Goal: Task Accomplishment & Management: Use online tool/utility

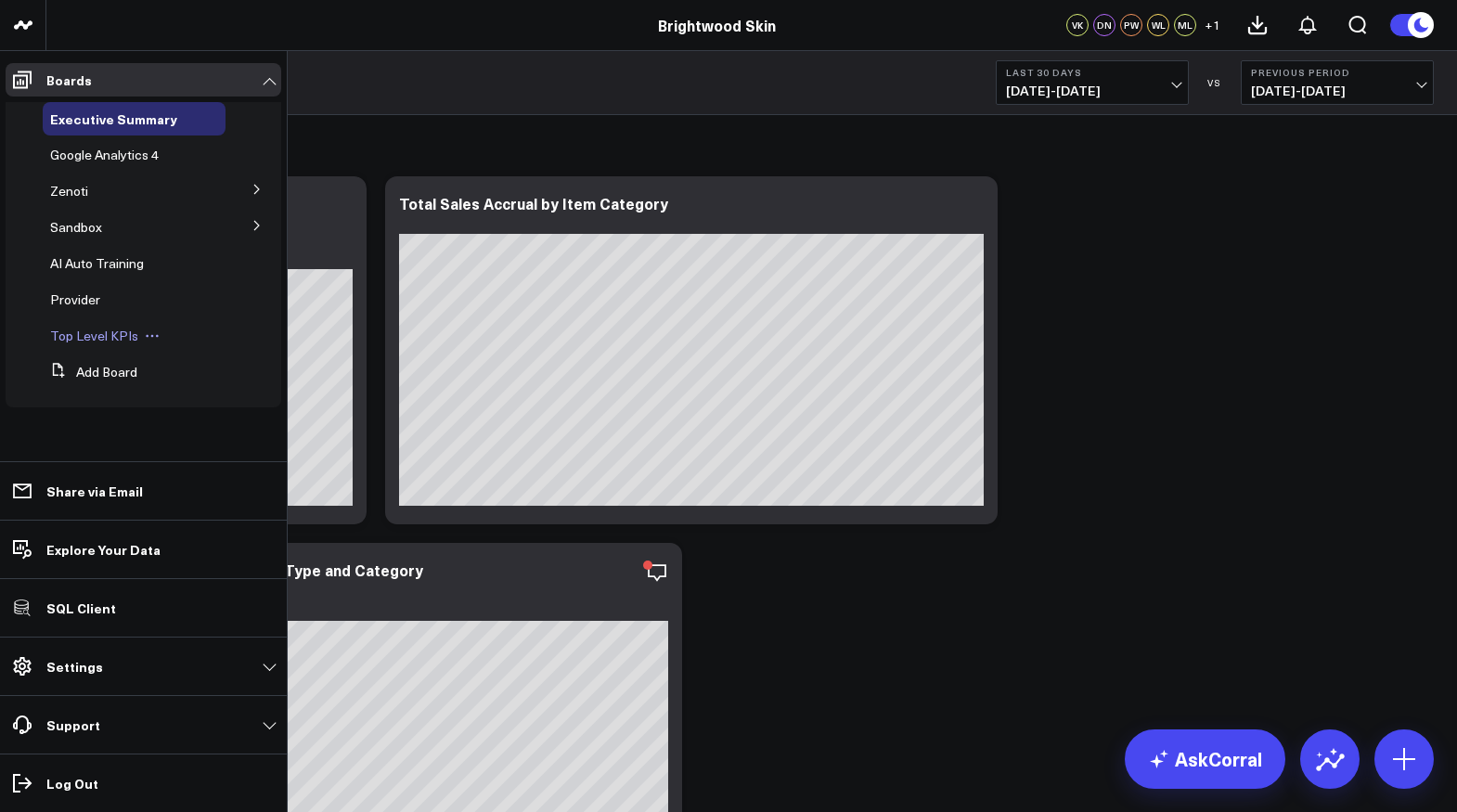
click at [69, 335] on span "Top Level KPIs" at bounding box center [93, 335] width 88 height 18
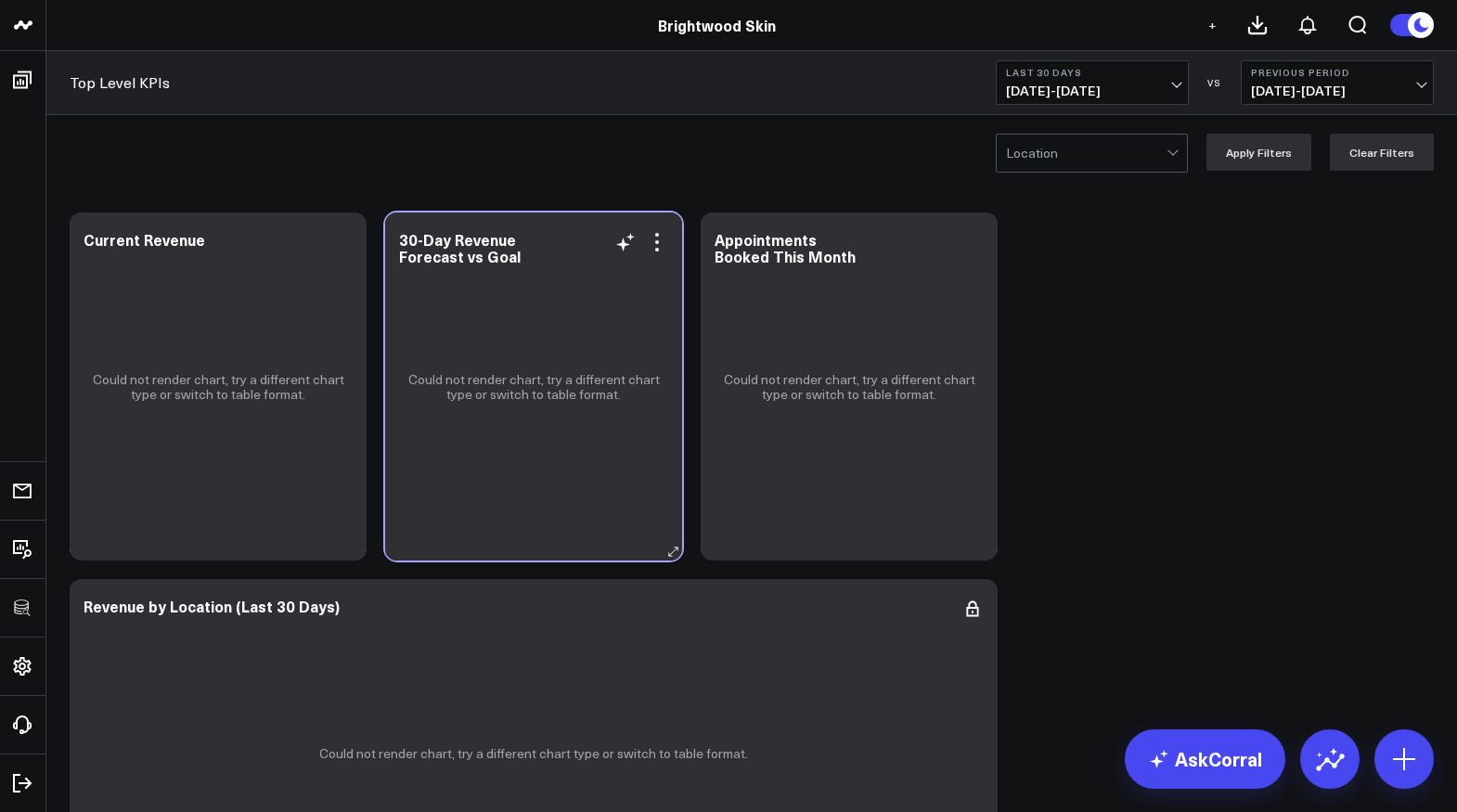
click at [650, 255] on div "30-Day Revenue Forecast vs Goal" at bounding box center [533, 247] width 269 height 33
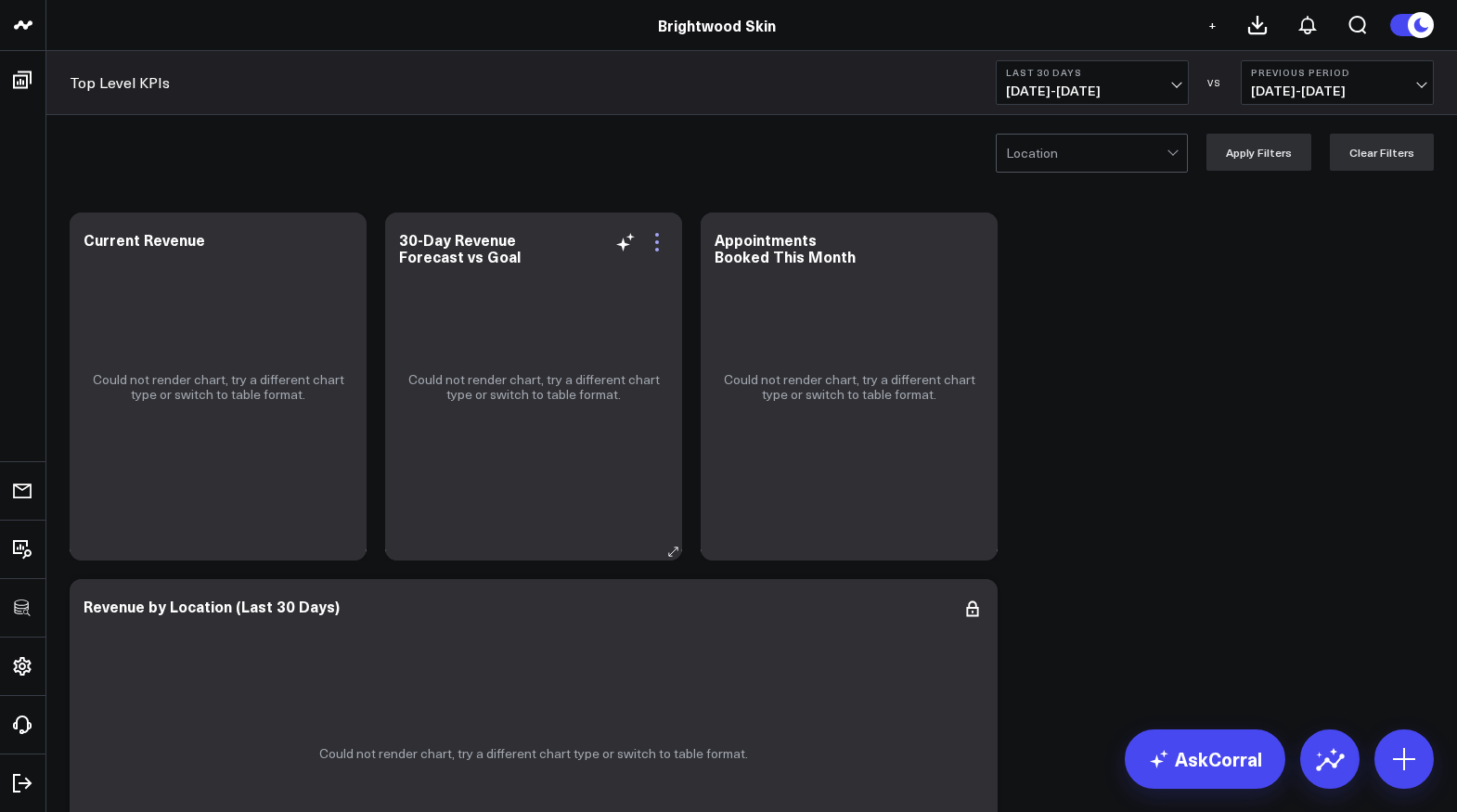
click at [654, 238] on icon at bounding box center [657, 242] width 23 height 23
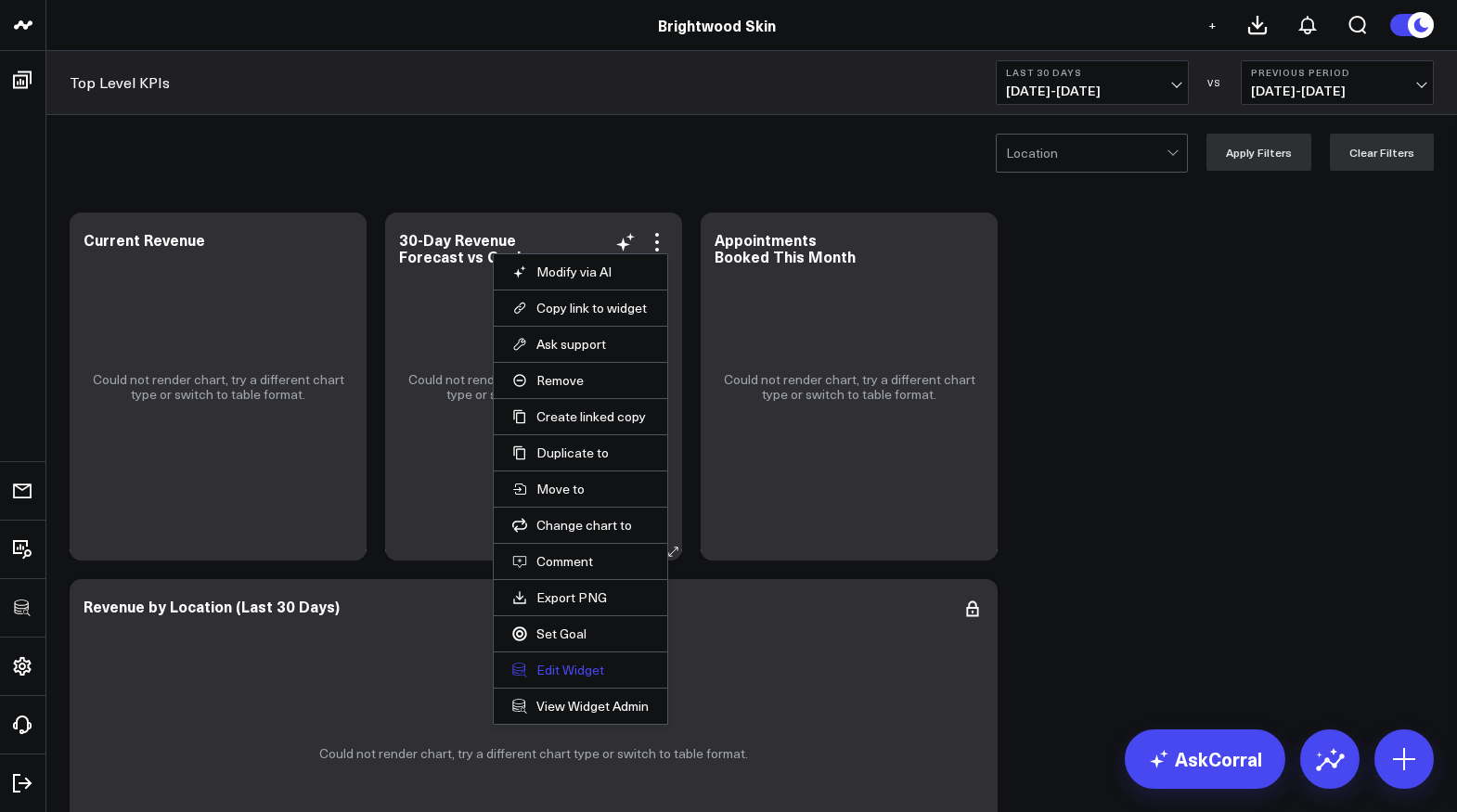
click at [551, 668] on button "Edit Widget" at bounding box center [580, 671] width 137 height 17
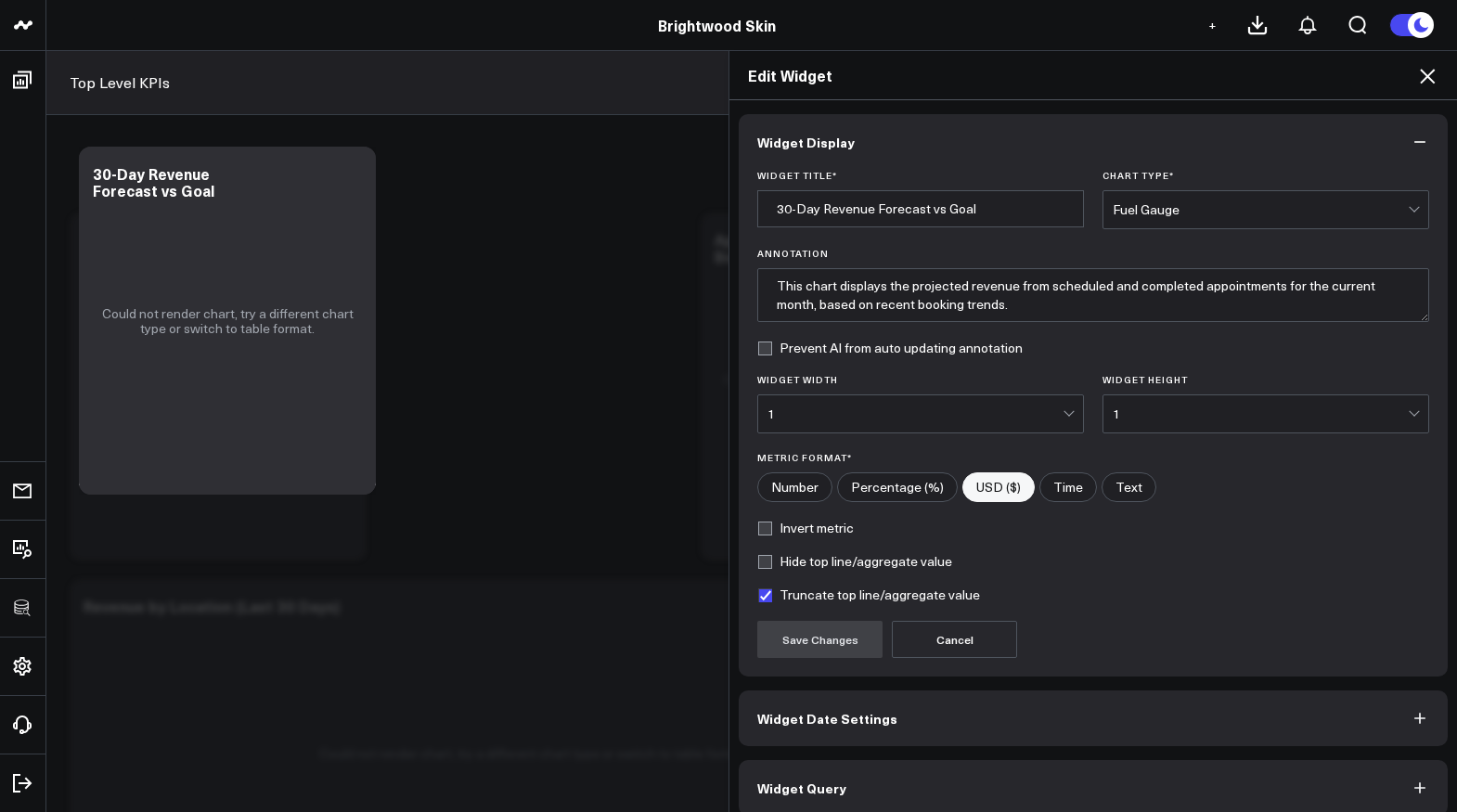
scroll to position [17, 0]
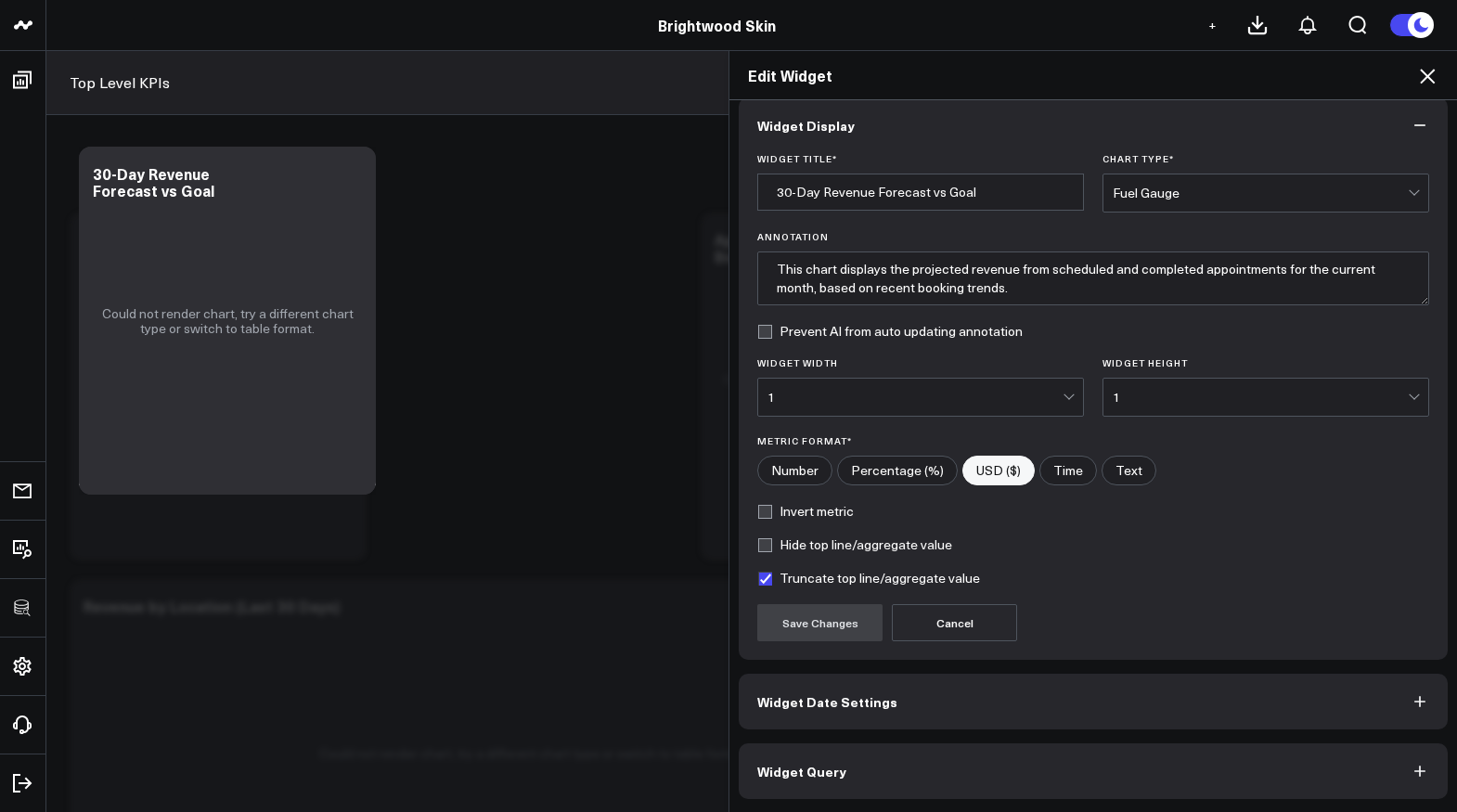
click at [927, 762] on button "Widget Query" at bounding box center [1093, 771] width 709 height 56
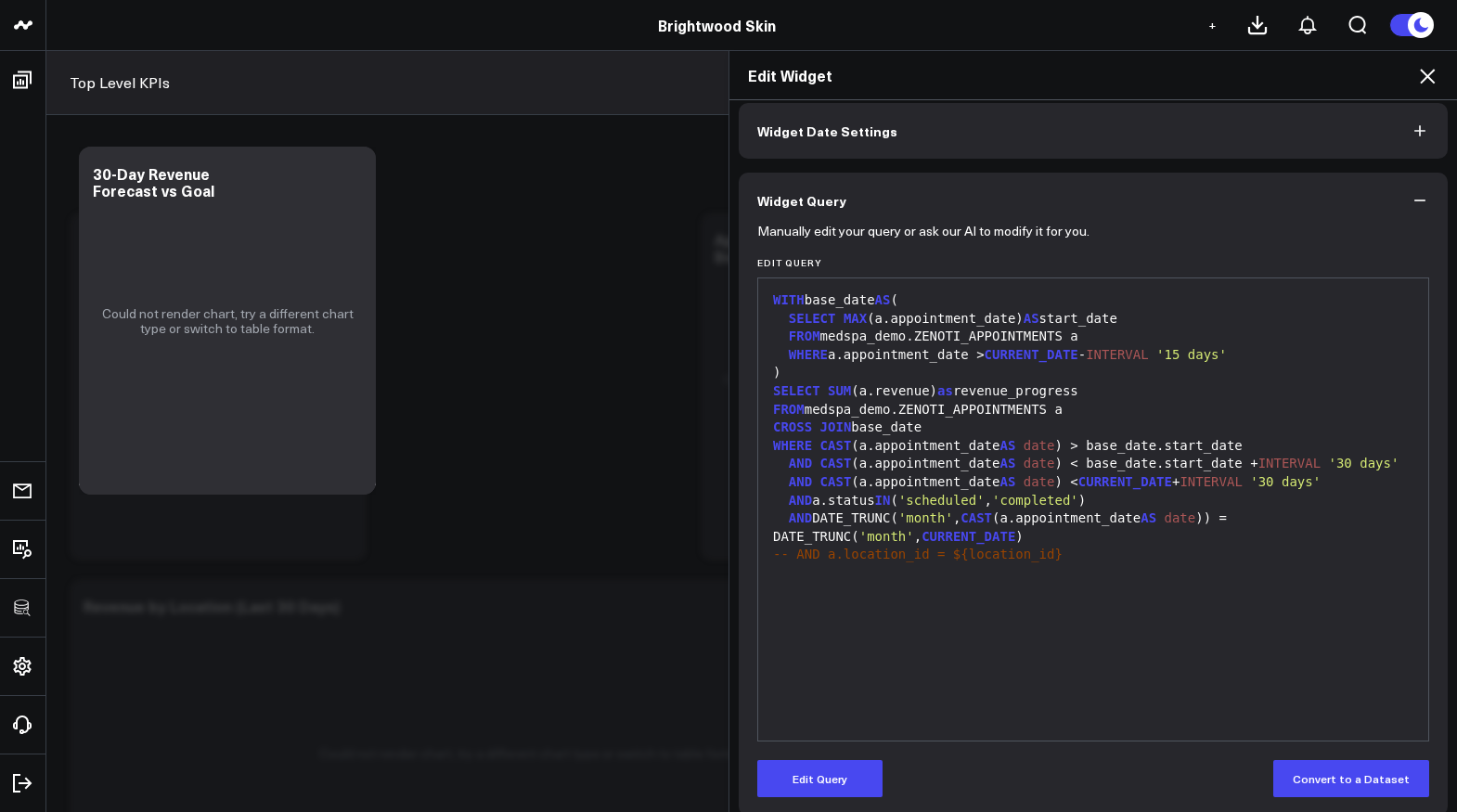
scroll to position [0, 0]
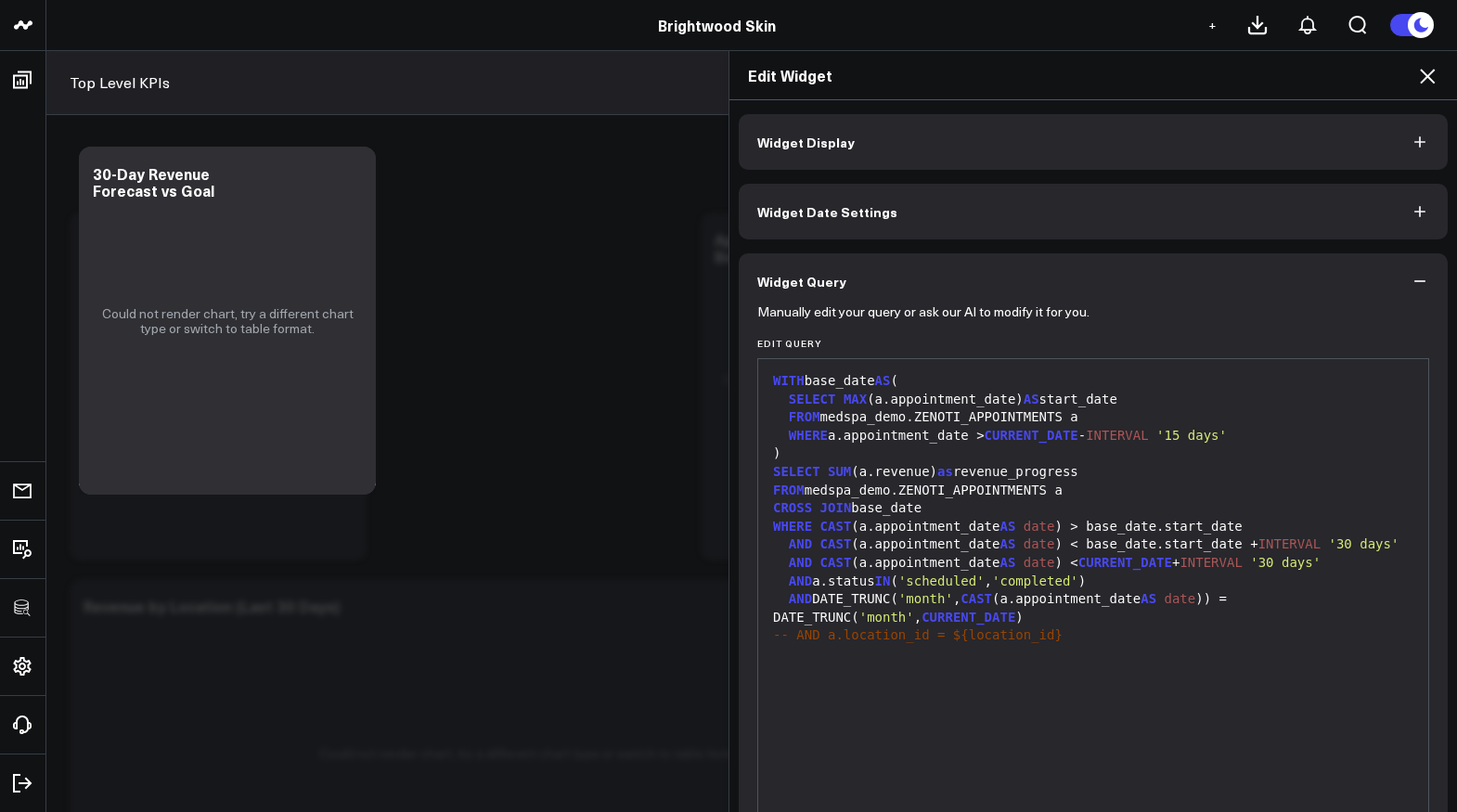
click at [1427, 75] on icon at bounding box center [1428, 76] width 23 height 23
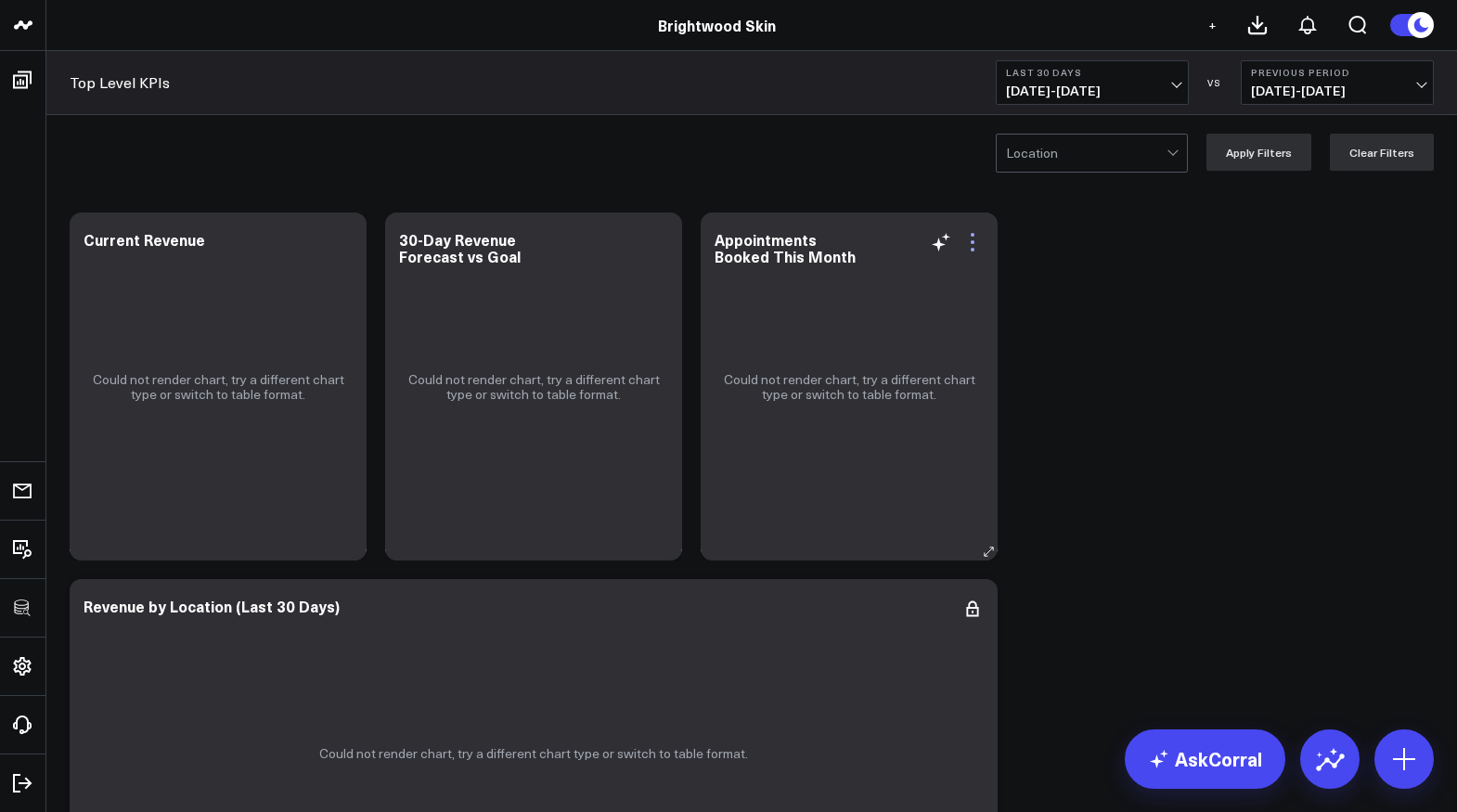
click at [979, 236] on icon at bounding box center [972, 242] width 23 height 23
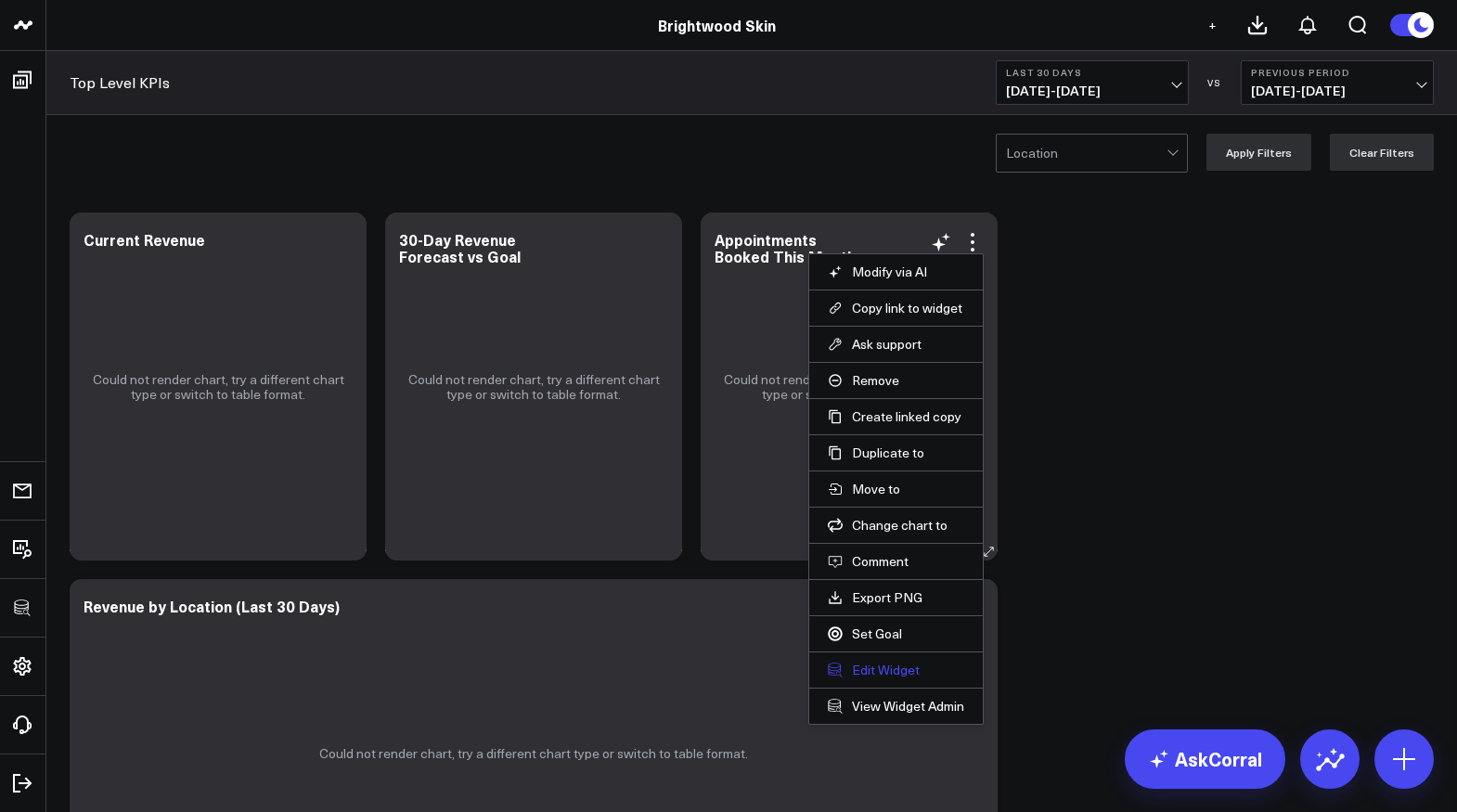
click at [866, 666] on button "Edit Widget" at bounding box center [896, 671] width 137 height 17
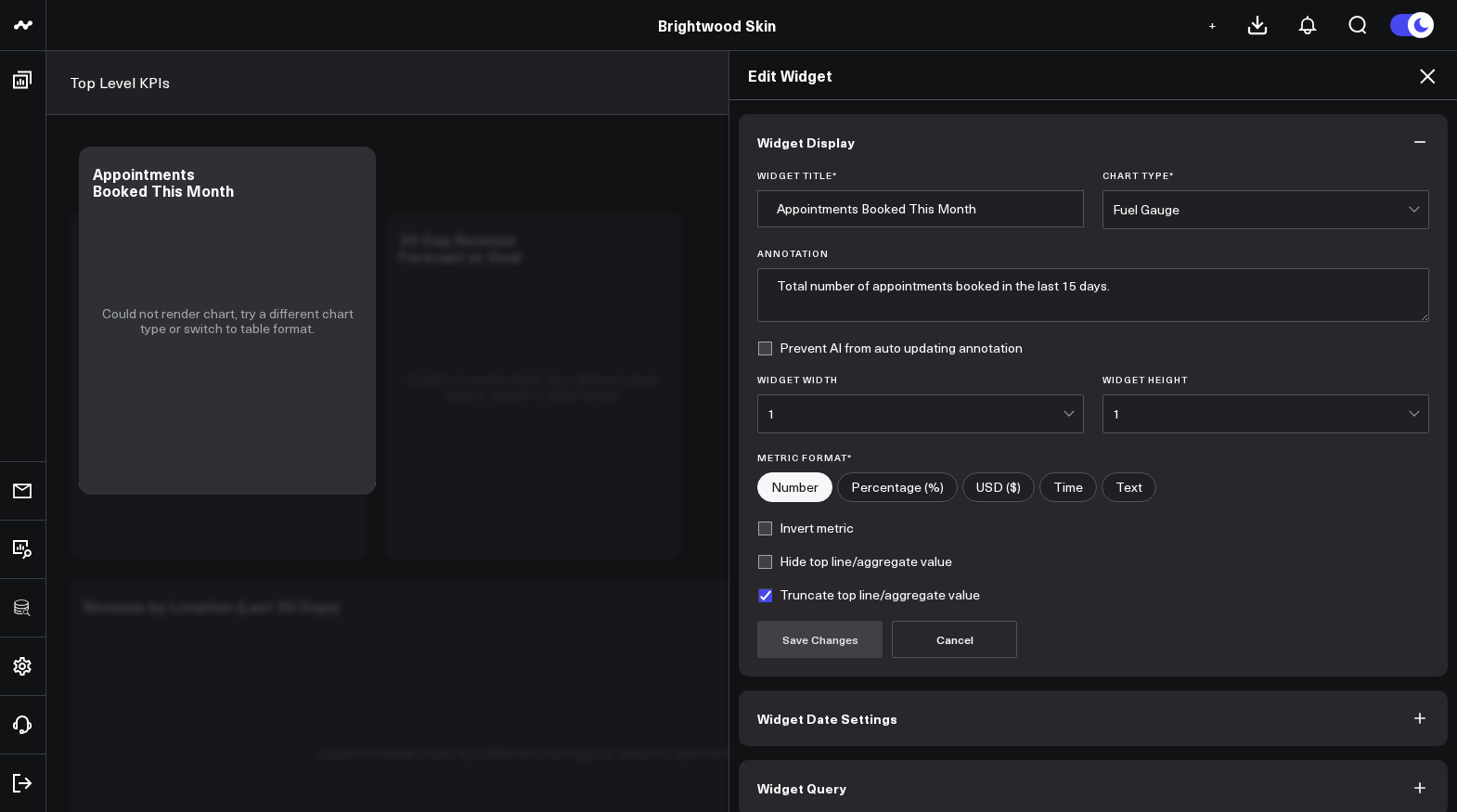
scroll to position [17, 0]
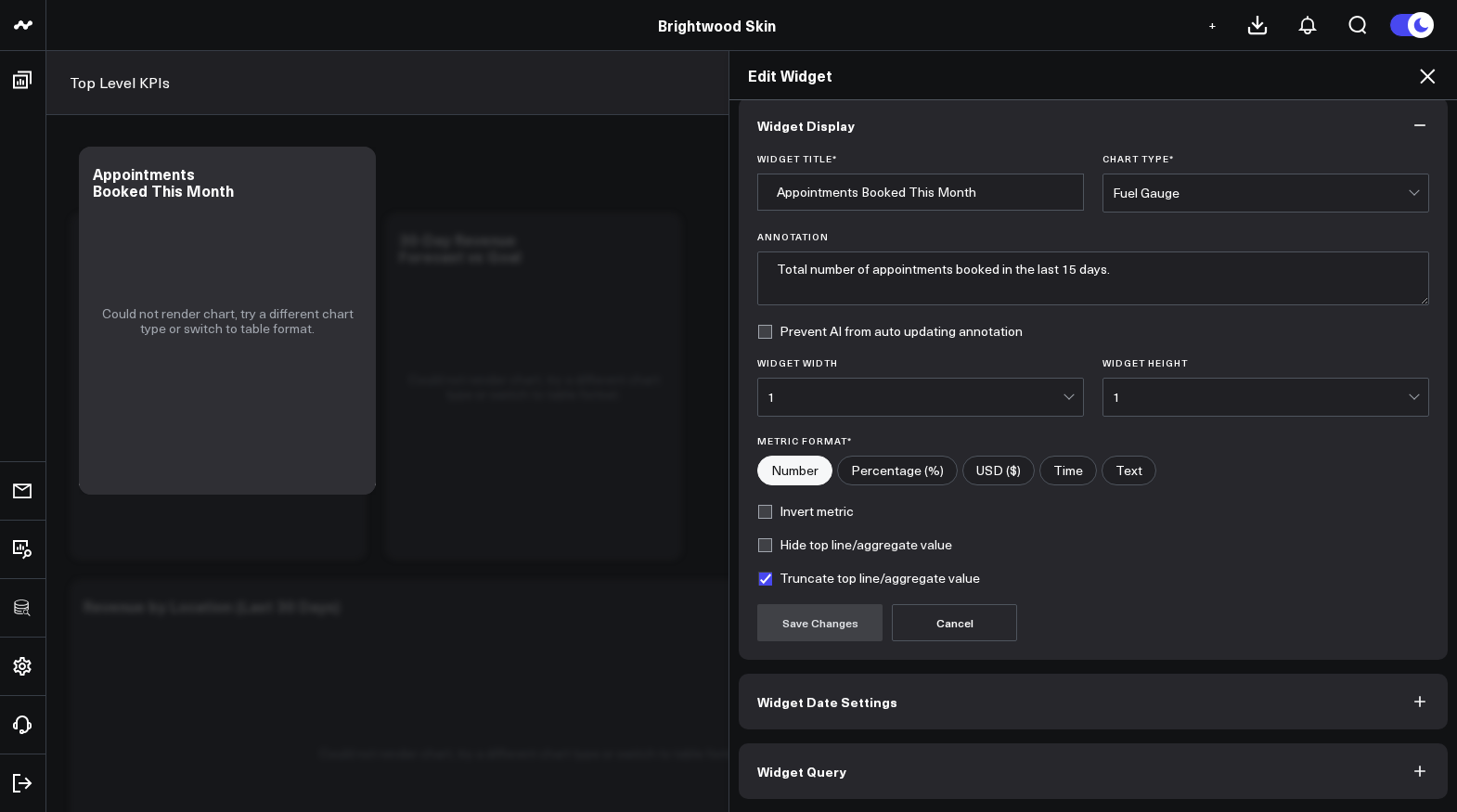
click at [846, 768] on button "Widget Query" at bounding box center [1093, 771] width 709 height 56
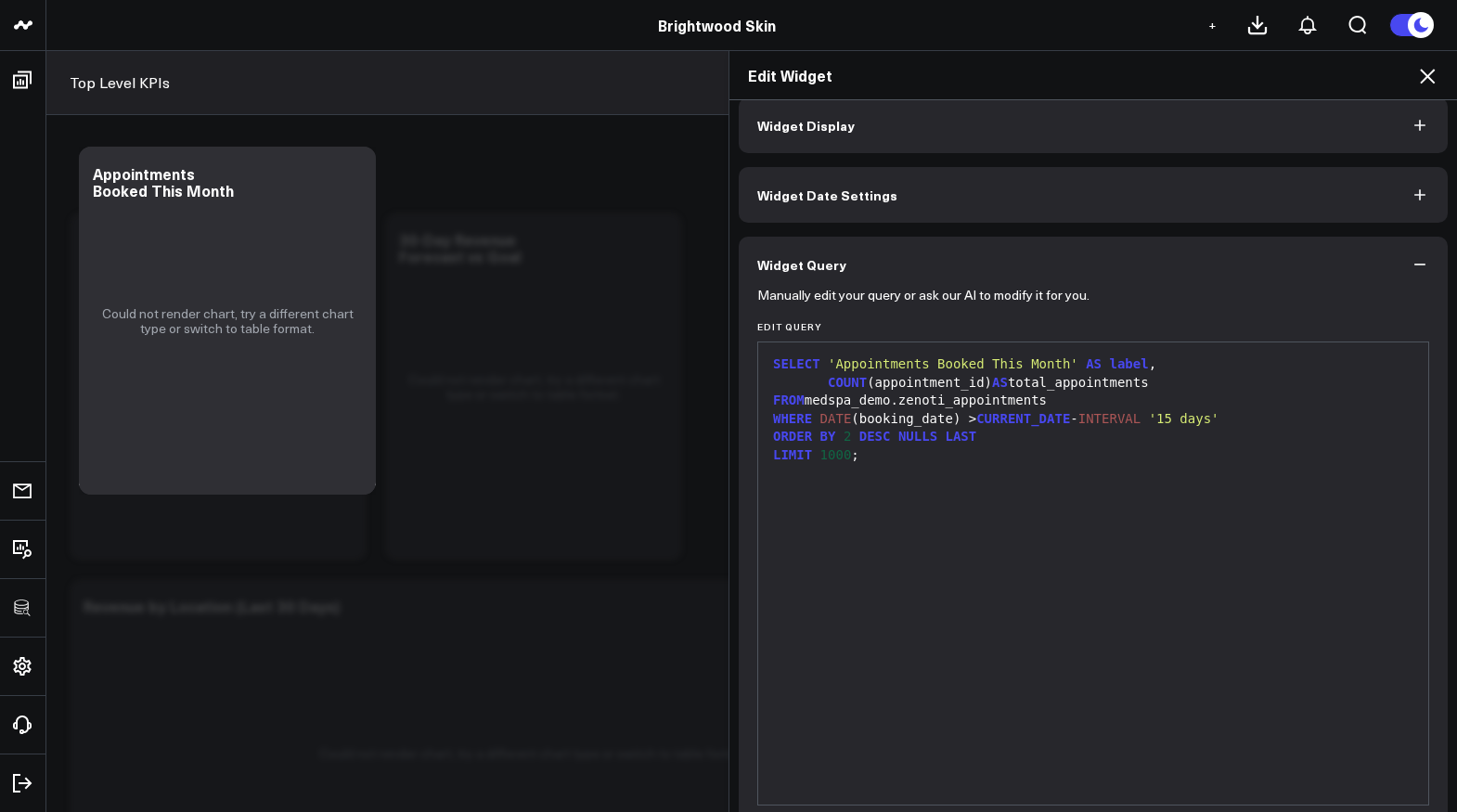
scroll to position [0, 0]
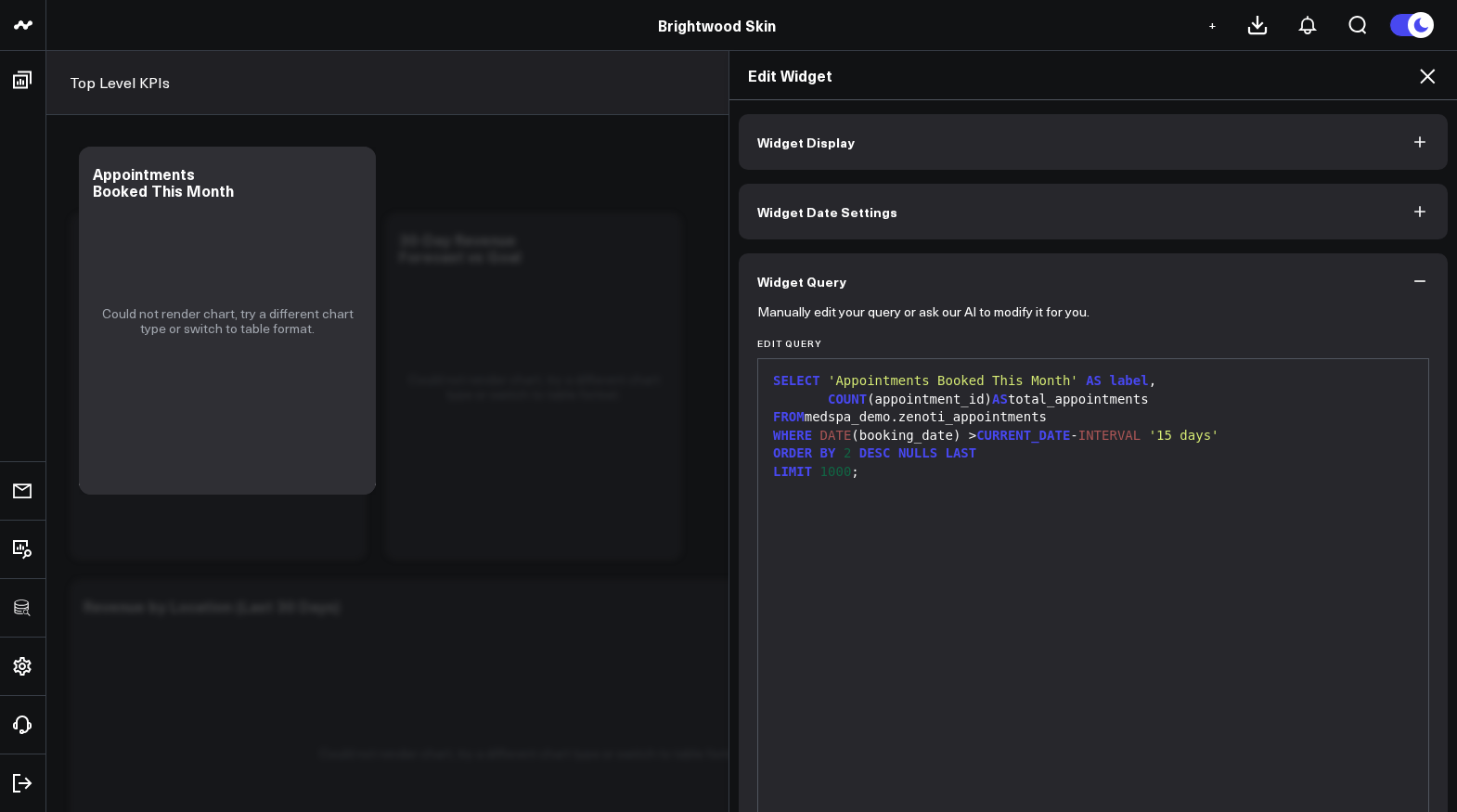
click at [1422, 79] on icon at bounding box center [1428, 76] width 23 height 23
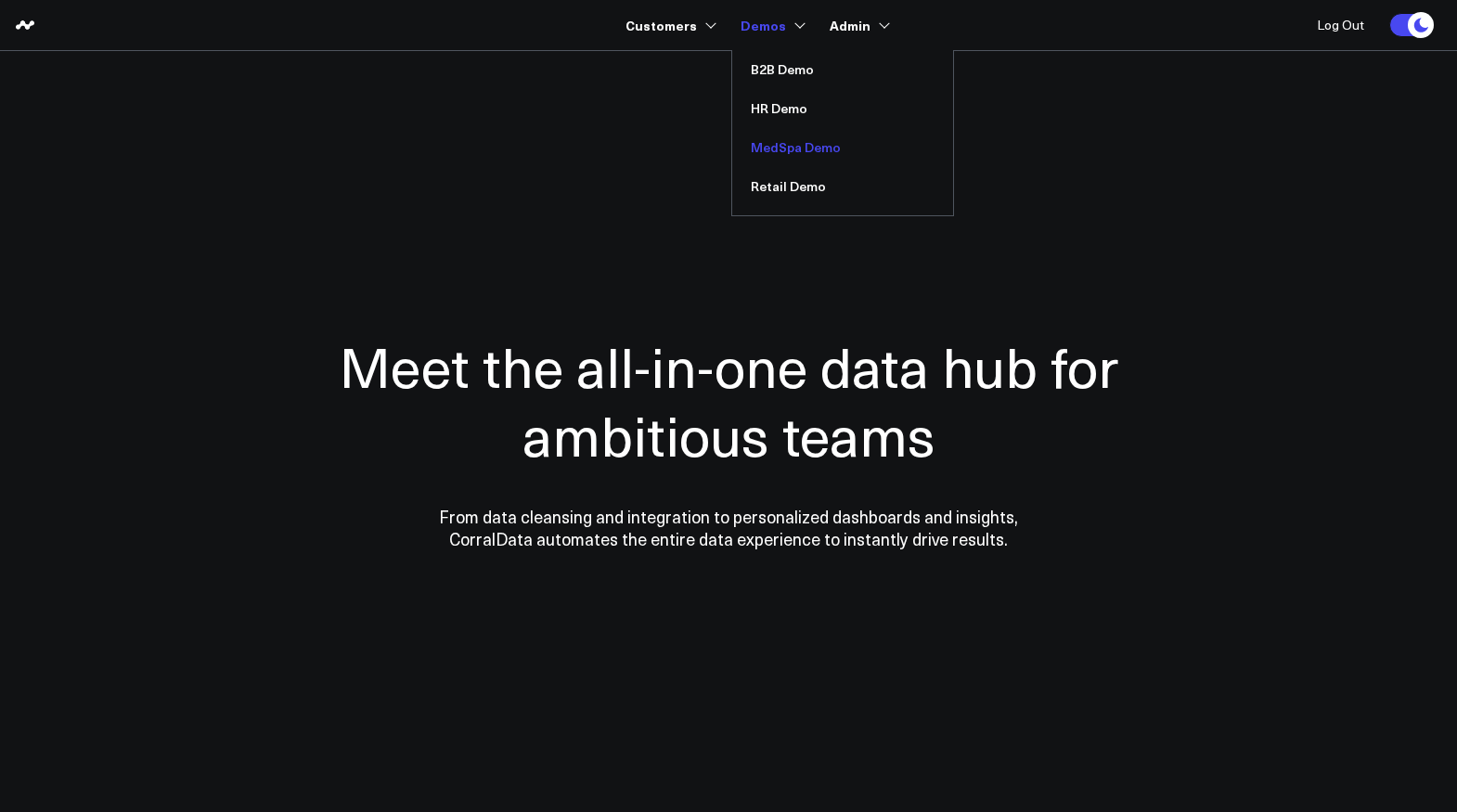
click at [780, 151] on link "MedSpa Demo" at bounding box center [842, 147] width 221 height 39
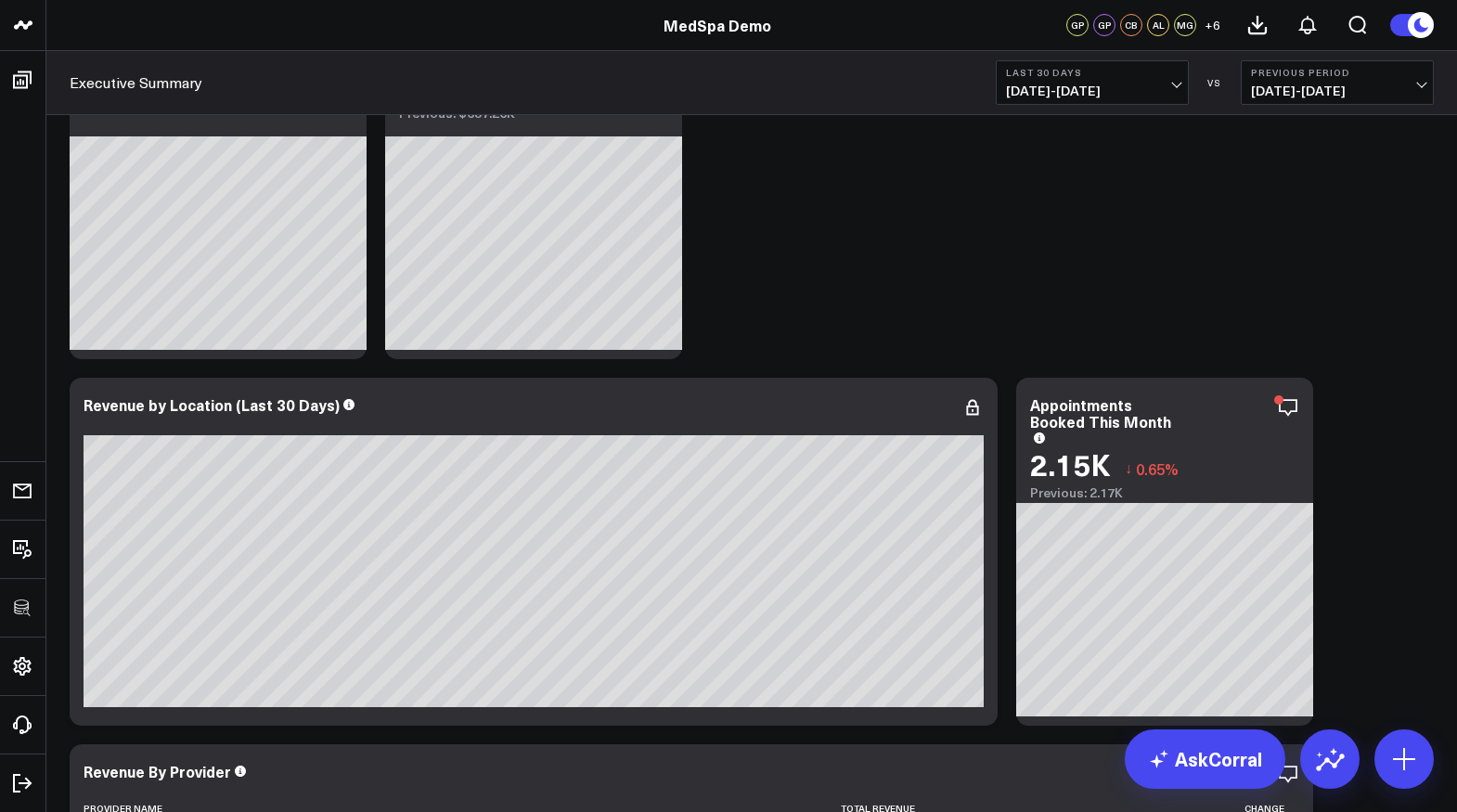
scroll to position [208, 0]
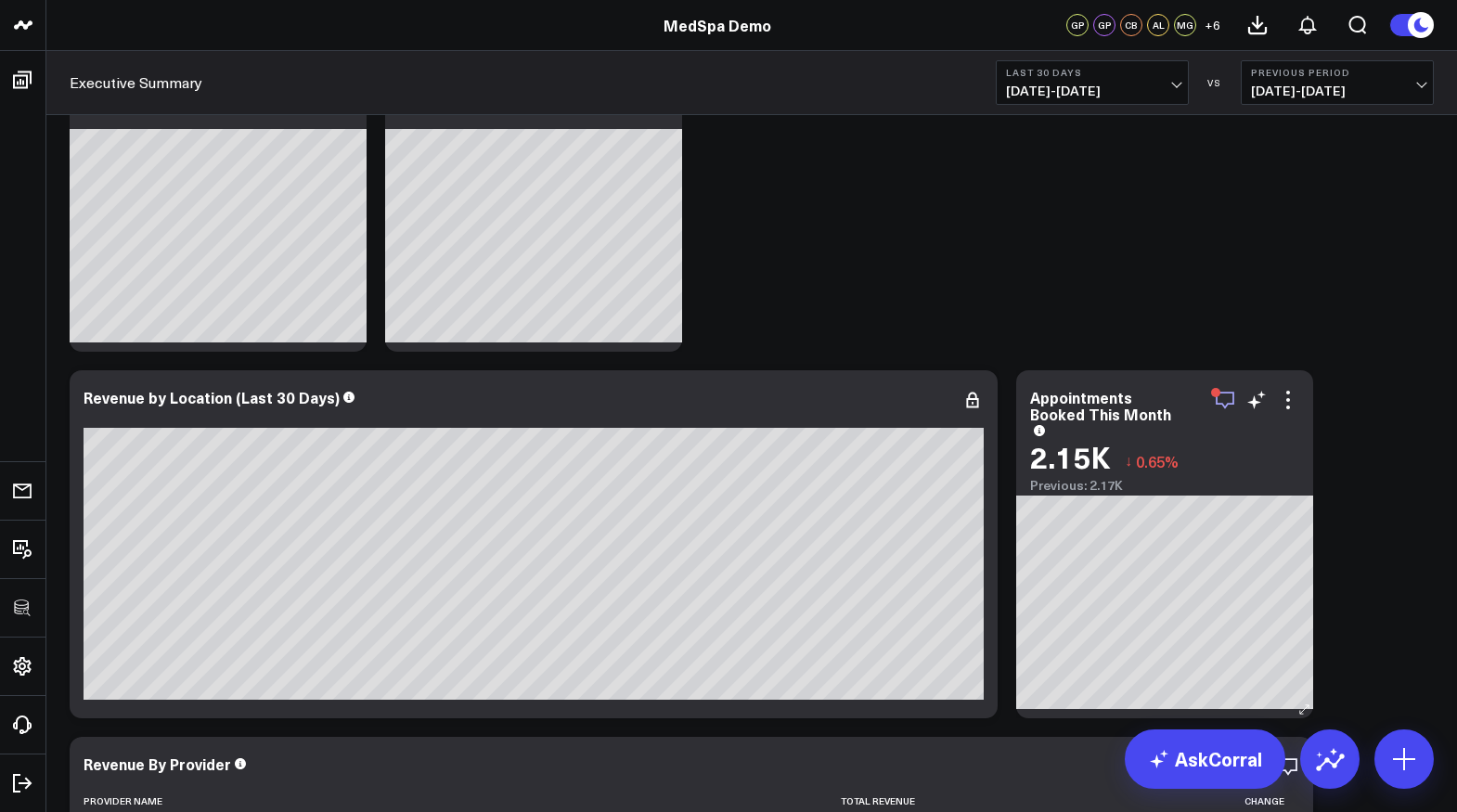
click at [1231, 397] on icon "button" at bounding box center [1225, 400] width 23 height 23
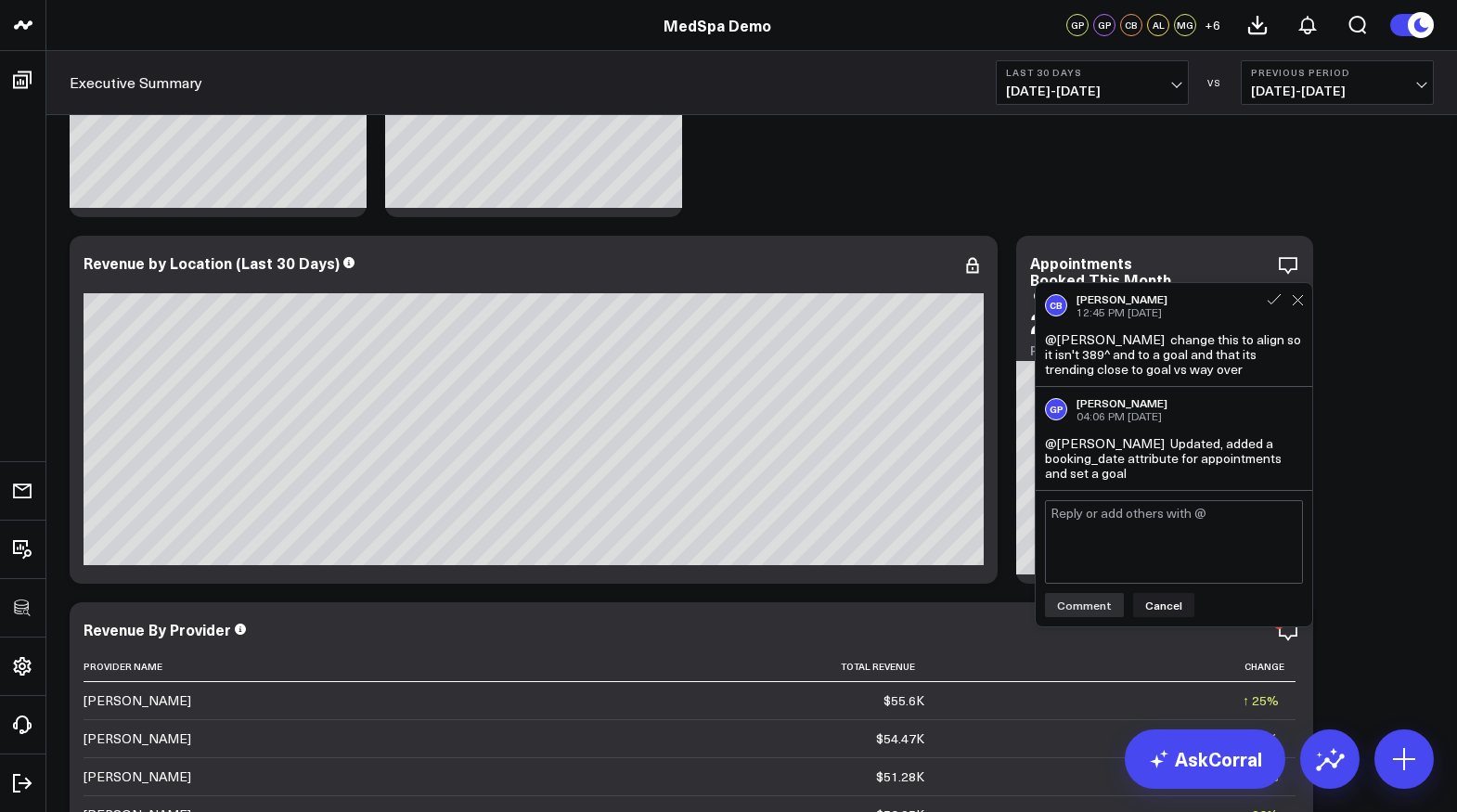
scroll to position [352, 0]
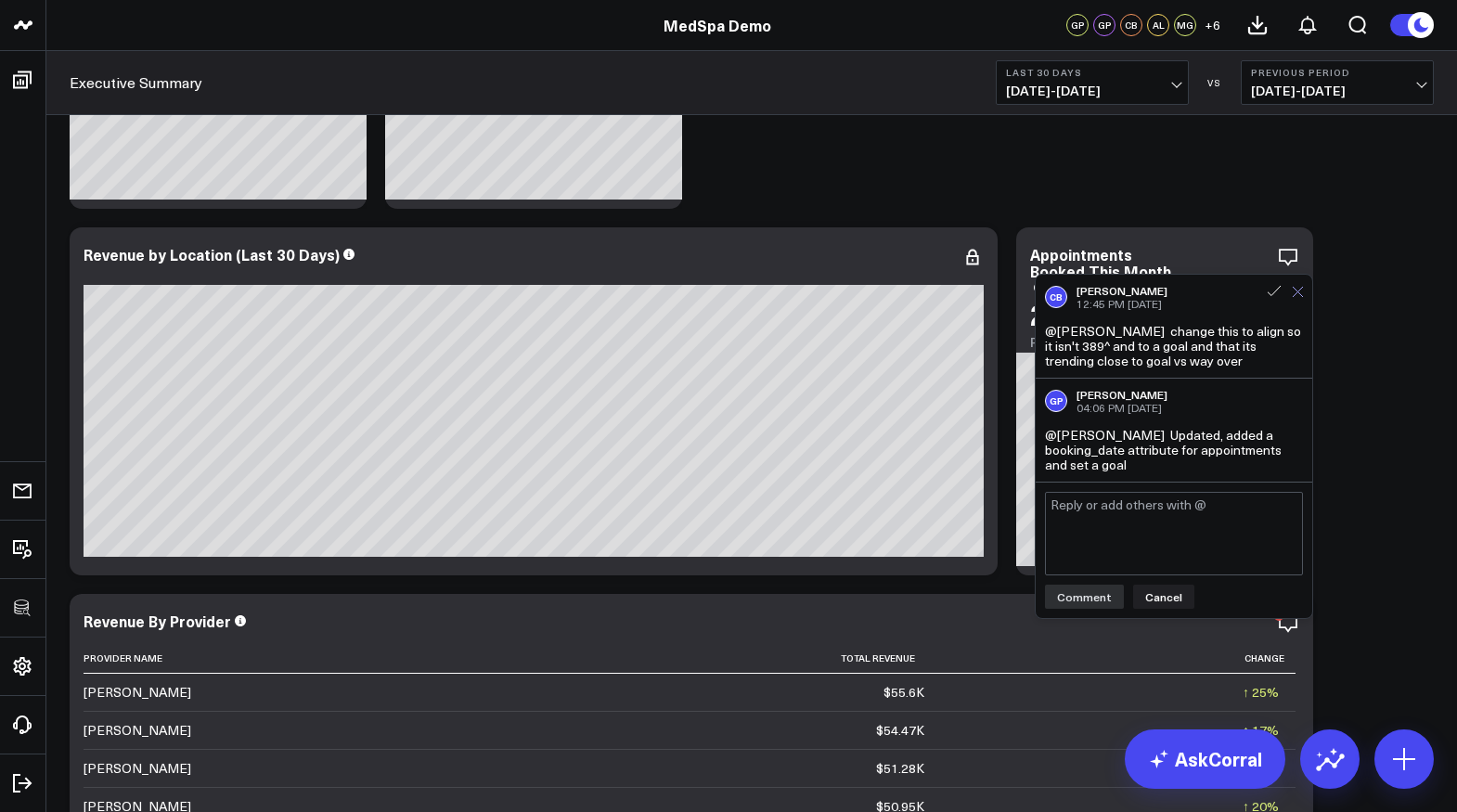
click at [1295, 290] on icon at bounding box center [1298, 291] width 10 height 10
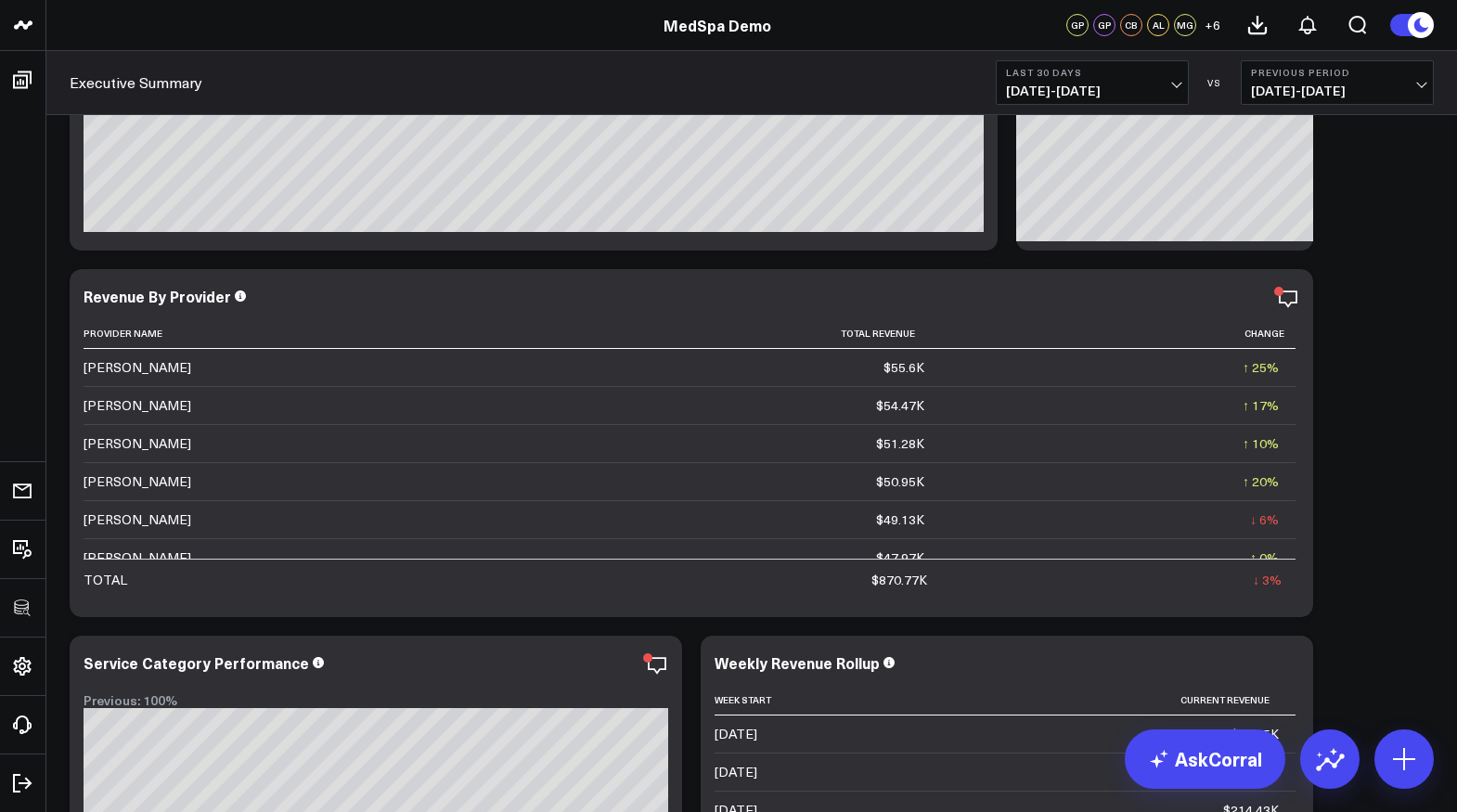
scroll to position [680, 0]
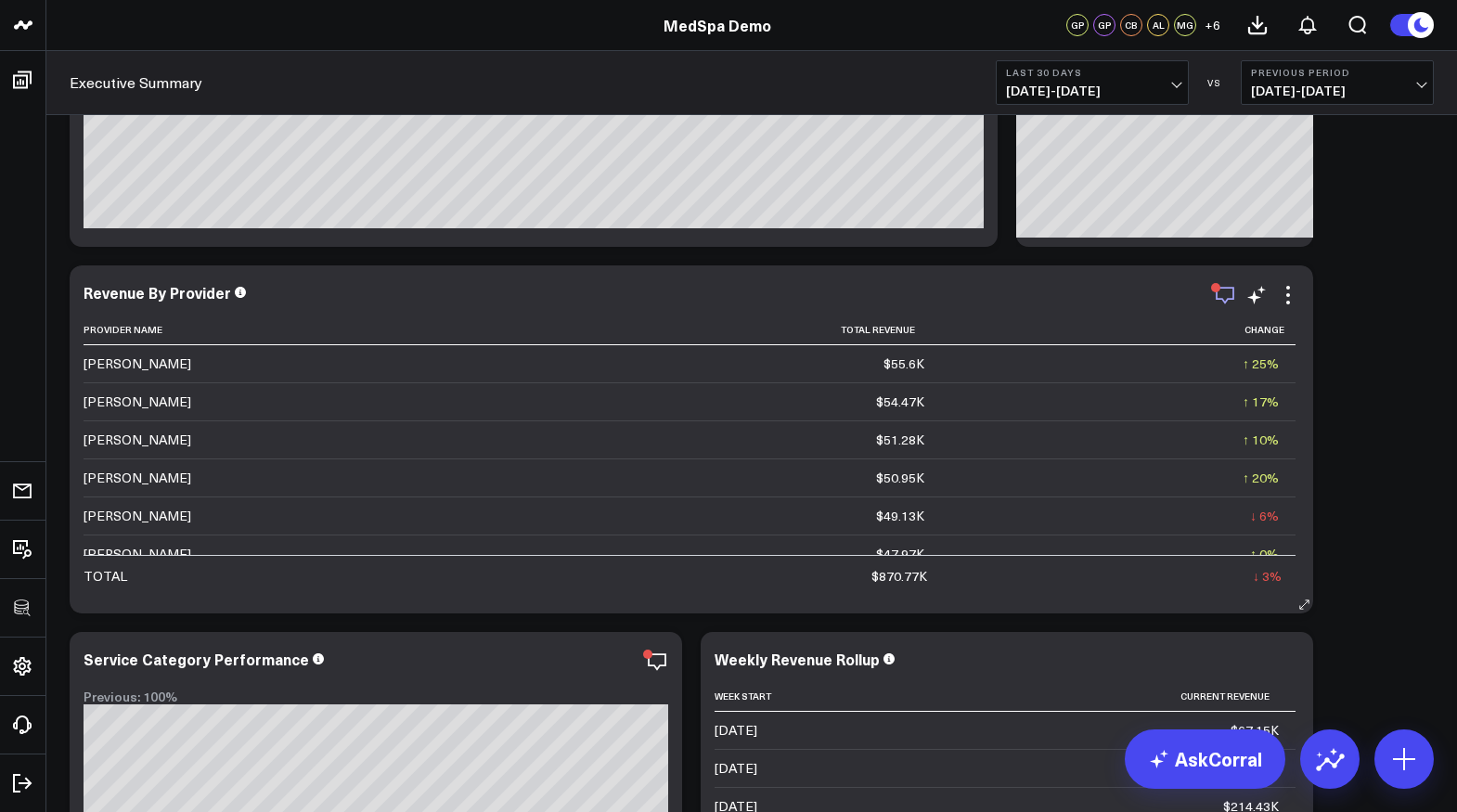
click at [1235, 299] on div "Modify via AI Copy link to widget Ask support Remove Create linked copy Executi…" at bounding box center [1256, 295] width 86 height 23
click at [1228, 294] on icon "button" at bounding box center [1225, 295] width 23 height 23
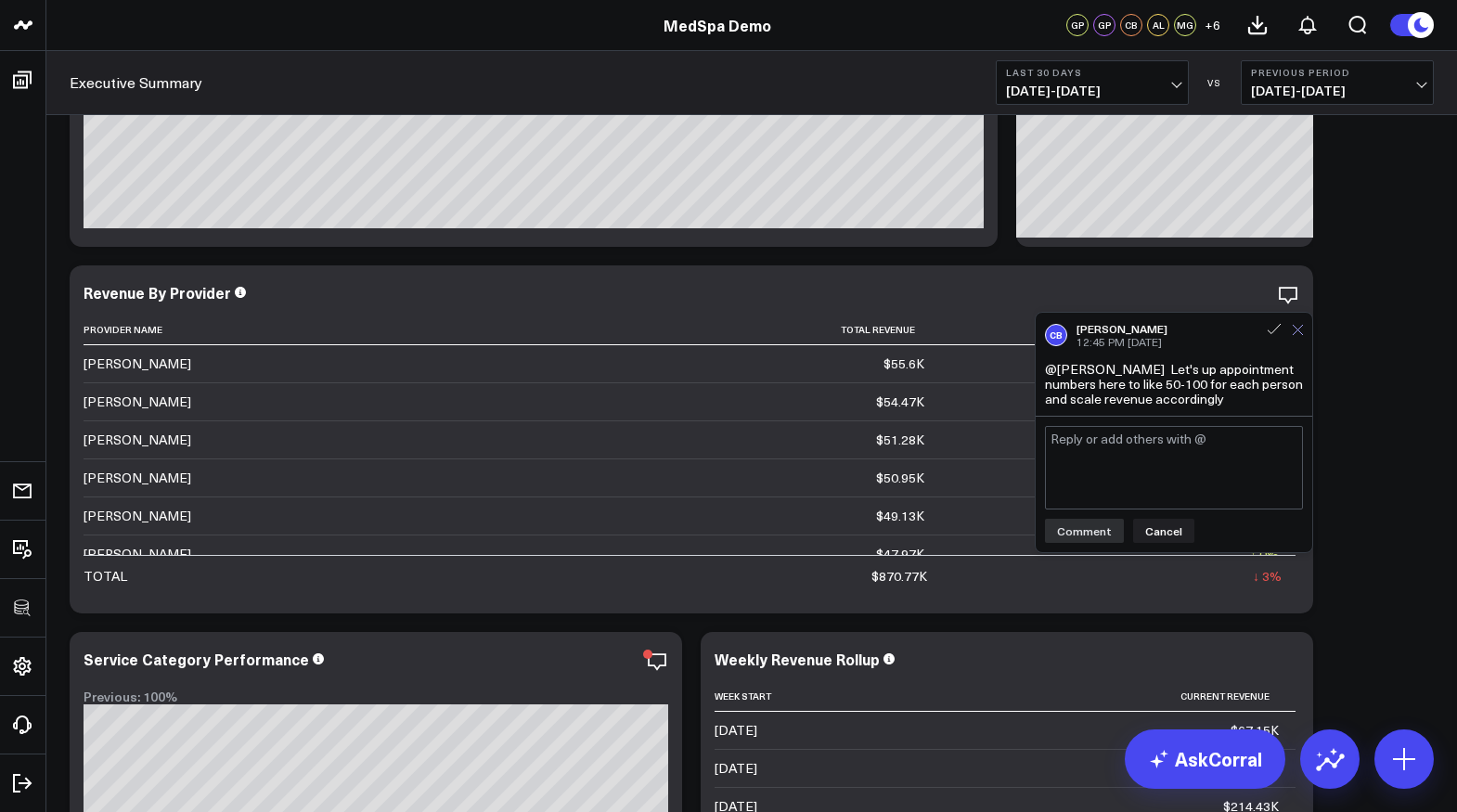
click at [1298, 337] on button at bounding box center [1298, 329] width 12 height 17
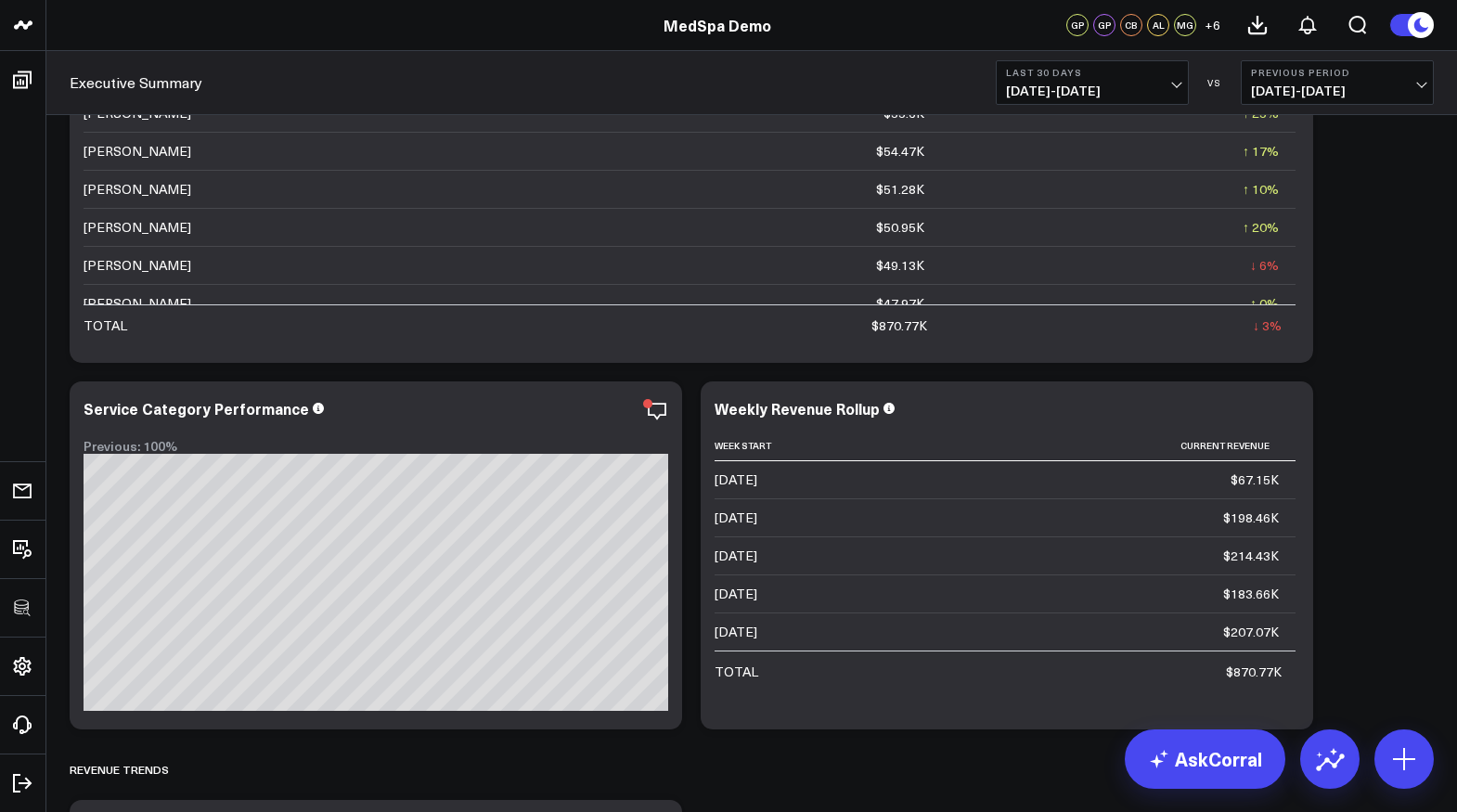
scroll to position [935, 0]
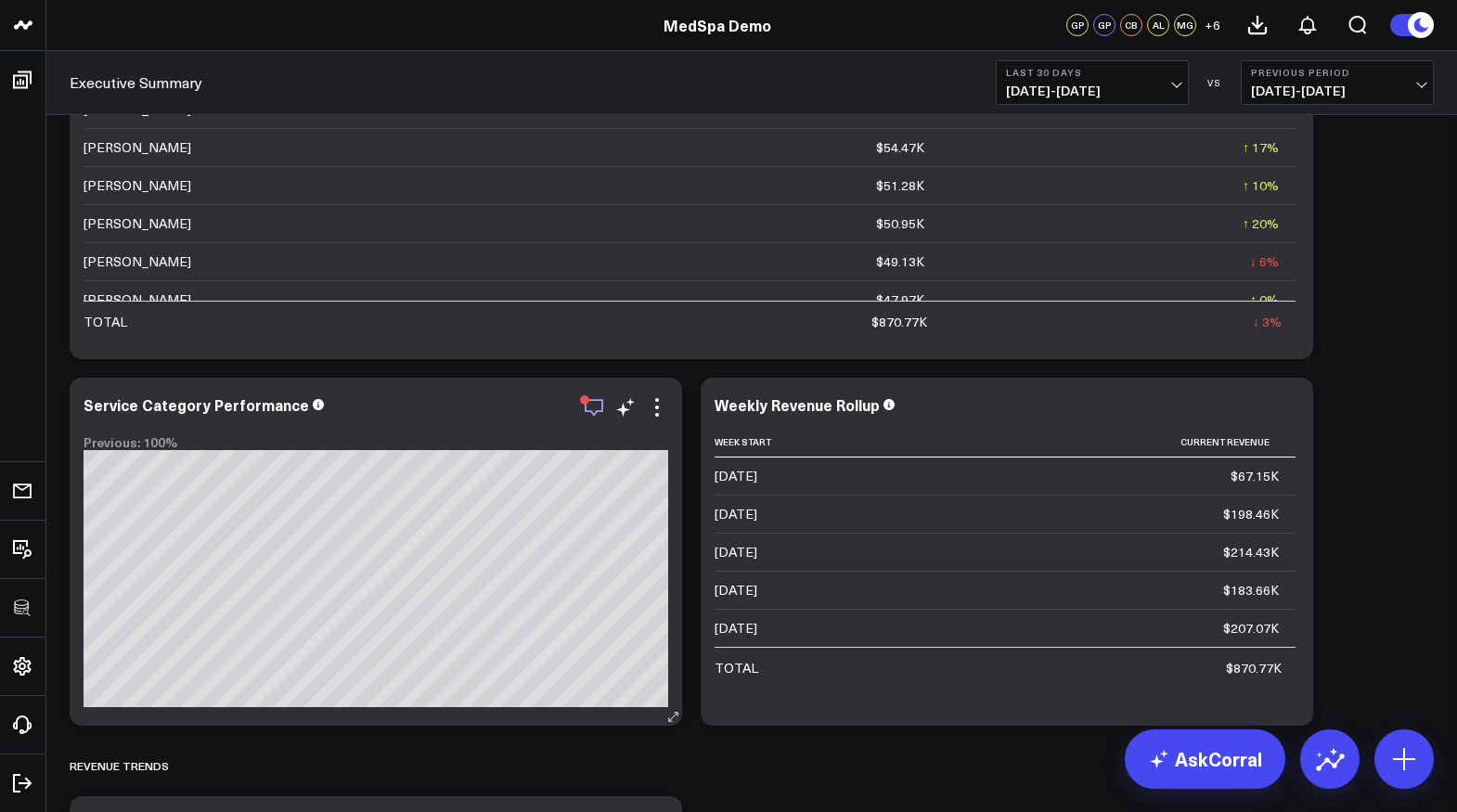
click at [593, 405] on icon "button" at bounding box center [594, 407] width 23 height 23
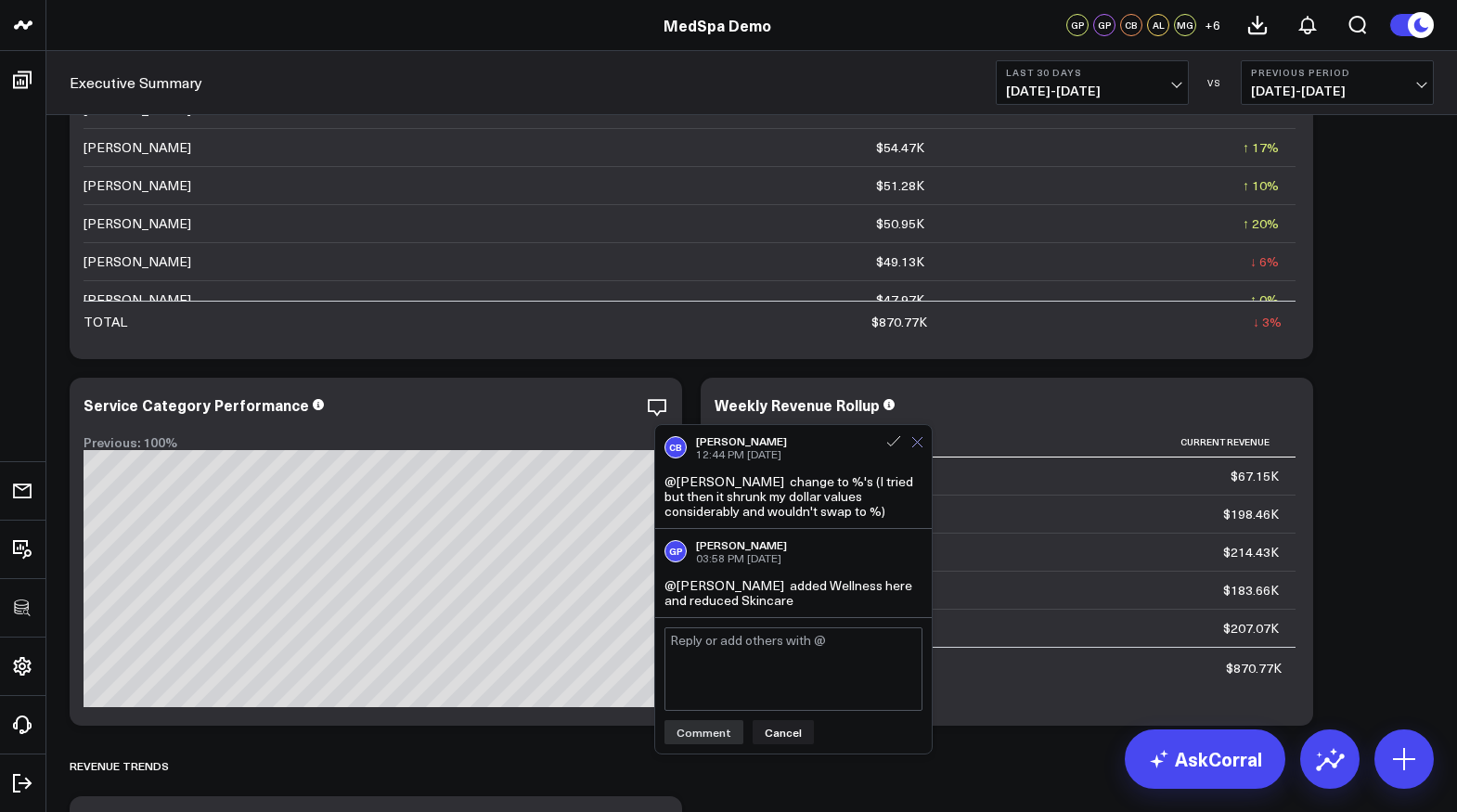
click at [916, 441] on icon at bounding box center [917, 441] width 10 height 10
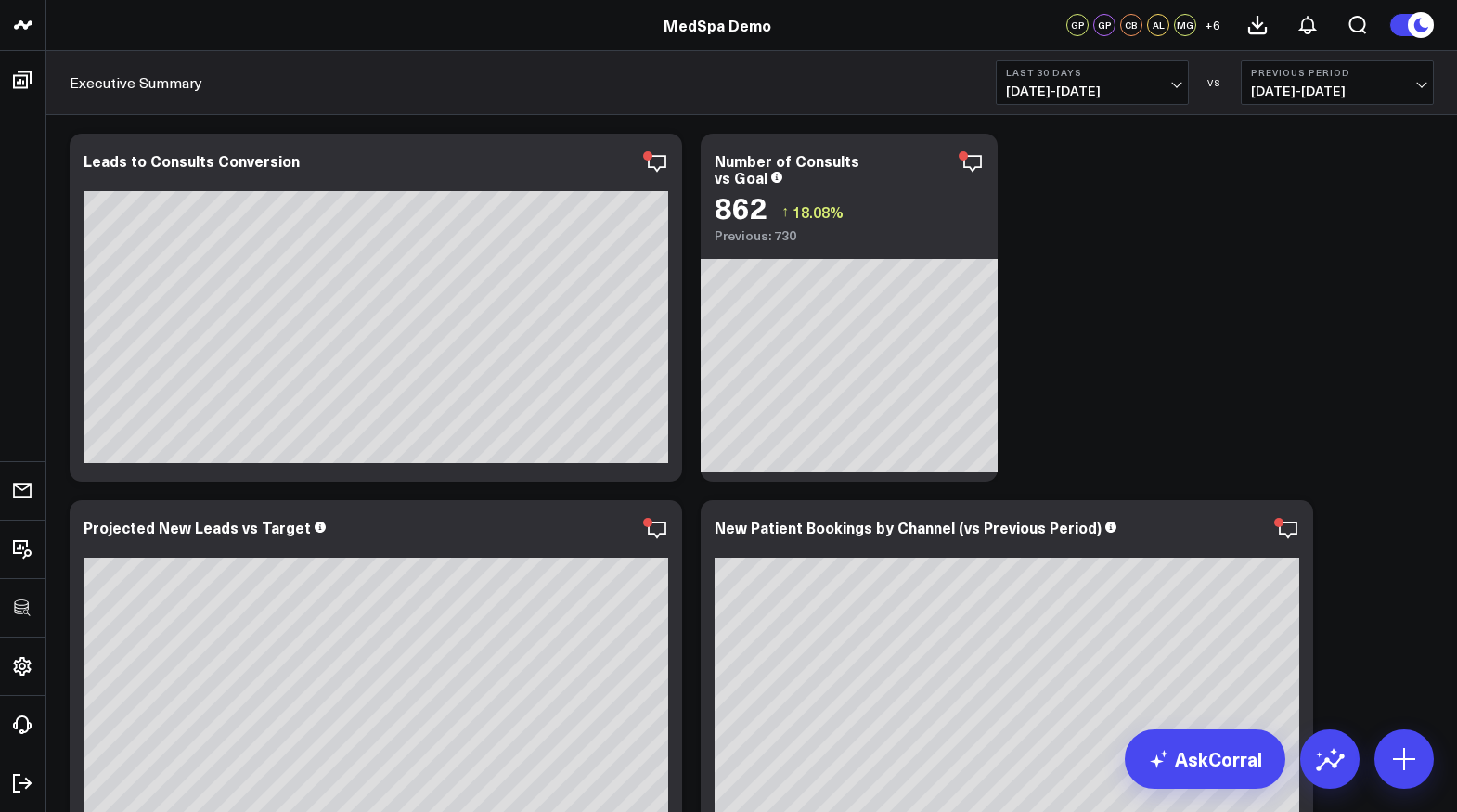
scroll to position [2809, 0]
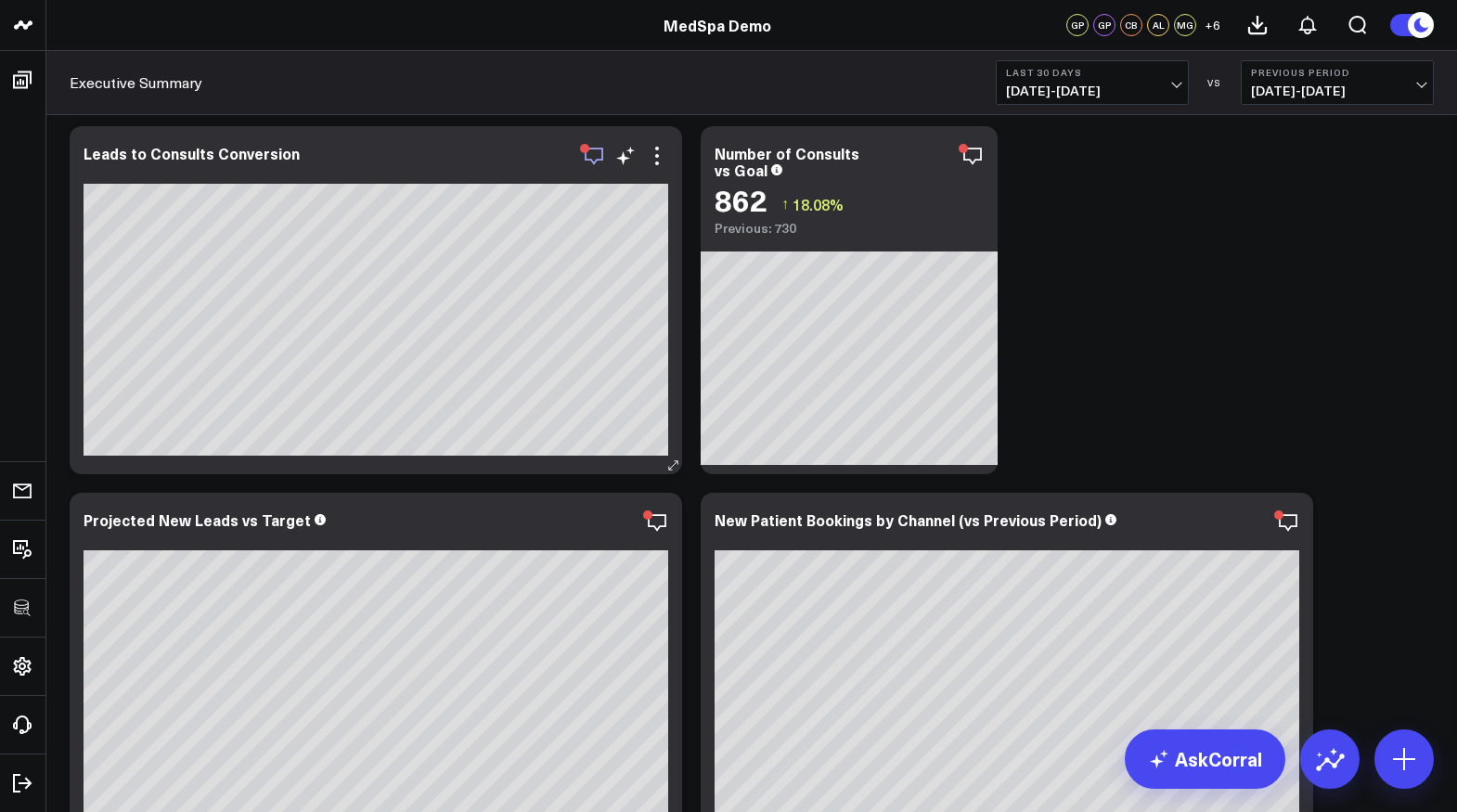
click at [595, 146] on icon "button" at bounding box center [594, 157] width 23 height 23
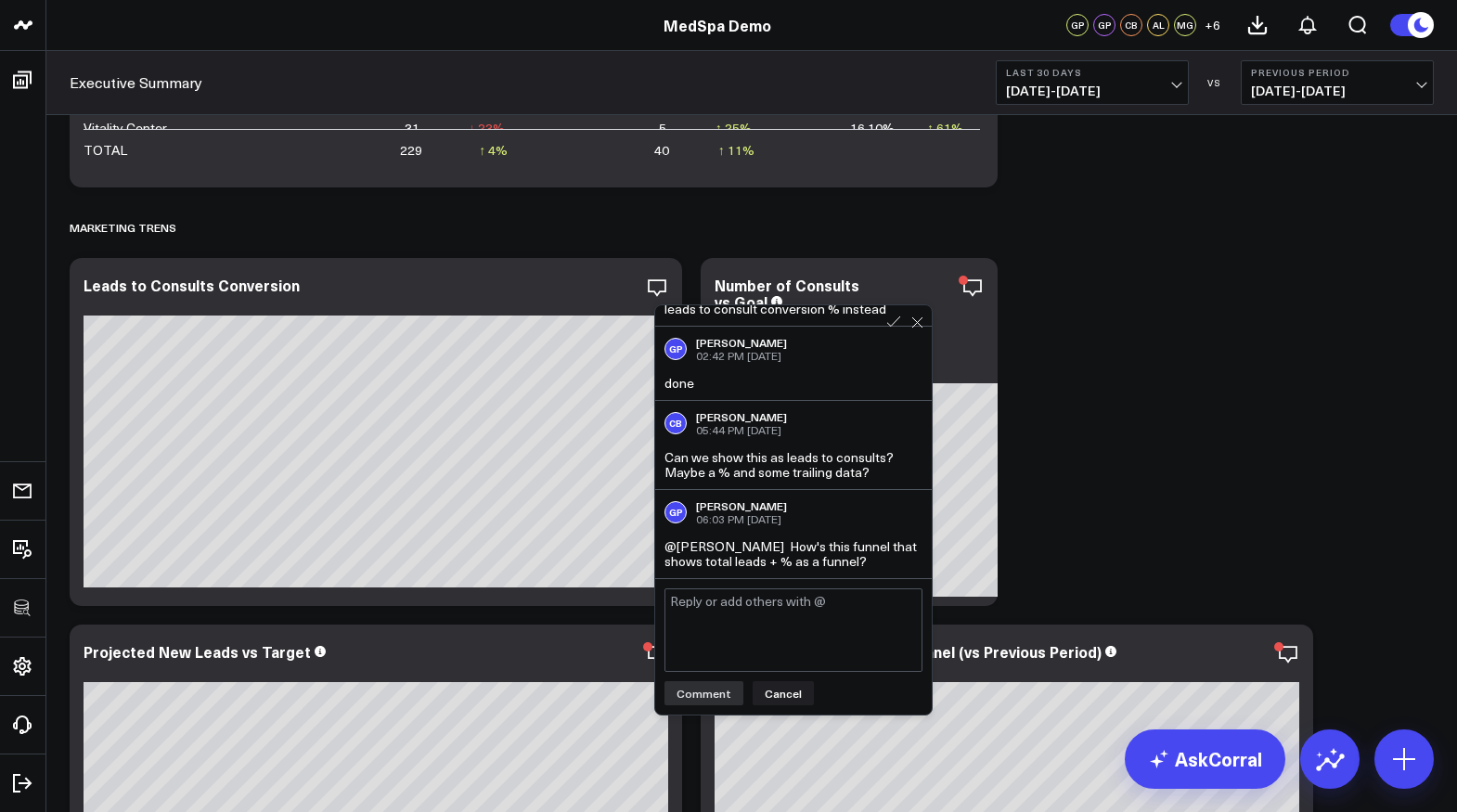
scroll to position [2654, 0]
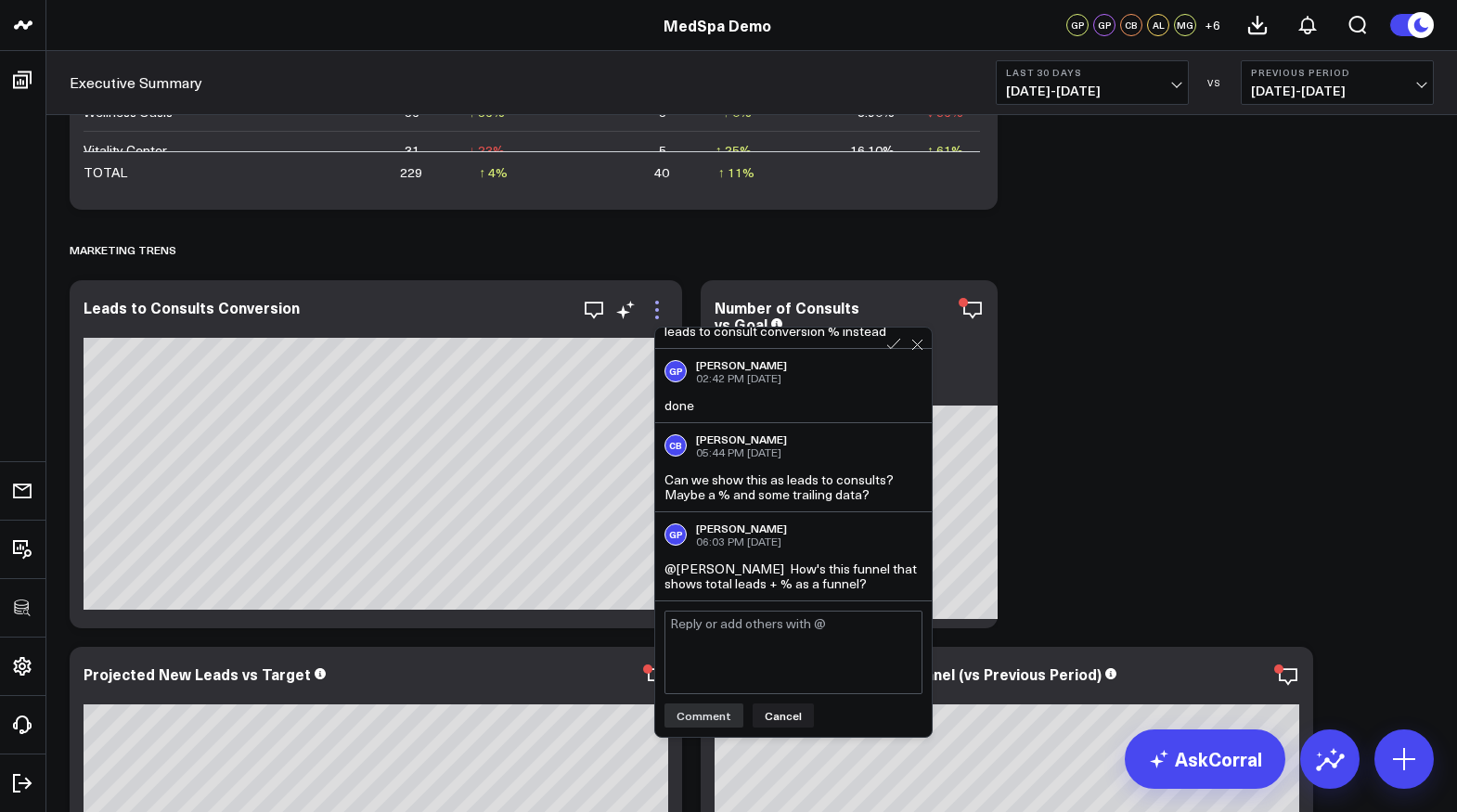
click at [654, 310] on icon at bounding box center [657, 310] width 23 height 23
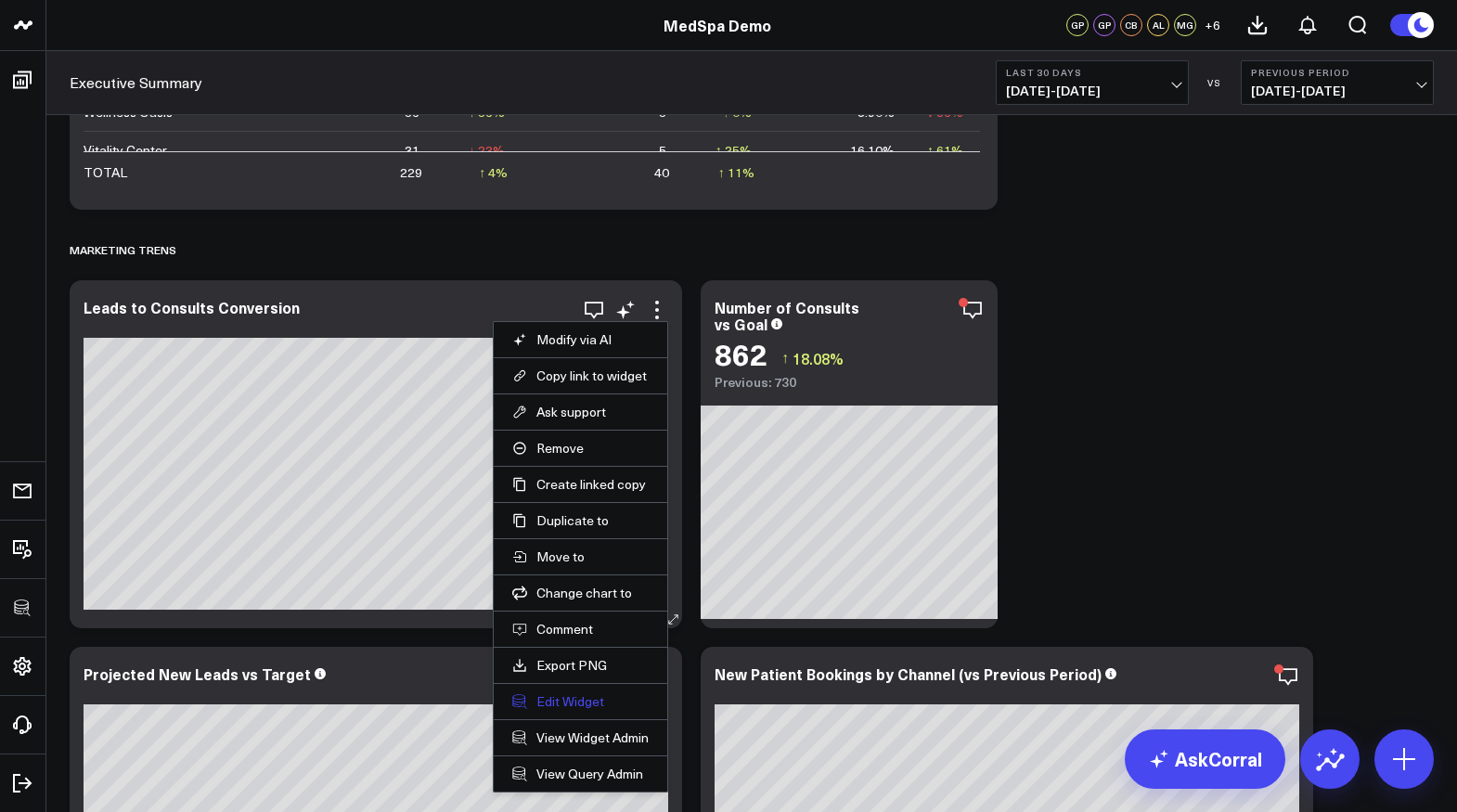
click at [565, 704] on button "Edit Widget" at bounding box center [580, 702] width 137 height 17
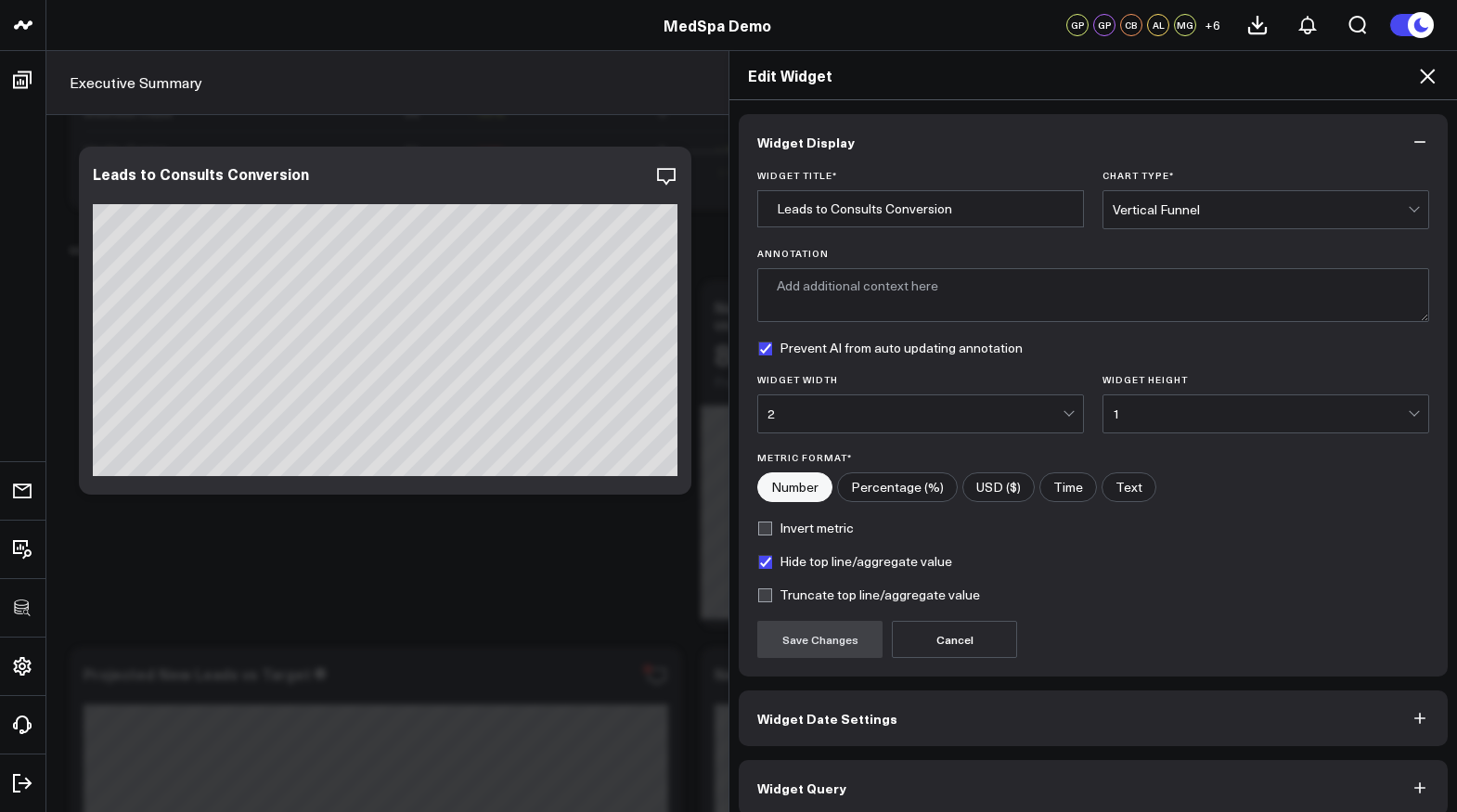
scroll to position [17, 0]
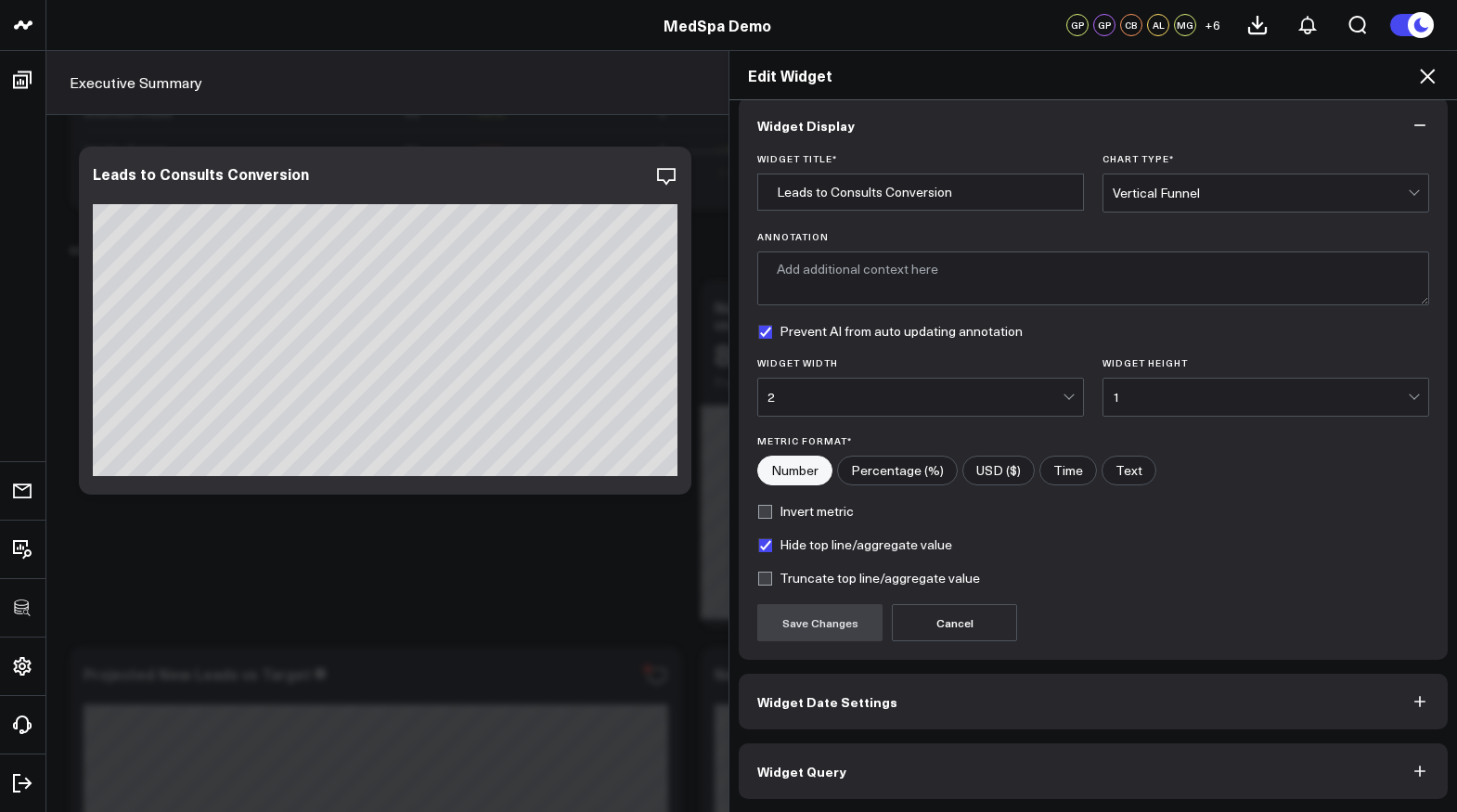
click at [821, 754] on button "Widget Query" at bounding box center [1093, 771] width 709 height 56
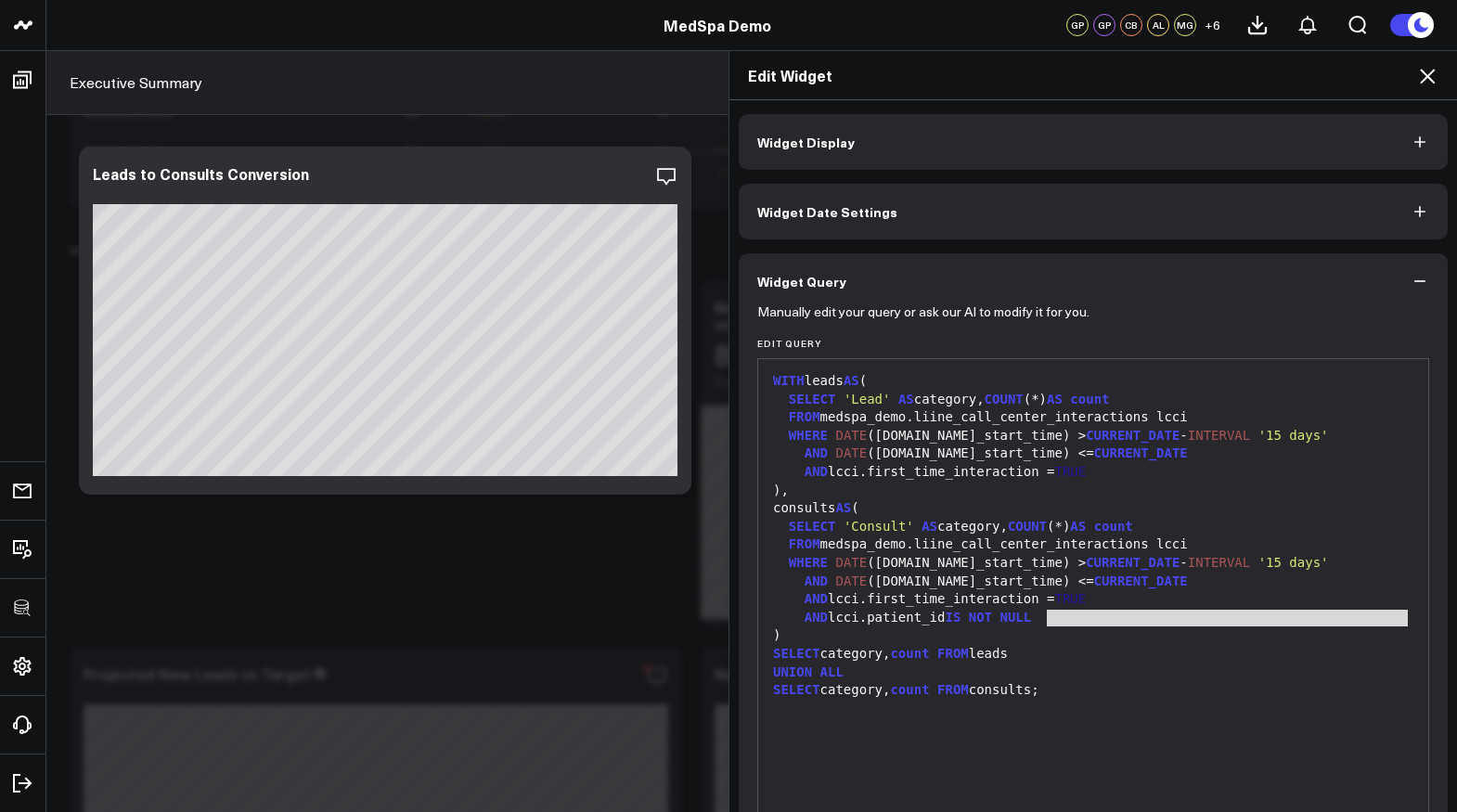
click at [1073, 626] on div ")" at bounding box center [1093, 636] width 652 height 19
click at [1010, 629] on div ")" at bounding box center [1093, 636] width 652 height 19
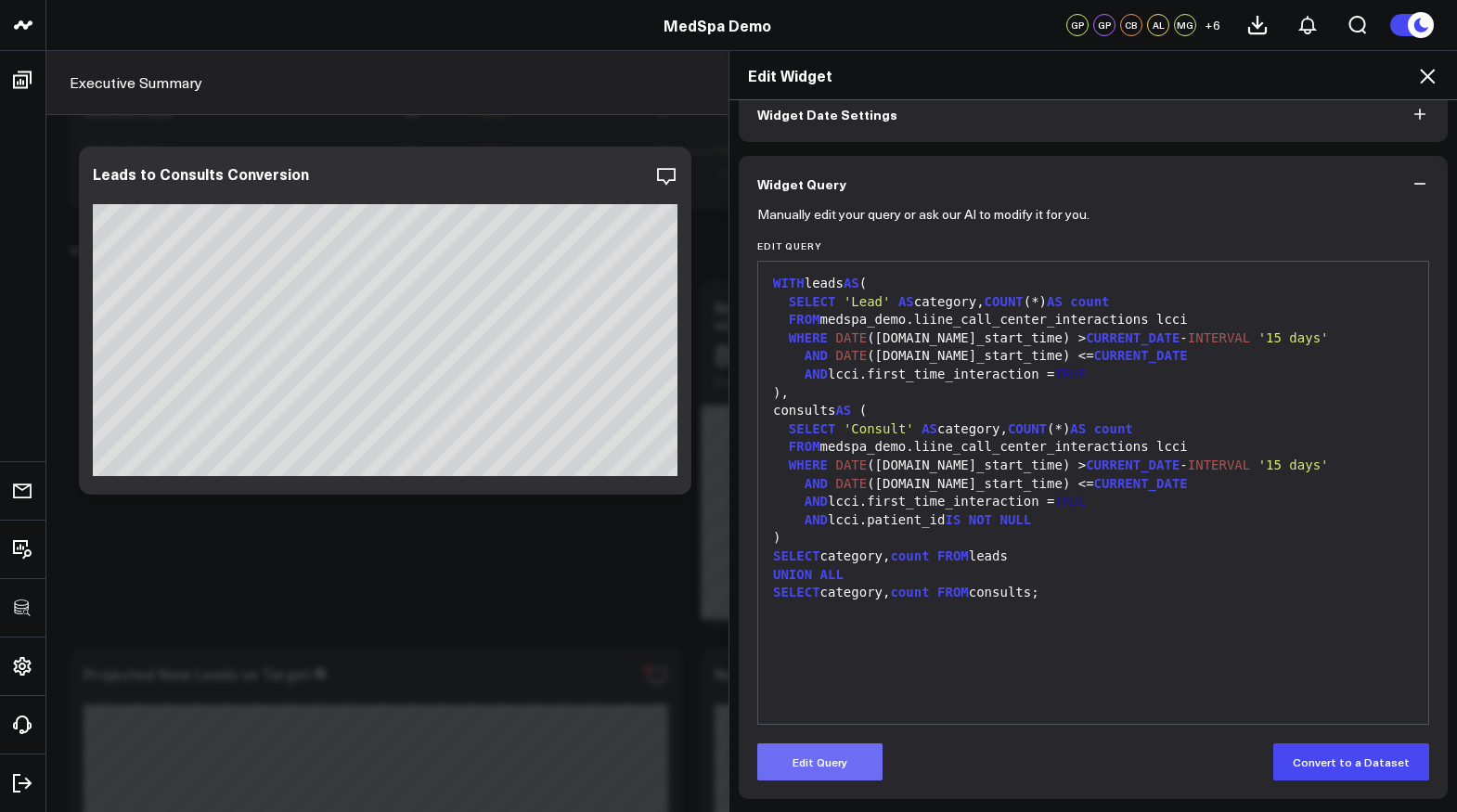
click at [847, 754] on button "Edit Query" at bounding box center [820, 761] width 125 height 37
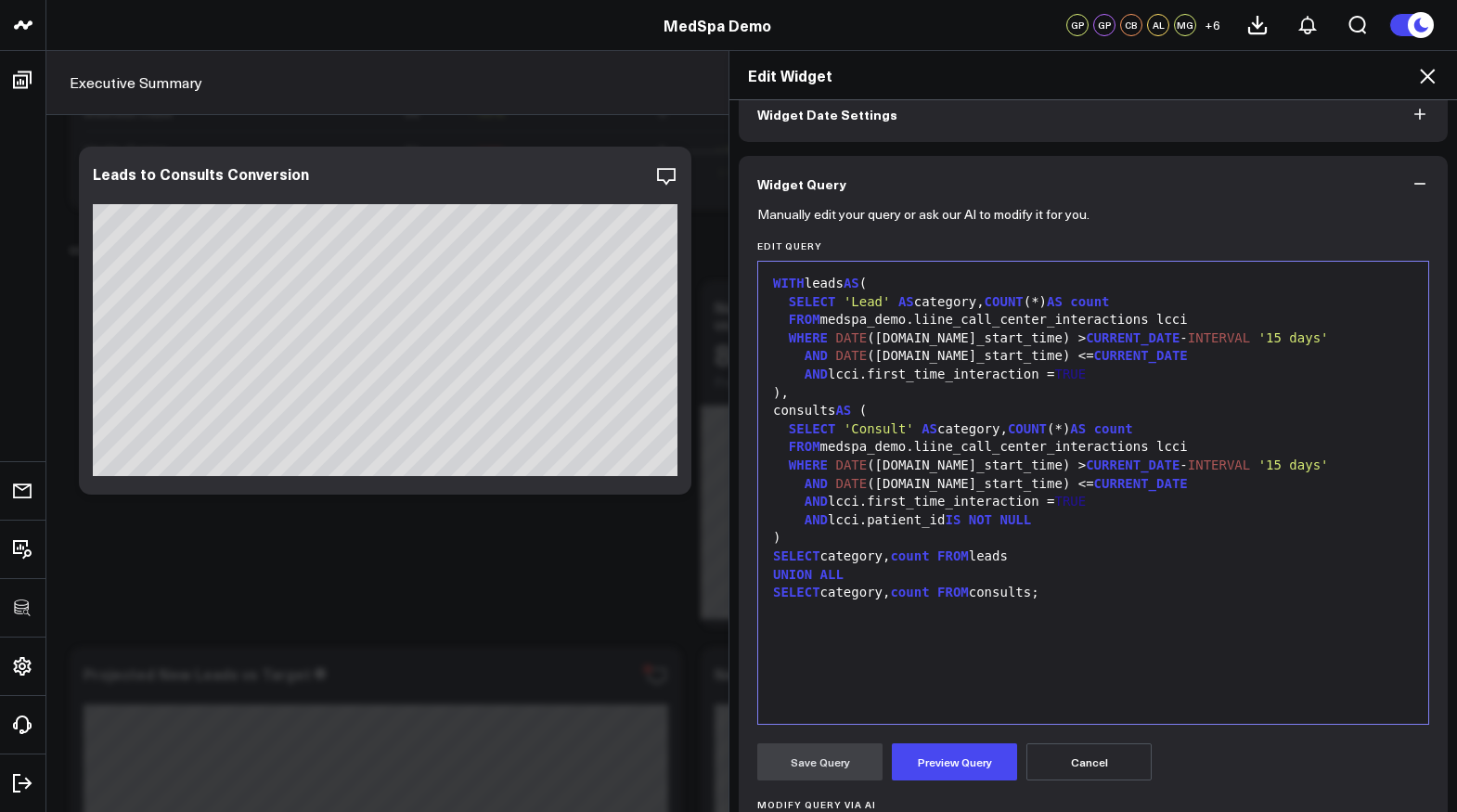
click at [987, 535] on div ")" at bounding box center [1093, 539] width 652 height 19
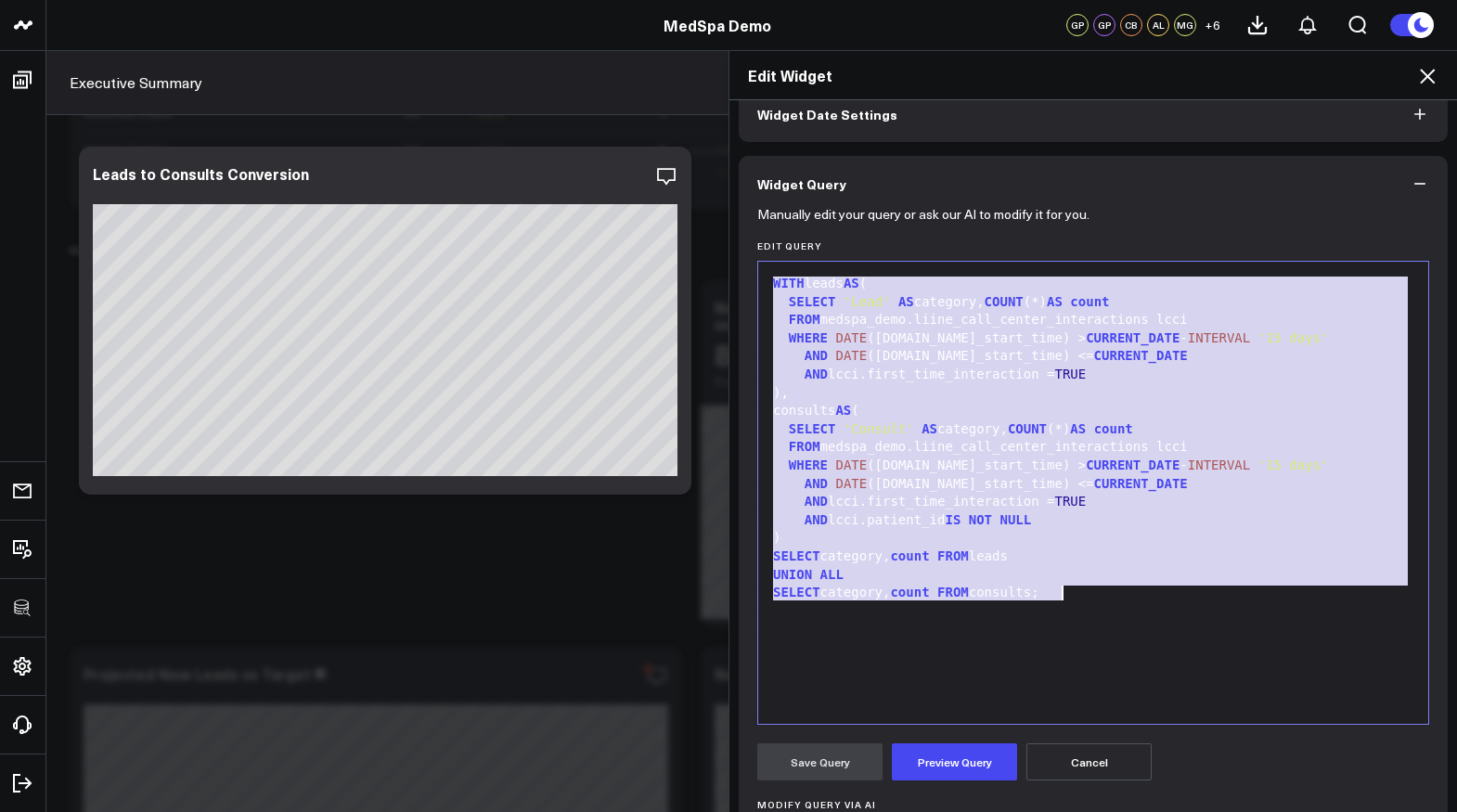
copy div "WITH leads AS ( SELECT 'Lead' AS category, COUNT (*) AS count FROM medspa_demo.…"
click at [929, 619] on div "WITH leads AS ( SELECT 'Lead' AS category, COUNT (*) AS count FROM medspa_demo.…" at bounding box center [1093, 492] width 652 height 443
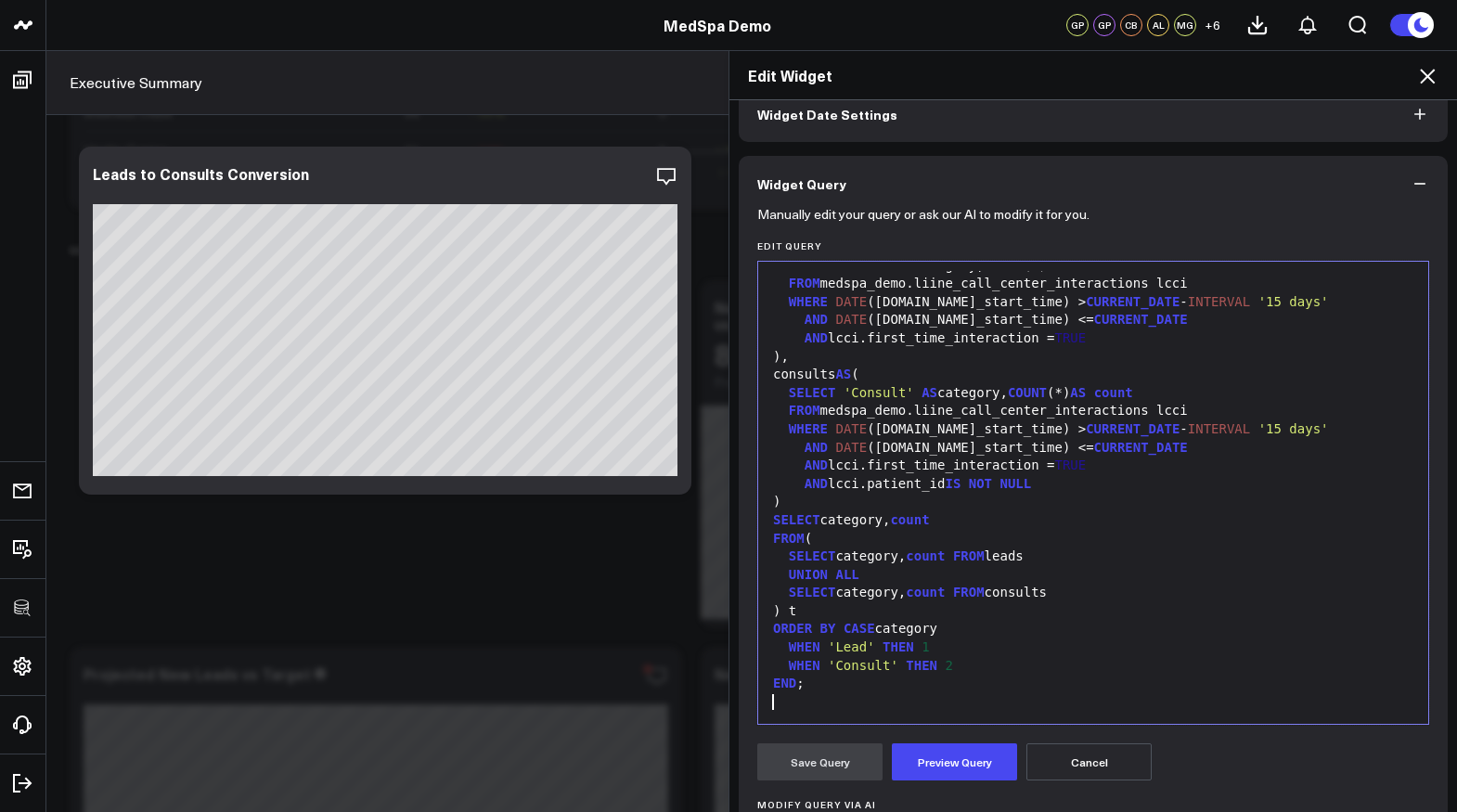
scroll to position [36, 0]
click at [941, 752] on button "Preview Query" at bounding box center [954, 761] width 125 height 37
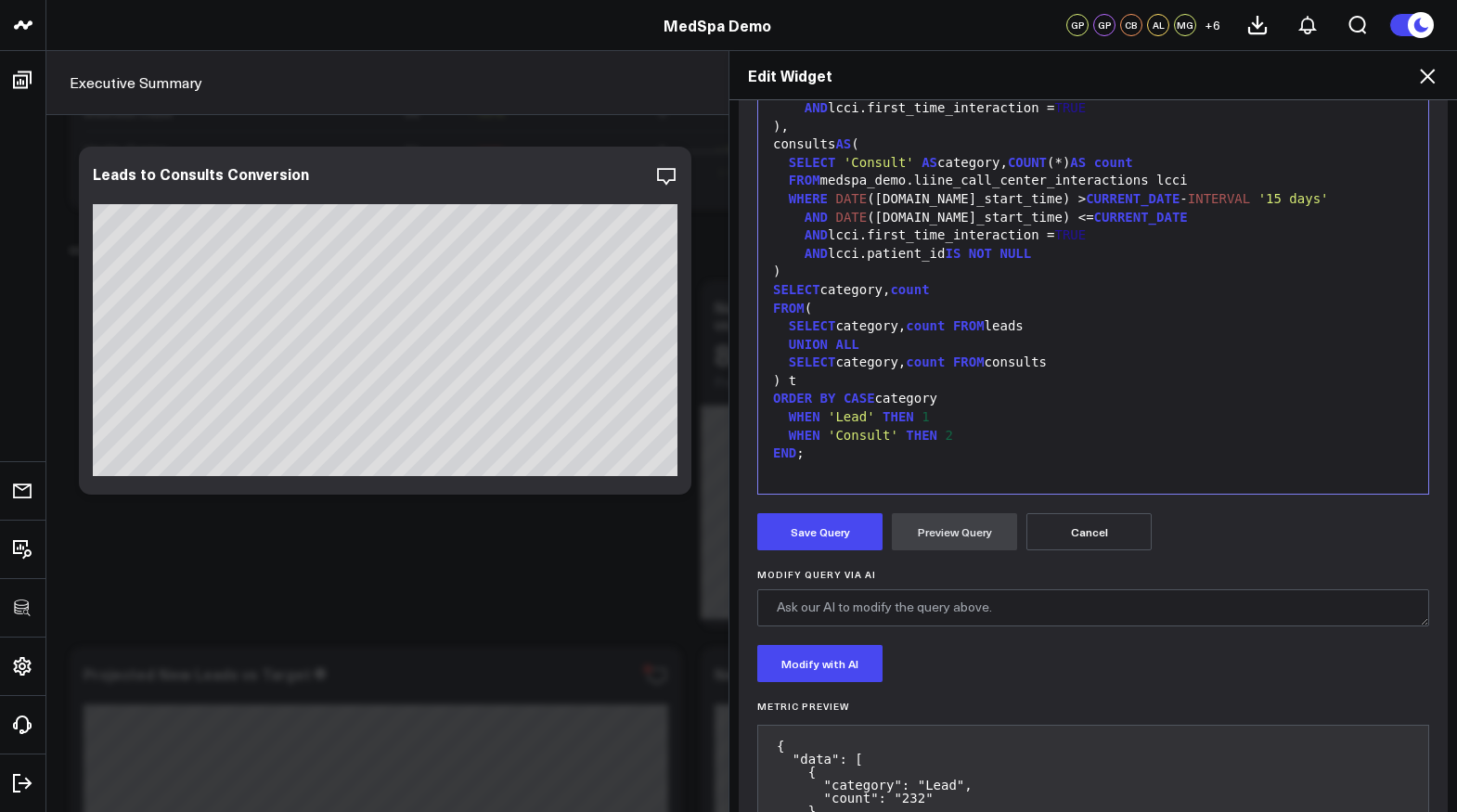
scroll to position [464, 0]
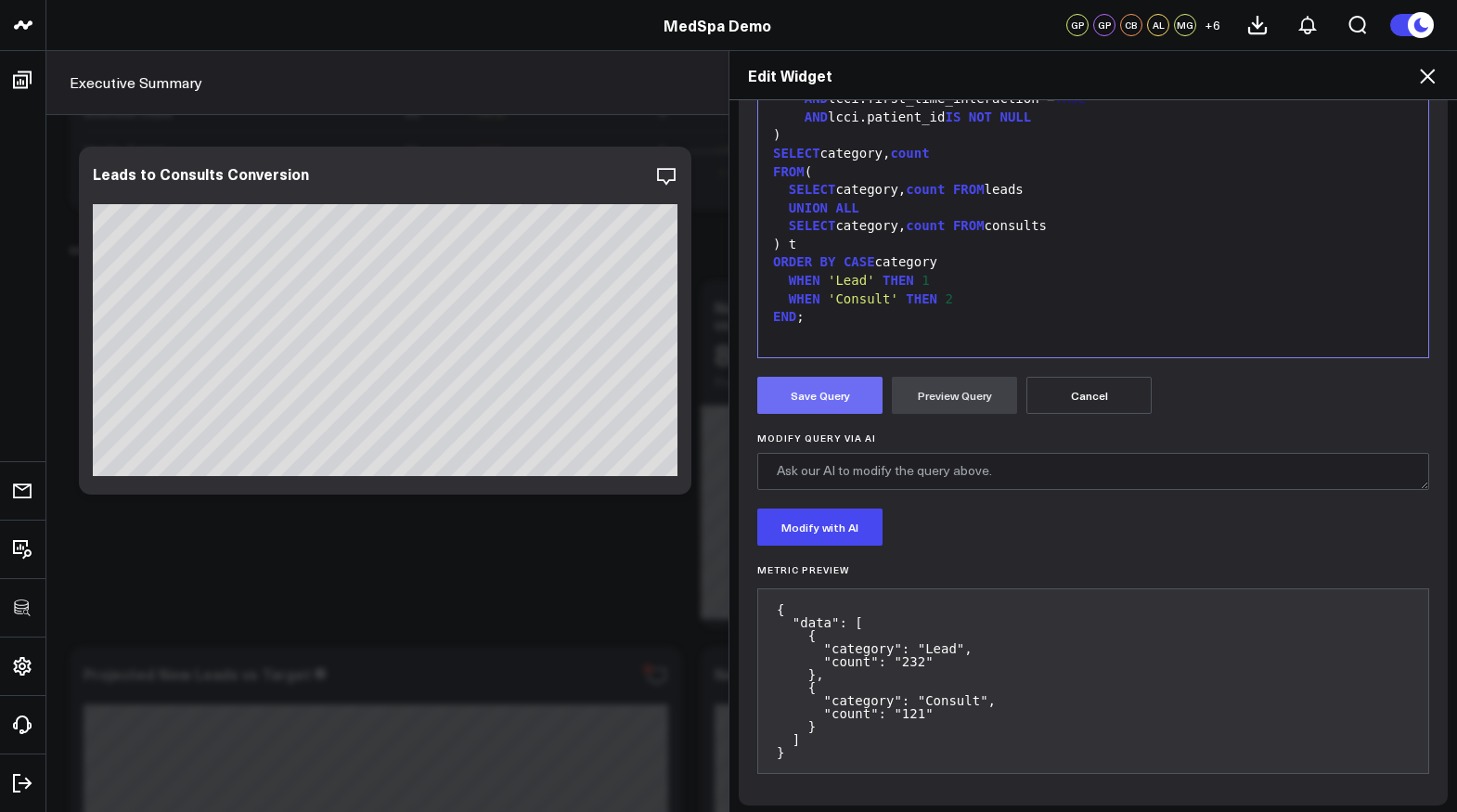
click at [816, 408] on button "Save Query" at bounding box center [820, 394] width 125 height 37
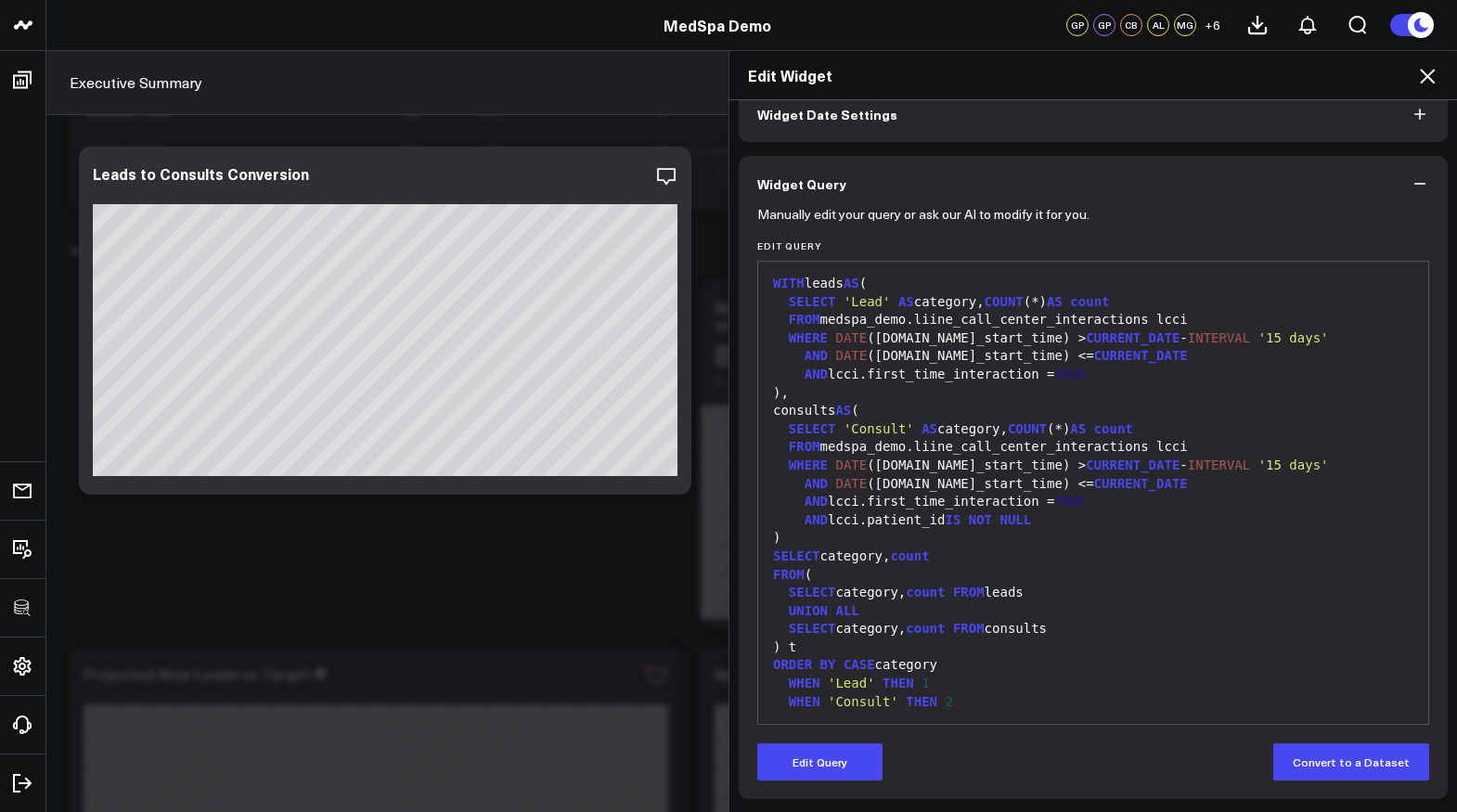
scroll to position [71, 0]
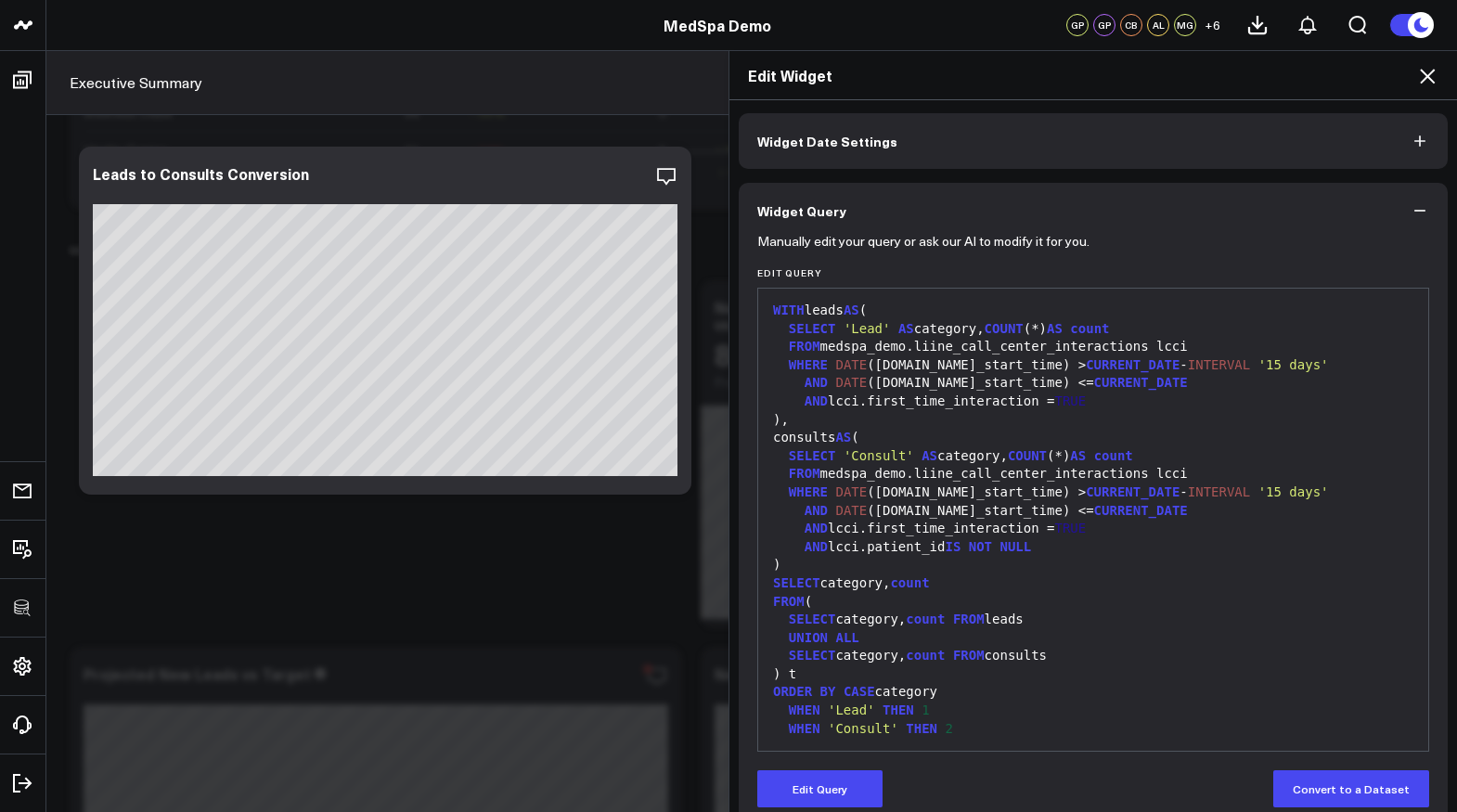
click at [1431, 80] on icon at bounding box center [1427, 76] width 15 height 15
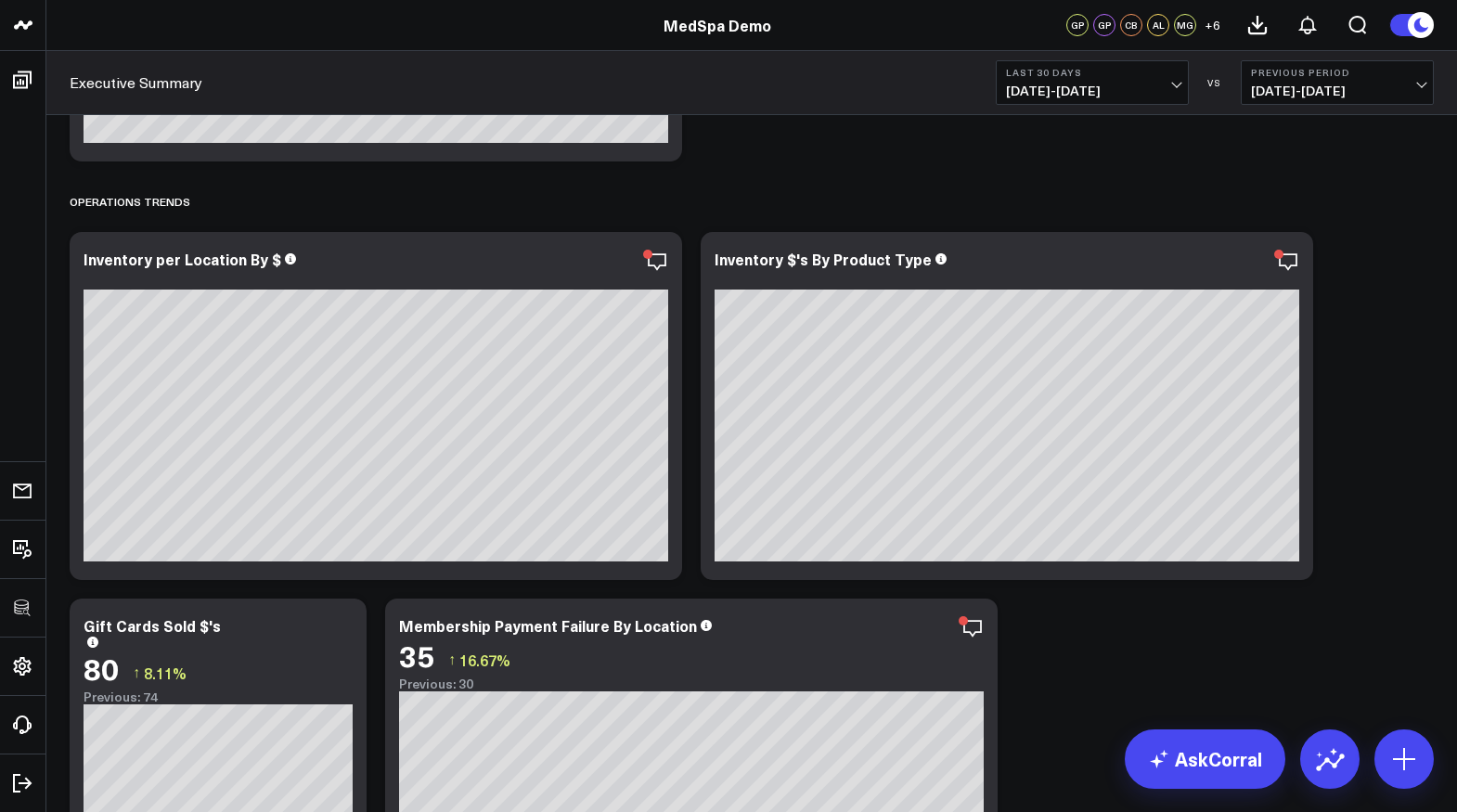
scroll to position [3859, 0]
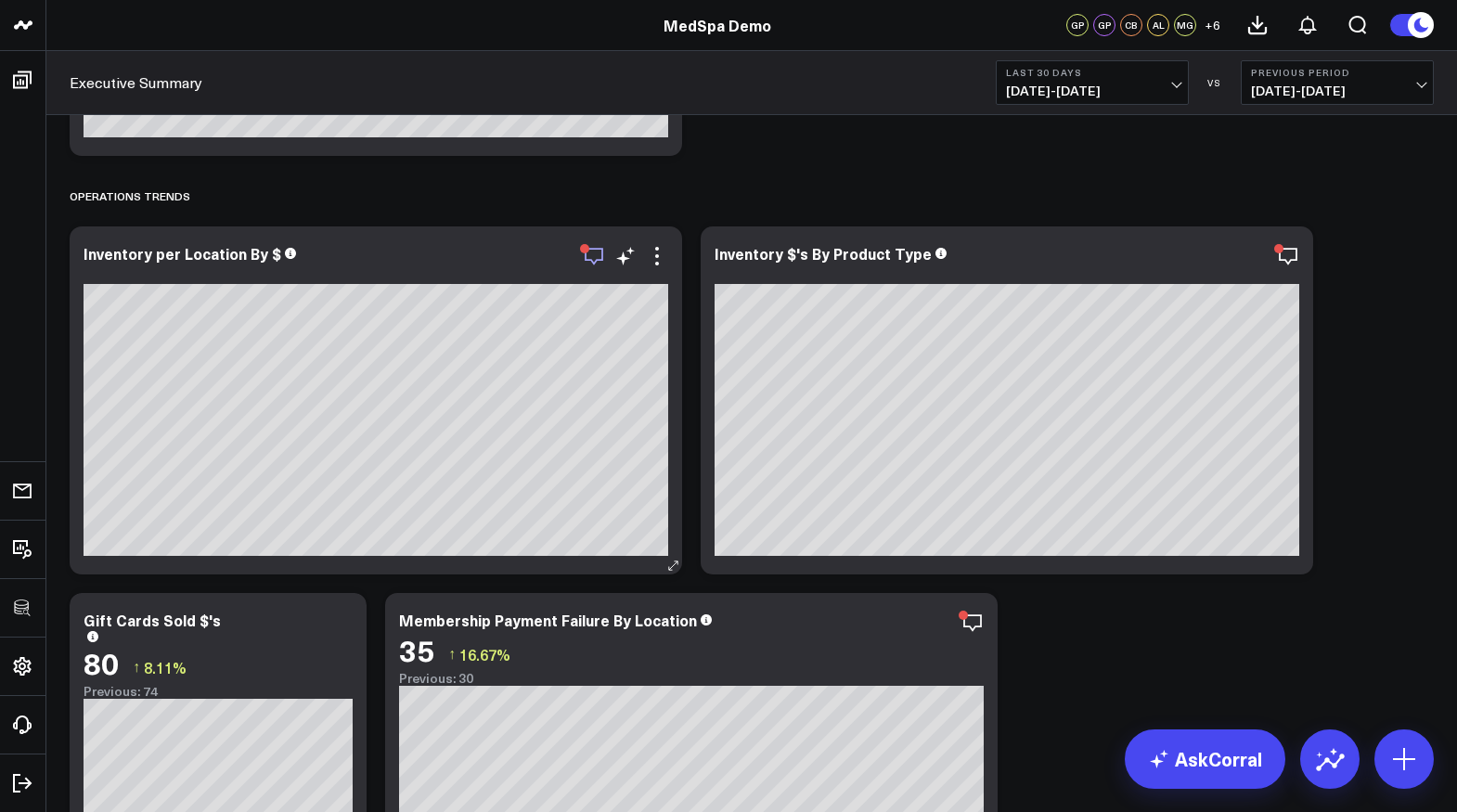
click at [588, 254] on icon "button" at bounding box center [594, 257] width 23 height 23
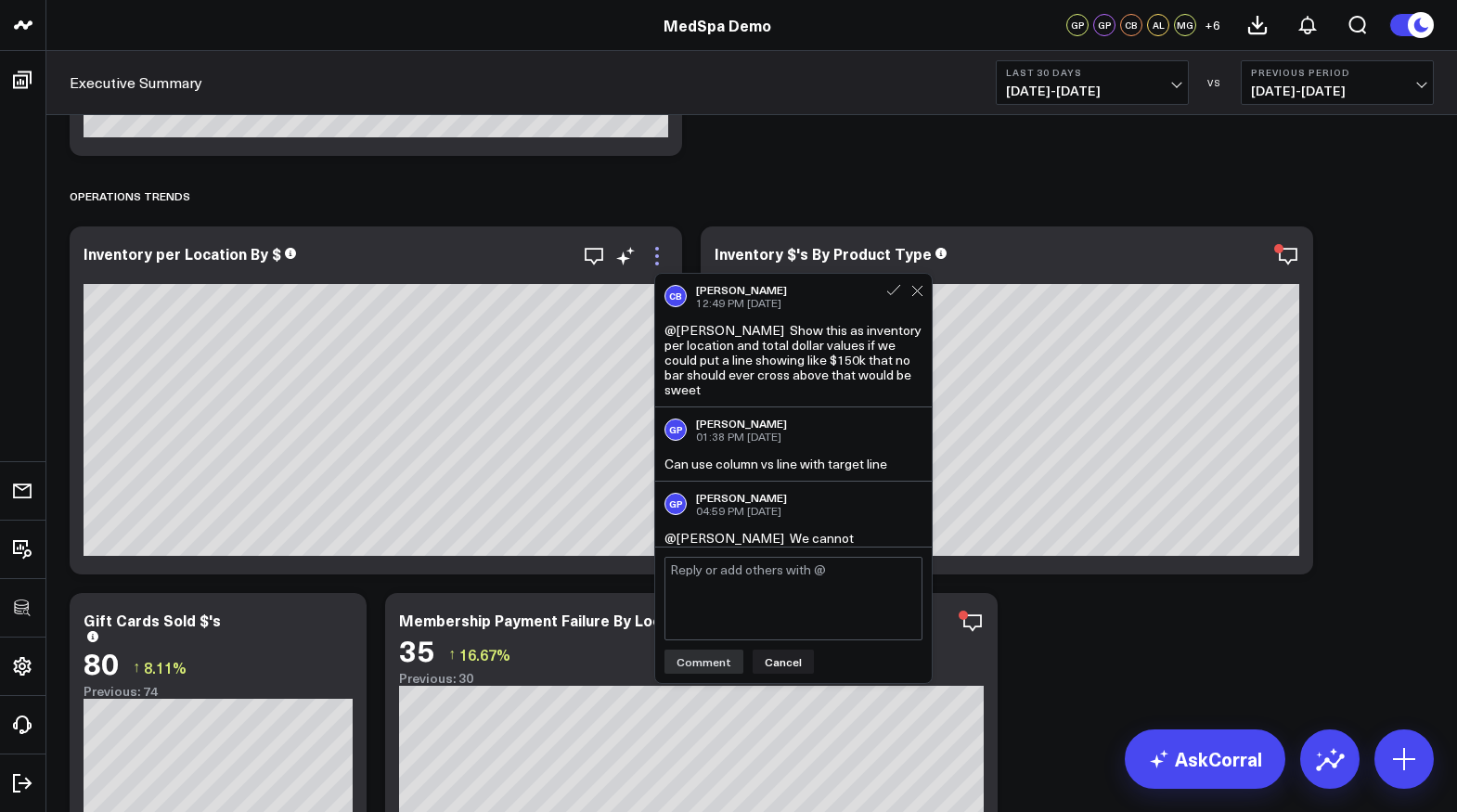
click at [657, 250] on icon at bounding box center [657, 249] width 4 height 4
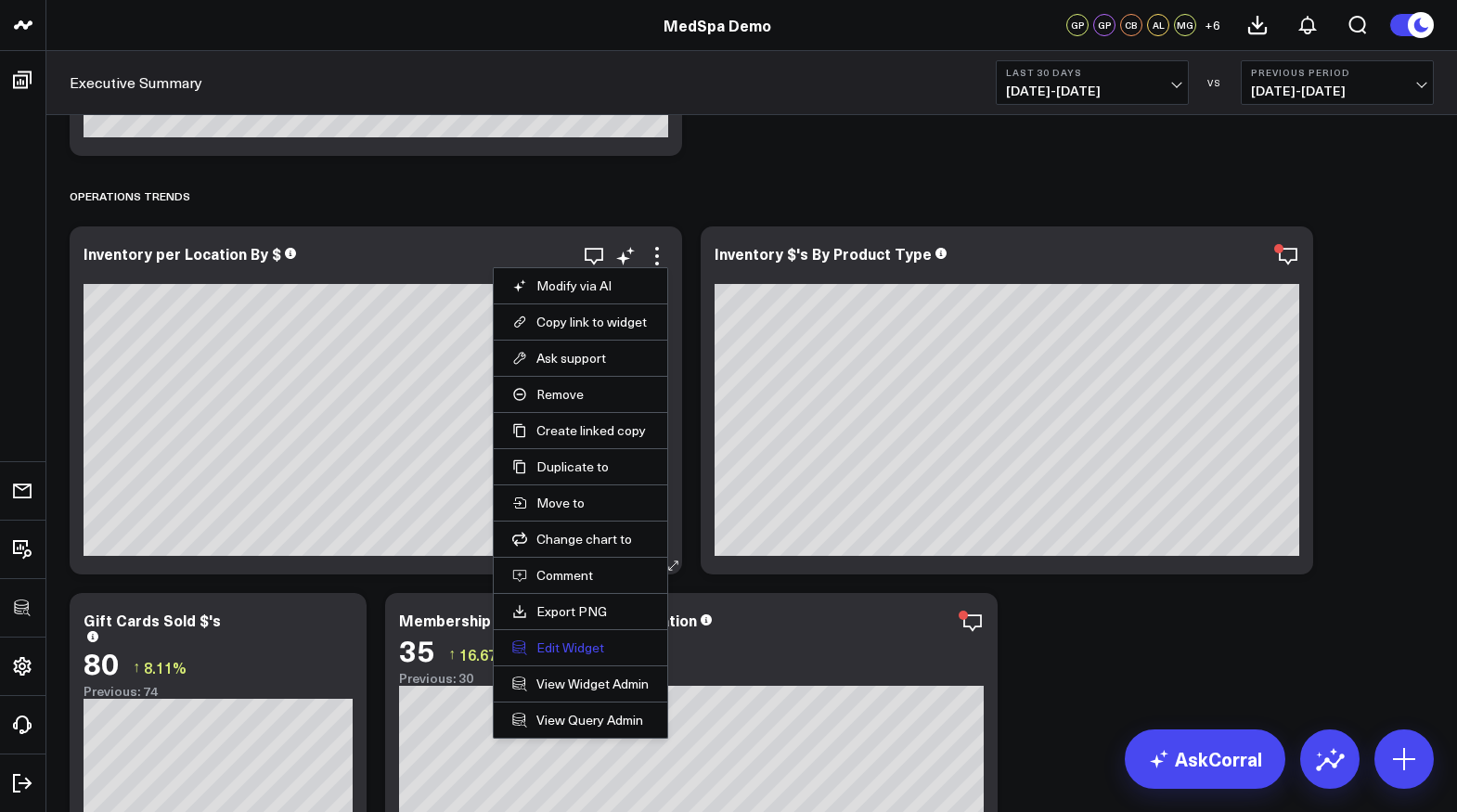
click at [557, 649] on button "Edit Widget" at bounding box center [580, 648] width 137 height 17
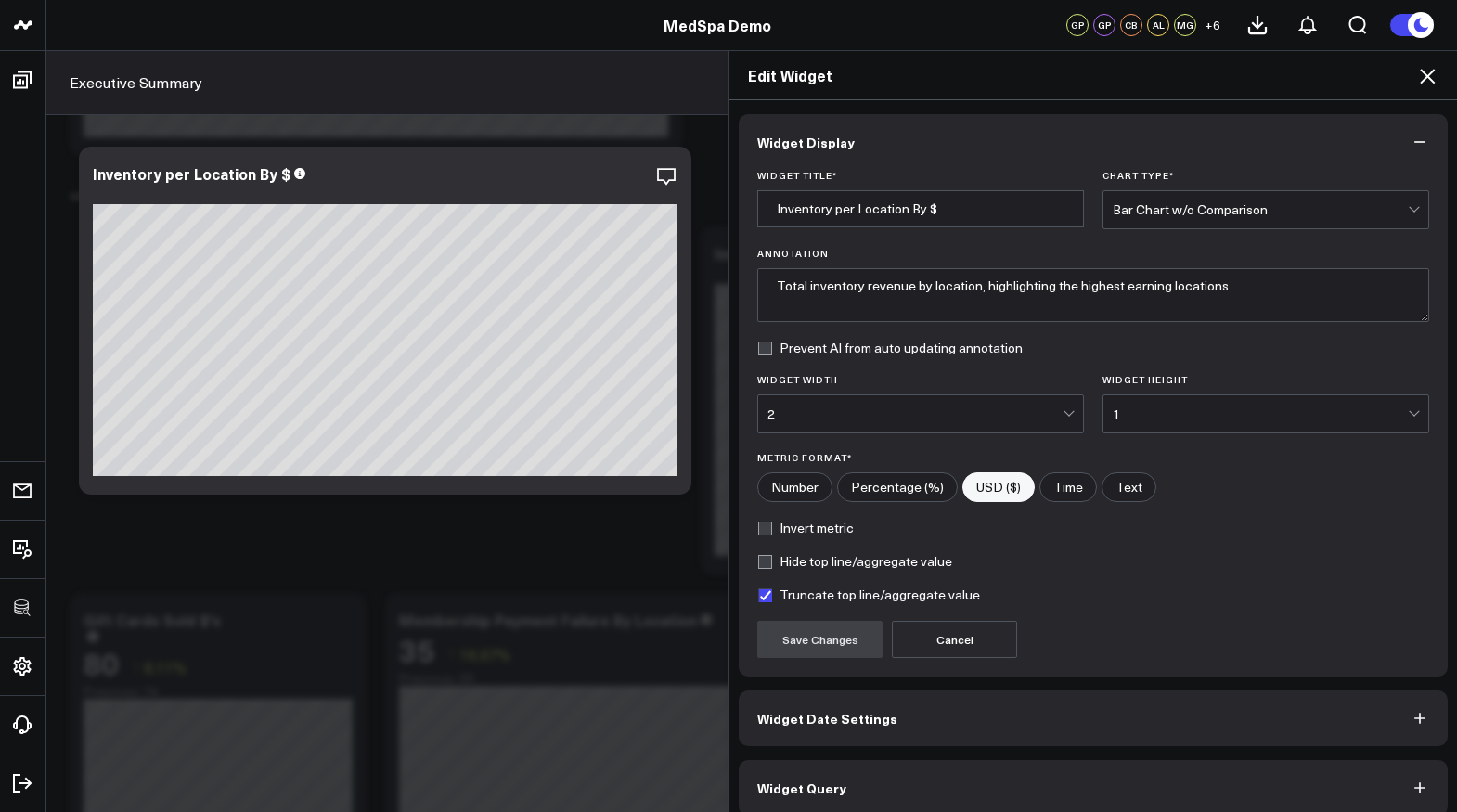
scroll to position [17, 0]
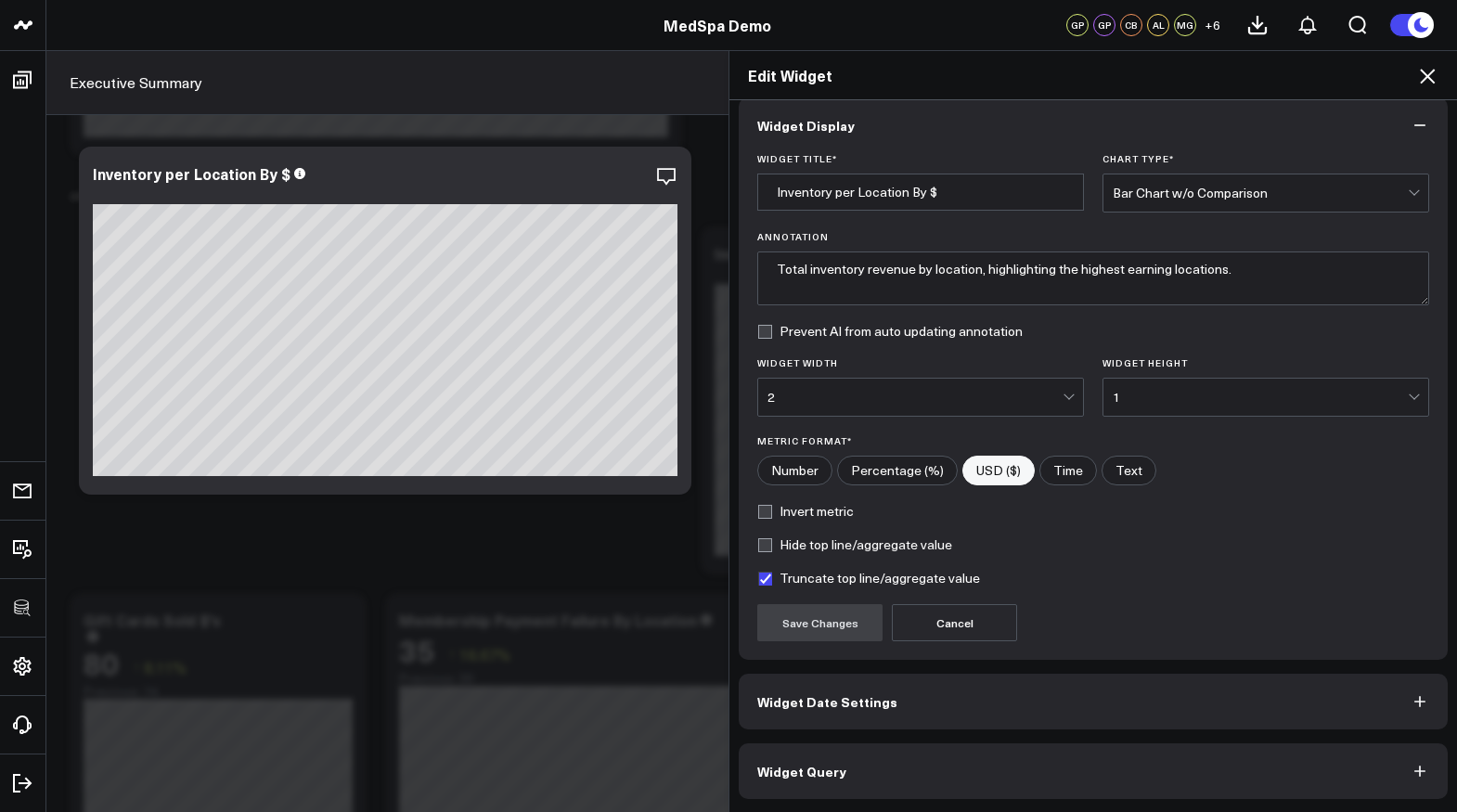
click at [830, 773] on span "Widget Query" at bounding box center [802, 771] width 89 height 15
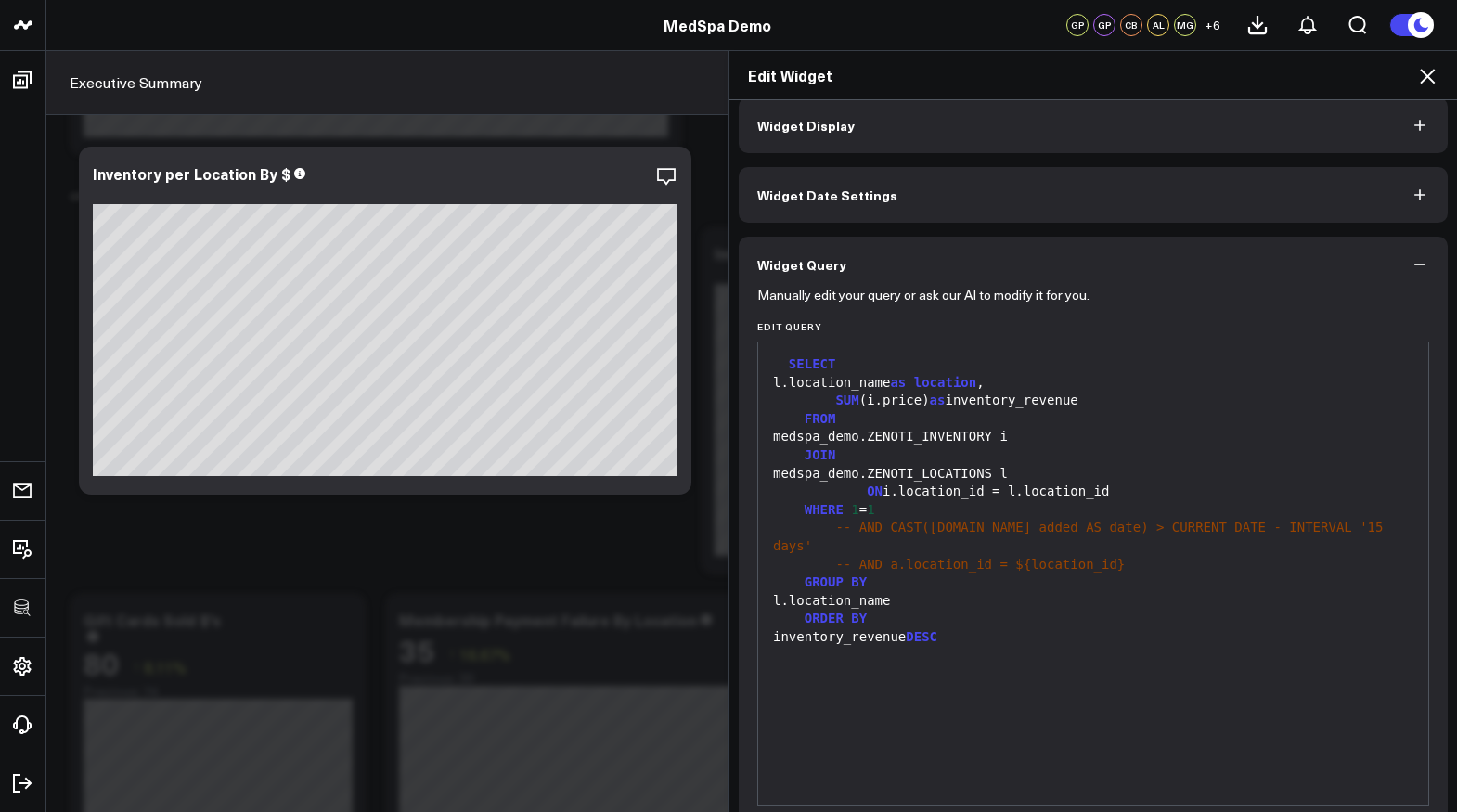
scroll to position [0, 0]
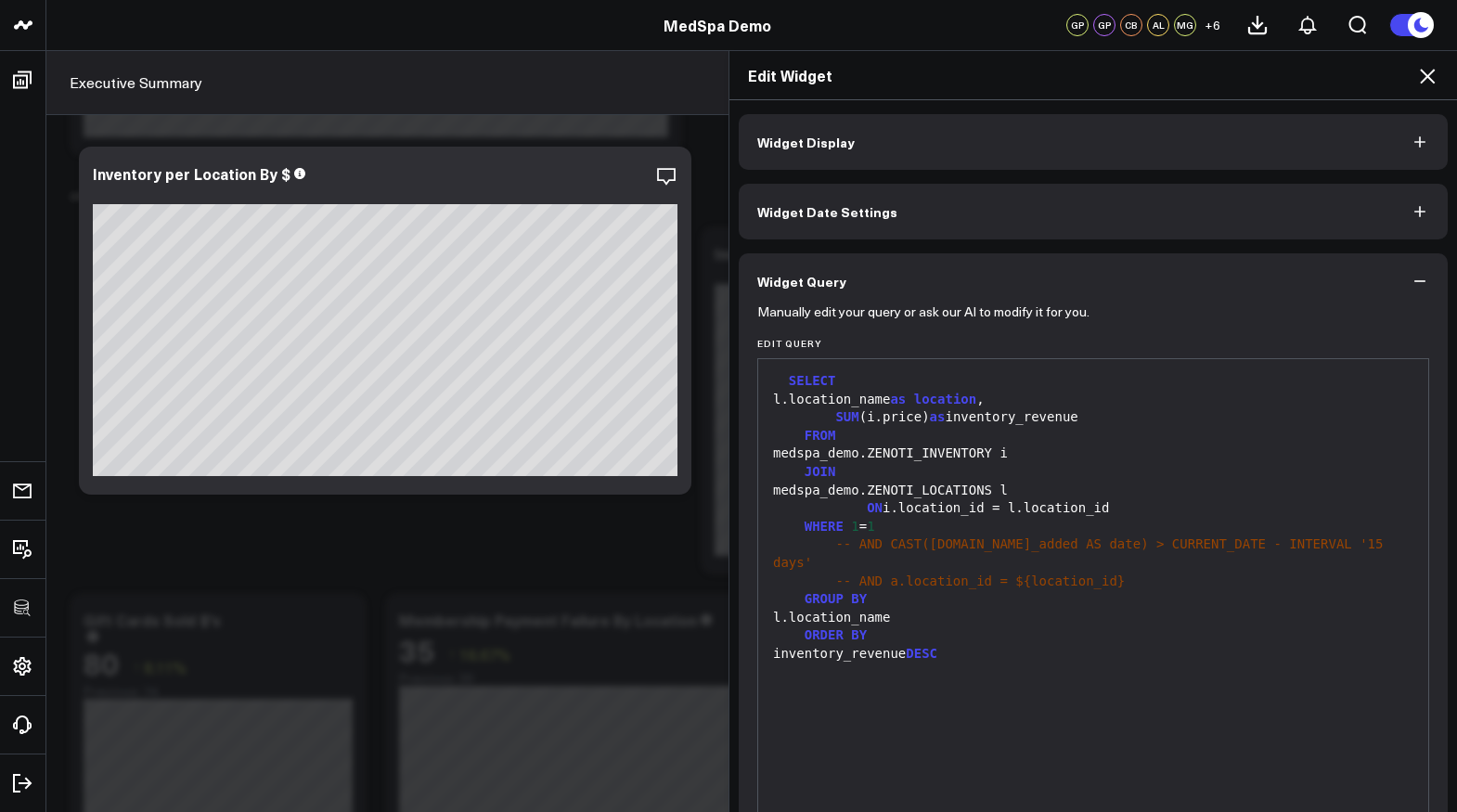
click at [1422, 75] on icon at bounding box center [1428, 76] width 23 height 23
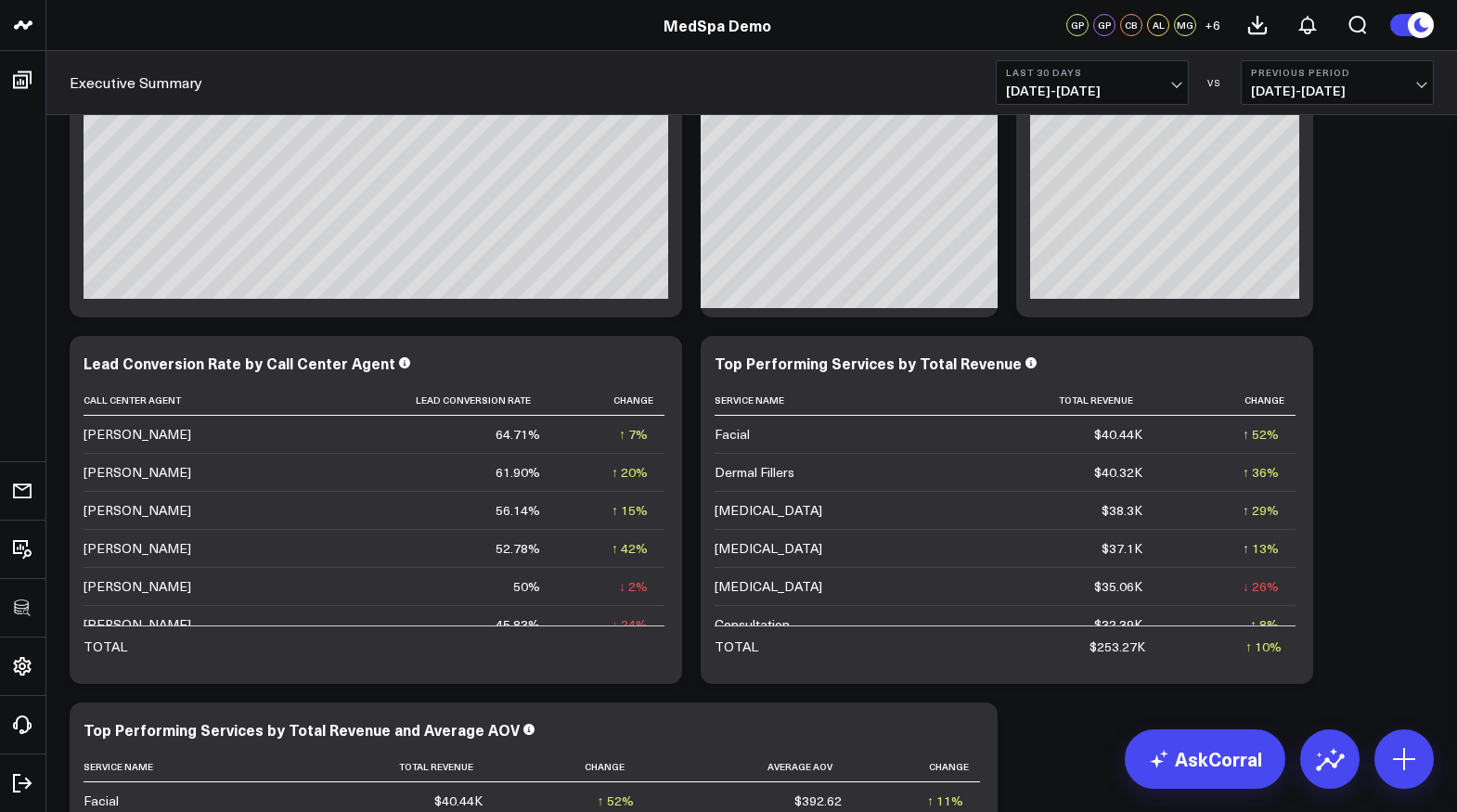
scroll to position [4847, 0]
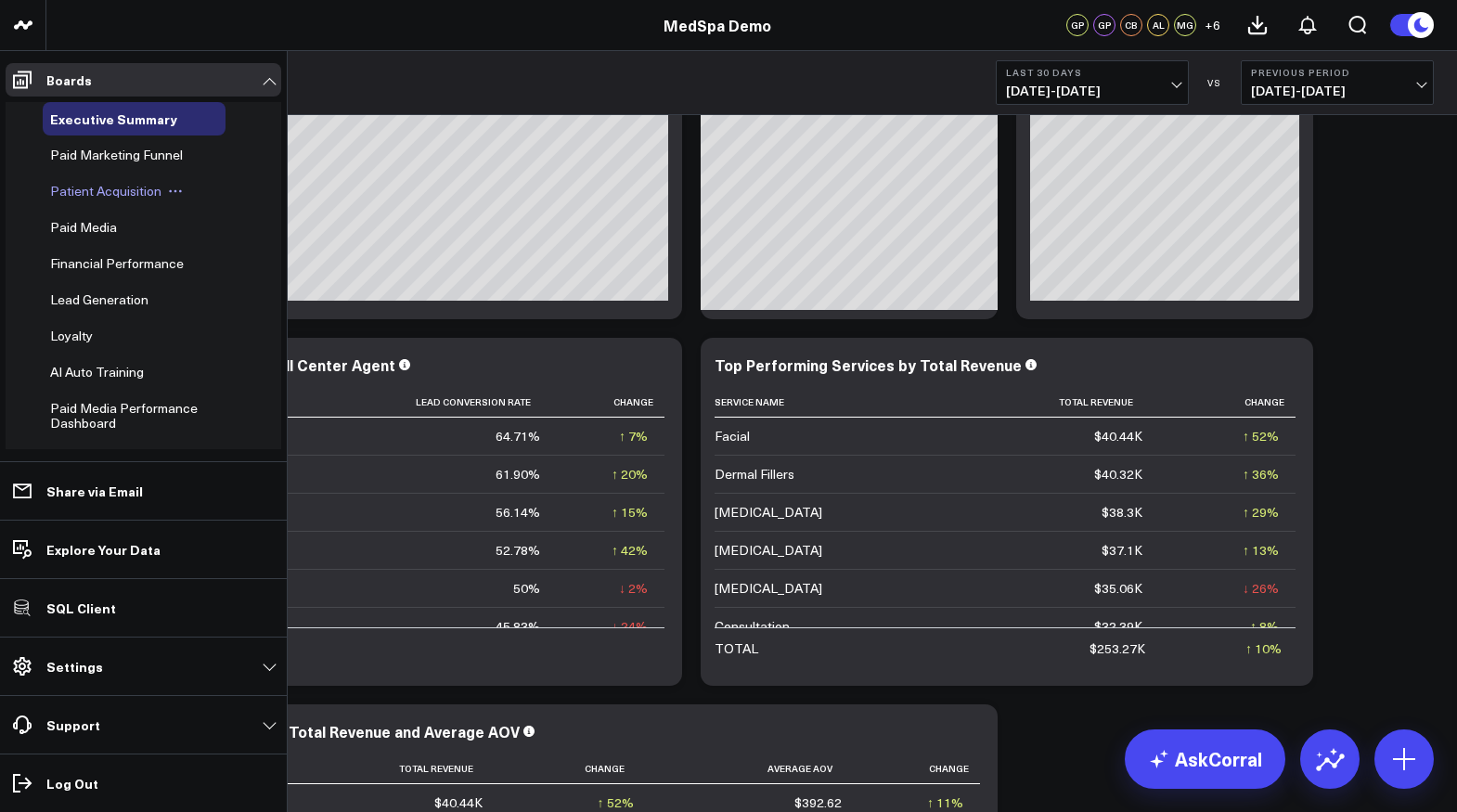
click at [71, 192] on span "Patient Acquisition" at bounding box center [106, 191] width 111 height 18
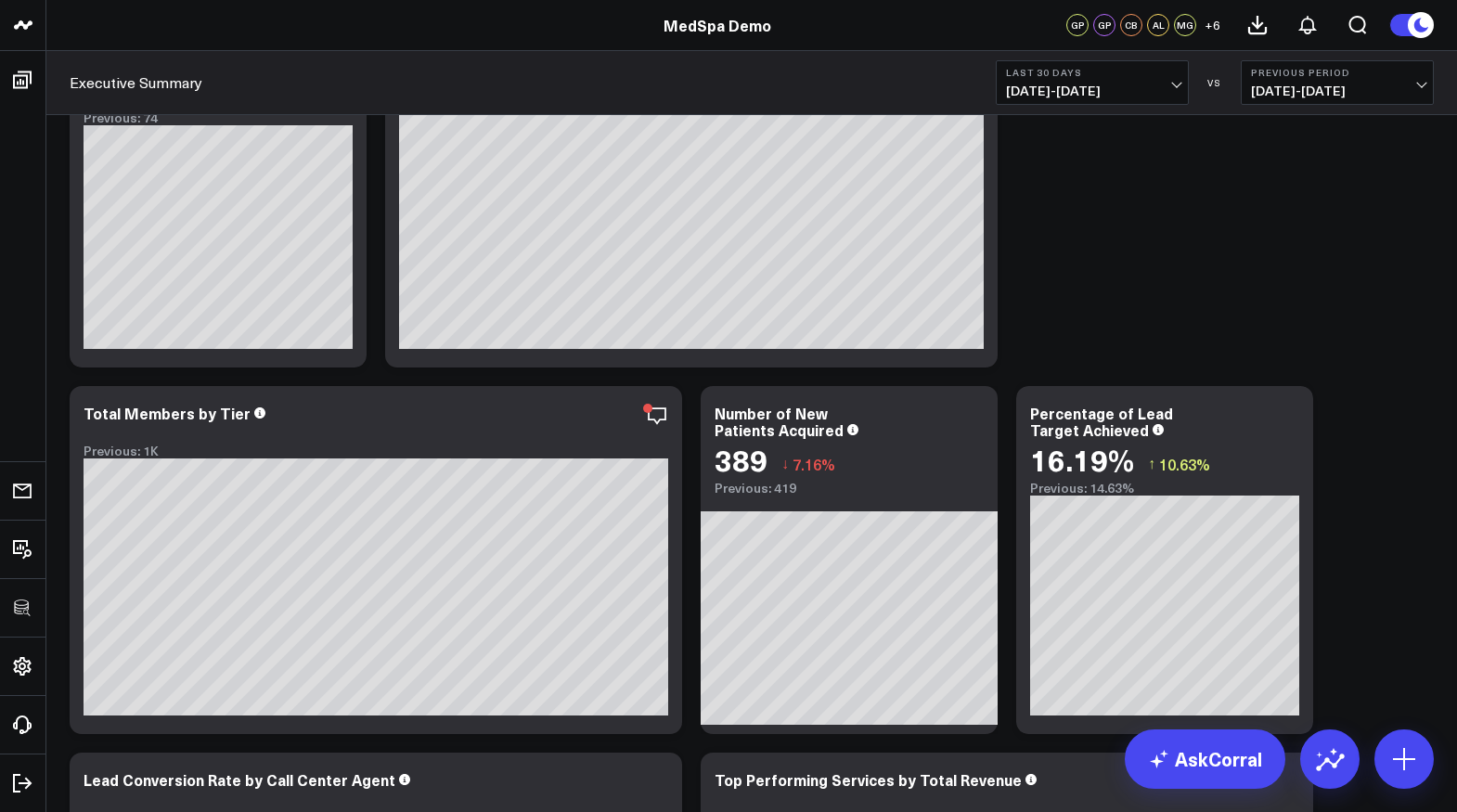
scroll to position [4431, 0]
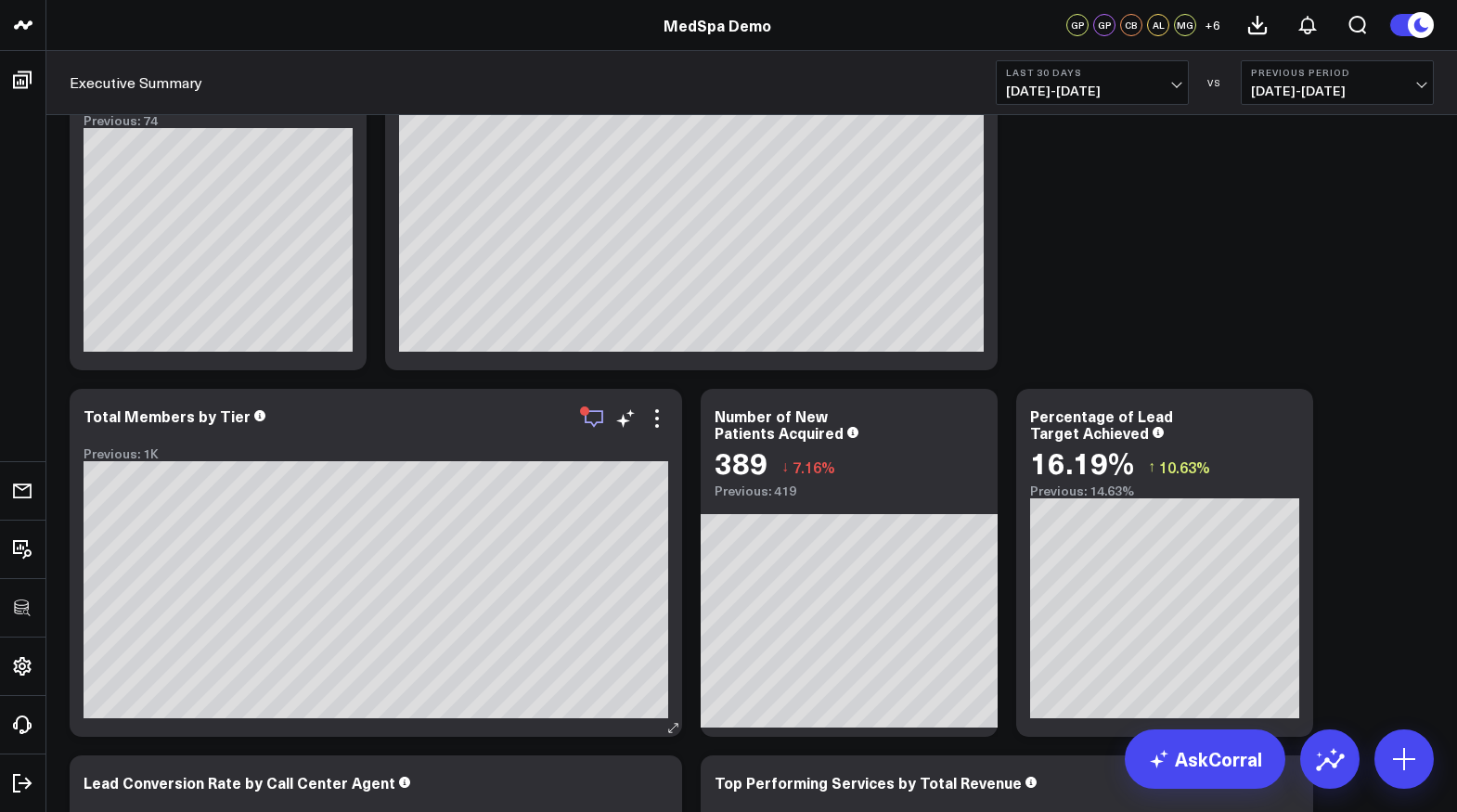
click at [589, 413] on icon "button" at bounding box center [594, 419] width 23 height 23
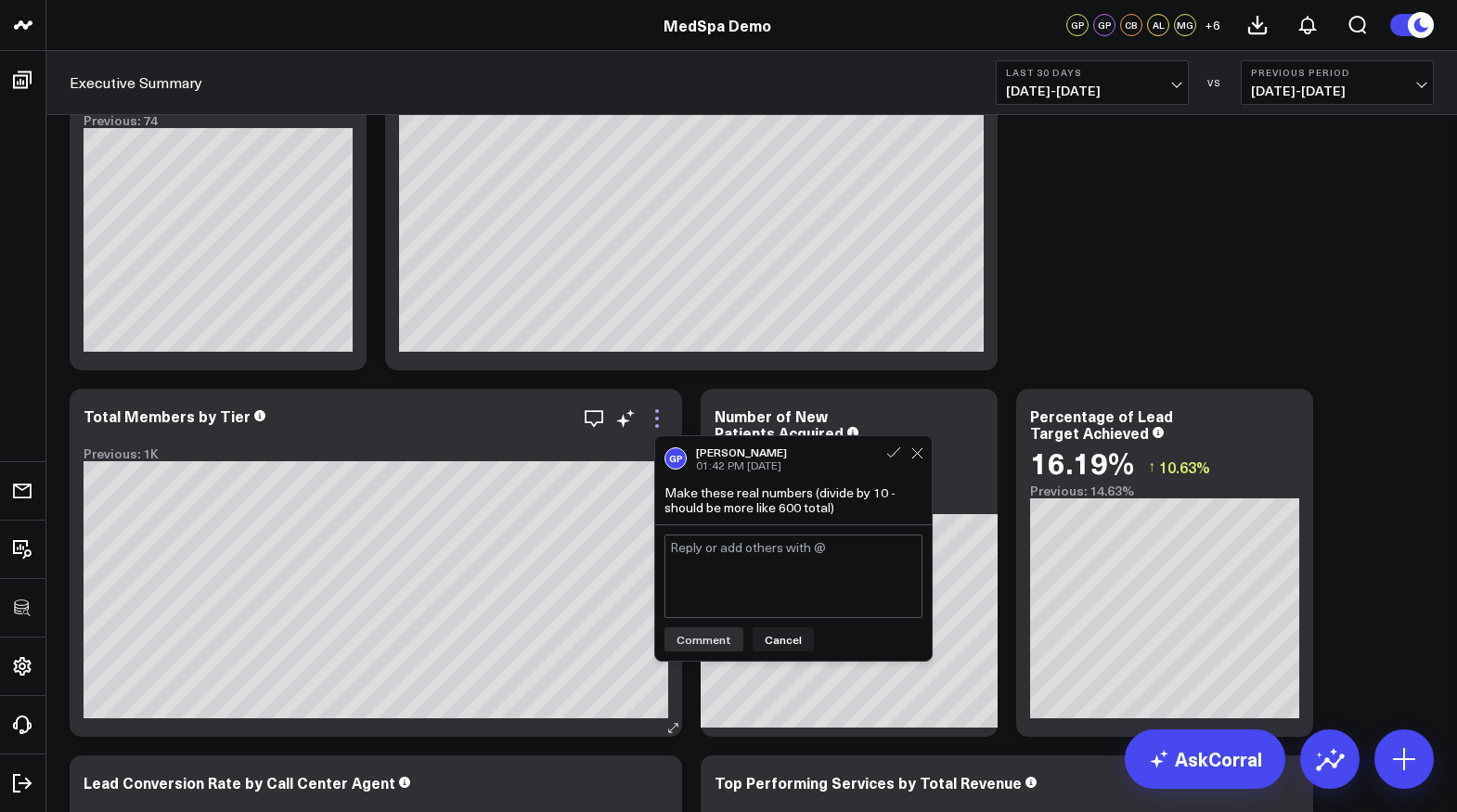
click at [654, 415] on icon at bounding box center [657, 419] width 23 height 23
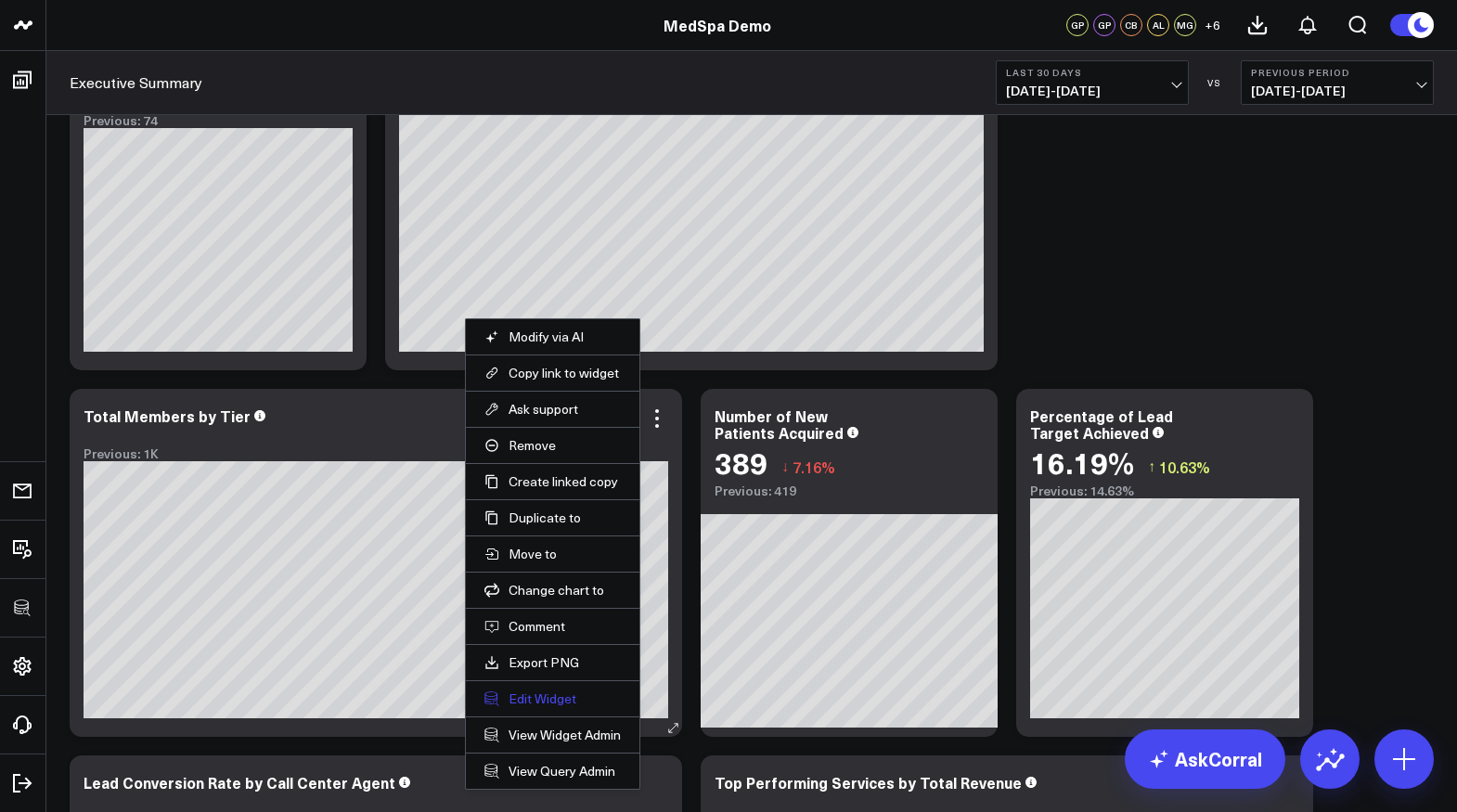
click at [551, 694] on button "Edit Widget" at bounding box center [553, 699] width 137 height 17
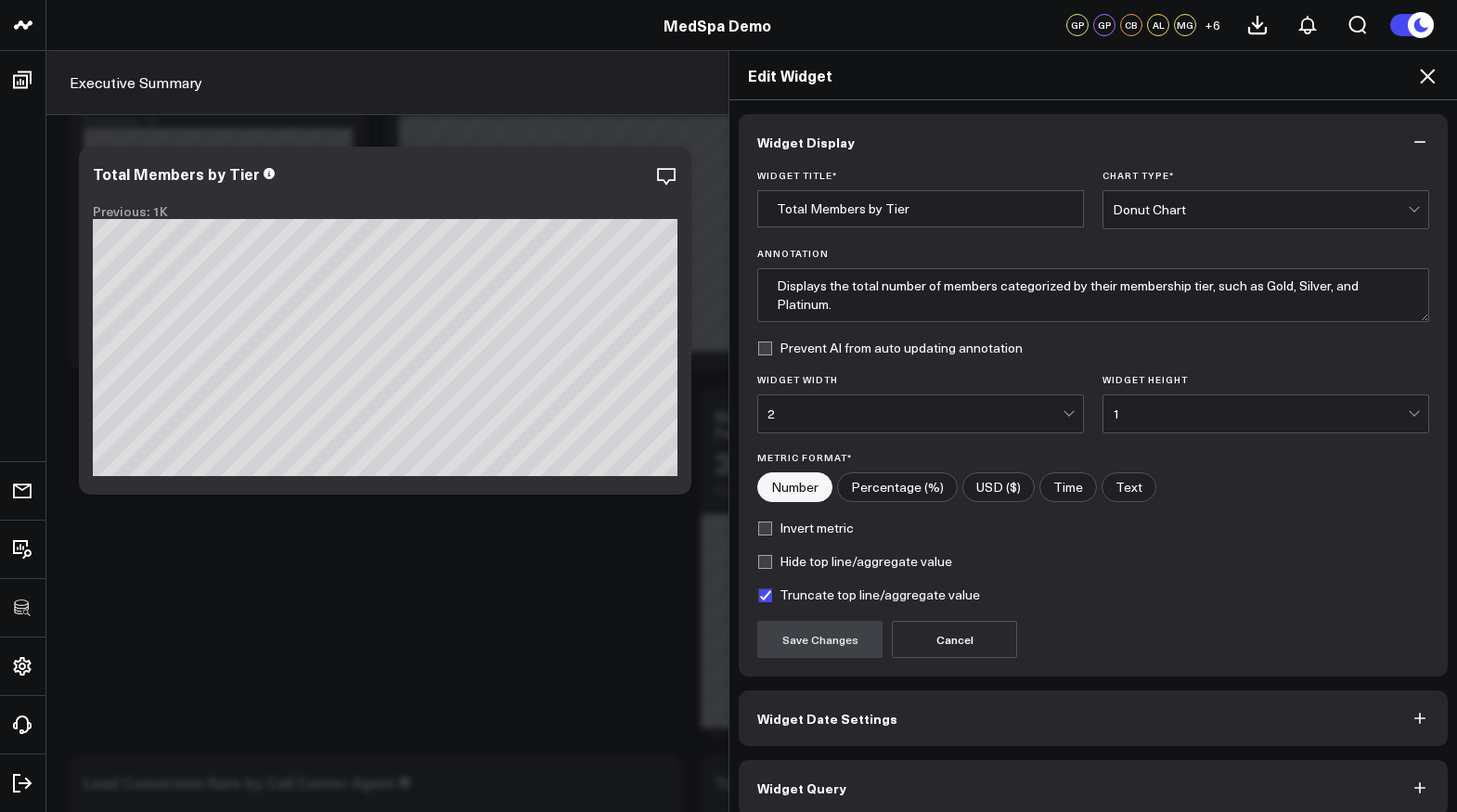
scroll to position [17, 0]
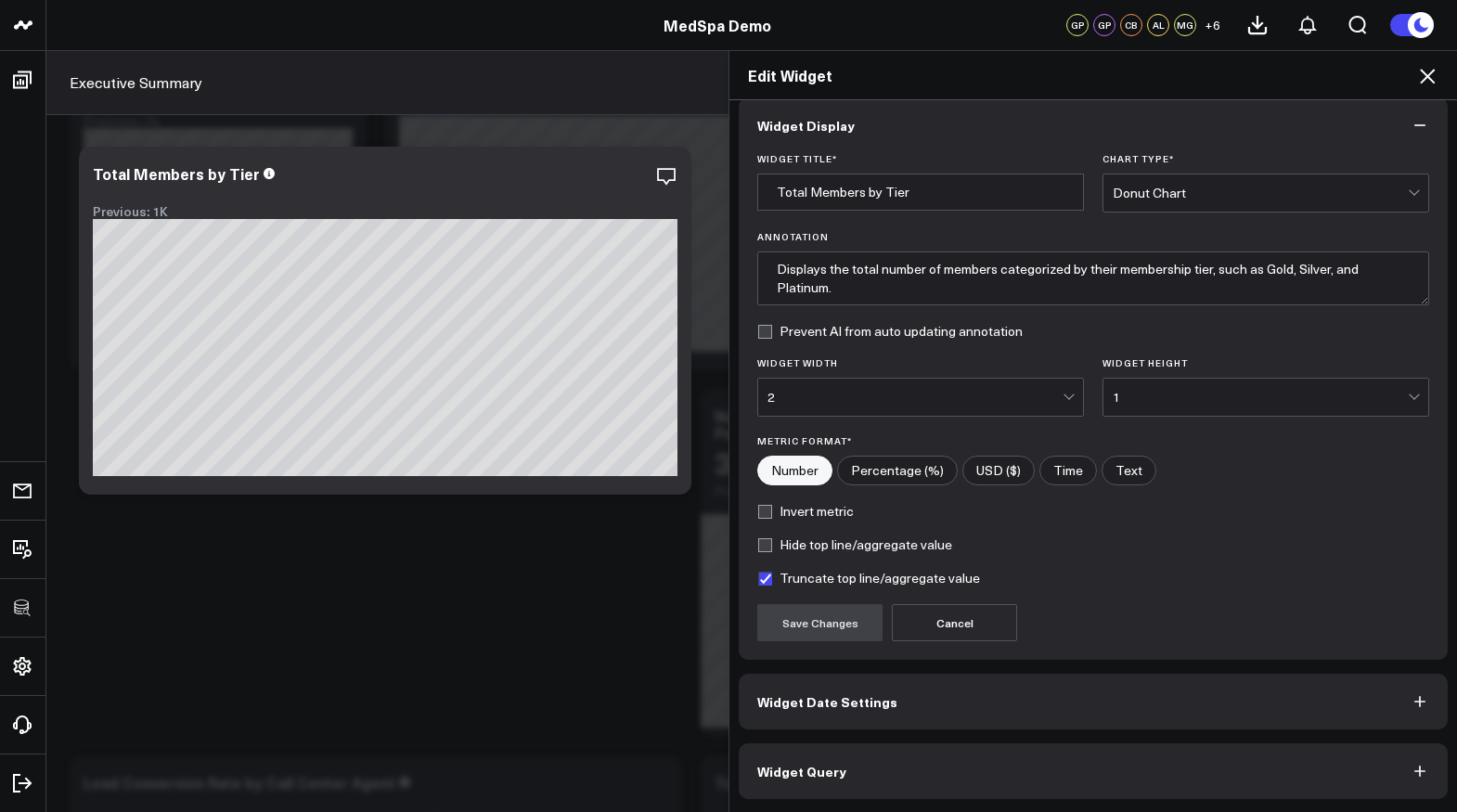
click at [835, 773] on span "Widget Query" at bounding box center [802, 771] width 89 height 15
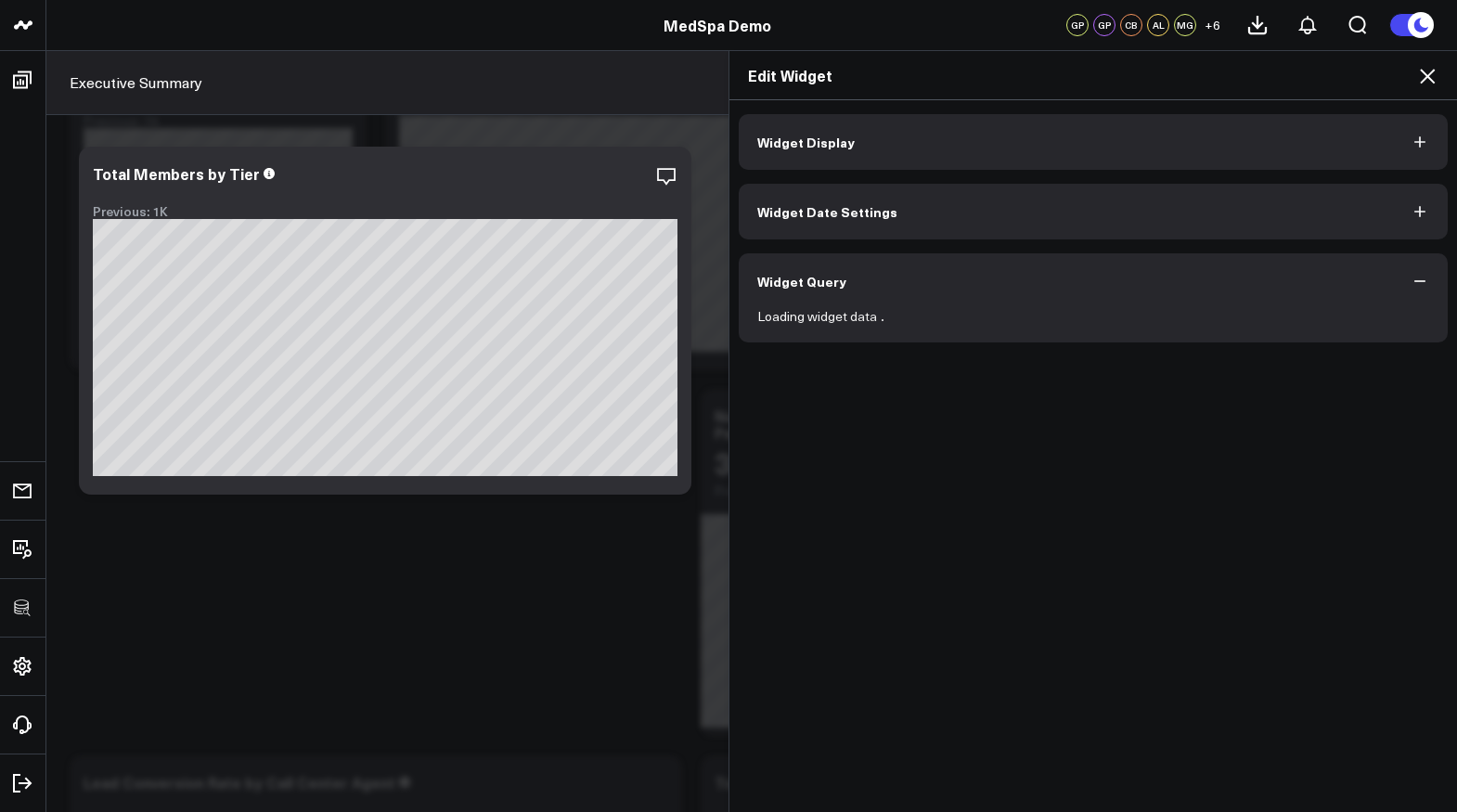
scroll to position [0, 0]
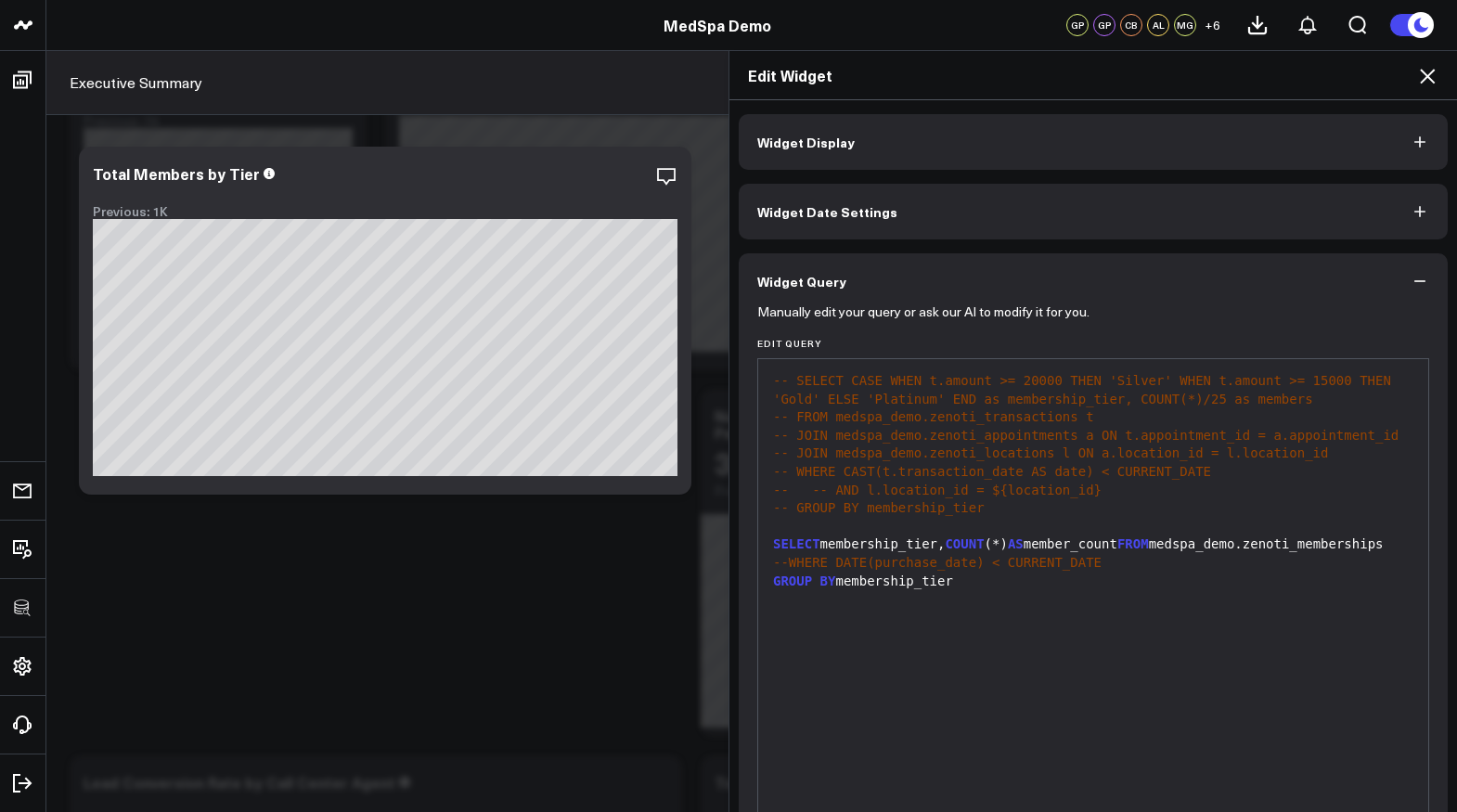
click at [1431, 85] on icon at bounding box center [1428, 76] width 23 height 23
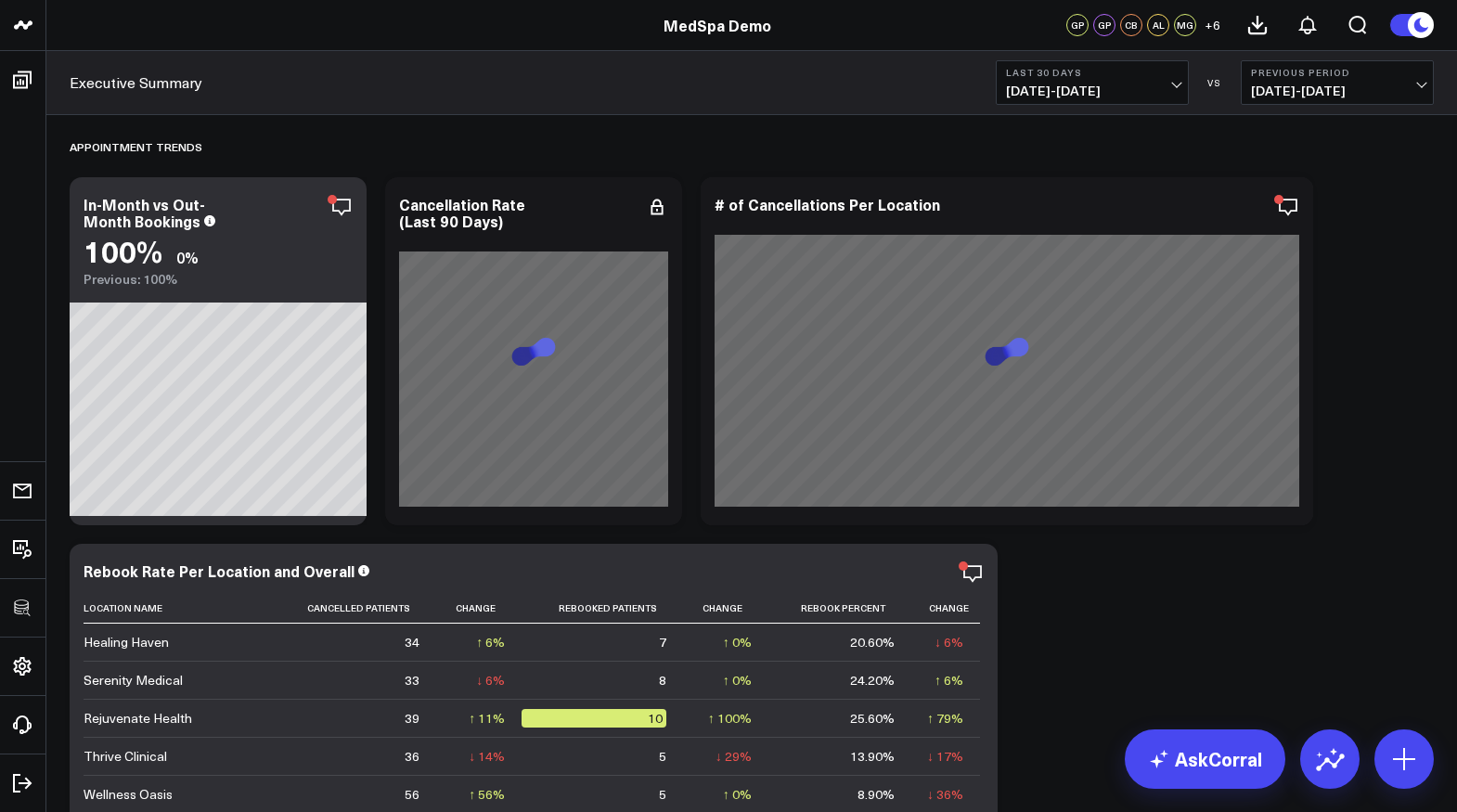
scroll to position [1932, 0]
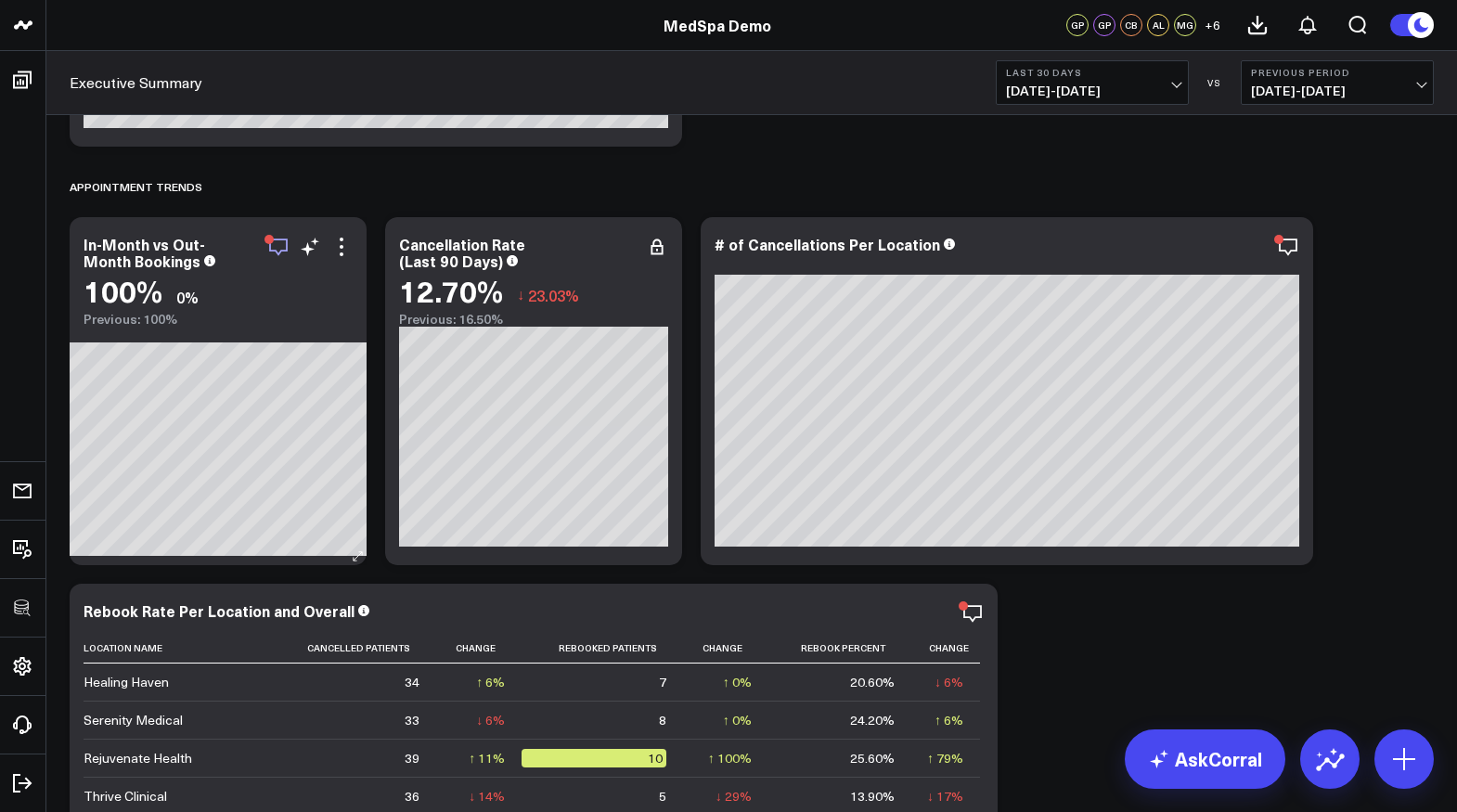
click at [282, 246] on icon "button" at bounding box center [278, 247] width 23 height 23
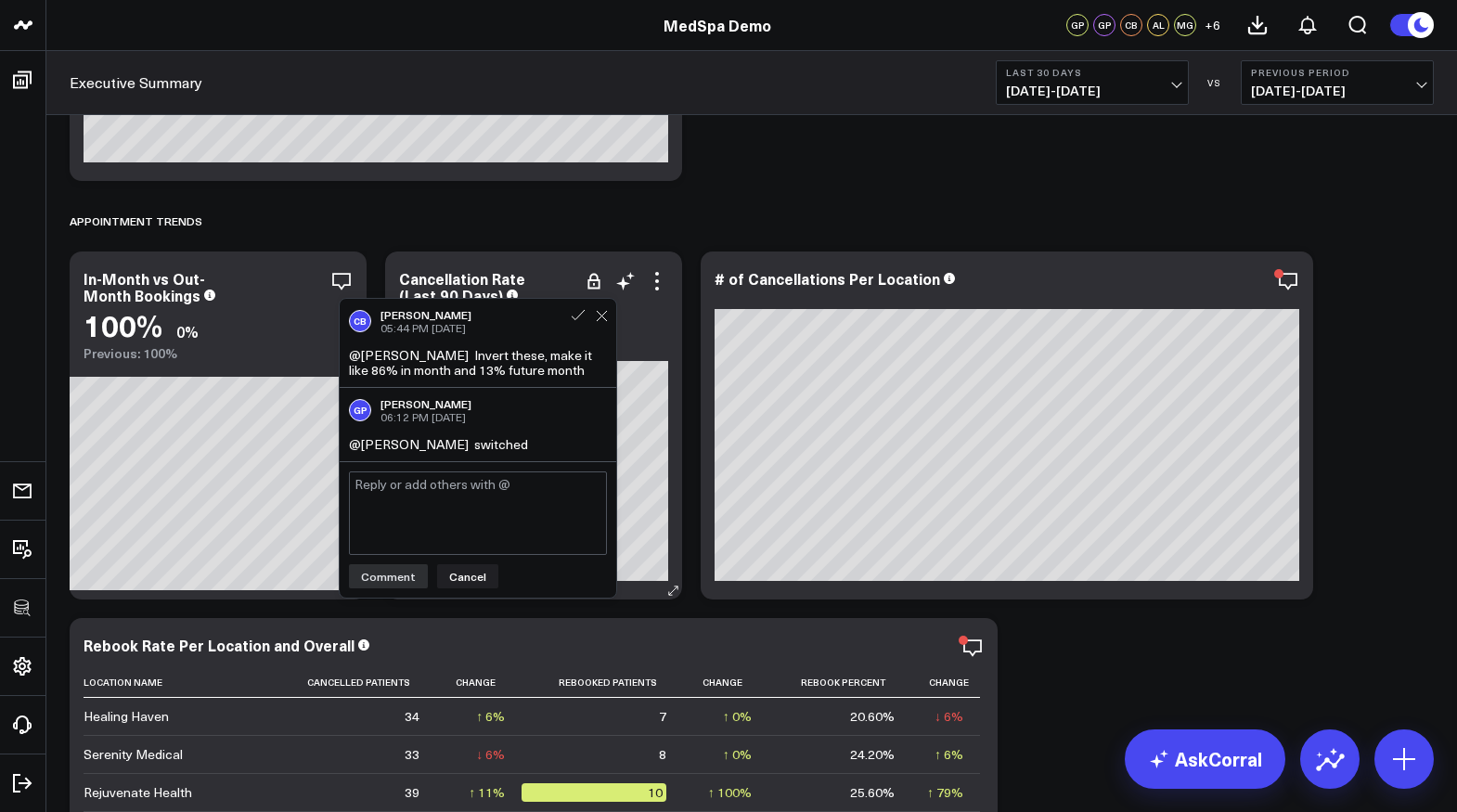
scroll to position [1886, 0]
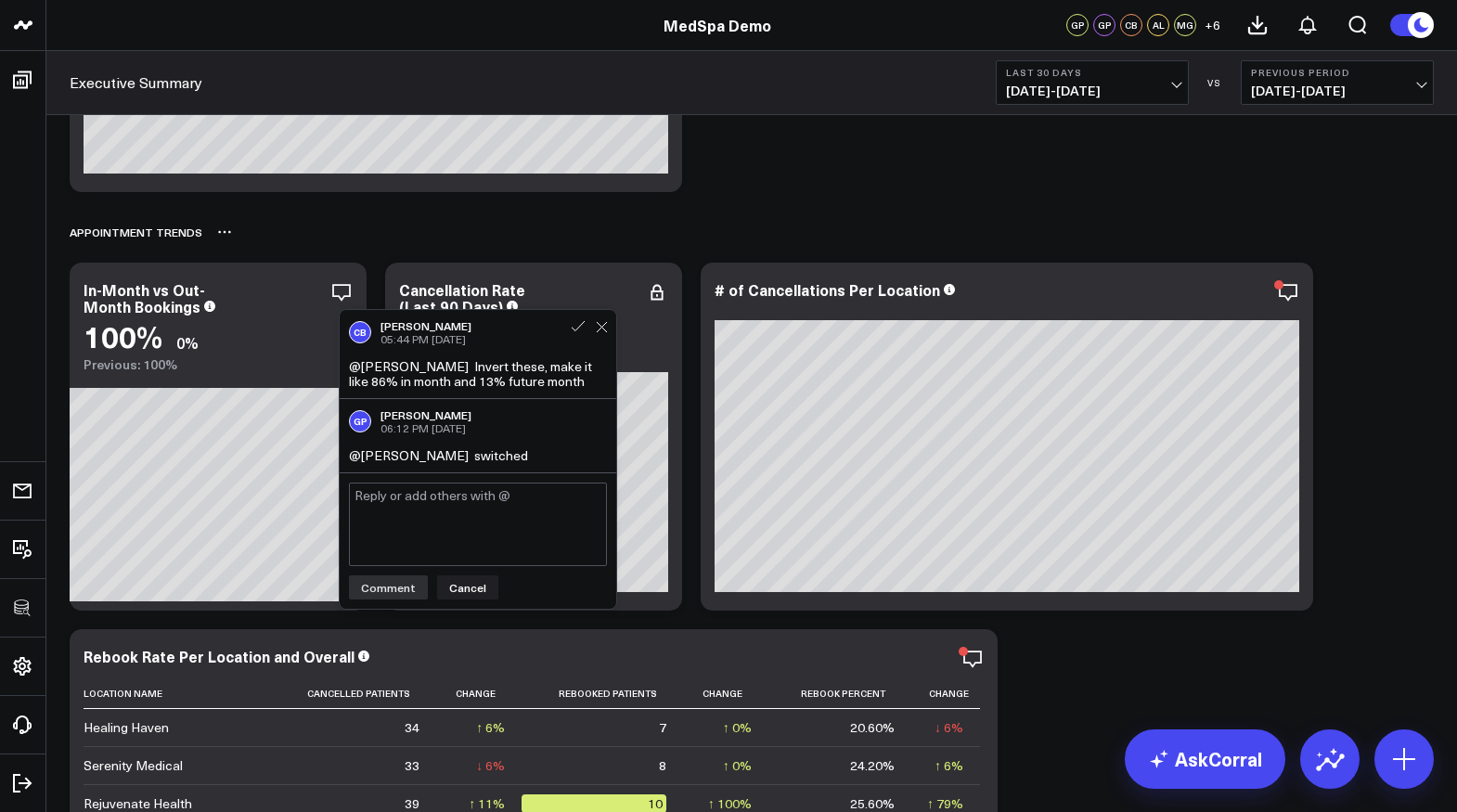
click at [395, 249] on div "APPOINTMENT TRENDS" at bounding box center [752, 231] width 1364 height 42
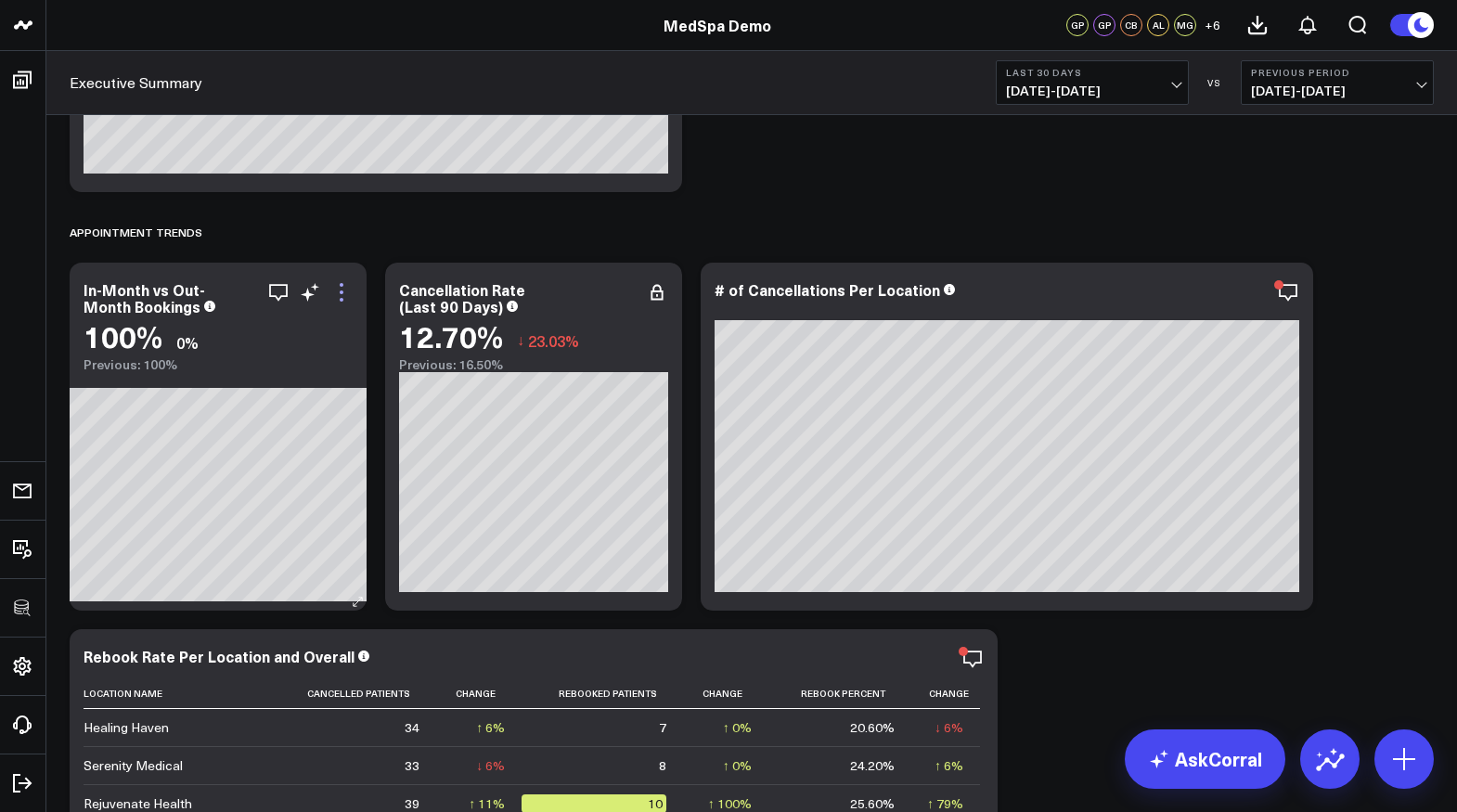
click at [348, 291] on icon at bounding box center [341, 292] width 23 height 23
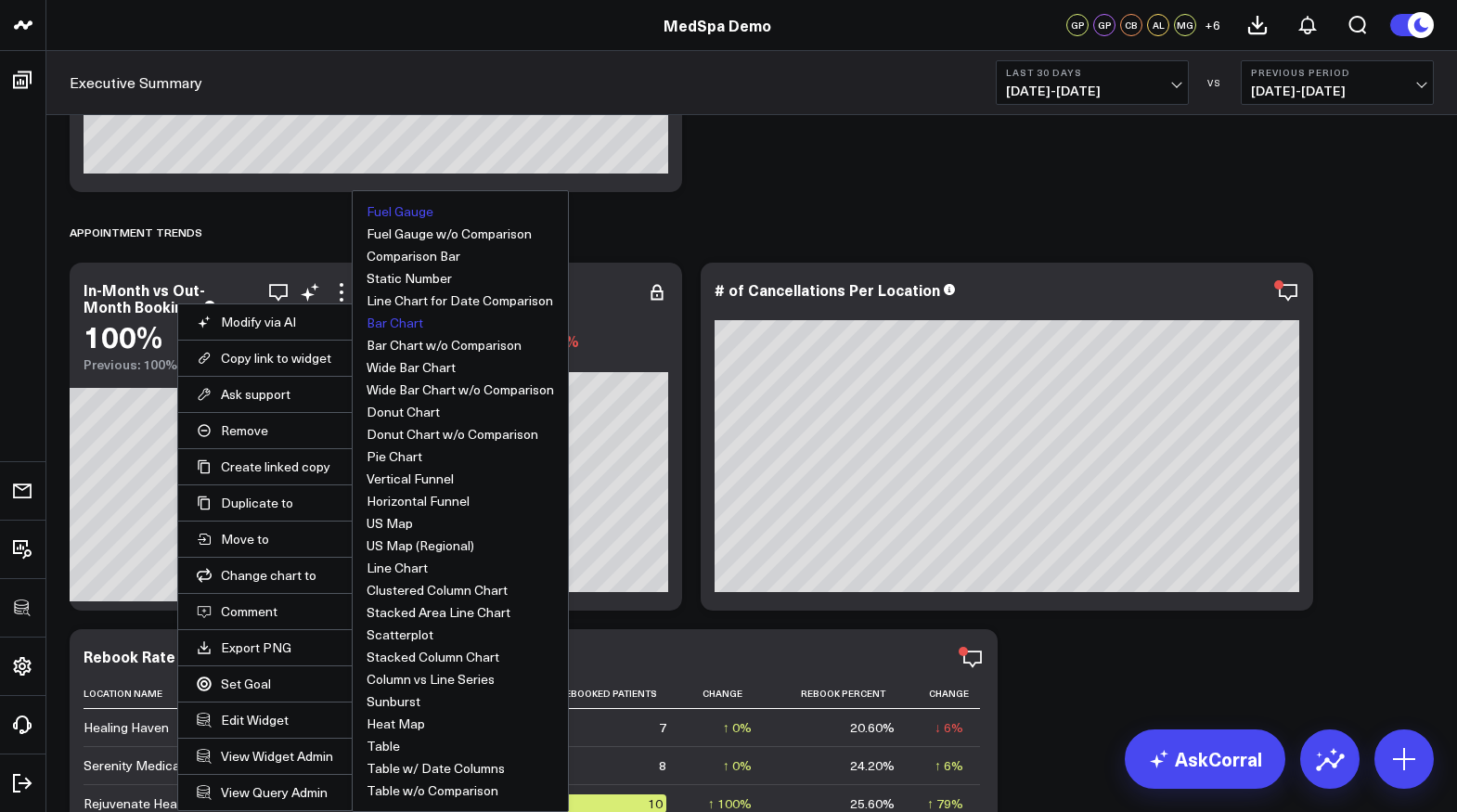
click at [399, 322] on button "Bar Chart" at bounding box center [395, 323] width 57 height 13
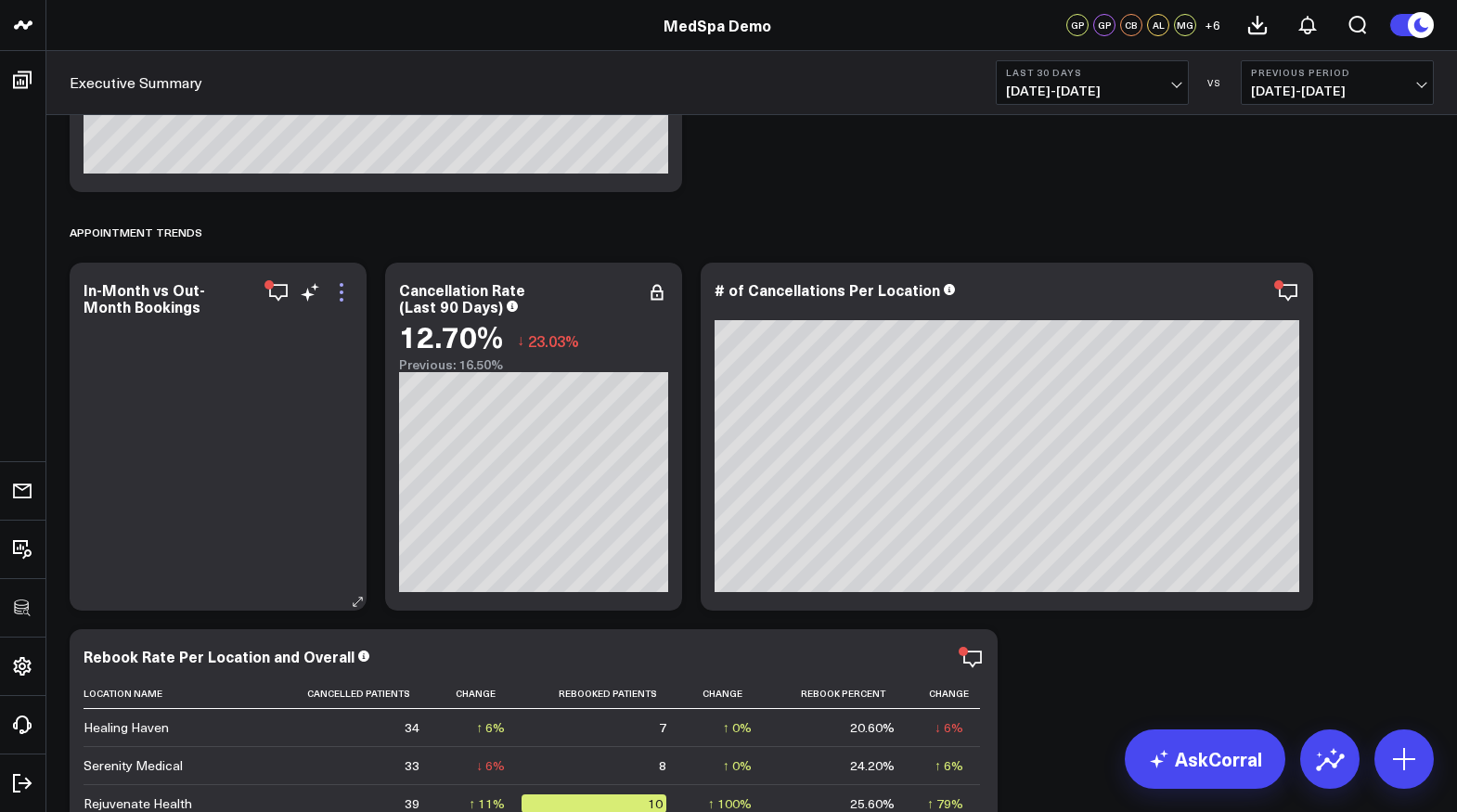
click at [343, 292] on icon at bounding box center [341, 292] width 23 height 23
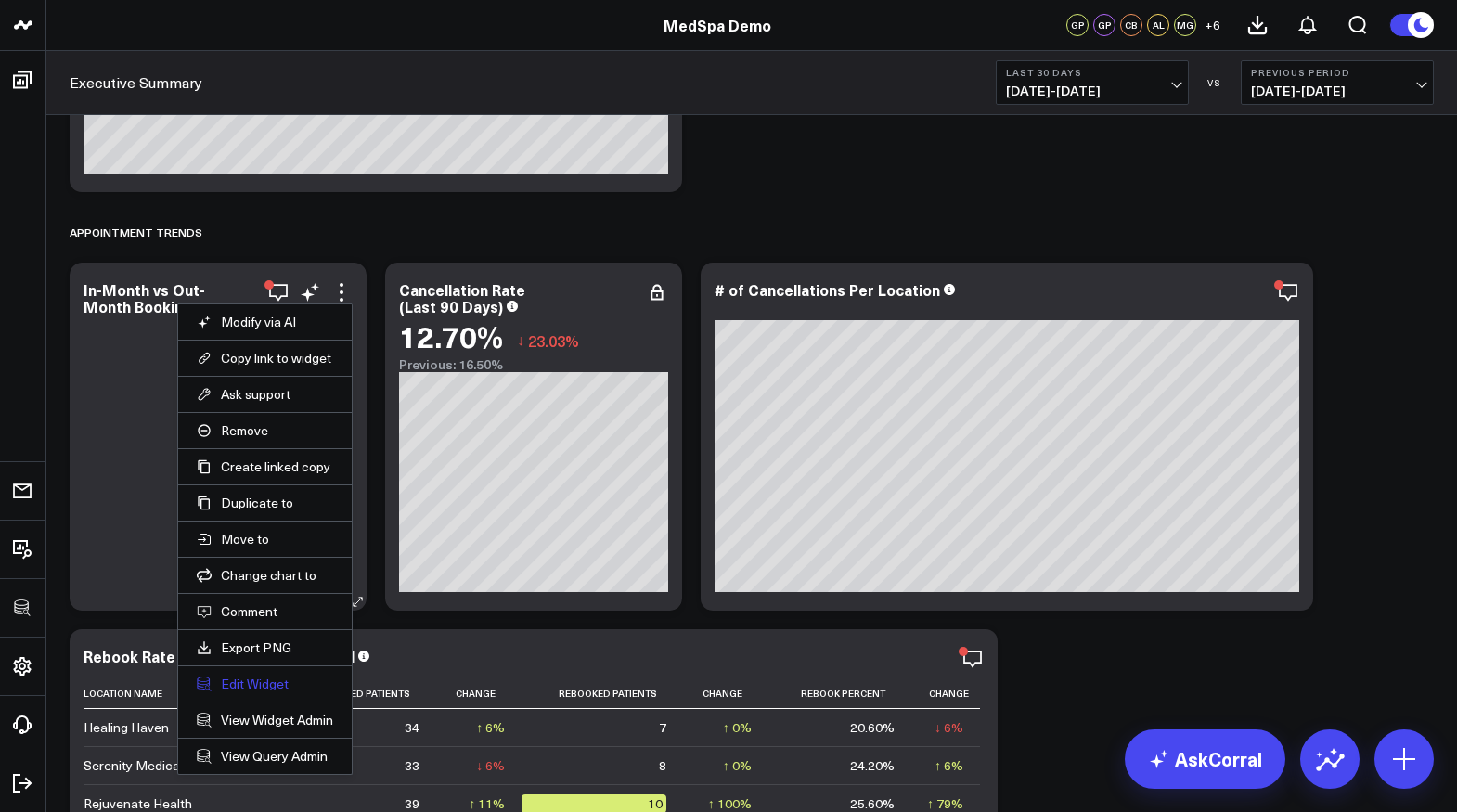
click at [249, 683] on button "Edit Widget" at bounding box center [265, 684] width 137 height 17
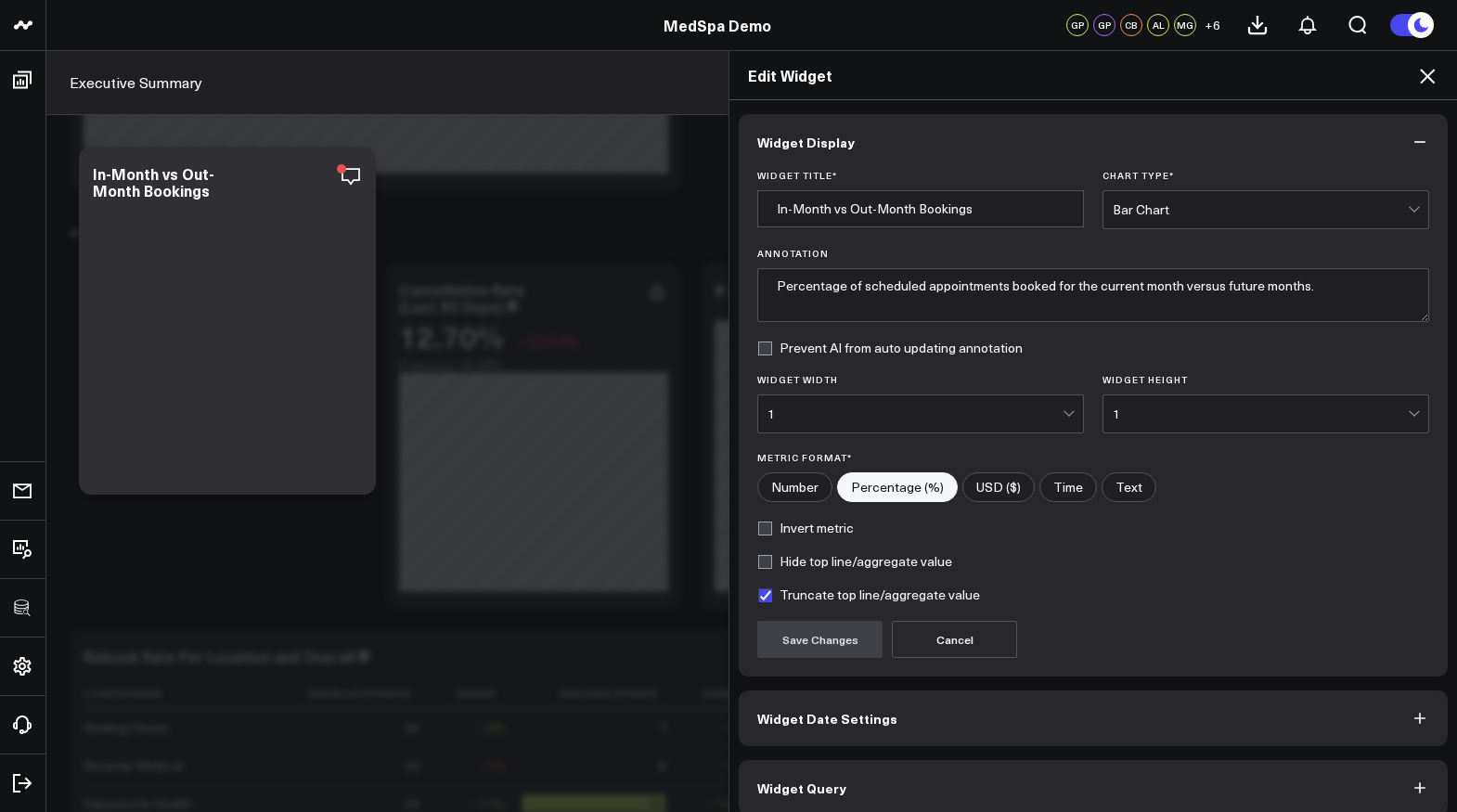
click at [1424, 75] on icon at bounding box center [1427, 76] width 15 height 15
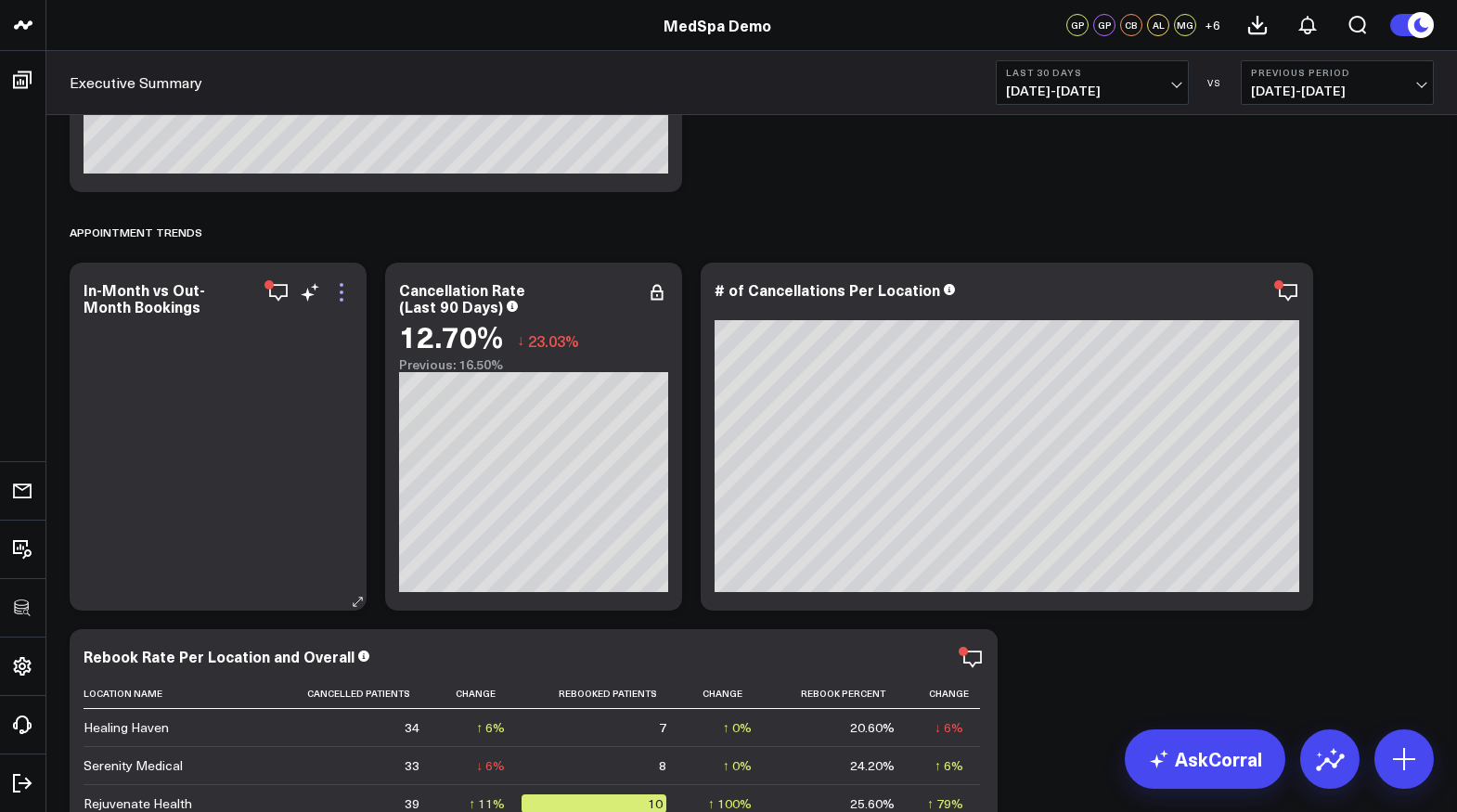
click at [341, 287] on icon at bounding box center [341, 292] width 23 height 23
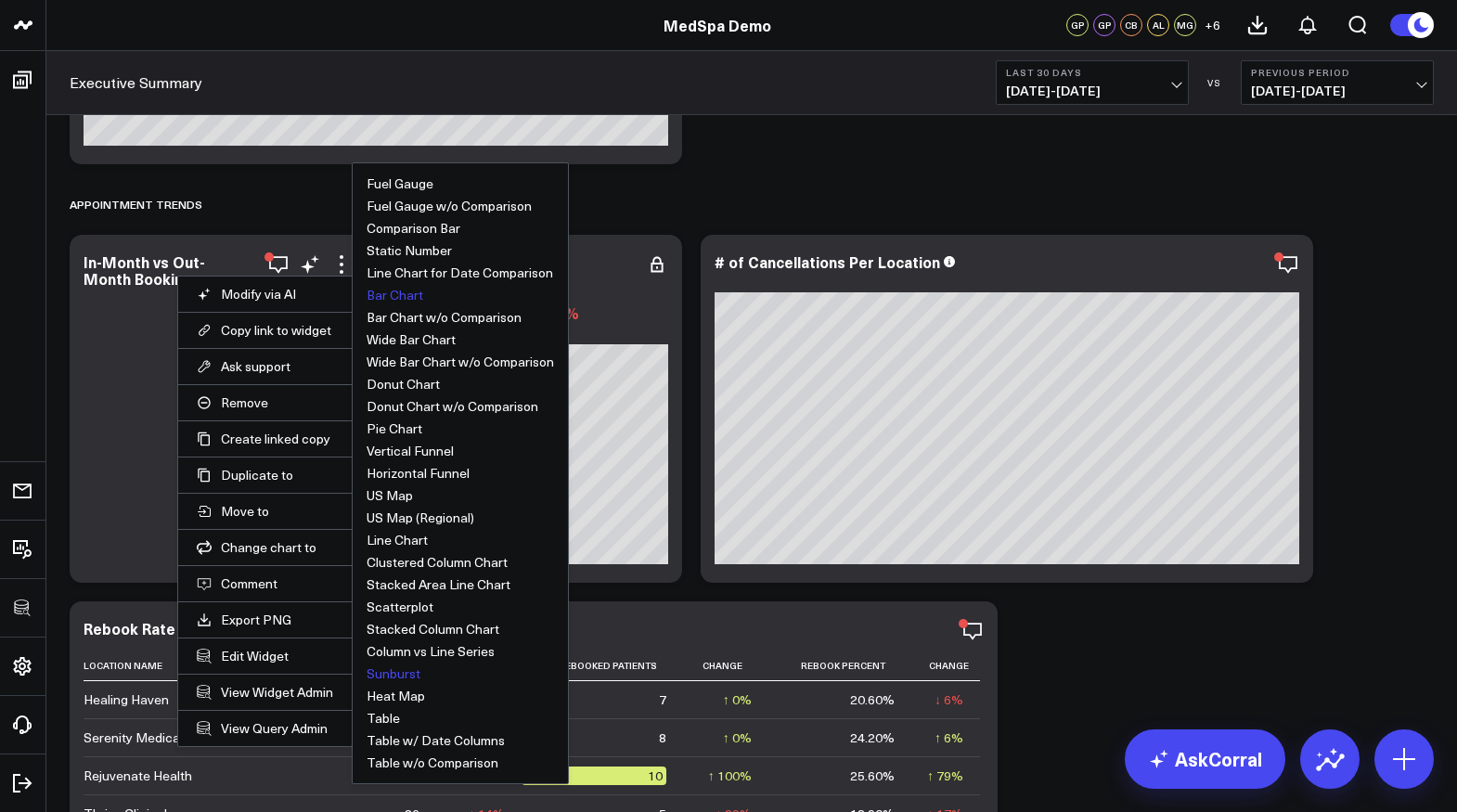
scroll to position [1904, 0]
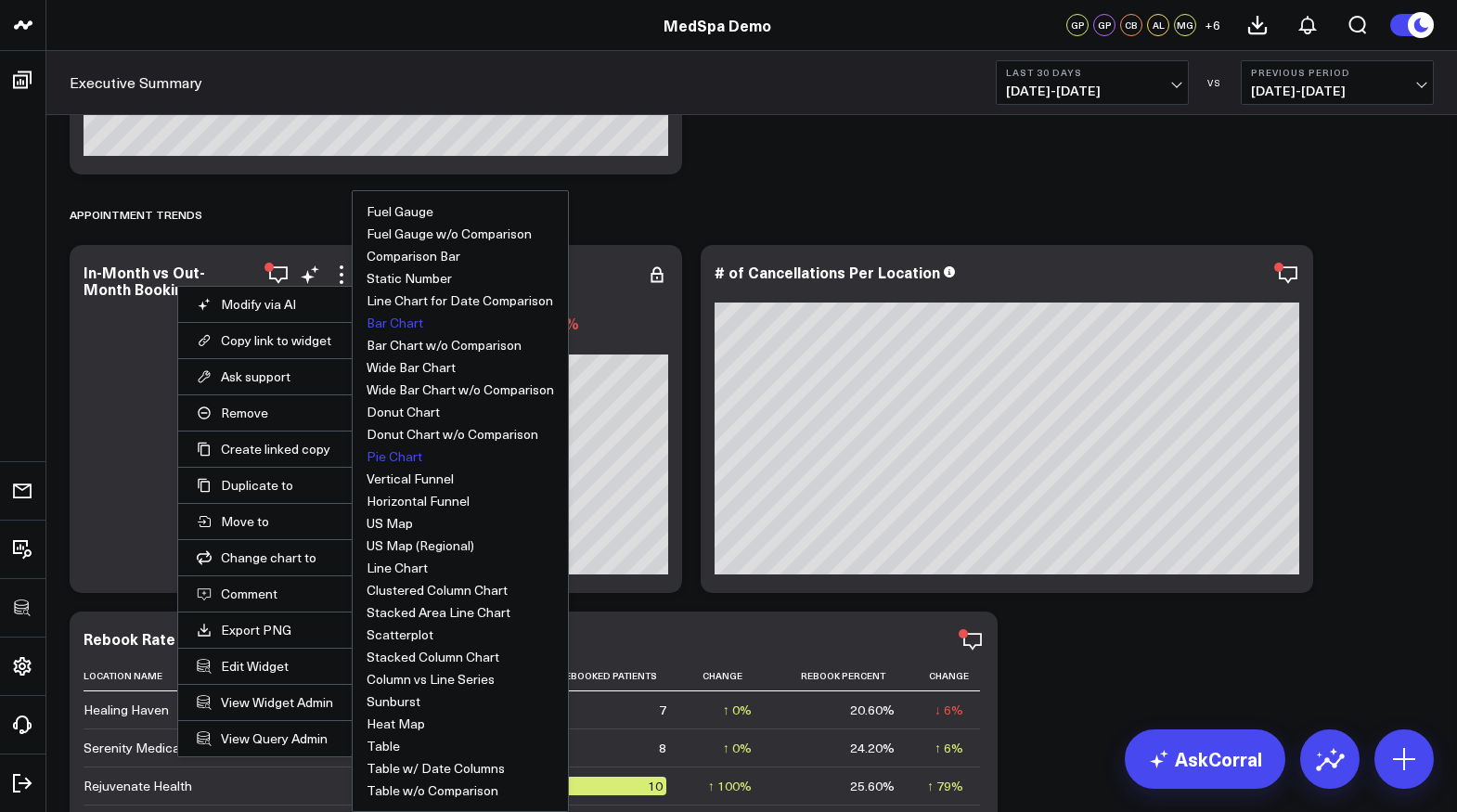
click at [393, 459] on button "Pie Chart" at bounding box center [394, 456] width 56 height 13
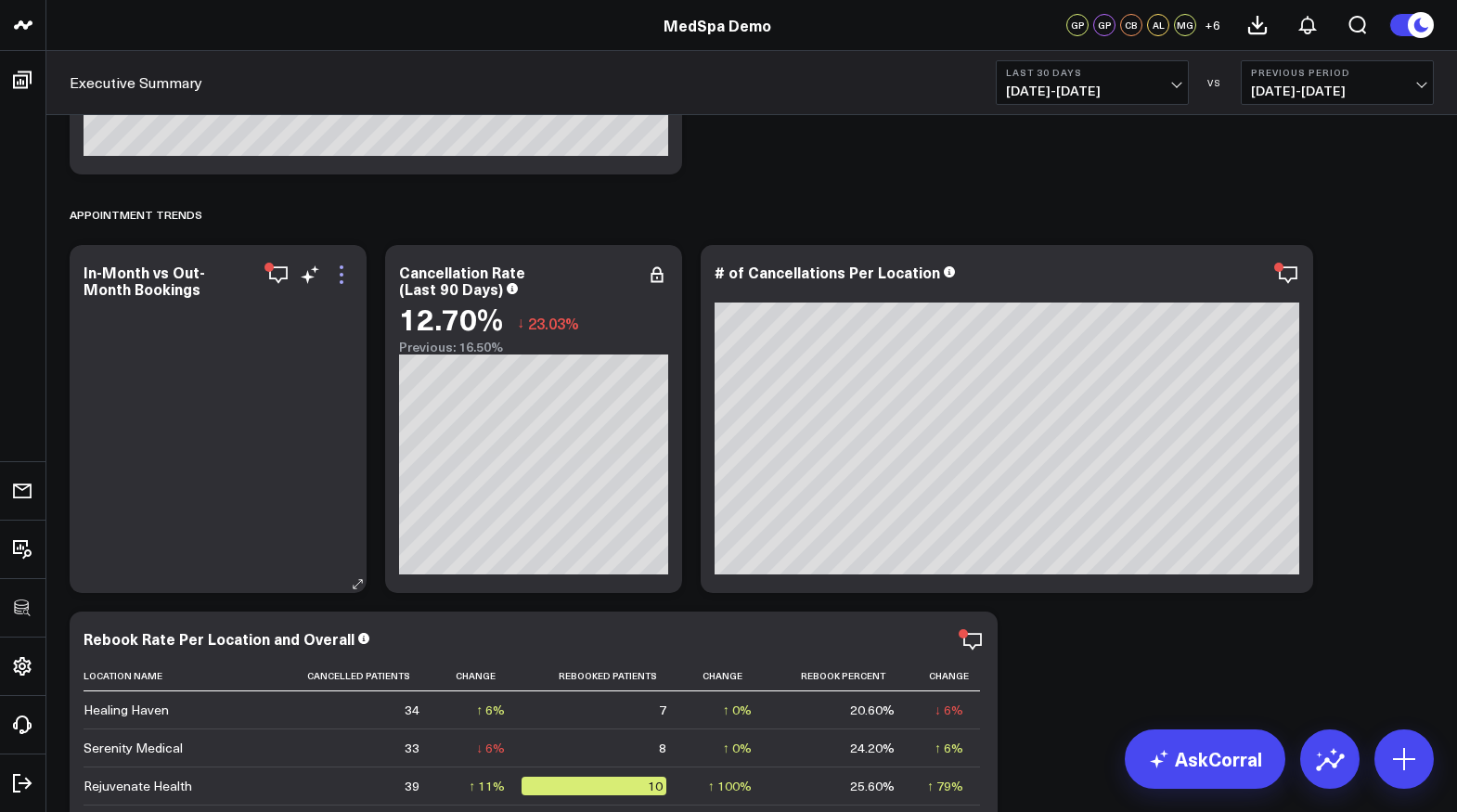
click at [344, 273] on icon at bounding box center [341, 274] width 23 height 23
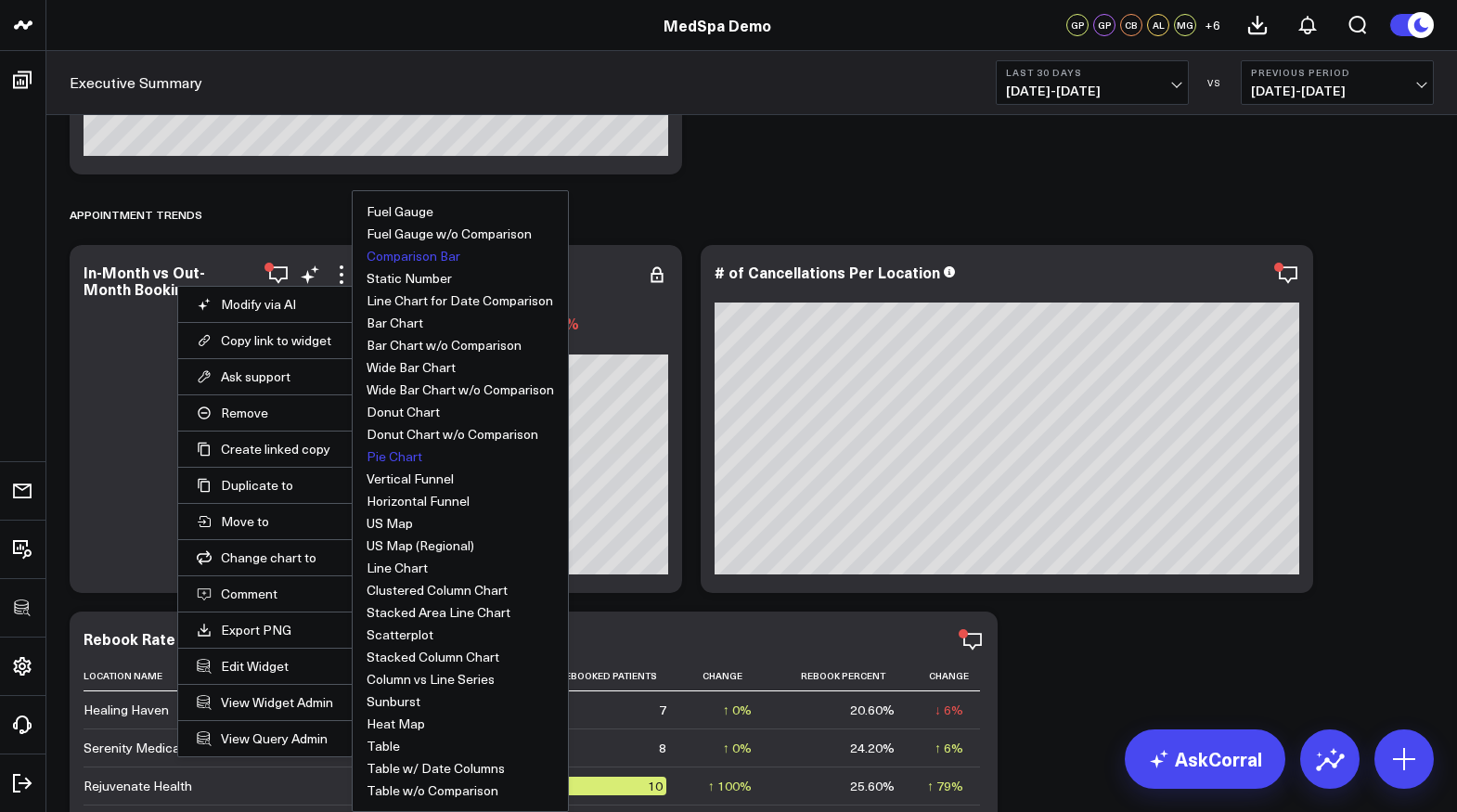
click at [399, 260] on button "Comparison Bar" at bounding box center [413, 257] width 93 height 13
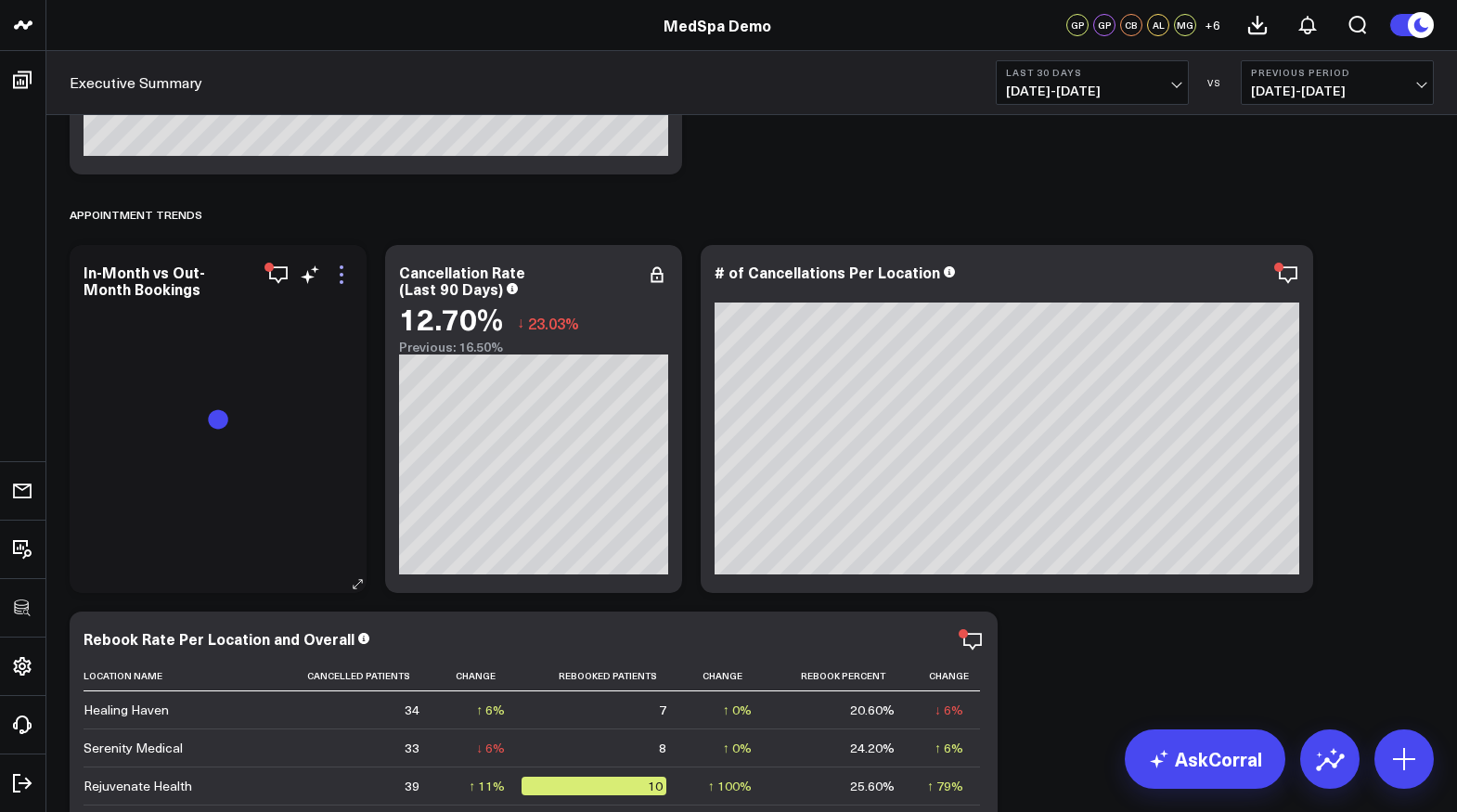
click at [343, 274] on icon at bounding box center [341, 274] width 23 height 23
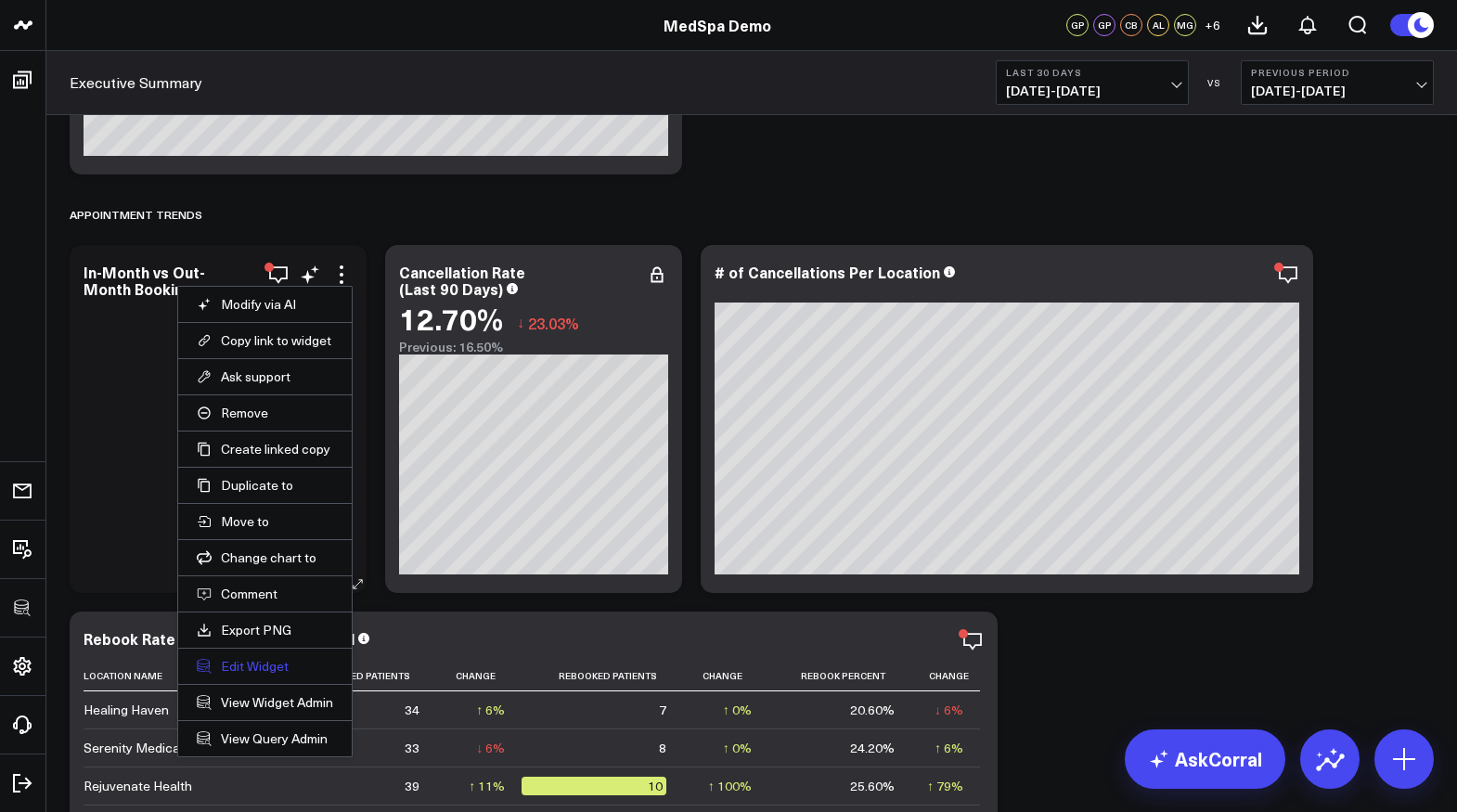
click at [247, 658] on button "Edit Widget" at bounding box center [265, 667] width 137 height 17
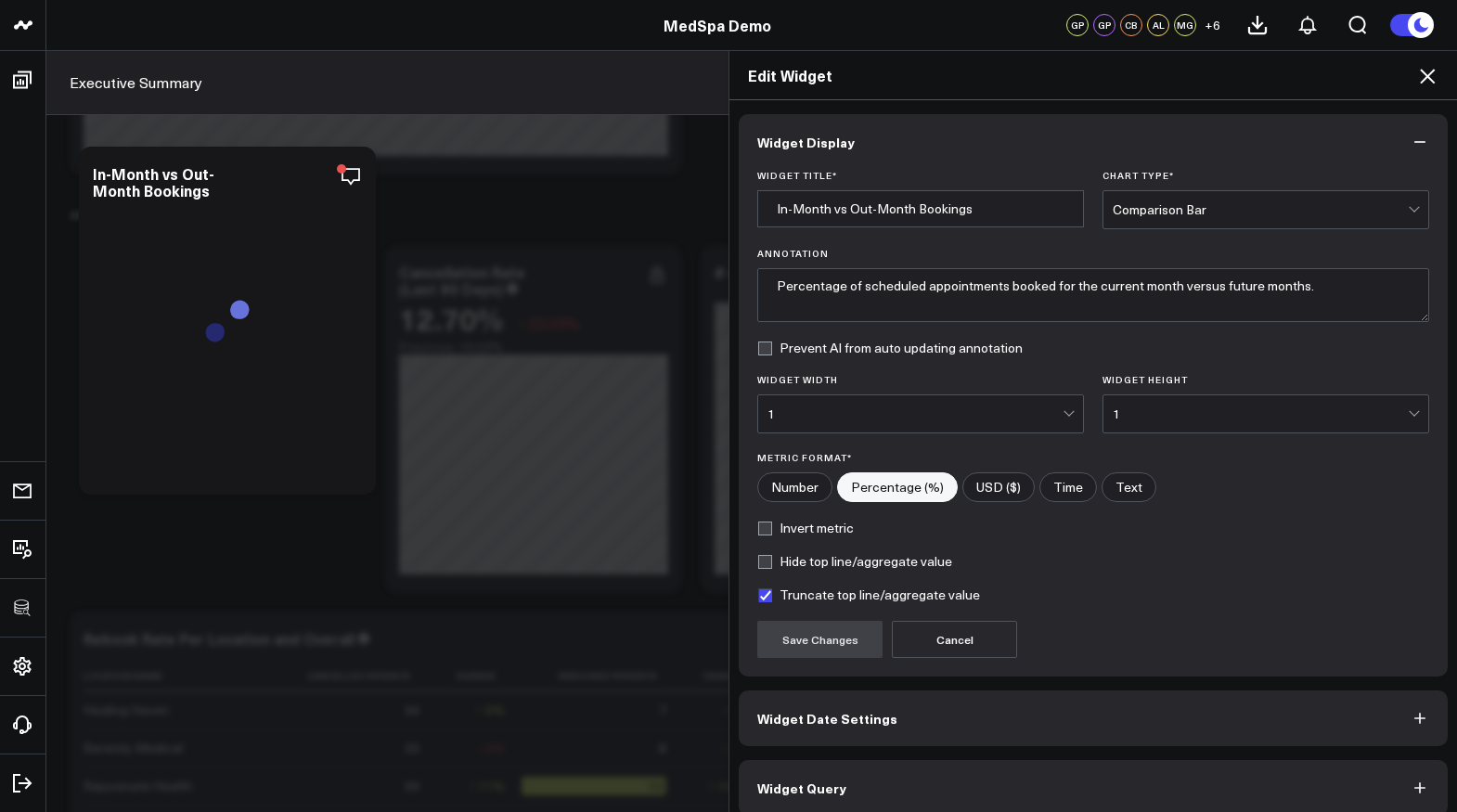
scroll to position [17, 0]
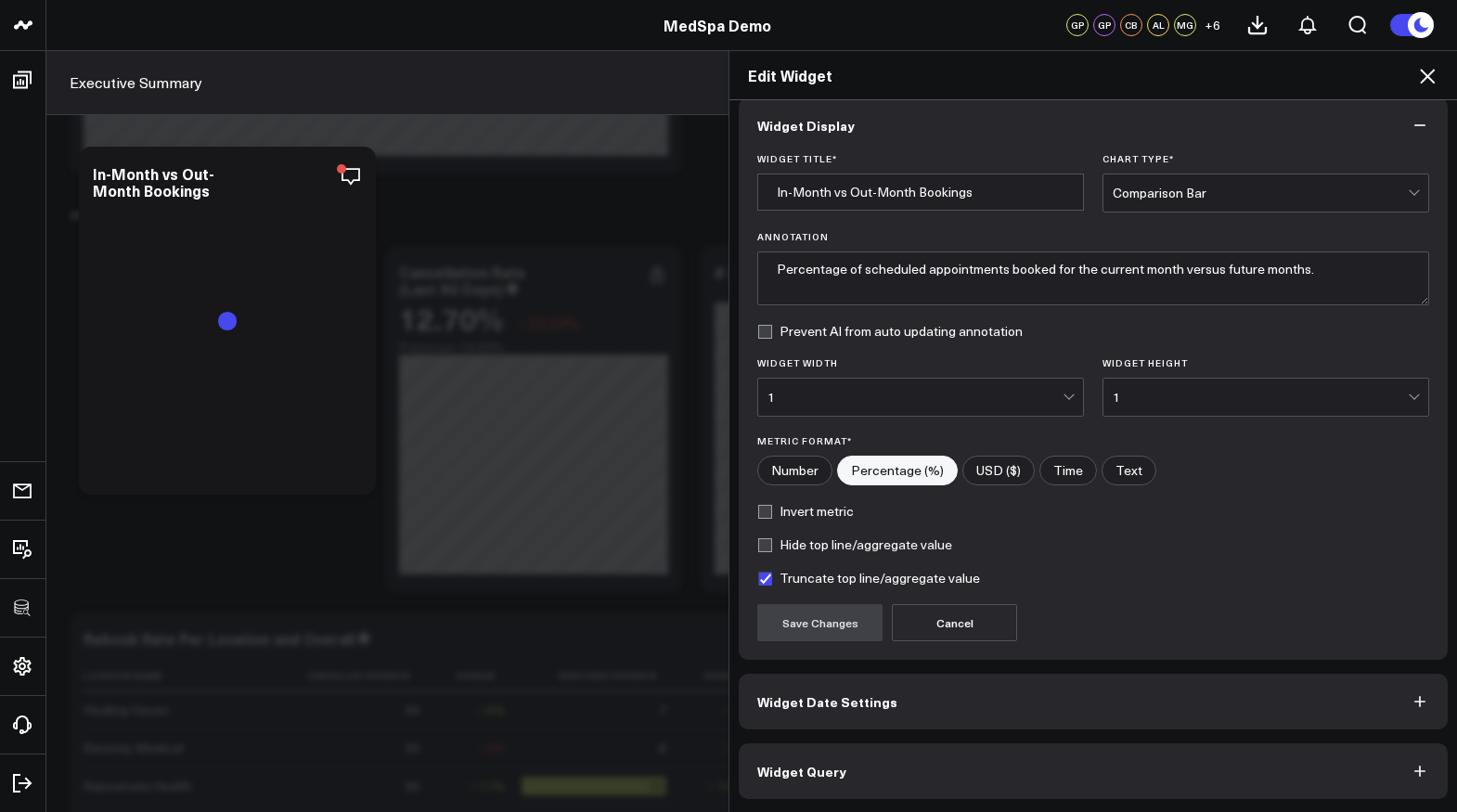
click at [852, 756] on button "Widget Query" at bounding box center [1093, 771] width 709 height 56
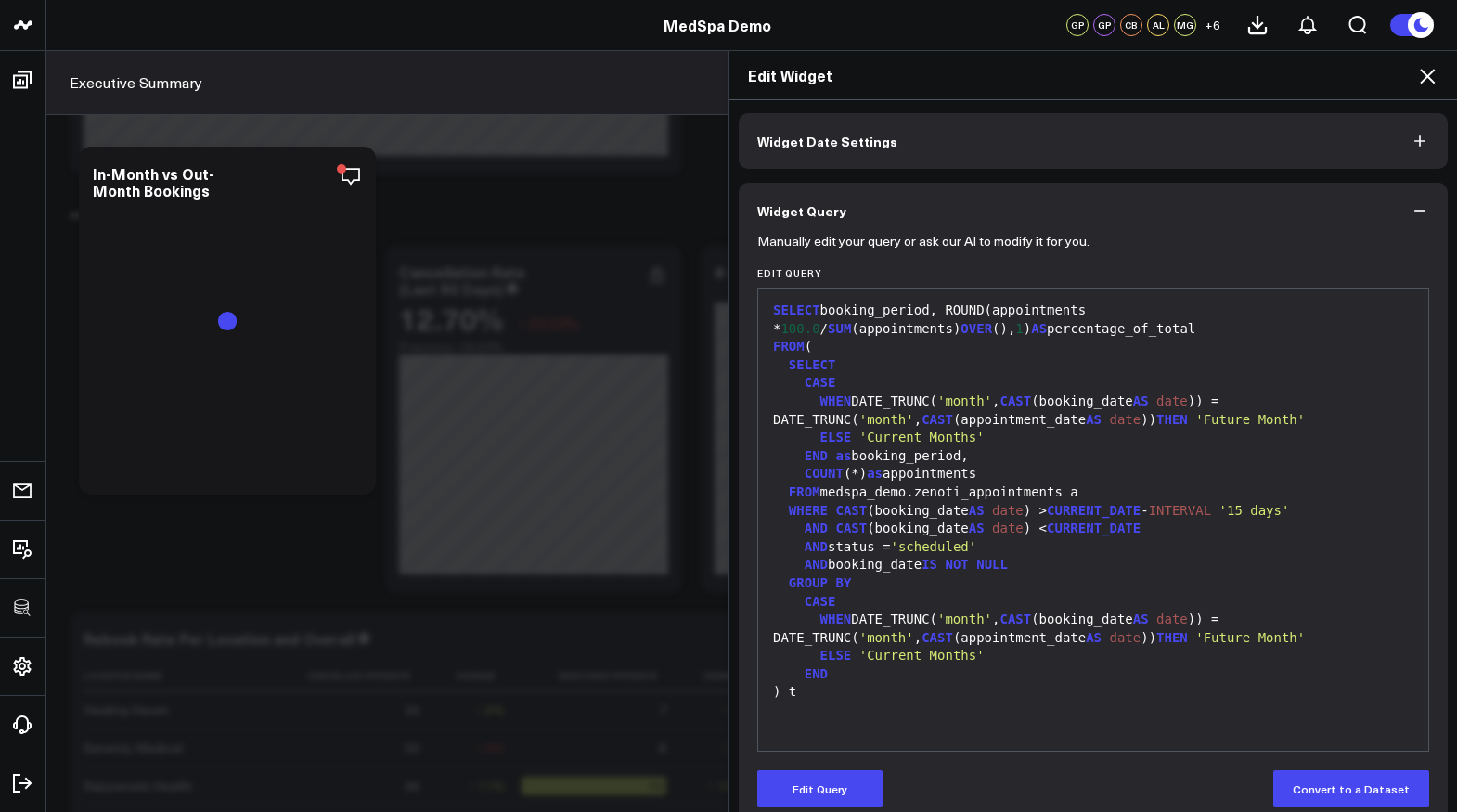
scroll to position [97, 0]
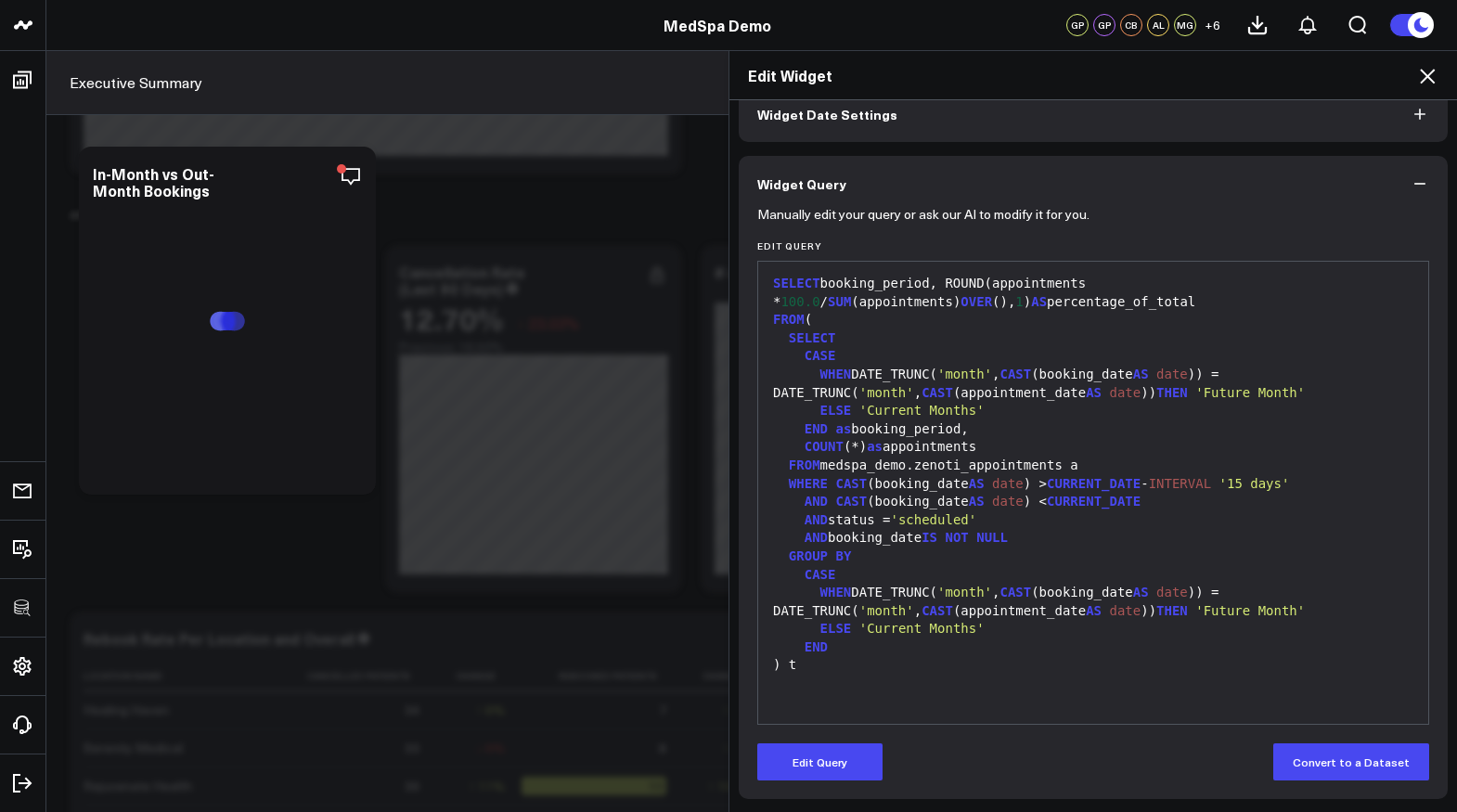
click at [1416, 78] on icon at bounding box center [1428, 76] width 23 height 23
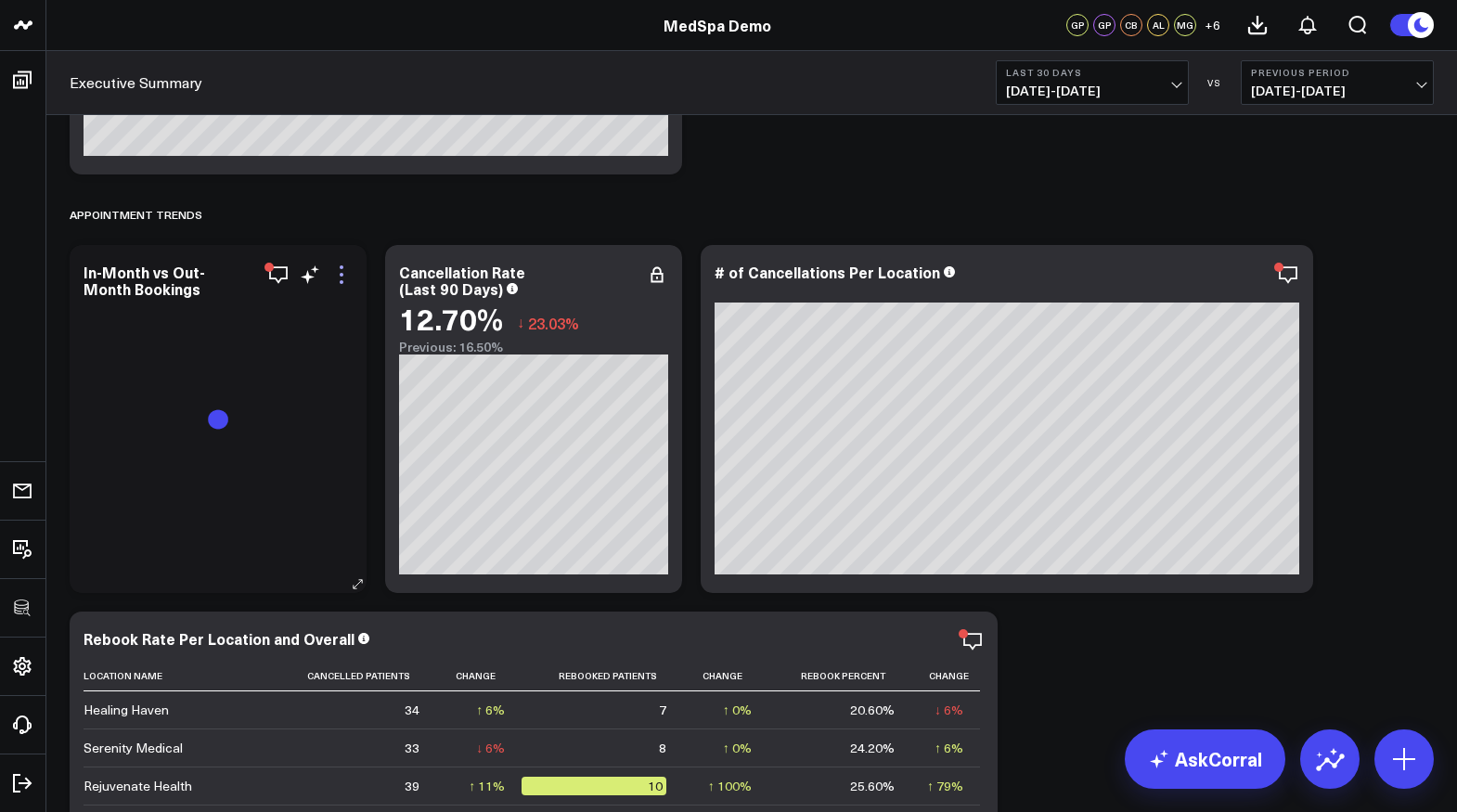
click at [341, 284] on icon at bounding box center [341, 274] width 23 height 23
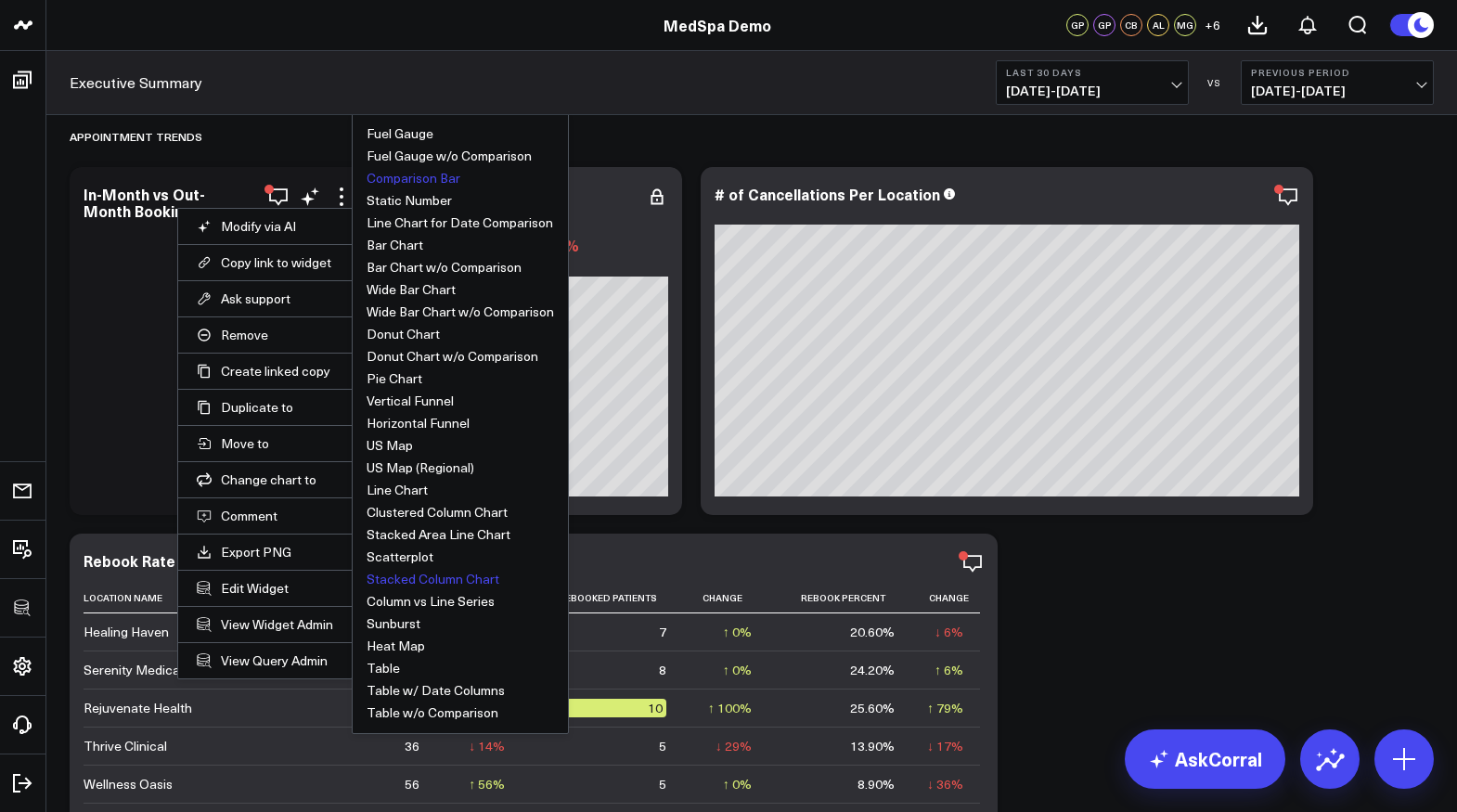
scroll to position [1986, 0]
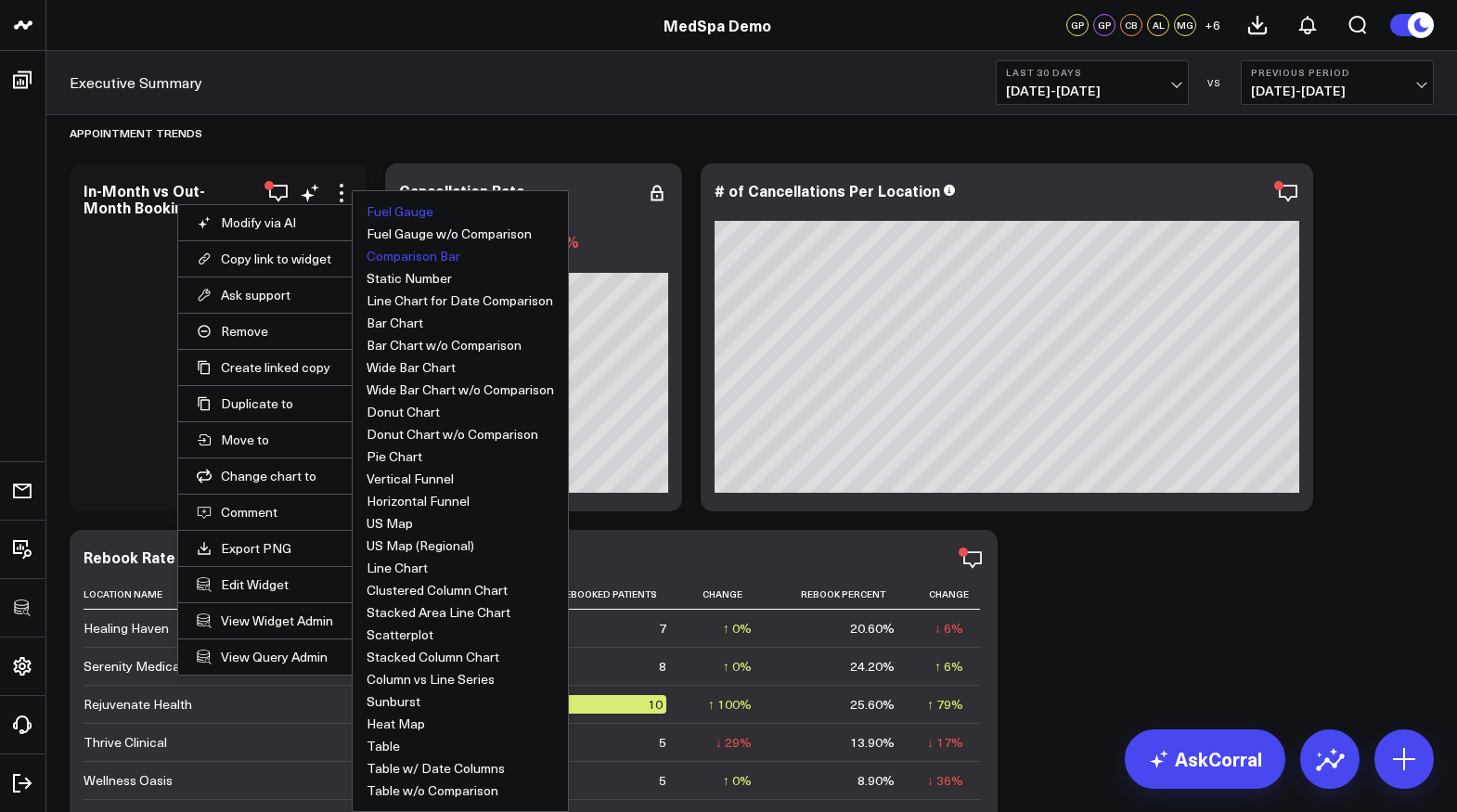
click at [401, 213] on button "Fuel Gauge" at bounding box center [400, 211] width 67 height 13
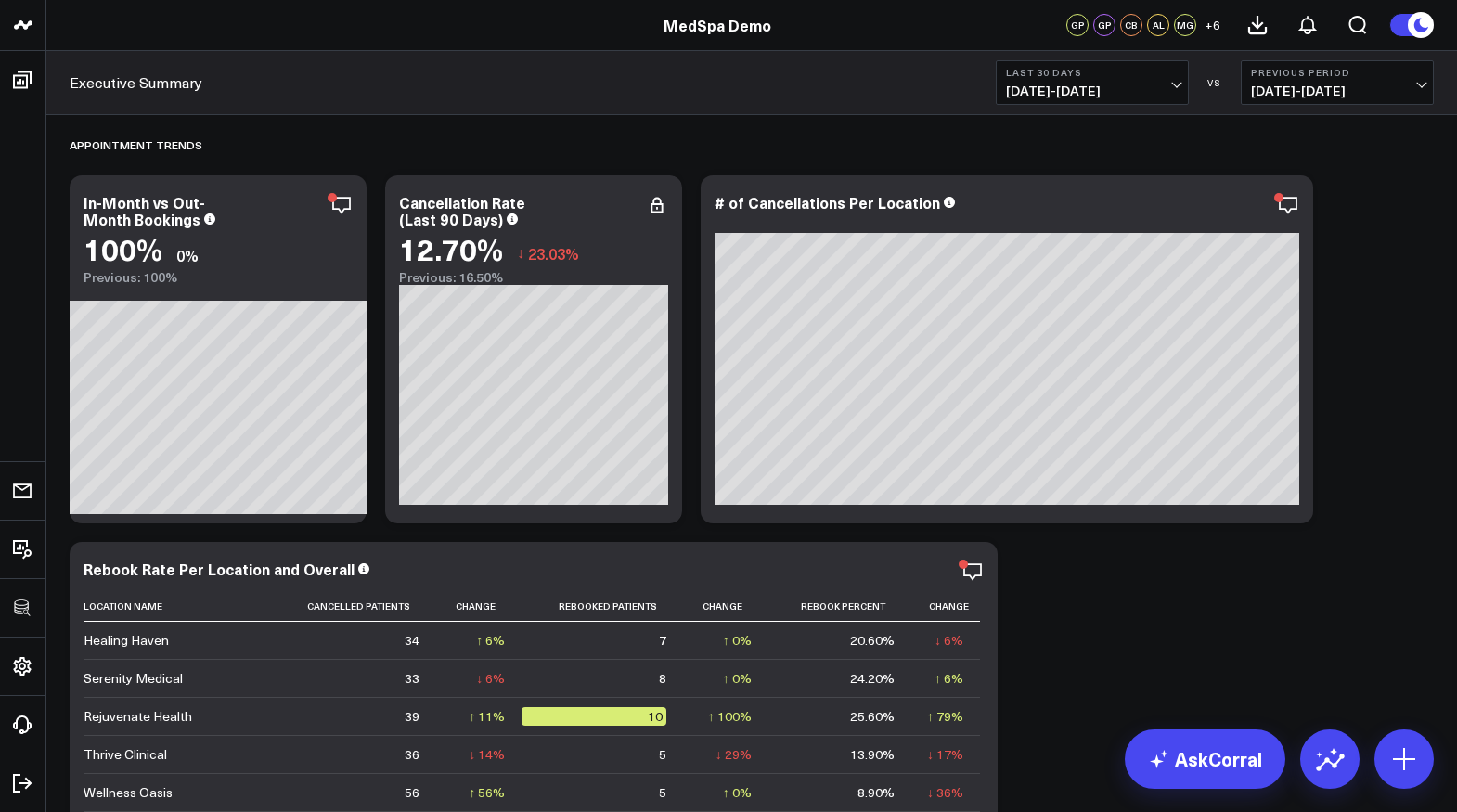
scroll to position [1940, 0]
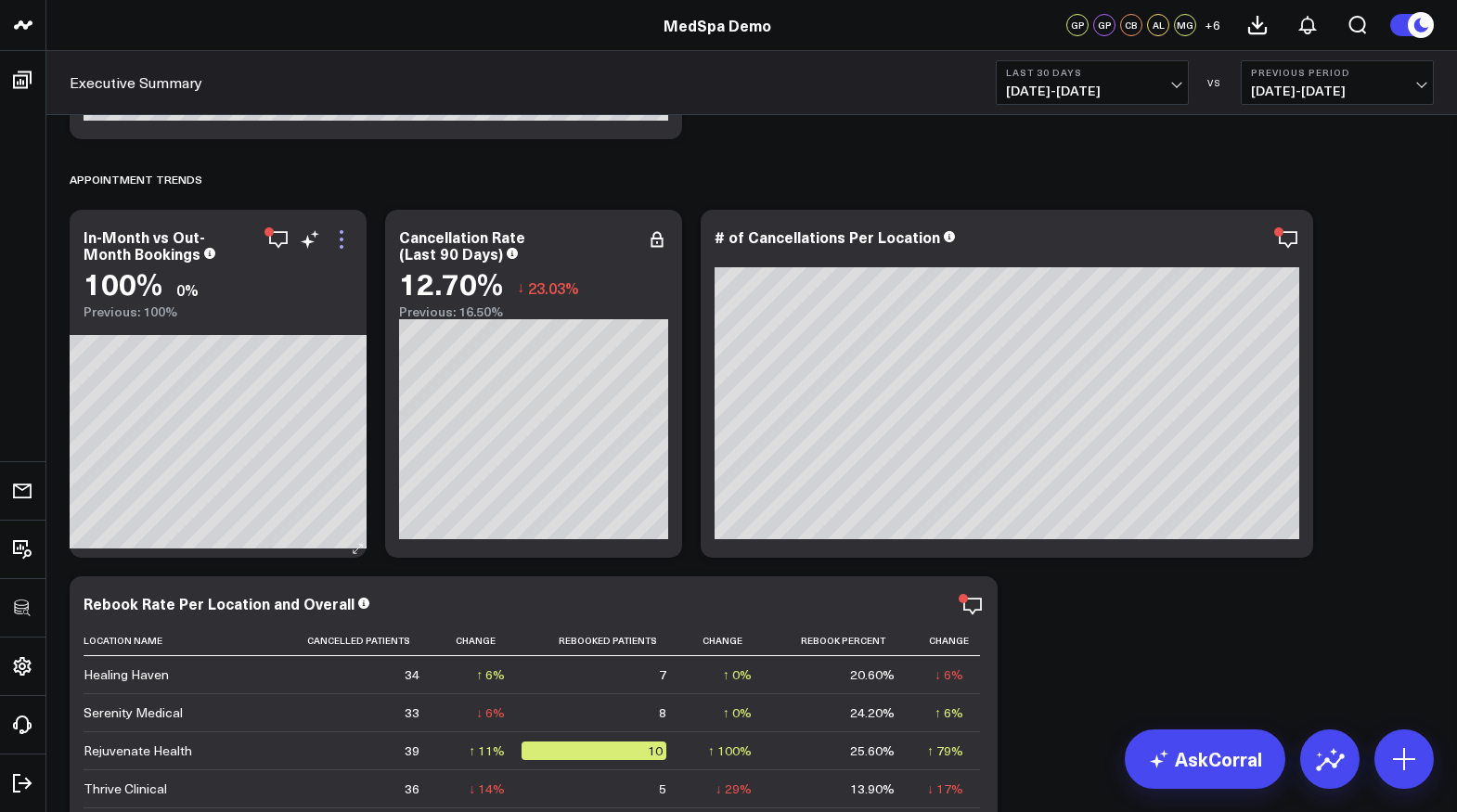
click at [339, 238] on icon at bounding box center [341, 240] width 4 height 4
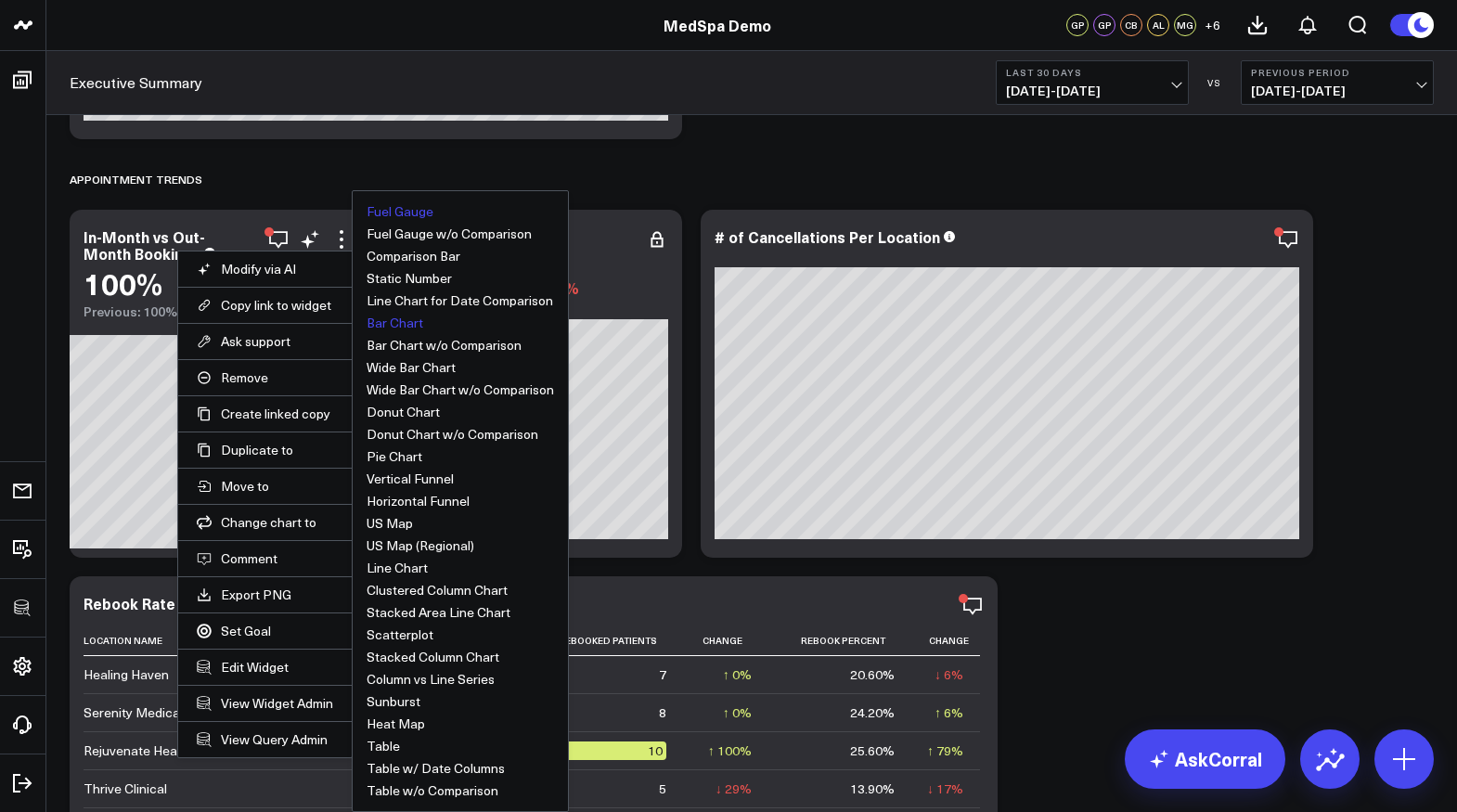
click at [393, 323] on button "Bar Chart" at bounding box center [395, 323] width 57 height 13
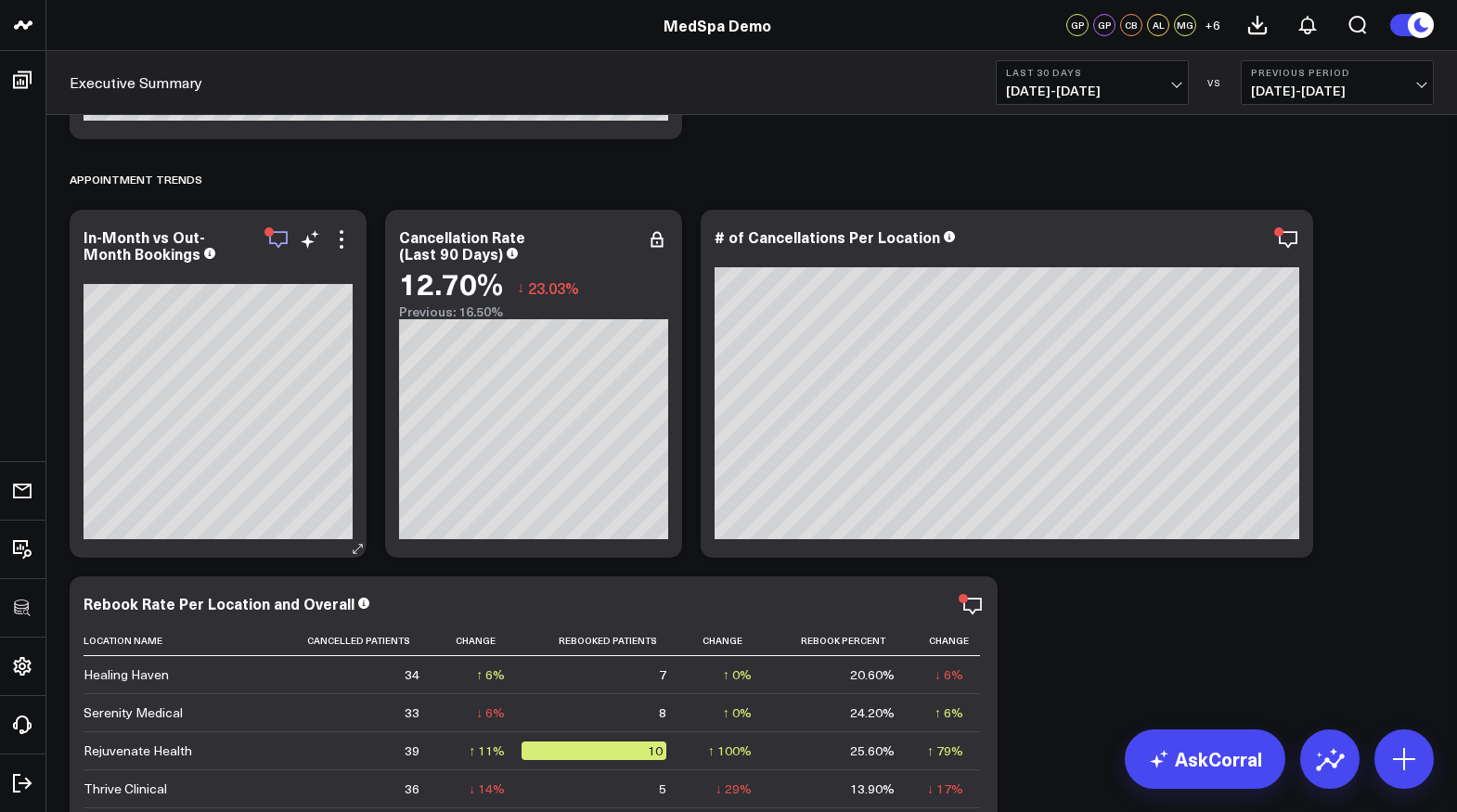
click at [278, 240] on icon "button" at bounding box center [278, 240] width 23 height 23
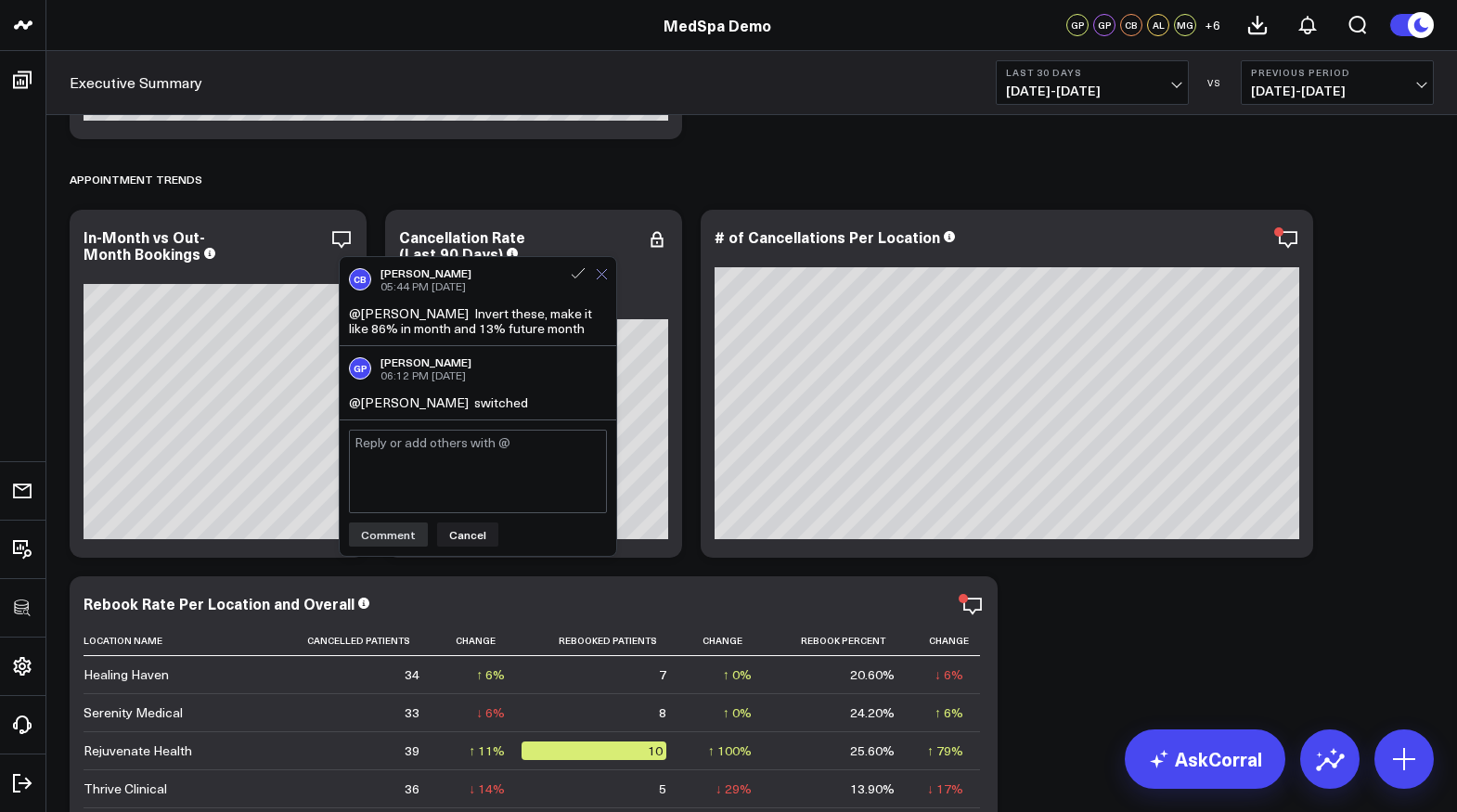
click at [601, 271] on icon at bounding box center [602, 273] width 12 height 12
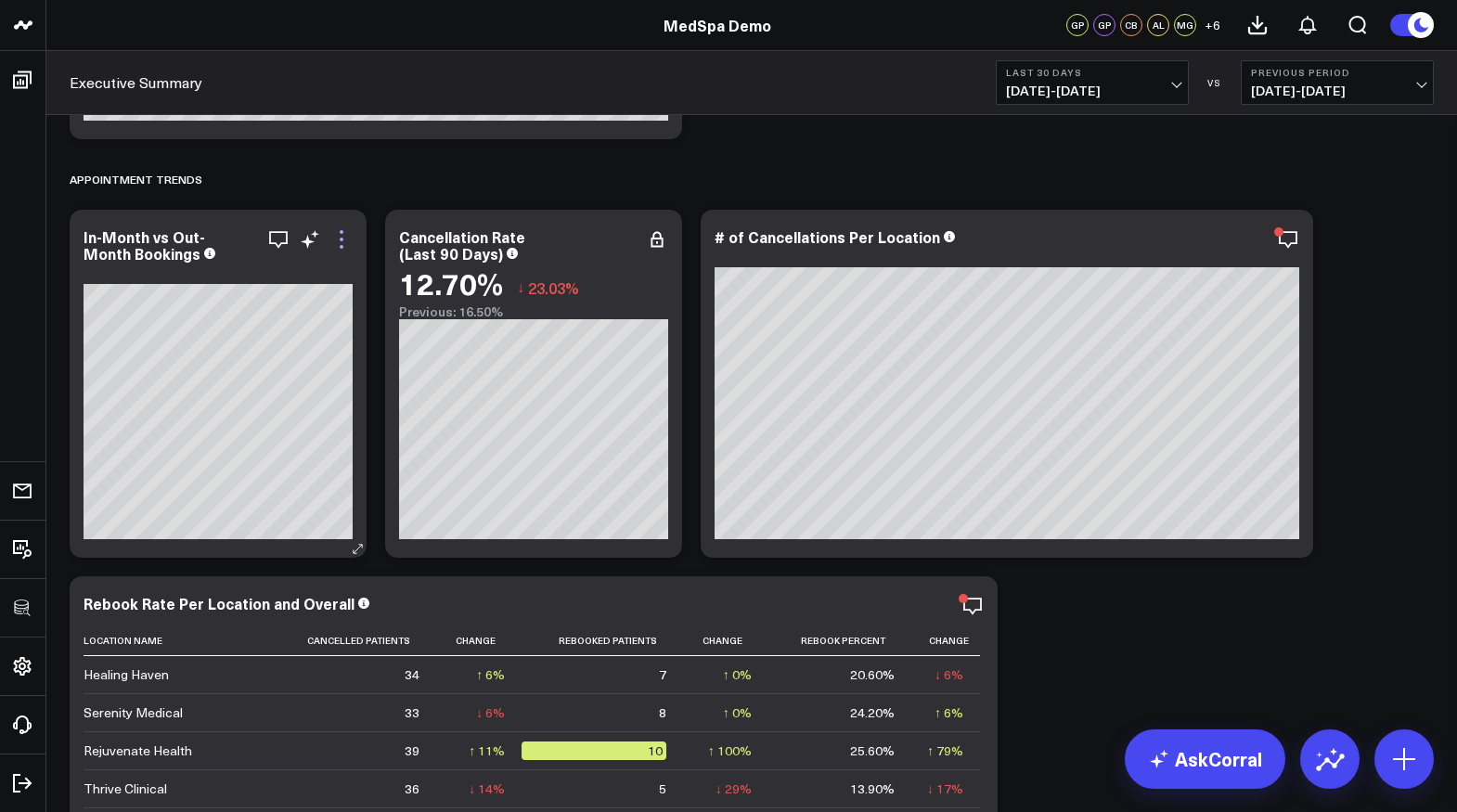
click at [339, 239] on icon at bounding box center [341, 240] width 23 height 23
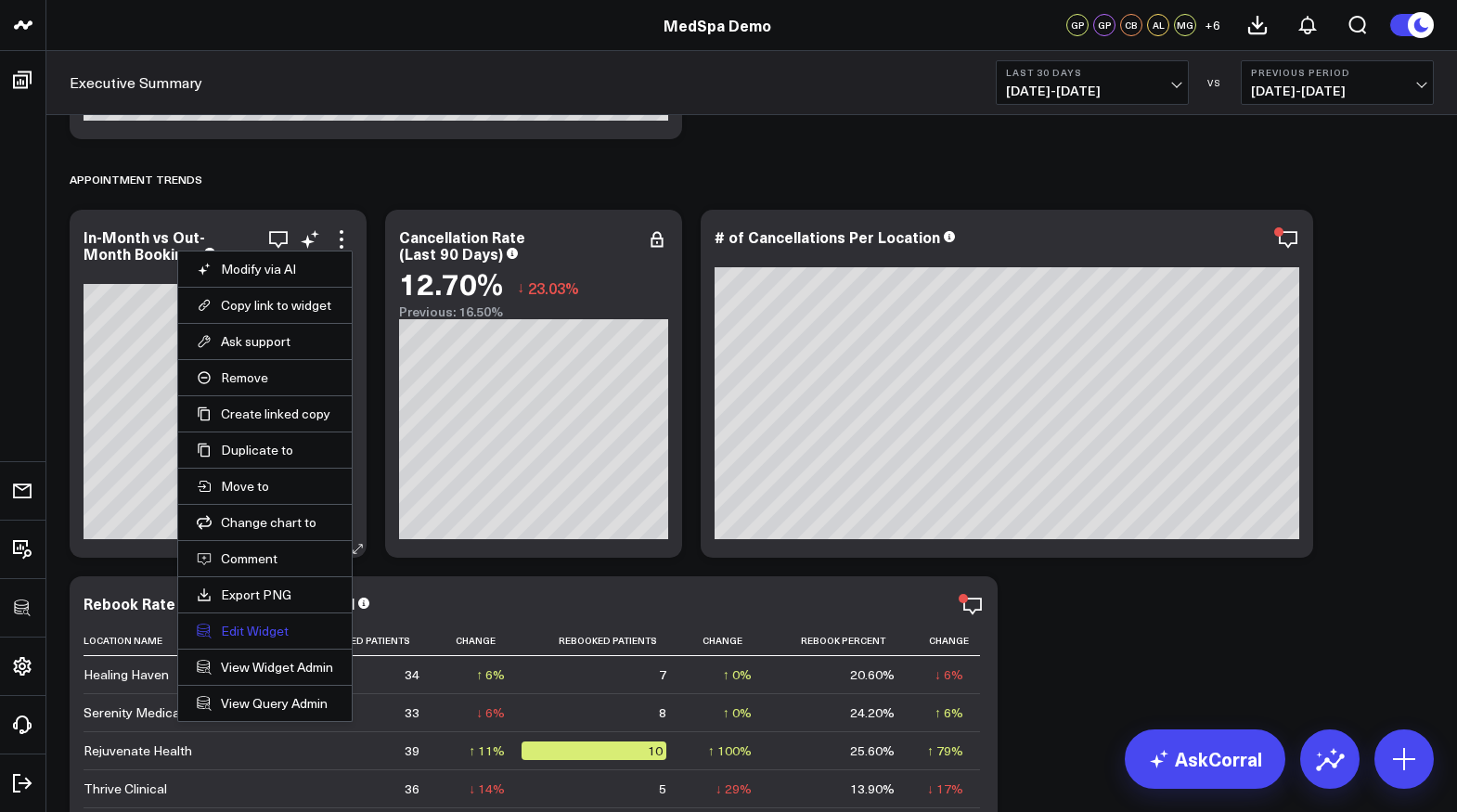
click at [257, 633] on button "Edit Widget" at bounding box center [265, 631] width 137 height 17
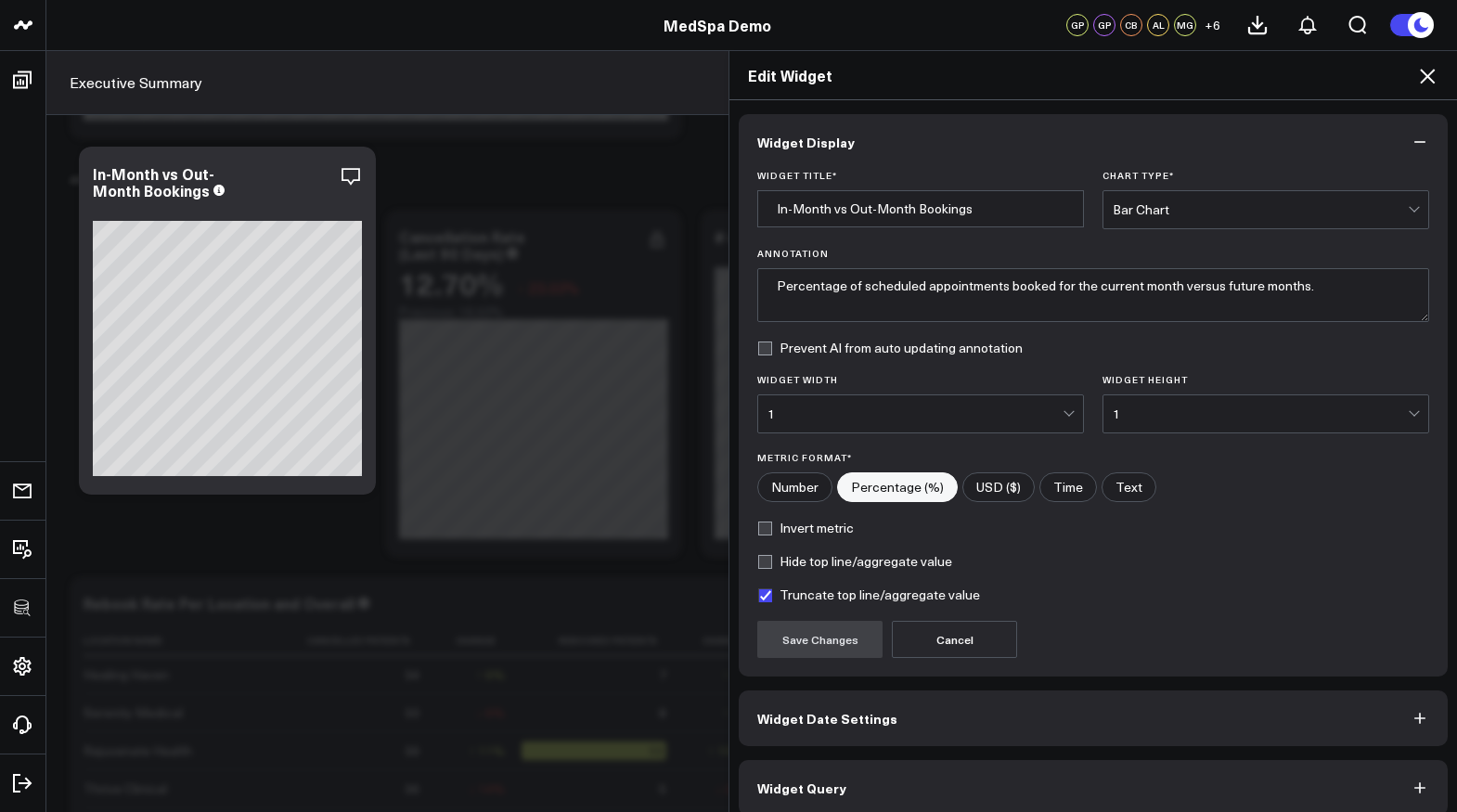
scroll to position [17, 0]
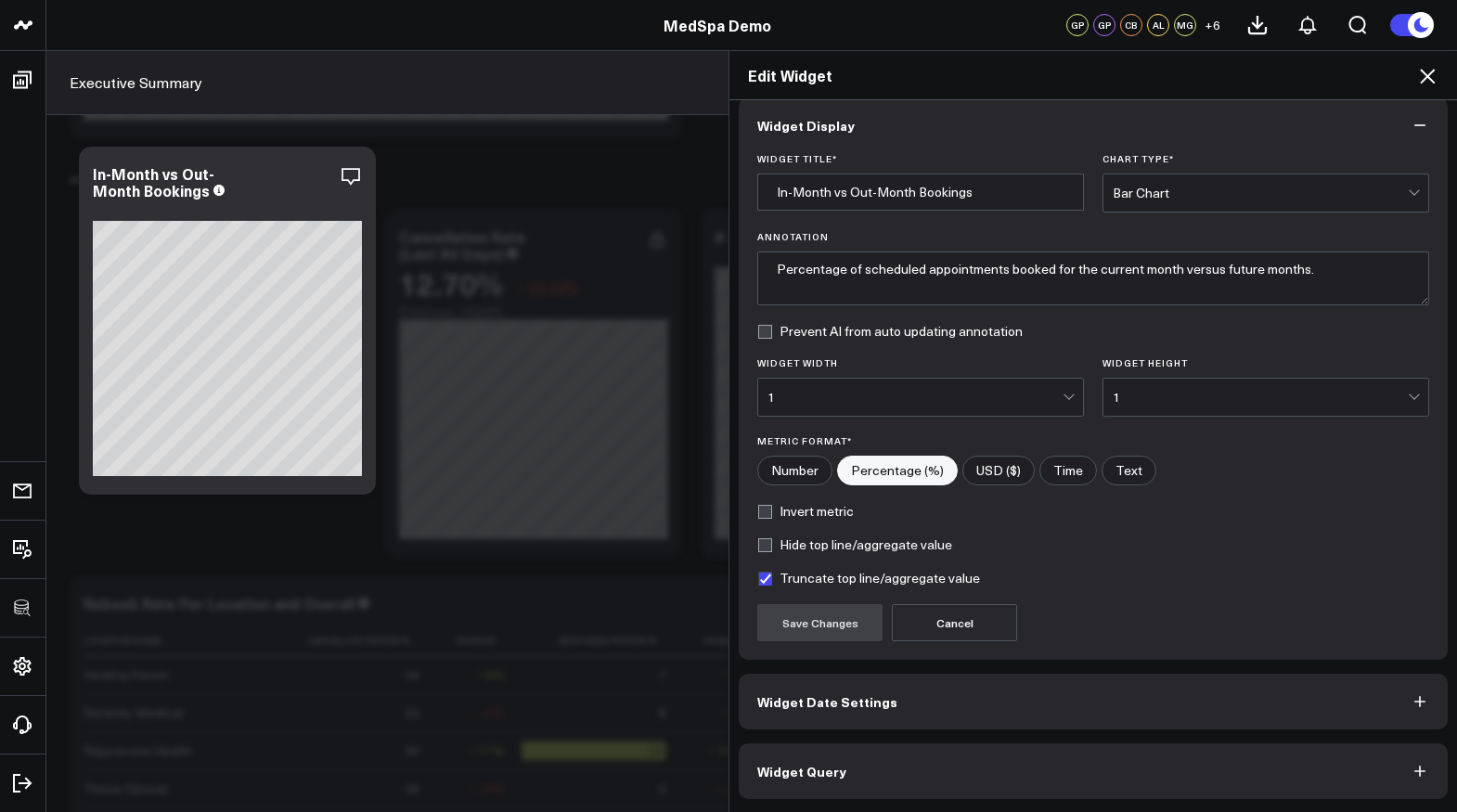
click at [825, 771] on span "Widget Query" at bounding box center [802, 771] width 89 height 15
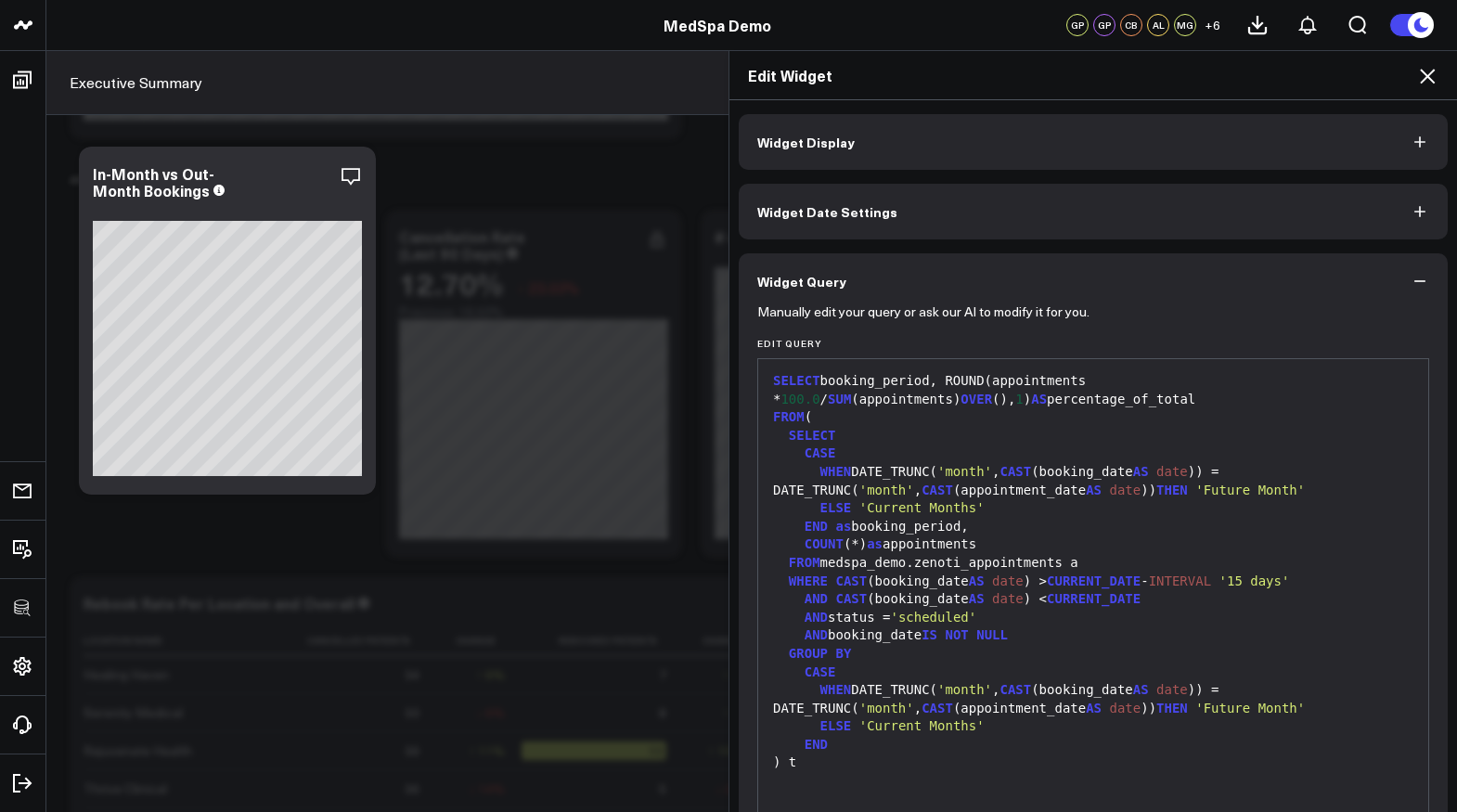
scroll to position [97, 0]
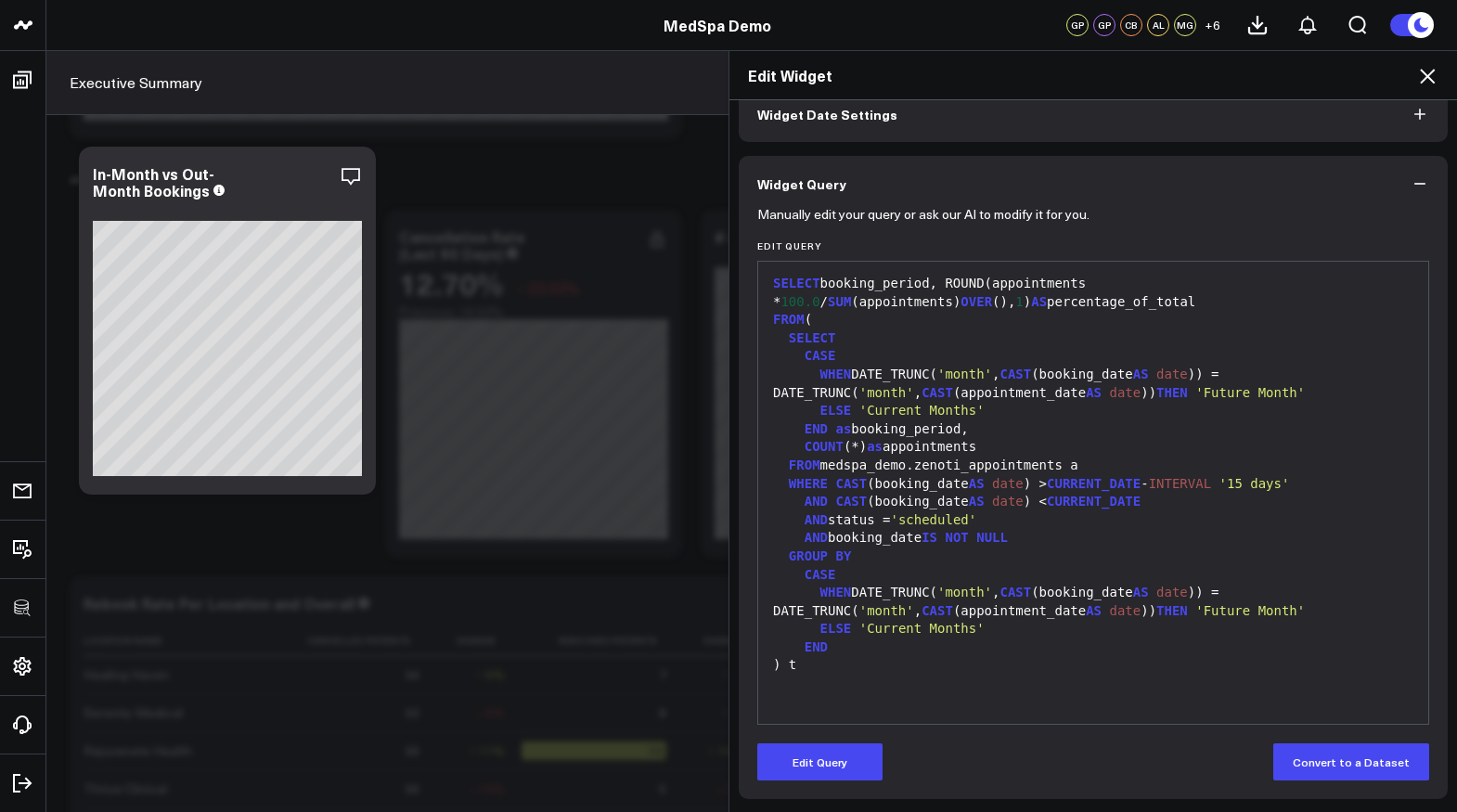
click at [849, 701] on div "SELECT booking_period, ROUND(appointments * 100.0 / SUM (appointments) OVER (),…" at bounding box center [1093, 492] width 652 height 443
click at [829, 765] on button "Edit Query" at bounding box center [820, 761] width 125 height 37
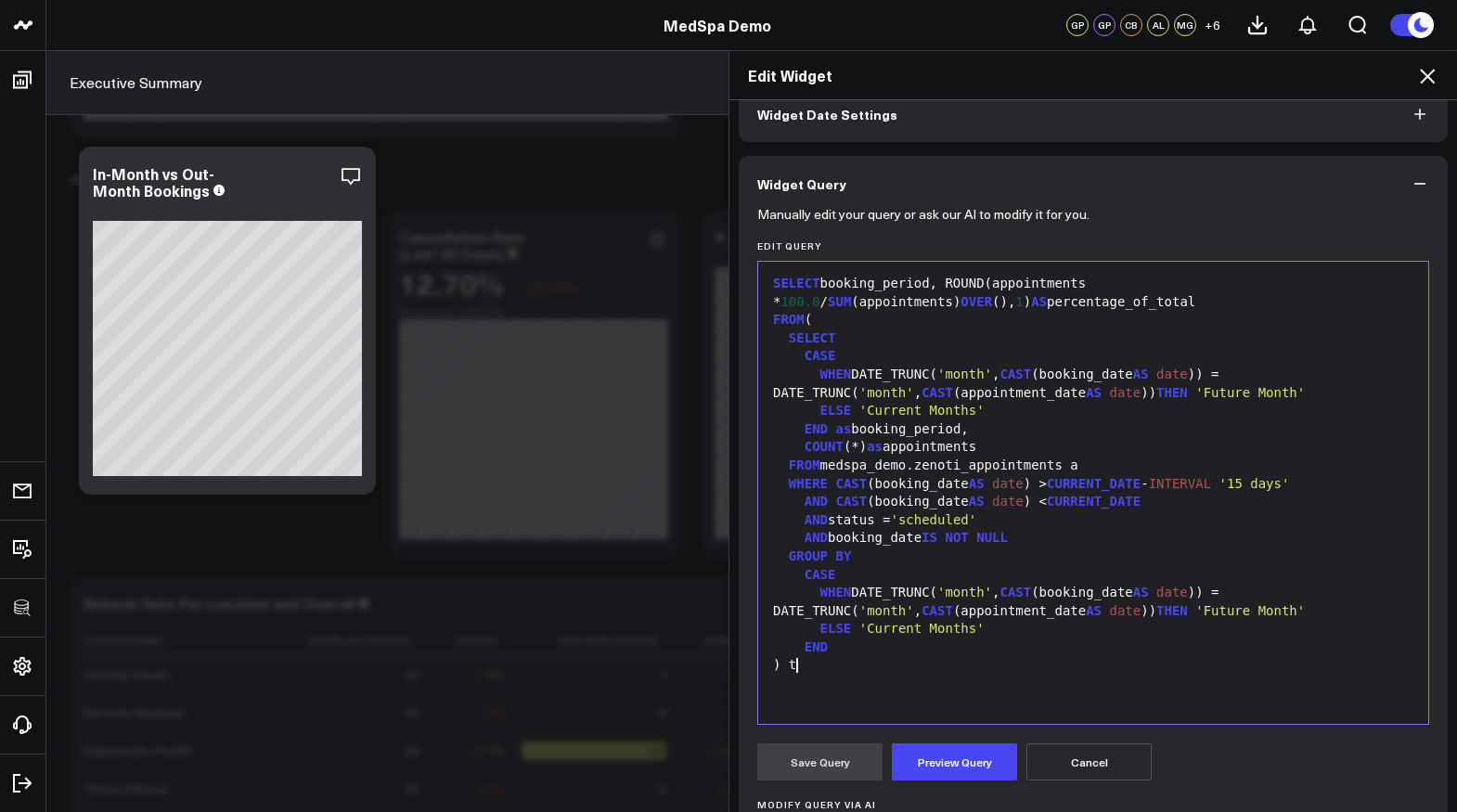
click at [848, 686] on div "SELECT booking_period, ROUND(appointments * 100.0 / SUM (appointments) OVER (),…" at bounding box center [1093, 492] width 652 height 443
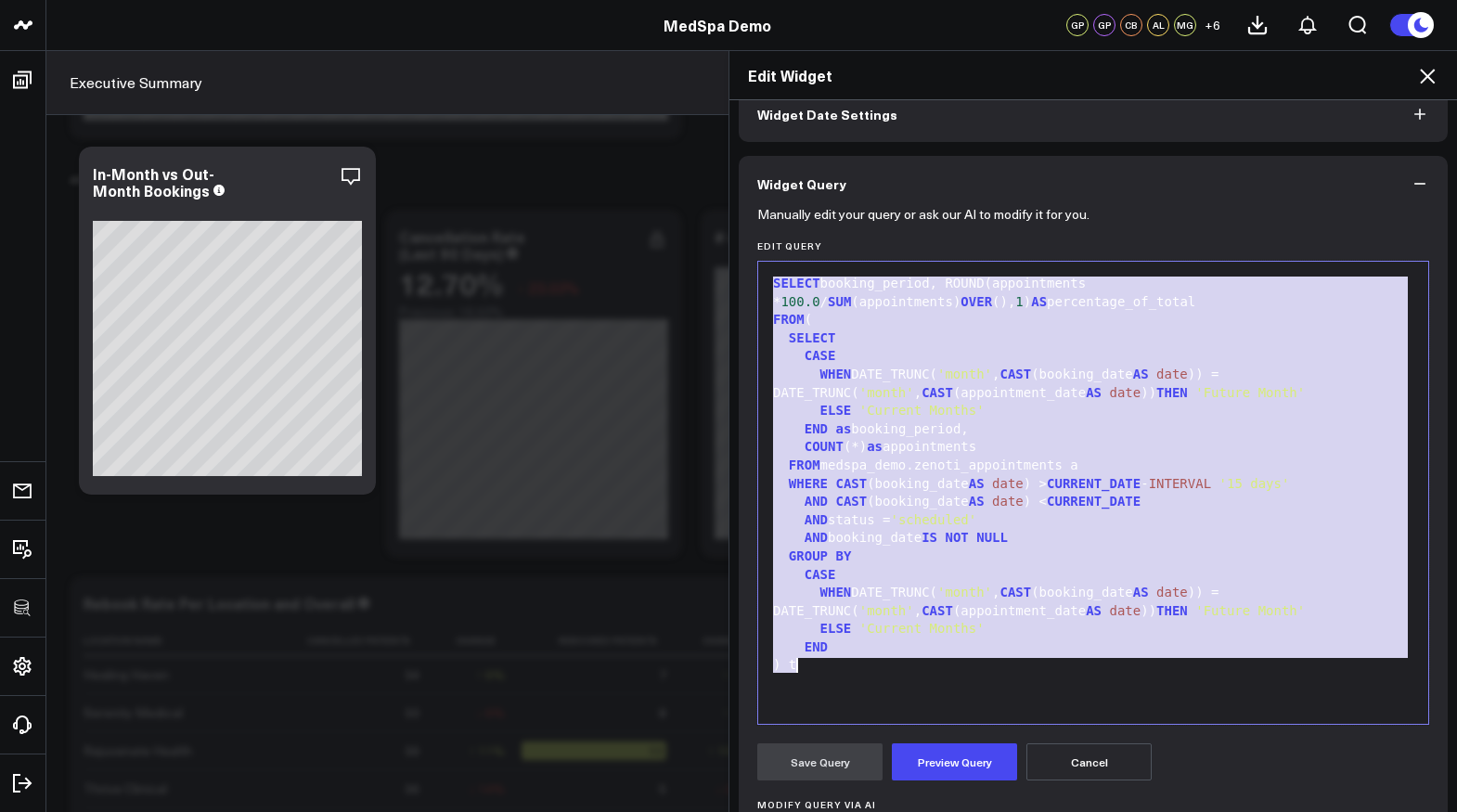
copy div "SELECT booking_period, ROUND(appointments * 100.0 / SUM (appointments) OVER (),…"
click at [962, 622] on span "'Current Months'" at bounding box center [921, 628] width 125 height 15
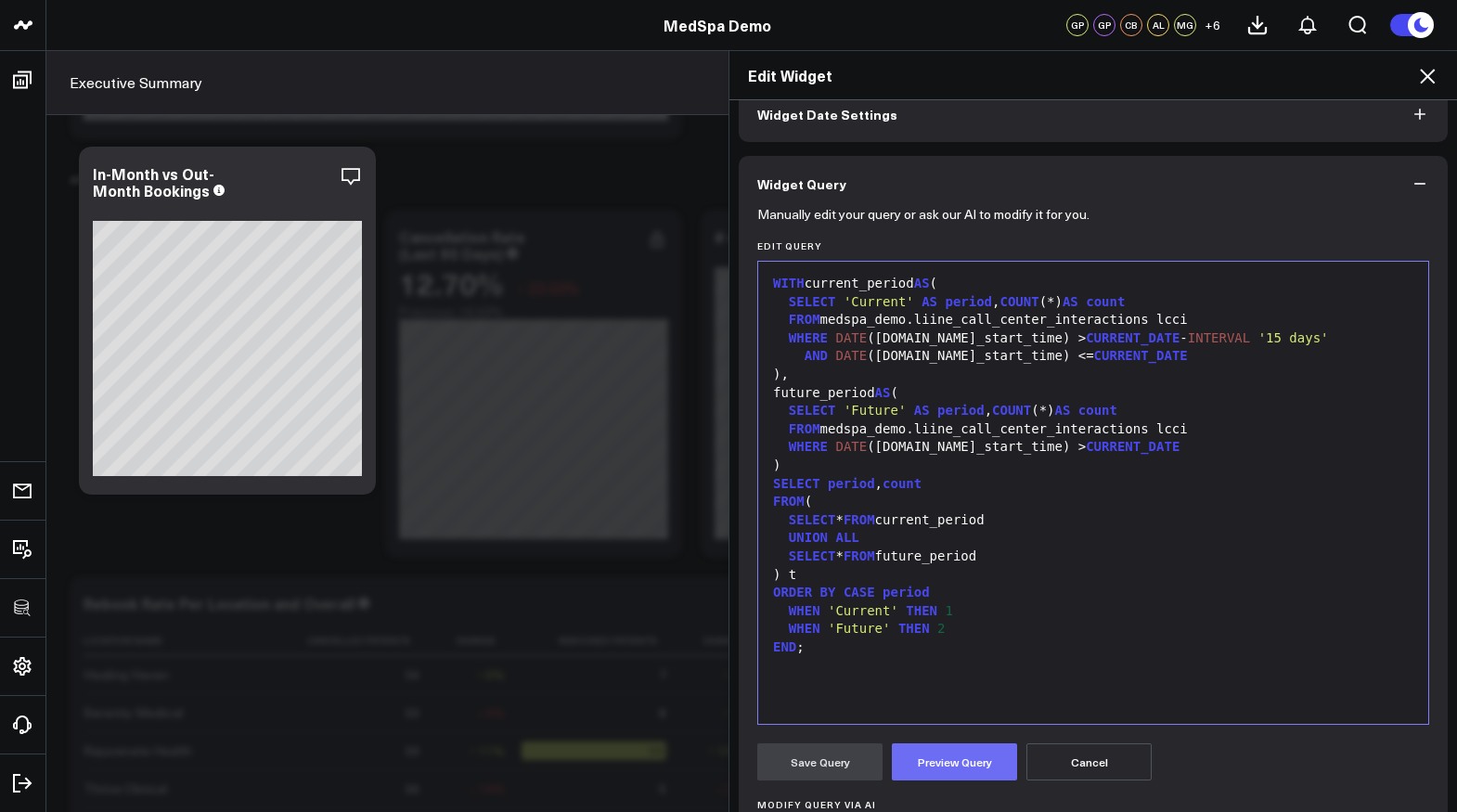
click at [953, 775] on button "Preview Query" at bounding box center [954, 761] width 125 height 37
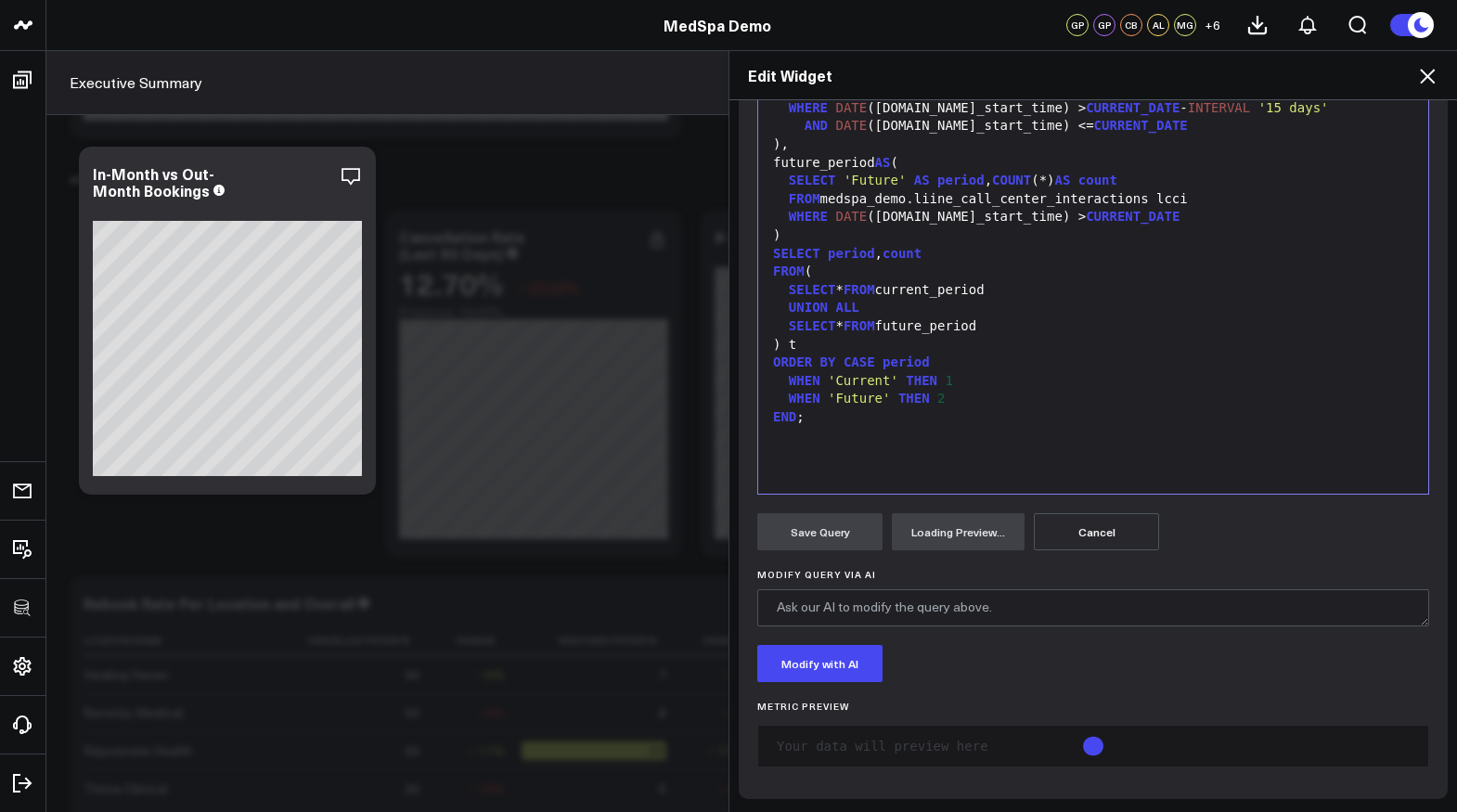
scroll to position [471, 0]
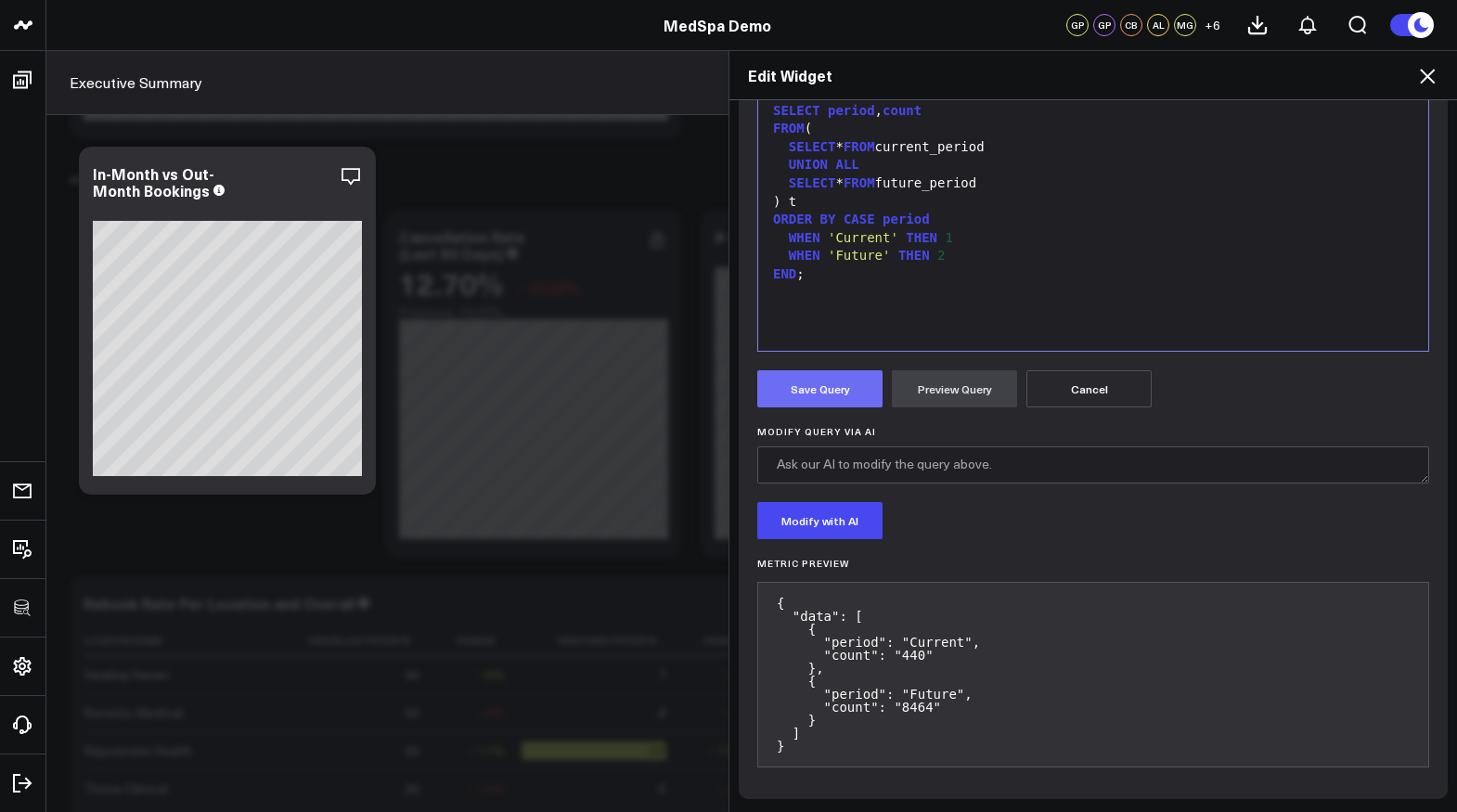
click at [820, 403] on button "Save Query" at bounding box center [820, 389] width 125 height 37
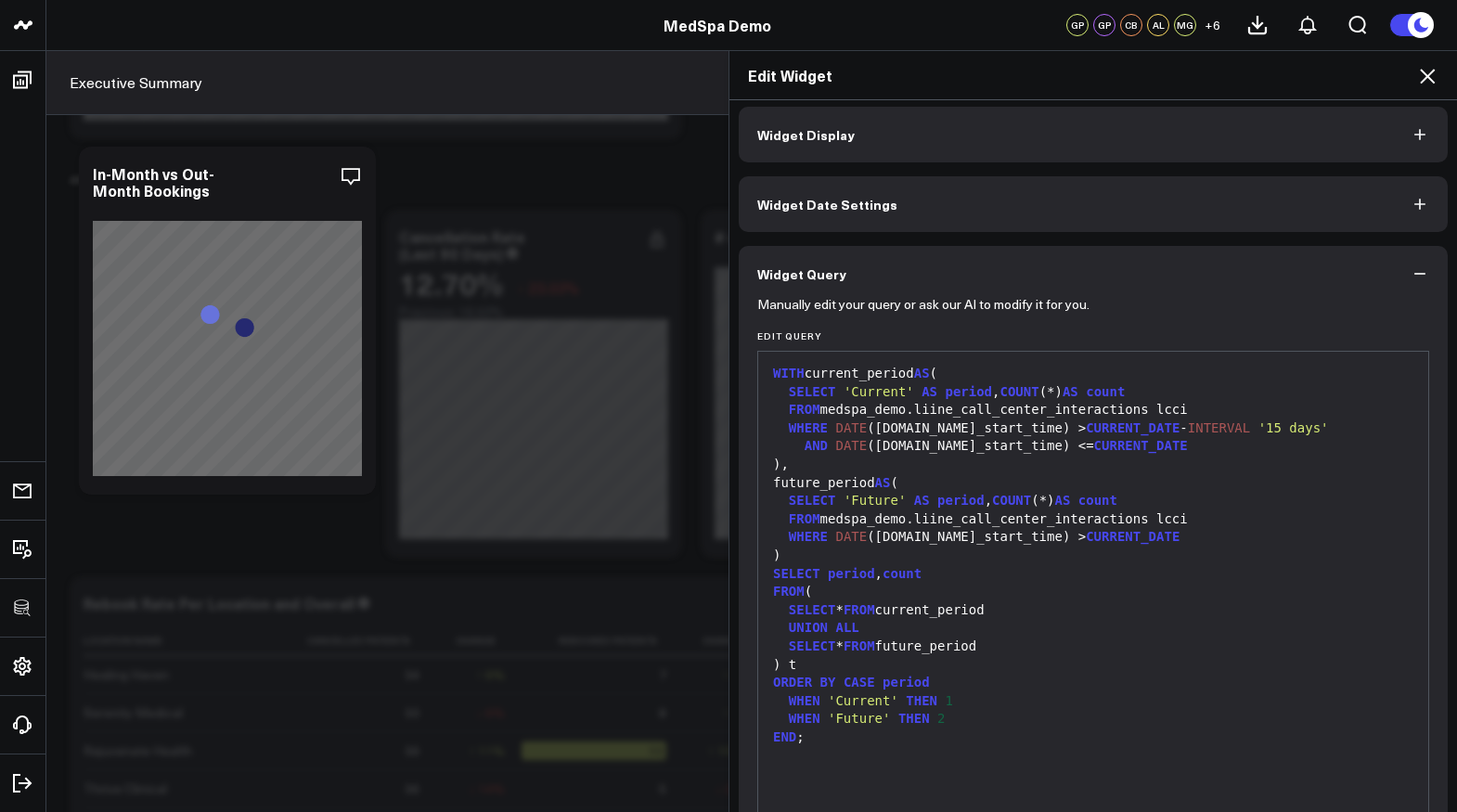
scroll to position [0, 0]
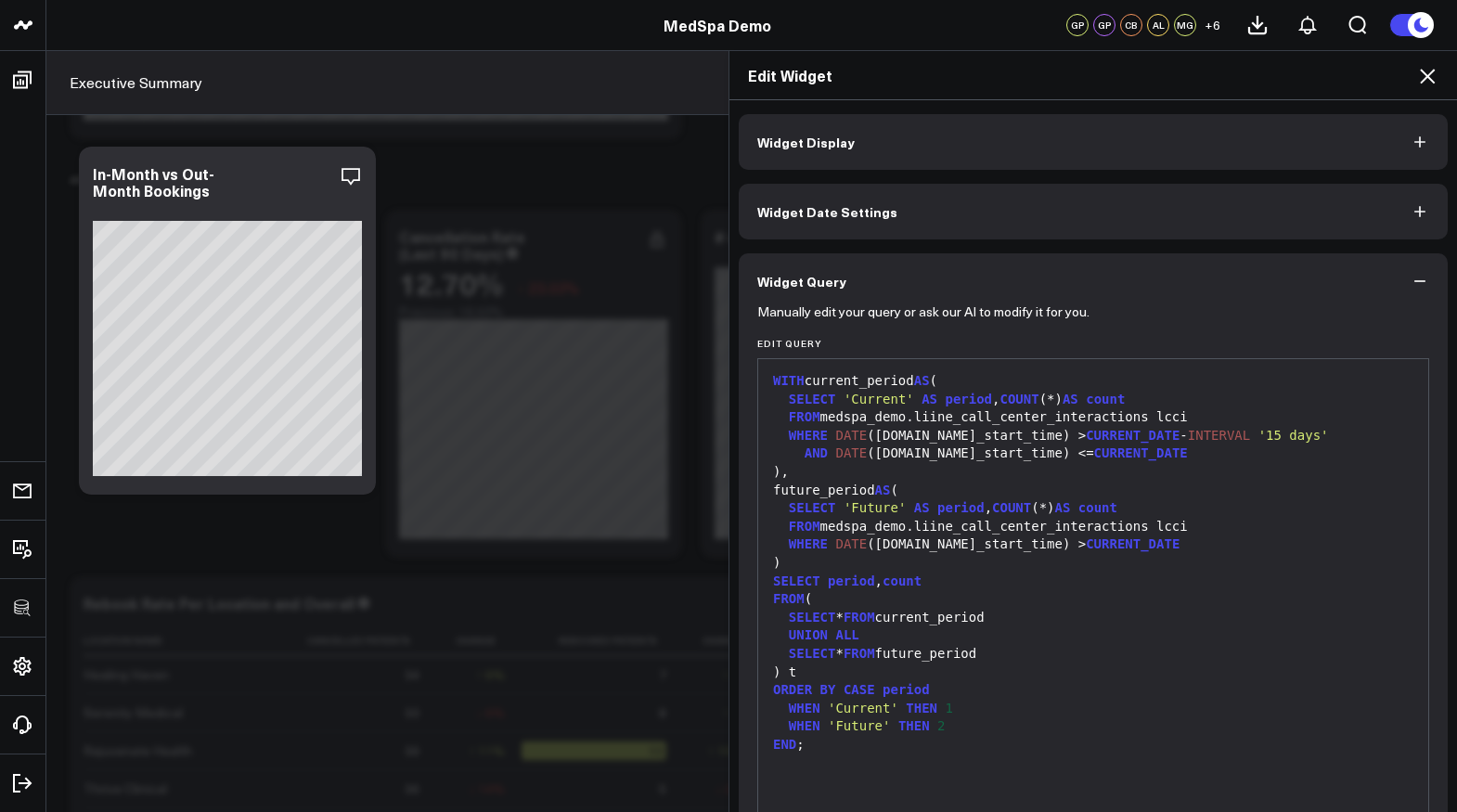
click at [942, 427] on div "WHERE DATE (lcci.call_start_time) > CURRENT_DATE - INTERVAL '15 days'" at bounding box center [1093, 437] width 652 height 19
click at [1427, 77] on icon at bounding box center [1427, 76] width 15 height 15
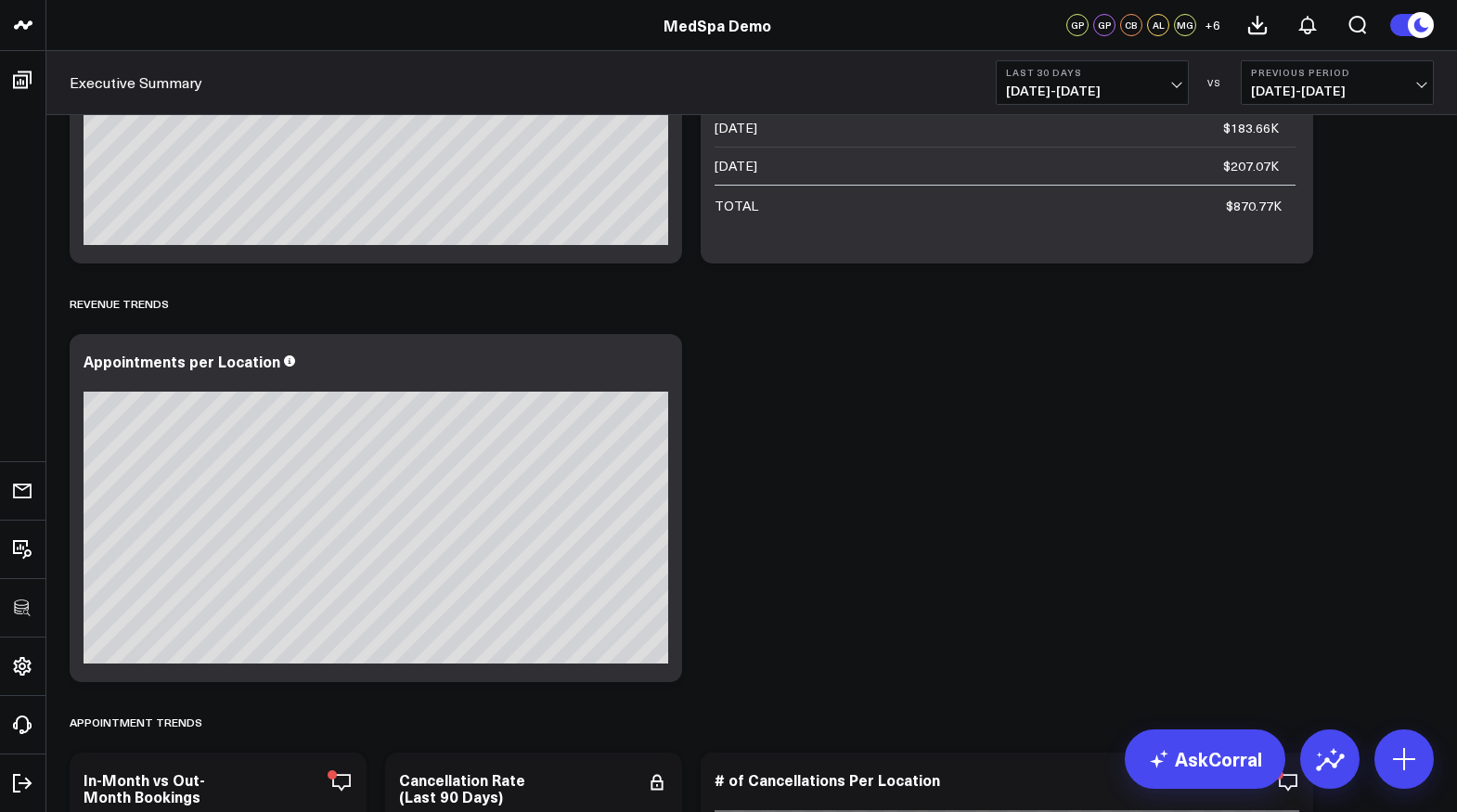
scroll to position [1913, 0]
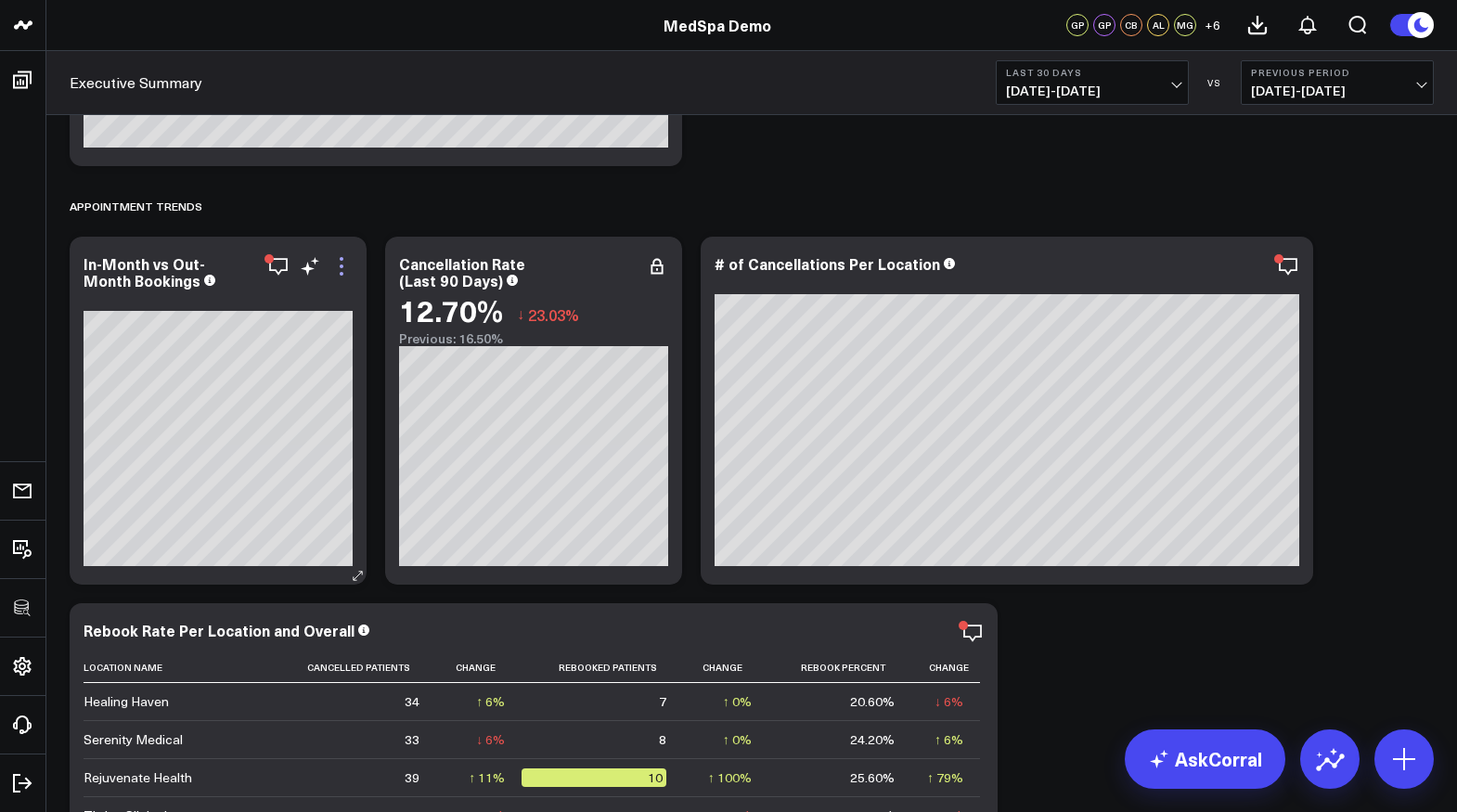
click at [340, 266] on icon at bounding box center [341, 266] width 4 height 4
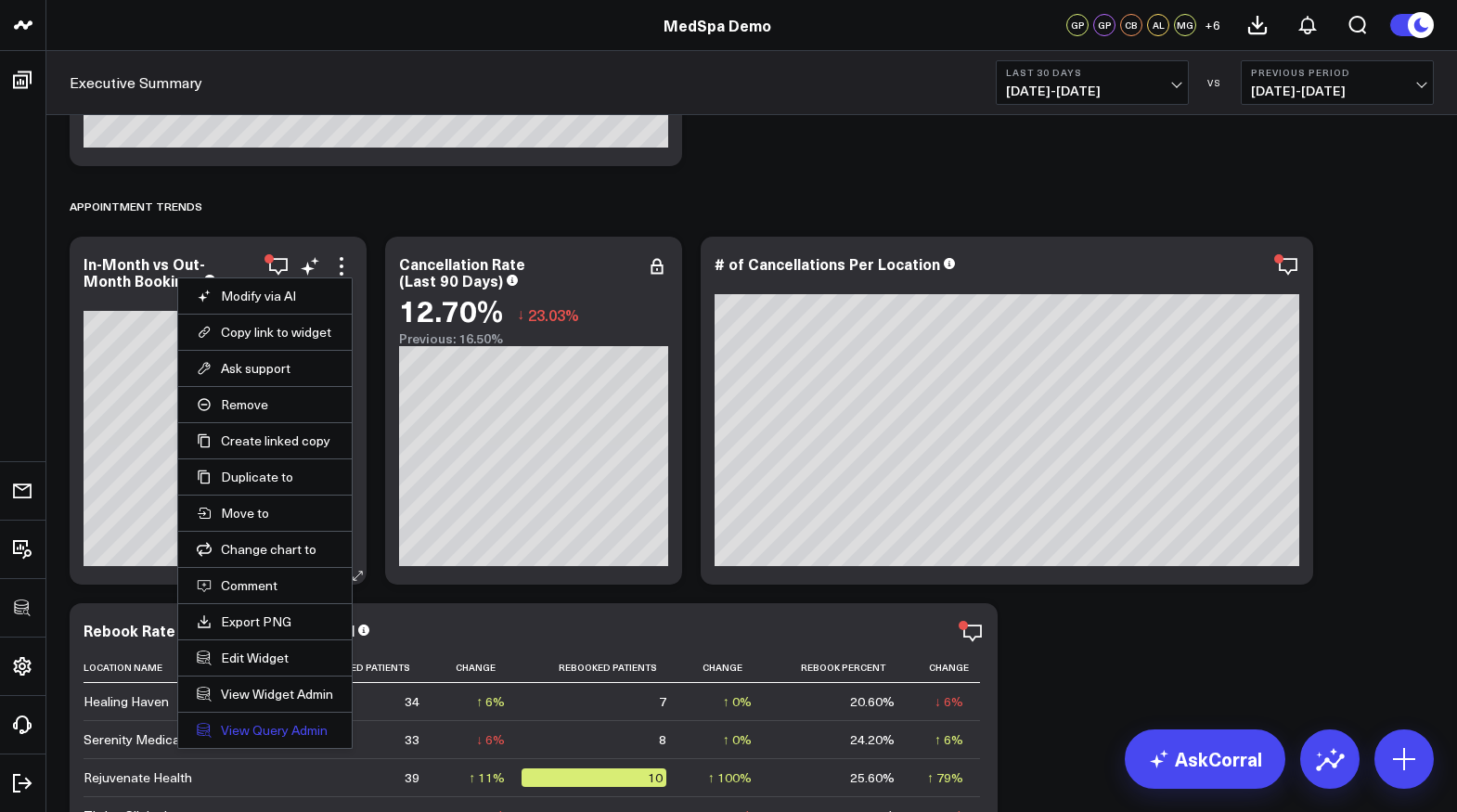
click at [243, 728] on link "View Query Admin" at bounding box center [265, 731] width 137 height 17
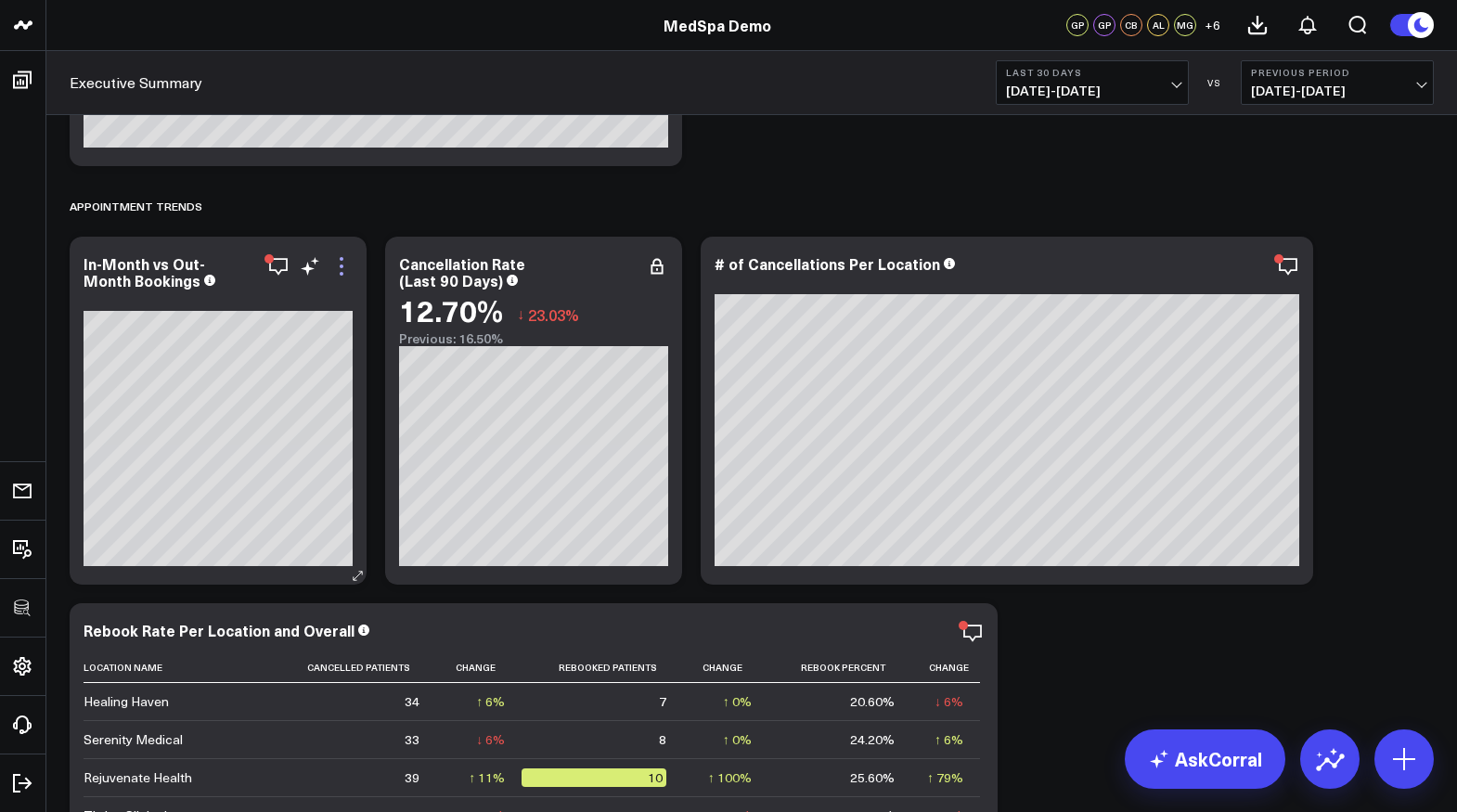
click at [346, 256] on icon at bounding box center [341, 267] width 23 height 23
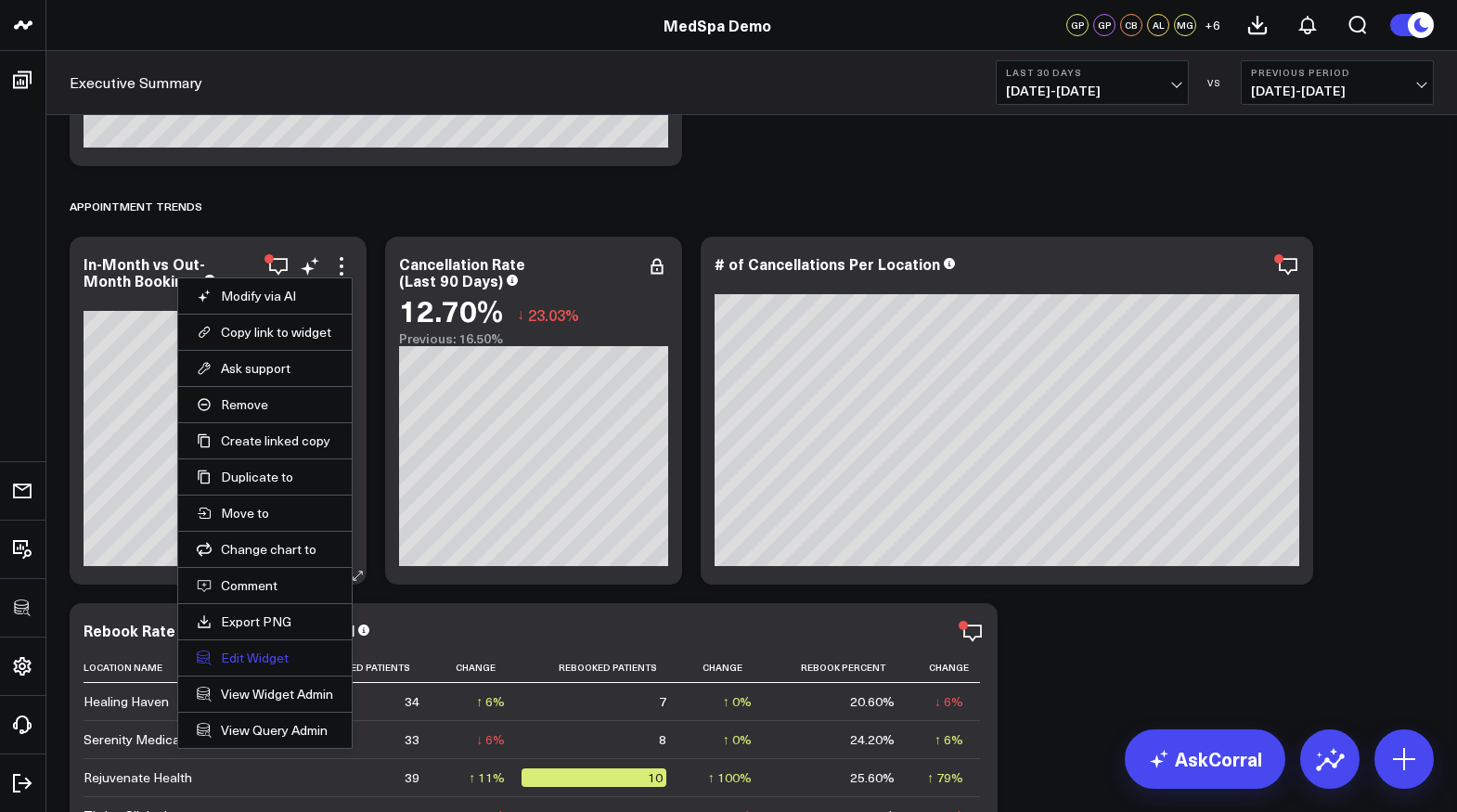
click at [243, 652] on button "Edit Widget" at bounding box center [265, 658] width 137 height 17
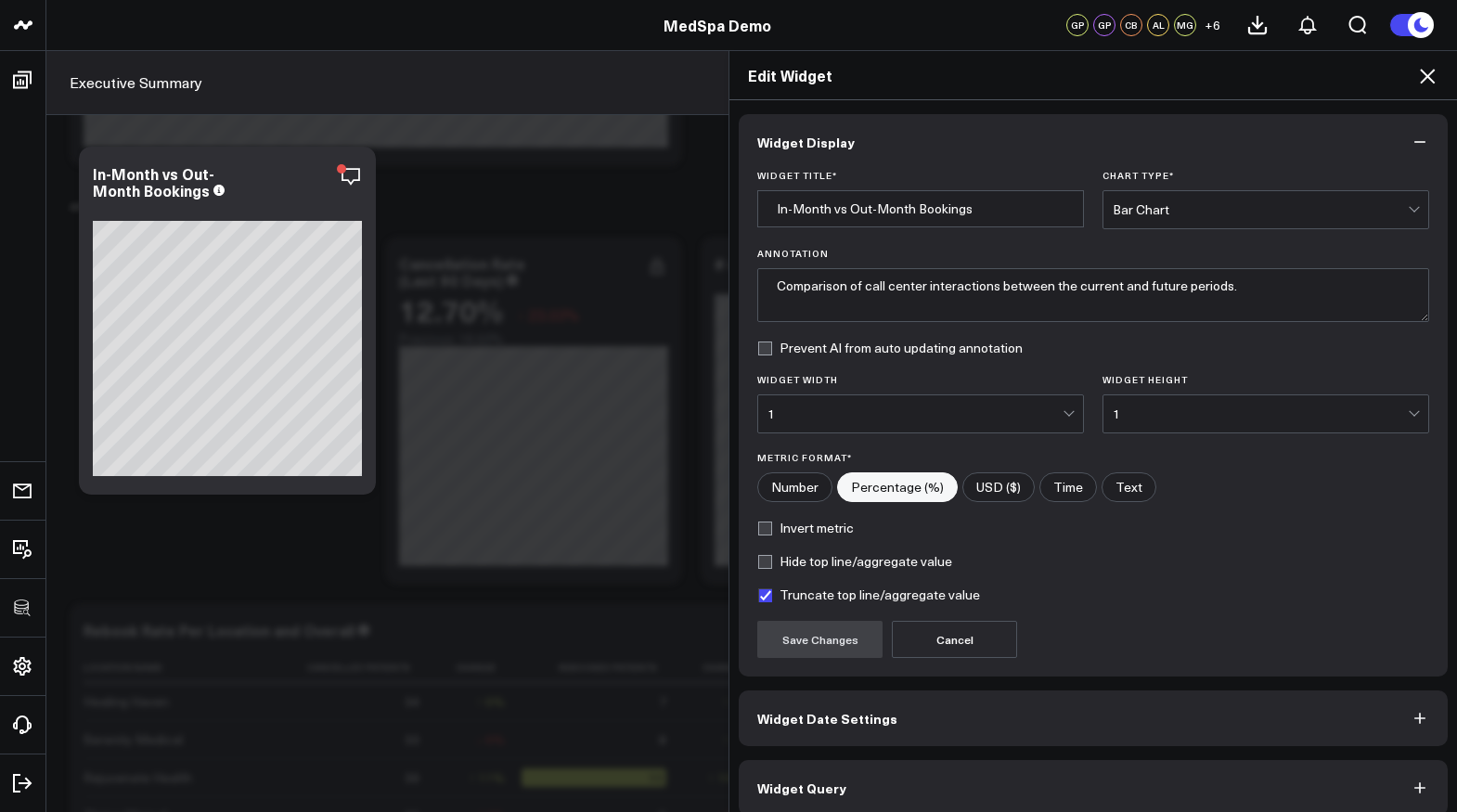
click at [798, 786] on span "Widget Query" at bounding box center [802, 788] width 89 height 15
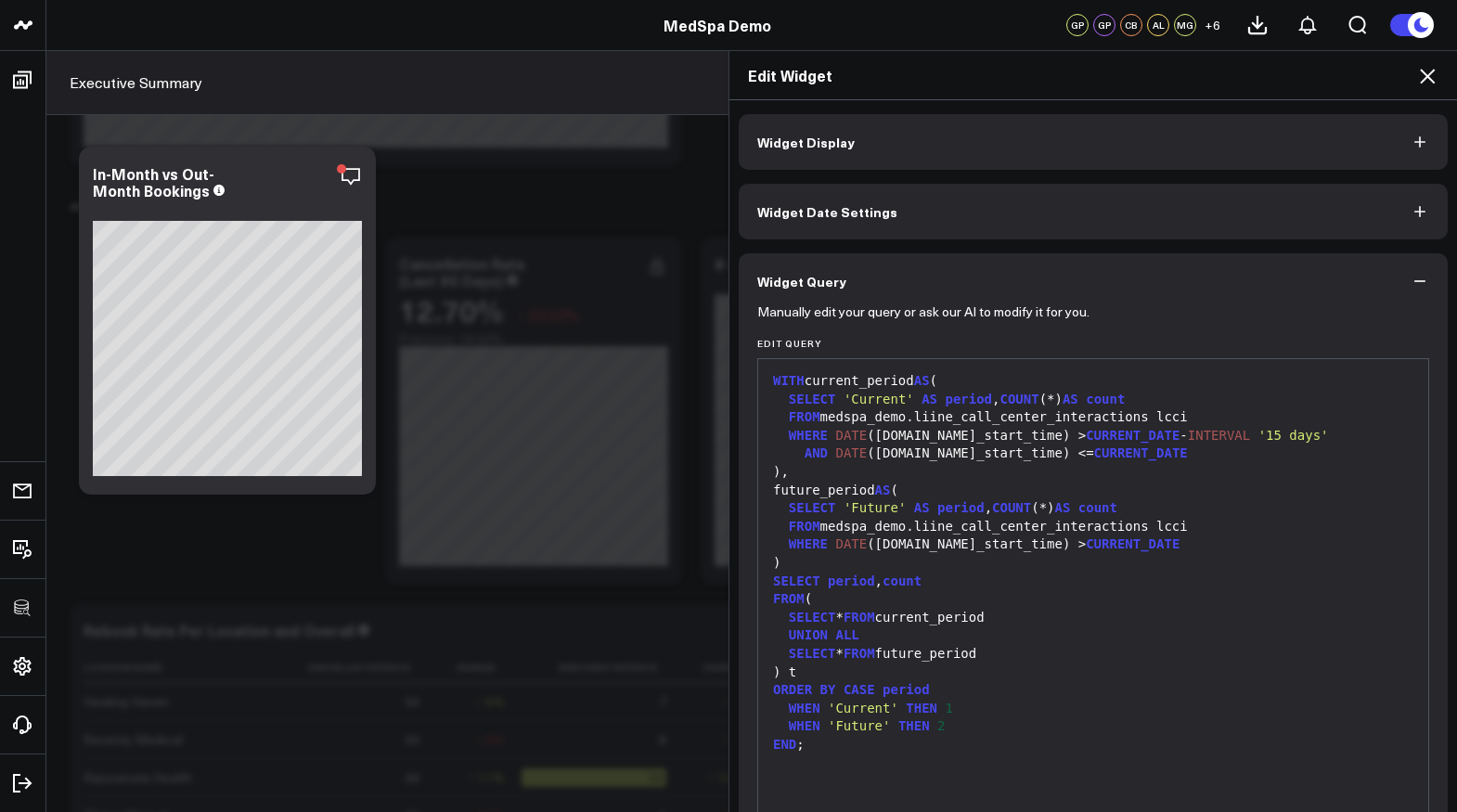
scroll to position [97, 0]
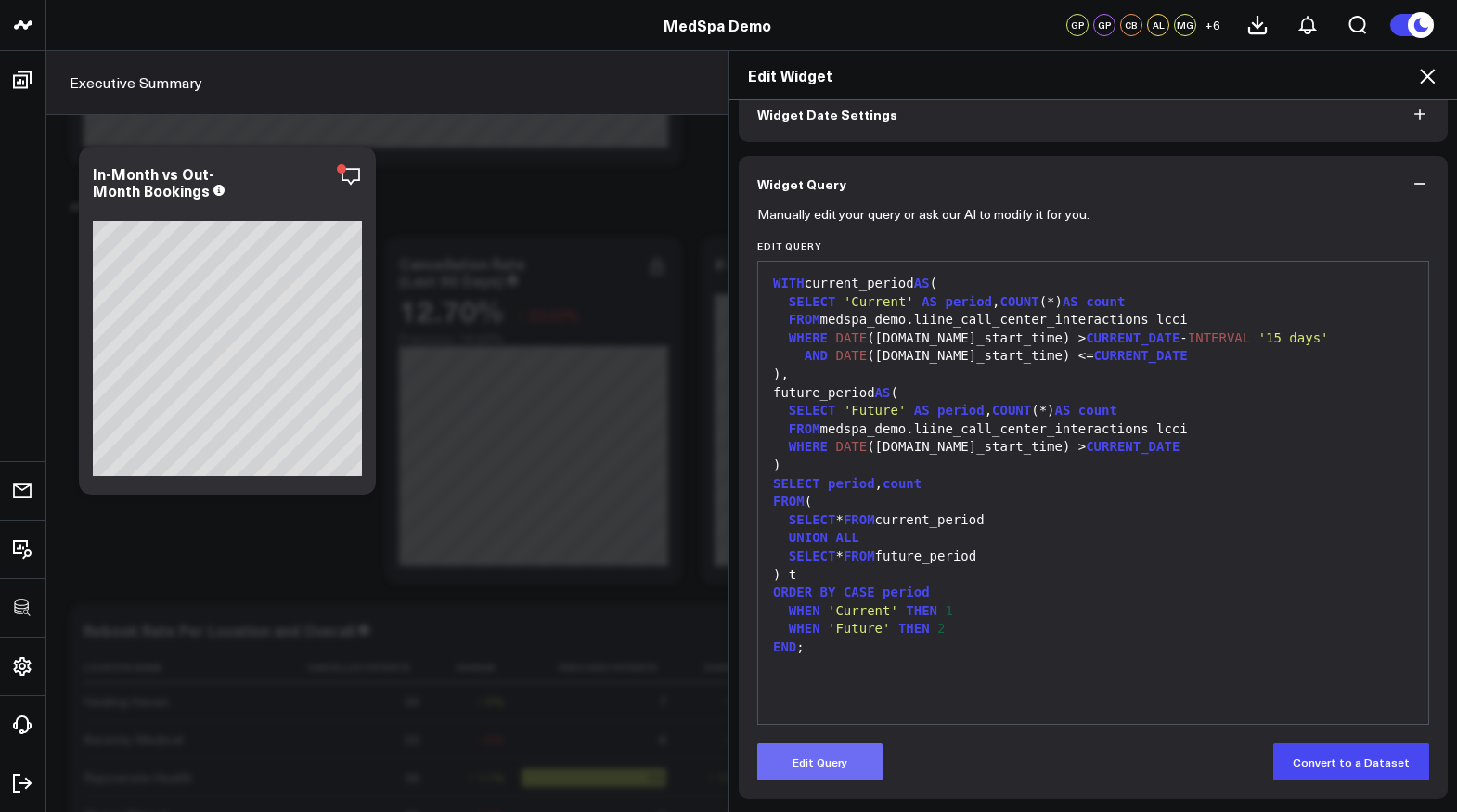
click at [832, 771] on button "Edit Query" at bounding box center [820, 761] width 125 height 37
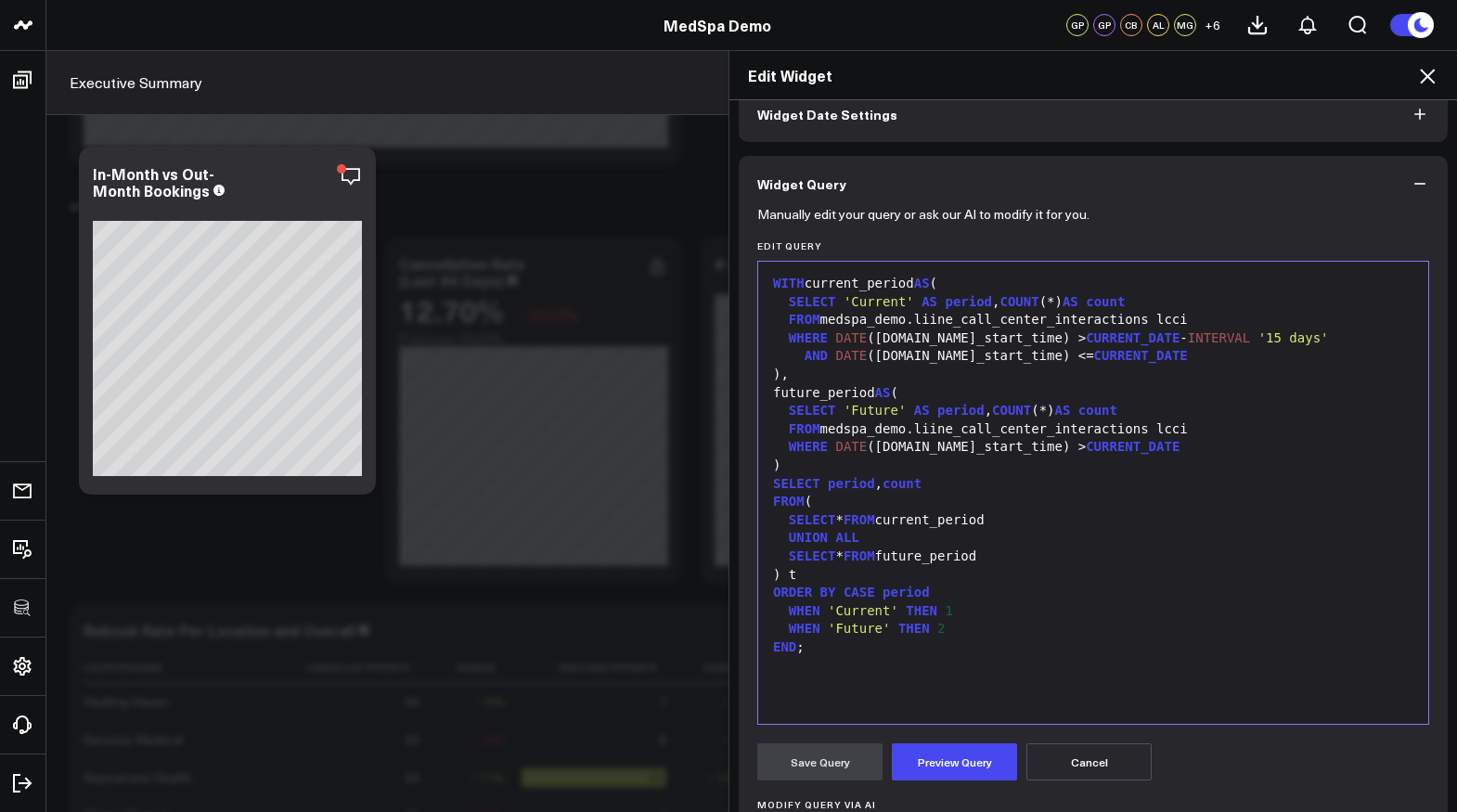
click at [924, 516] on div "SELECT * FROM current_period" at bounding box center [1093, 521] width 652 height 19
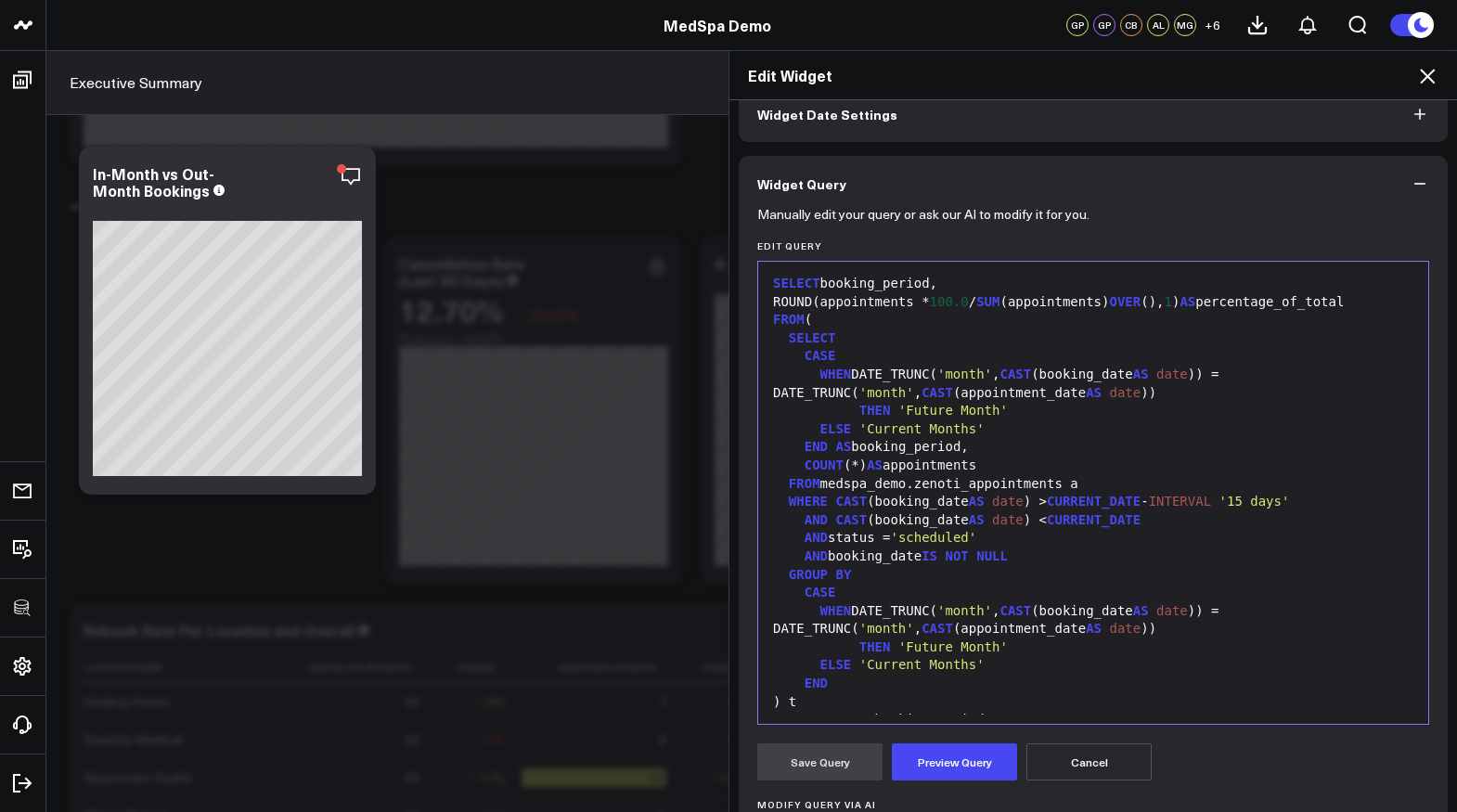
scroll to position [108, 0]
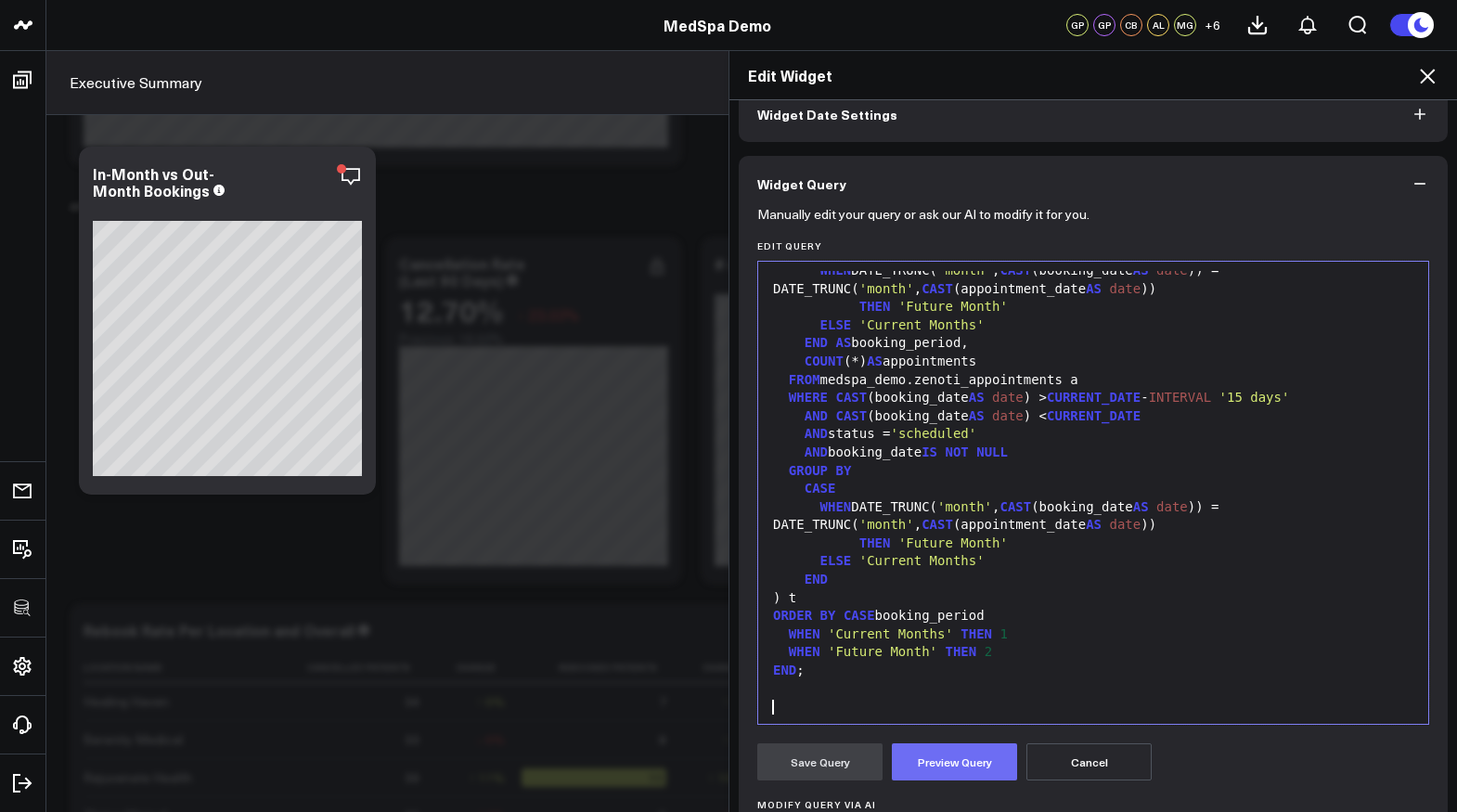
click at [962, 771] on button "Preview Query" at bounding box center [954, 761] width 125 height 37
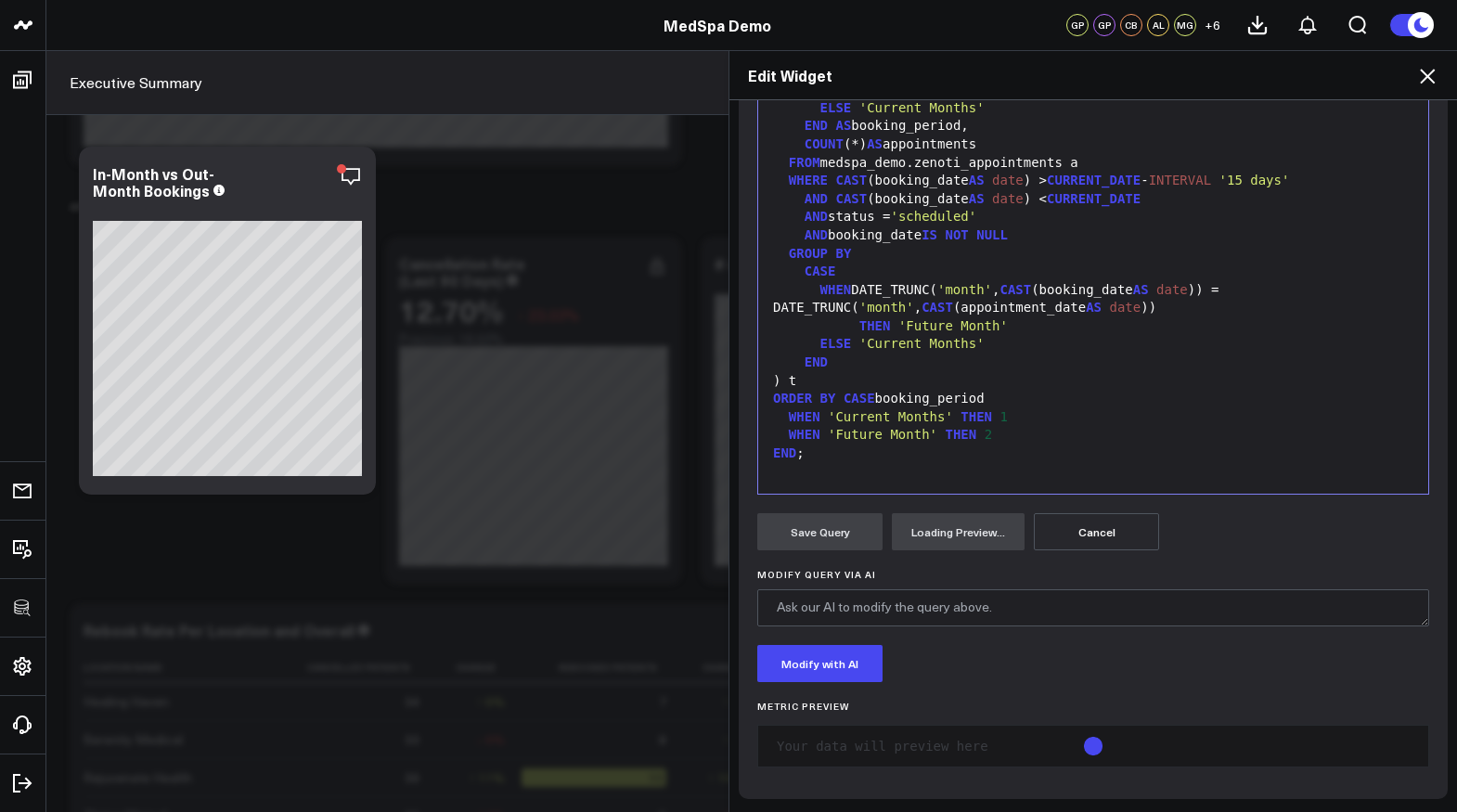
scroll to position [471, 0]
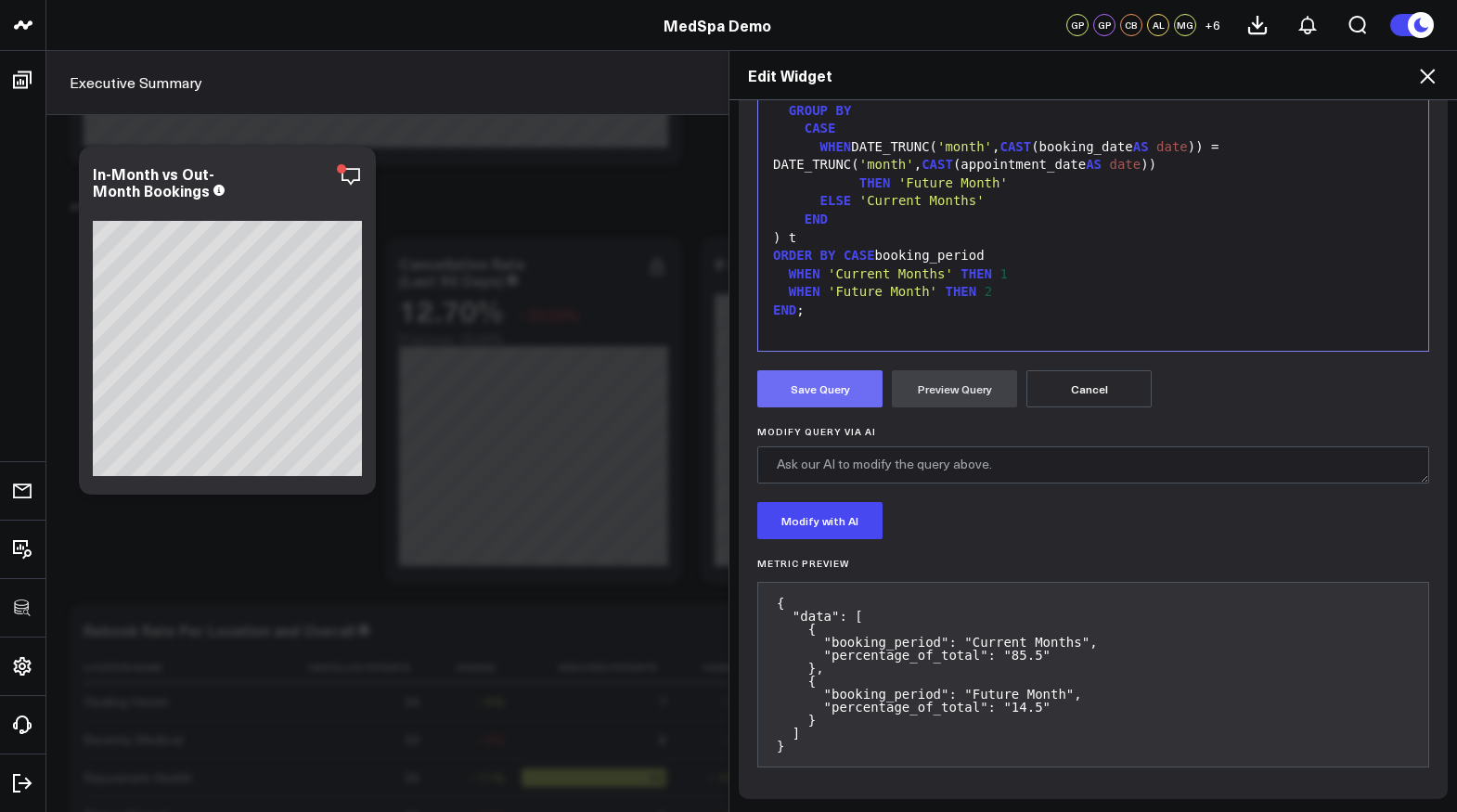
click at [788, 379] on button "Save Query" at bounding box center [820, 389] width 125 height 37
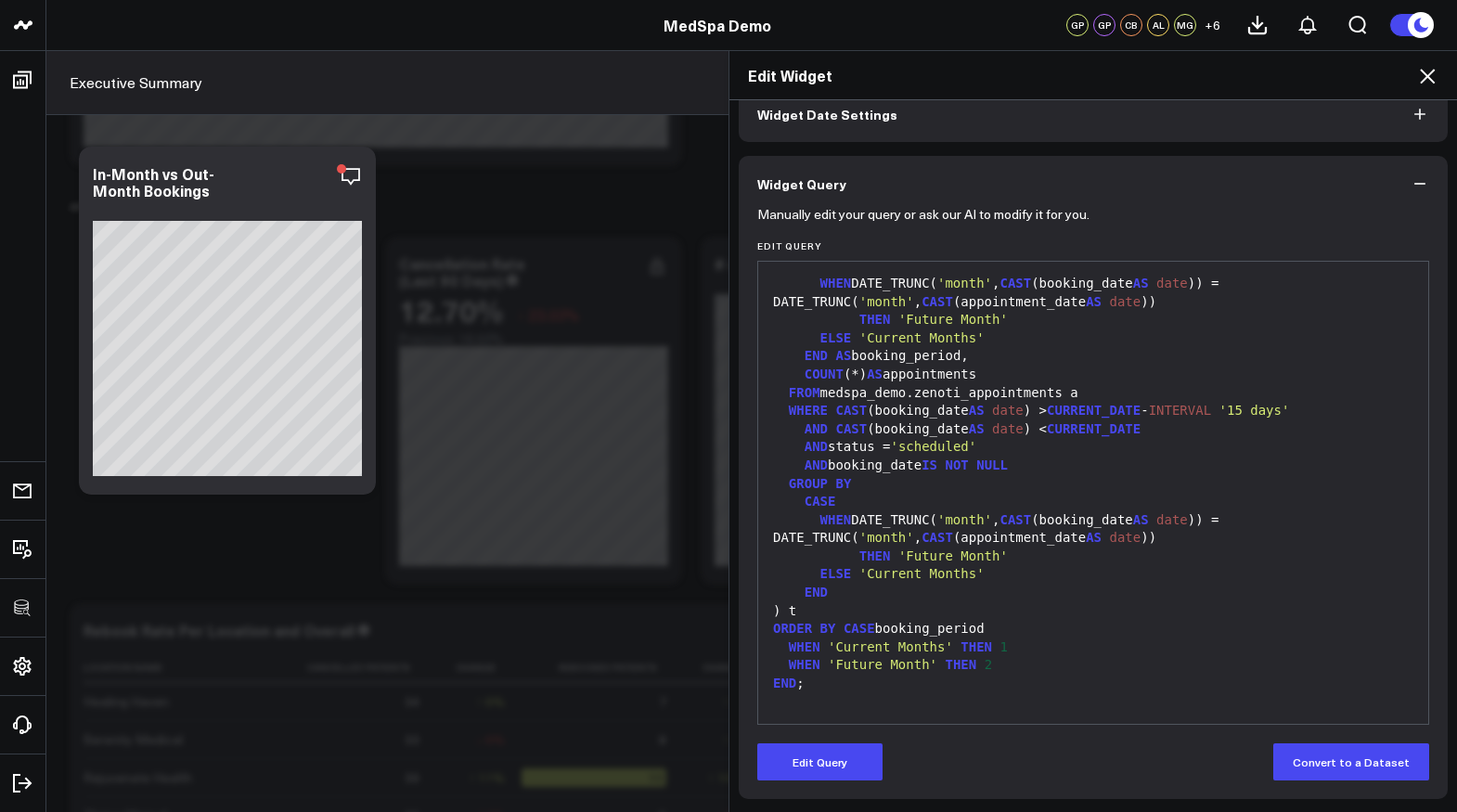
scroll to position [97, 0]
click at [1427, 72] on icon at bounding box center [1428, 76] width 23 height 23
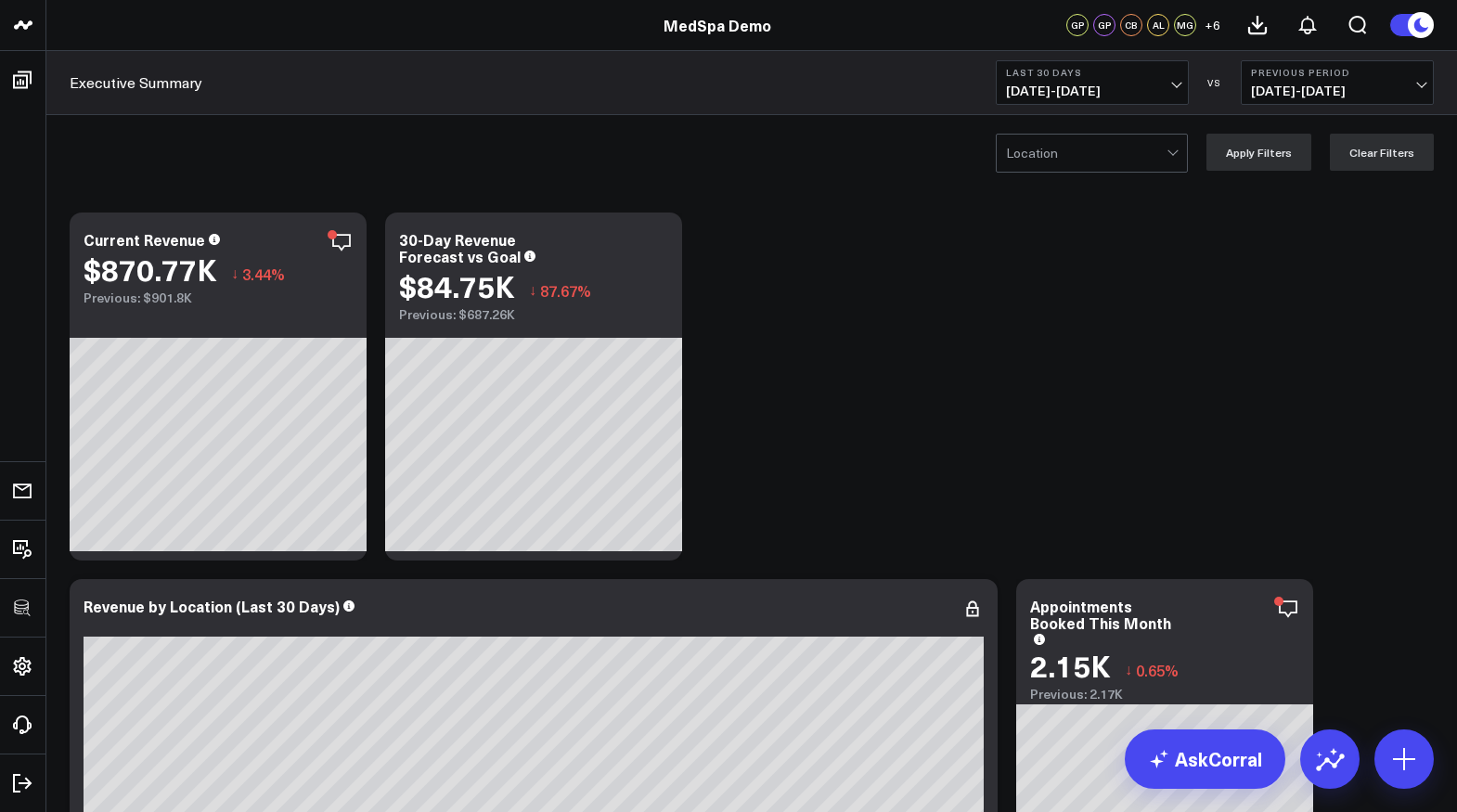
click at [1152, 149] on div at bounding box center [1086, 153] width 160 height 37
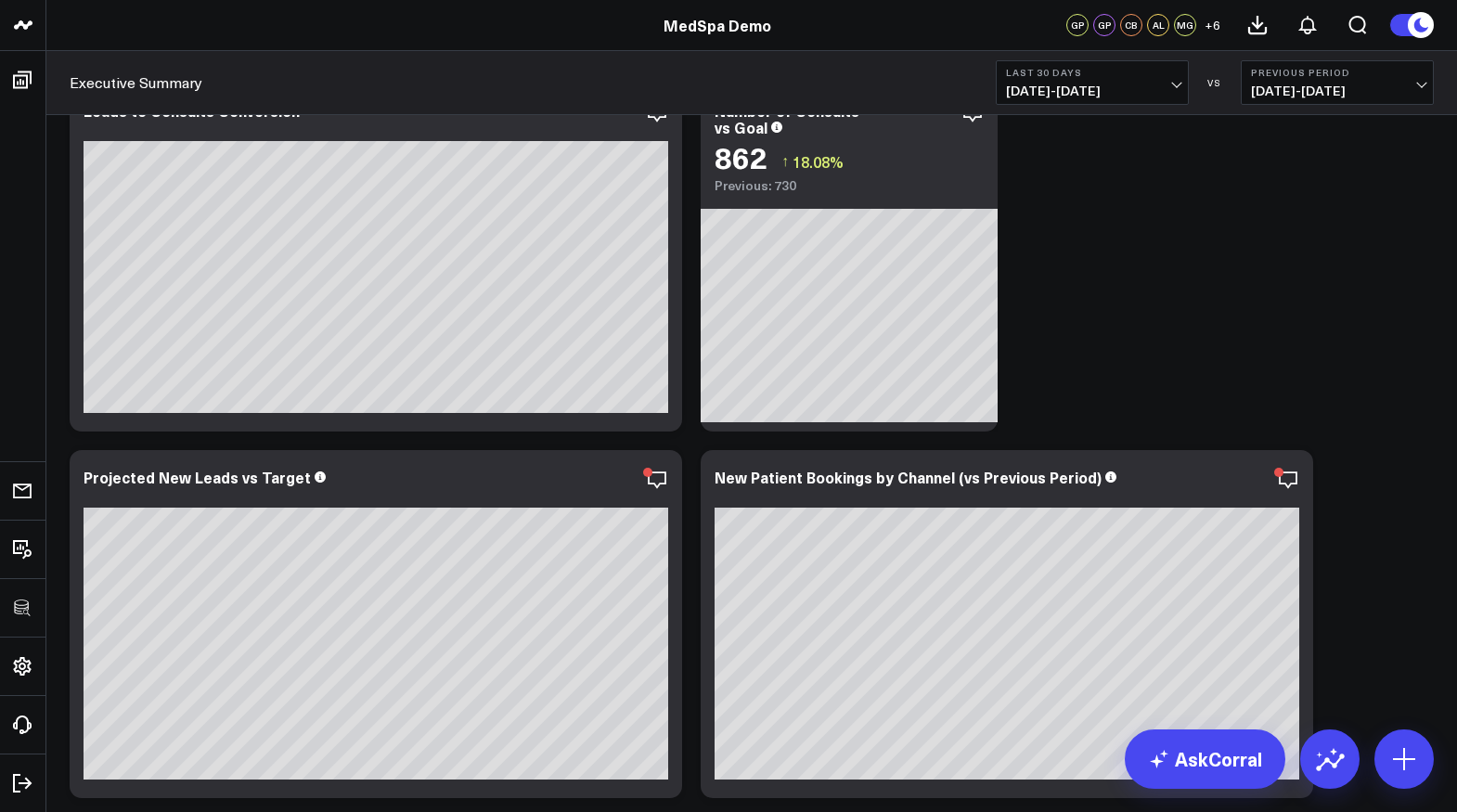
scroll to position [3083, 0]
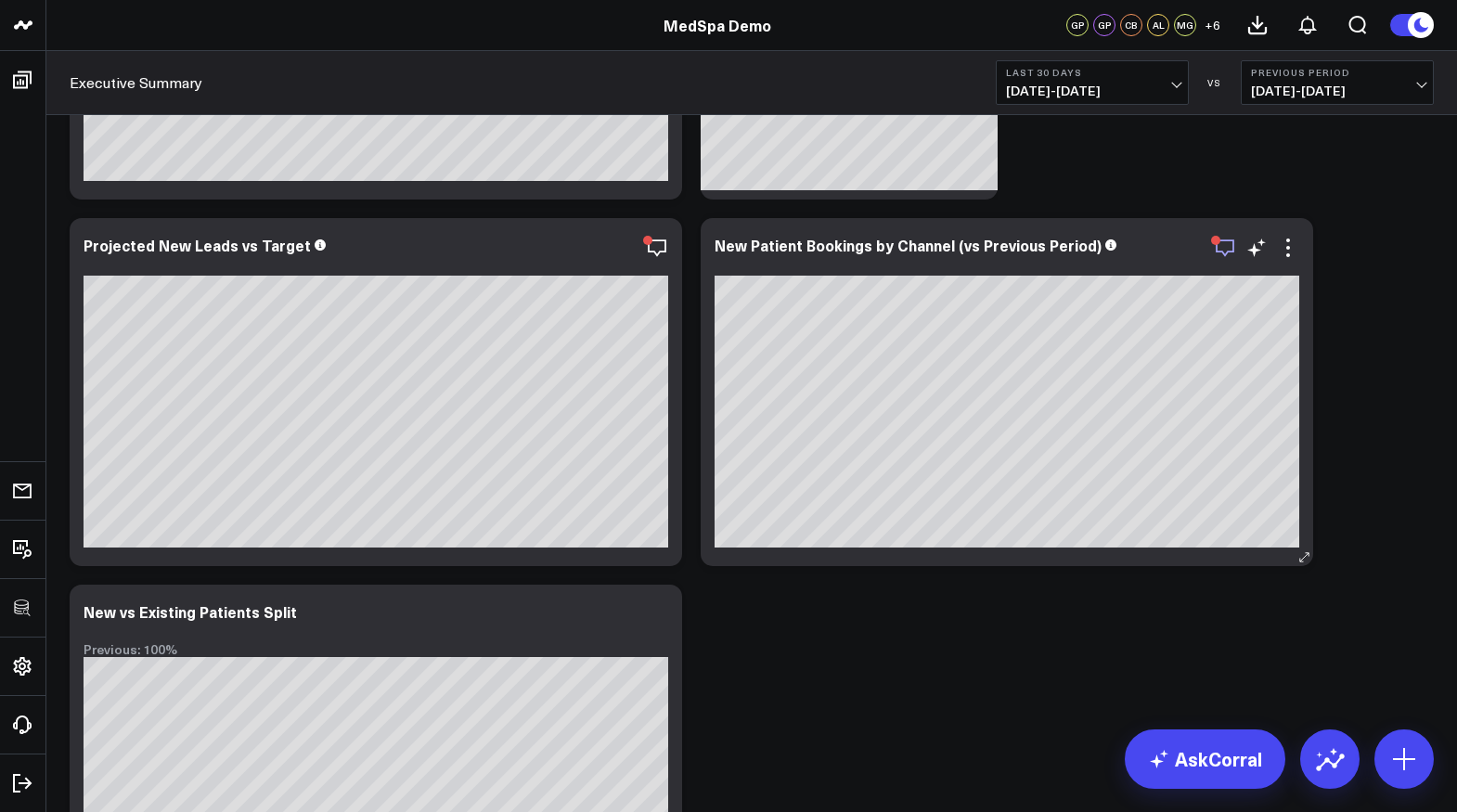
click at [1215, 255] on icon "button" at bounding box center [1225, 248] width 23 height 23
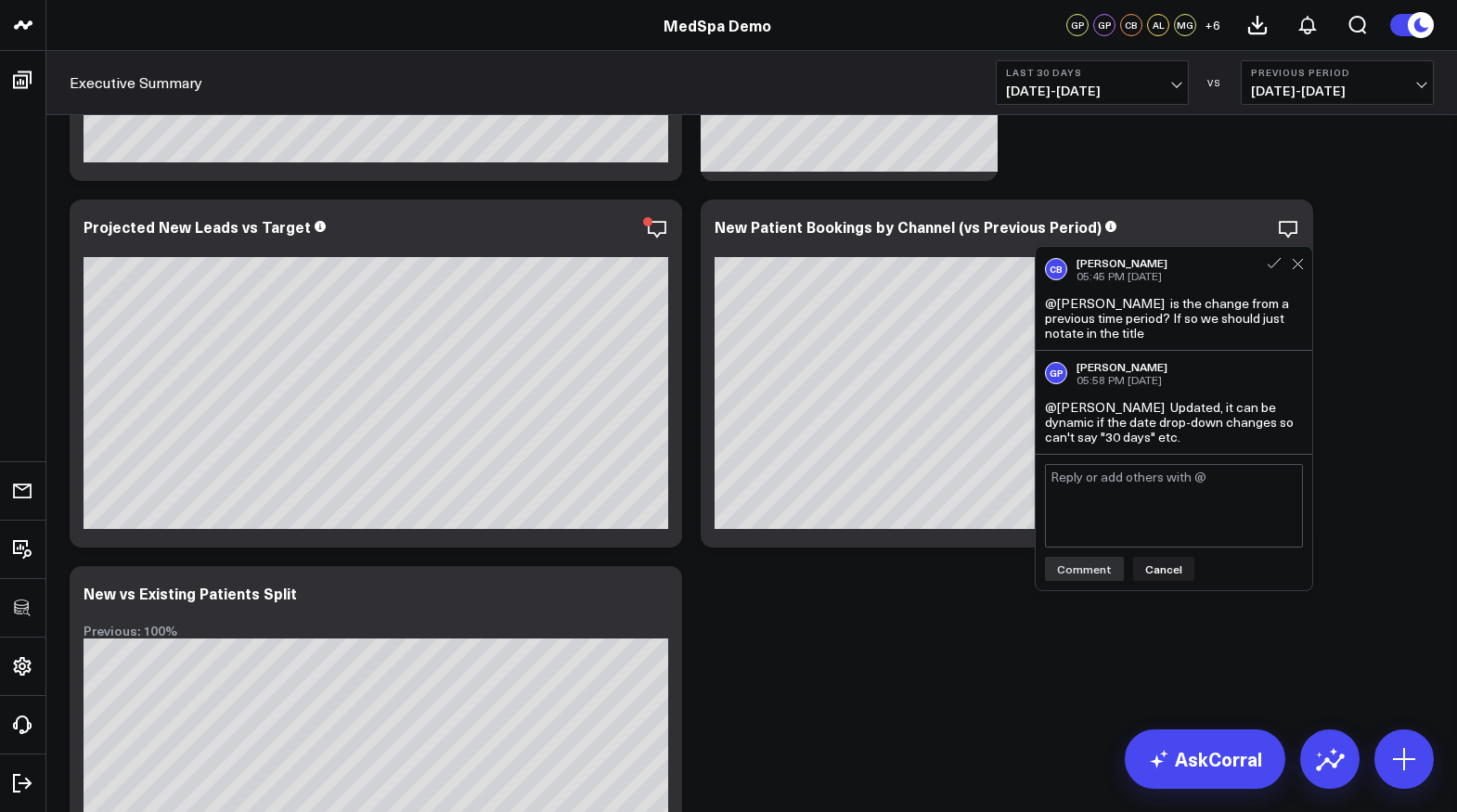
scroll to position [3100, 0]
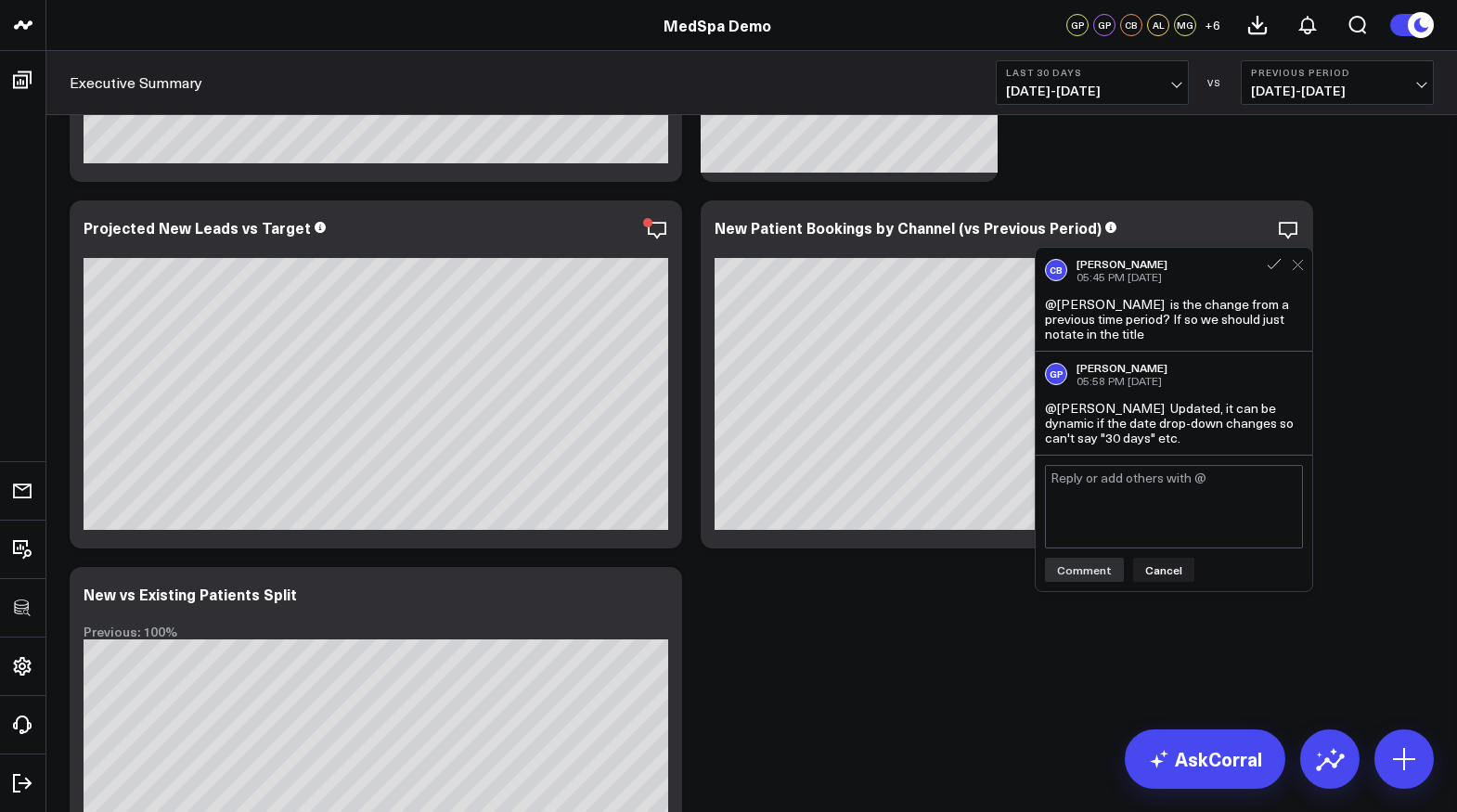
click at [1300, 268] on icon at bounding box center [1298, 265] width 12 height 12
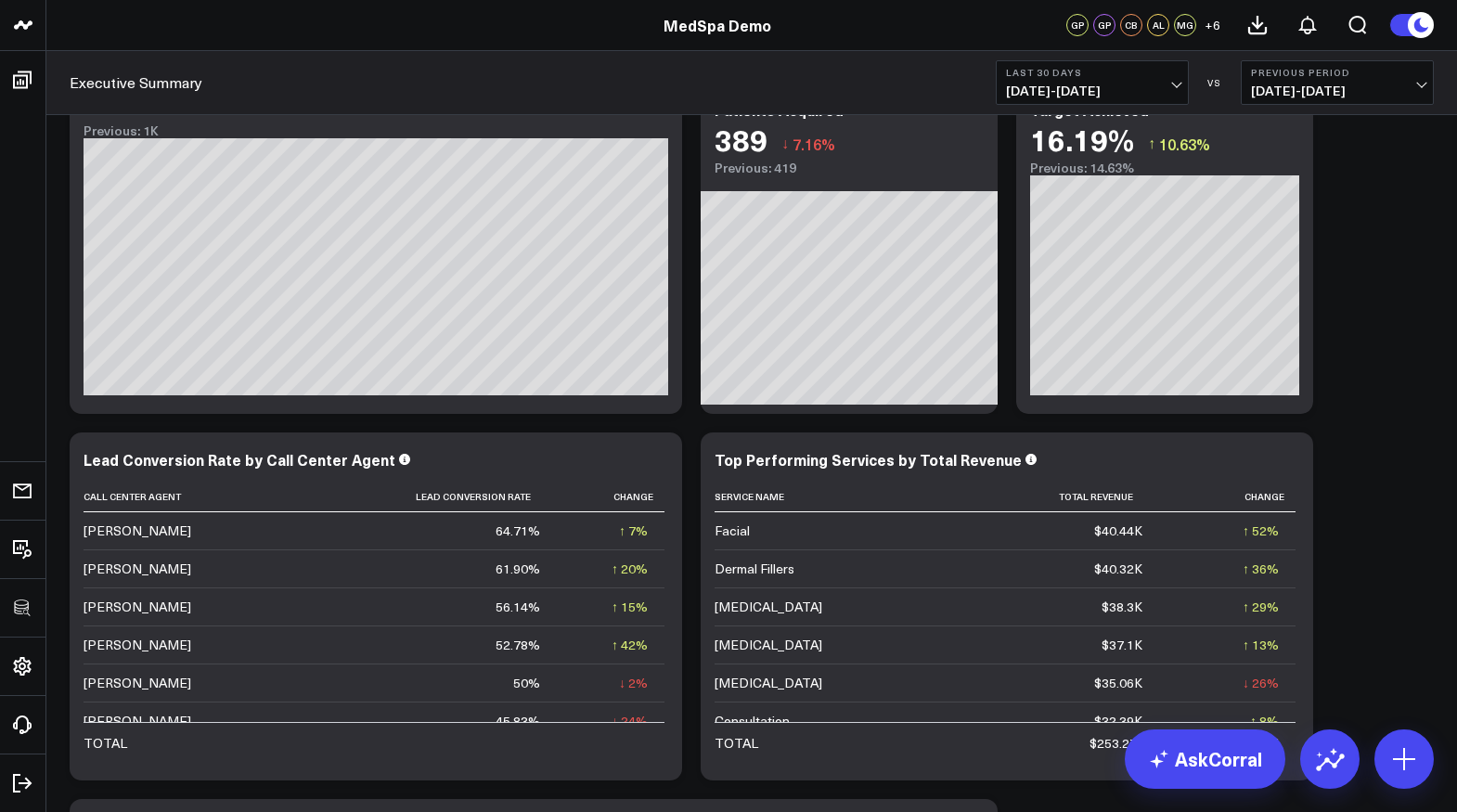
scroll to position [4754, 0]
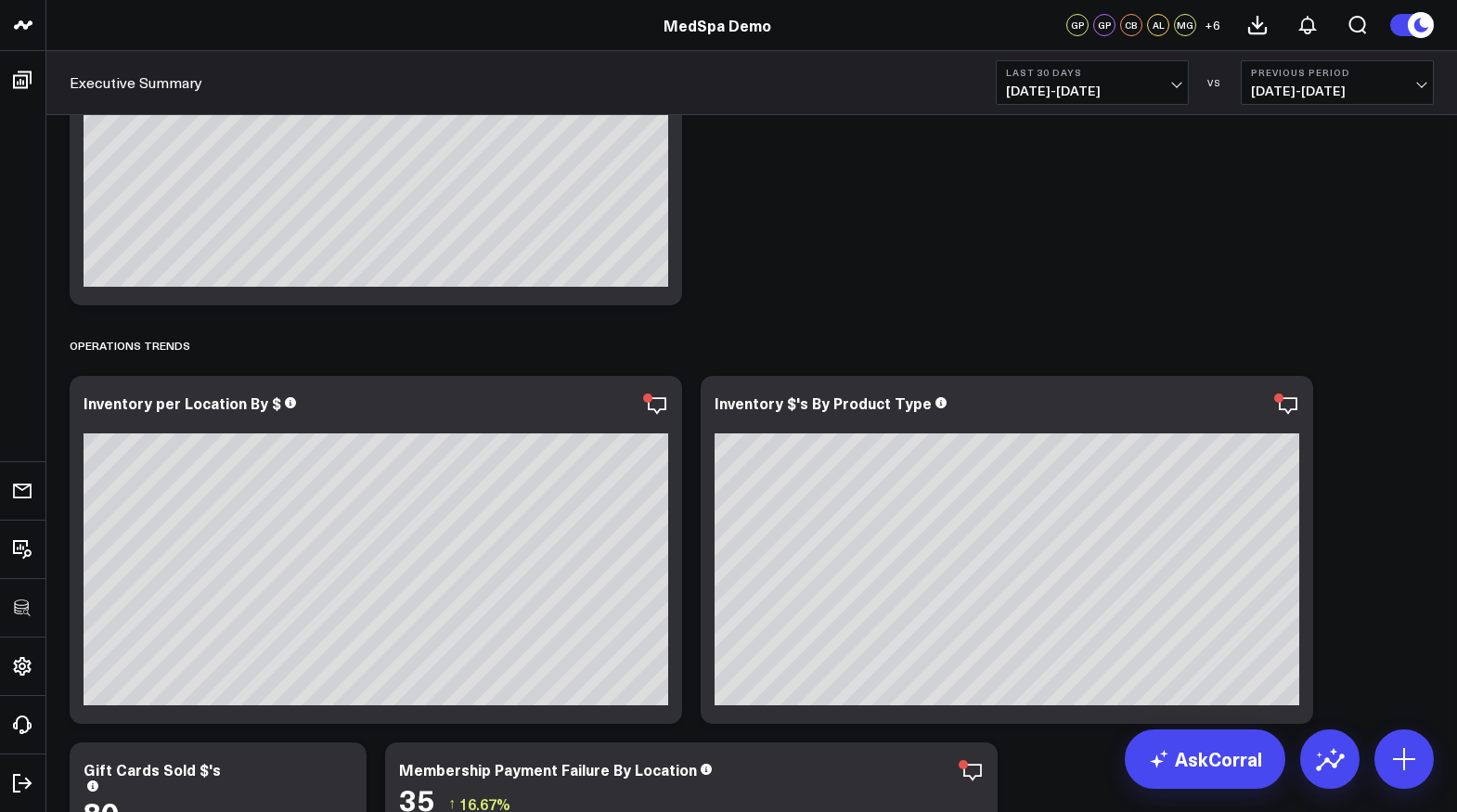
scroll to position [3709, 0]
click at [1292, 395] on icon at bounding box center [1288, 406] width 23 height 23
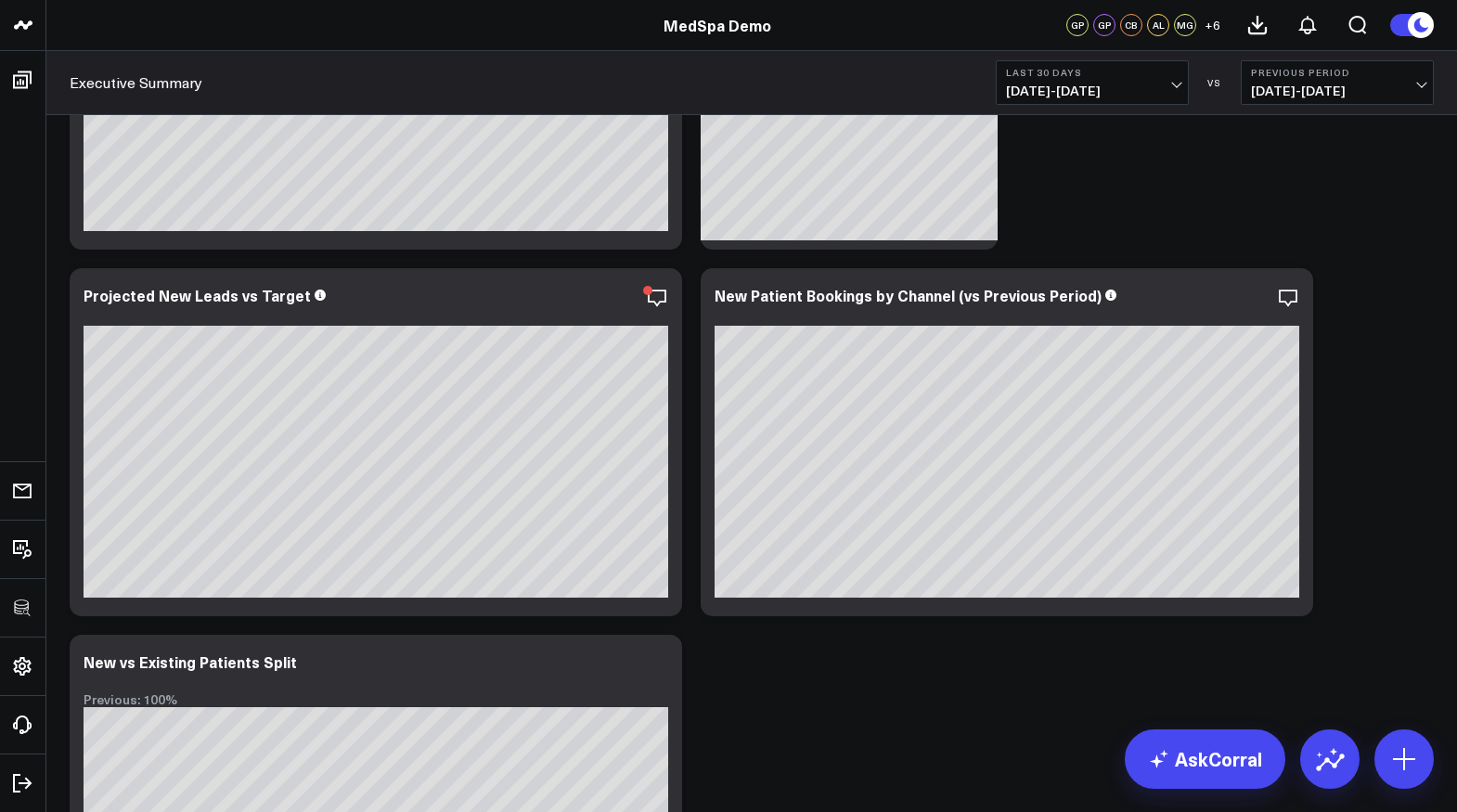
scroll to position [3003, 0]
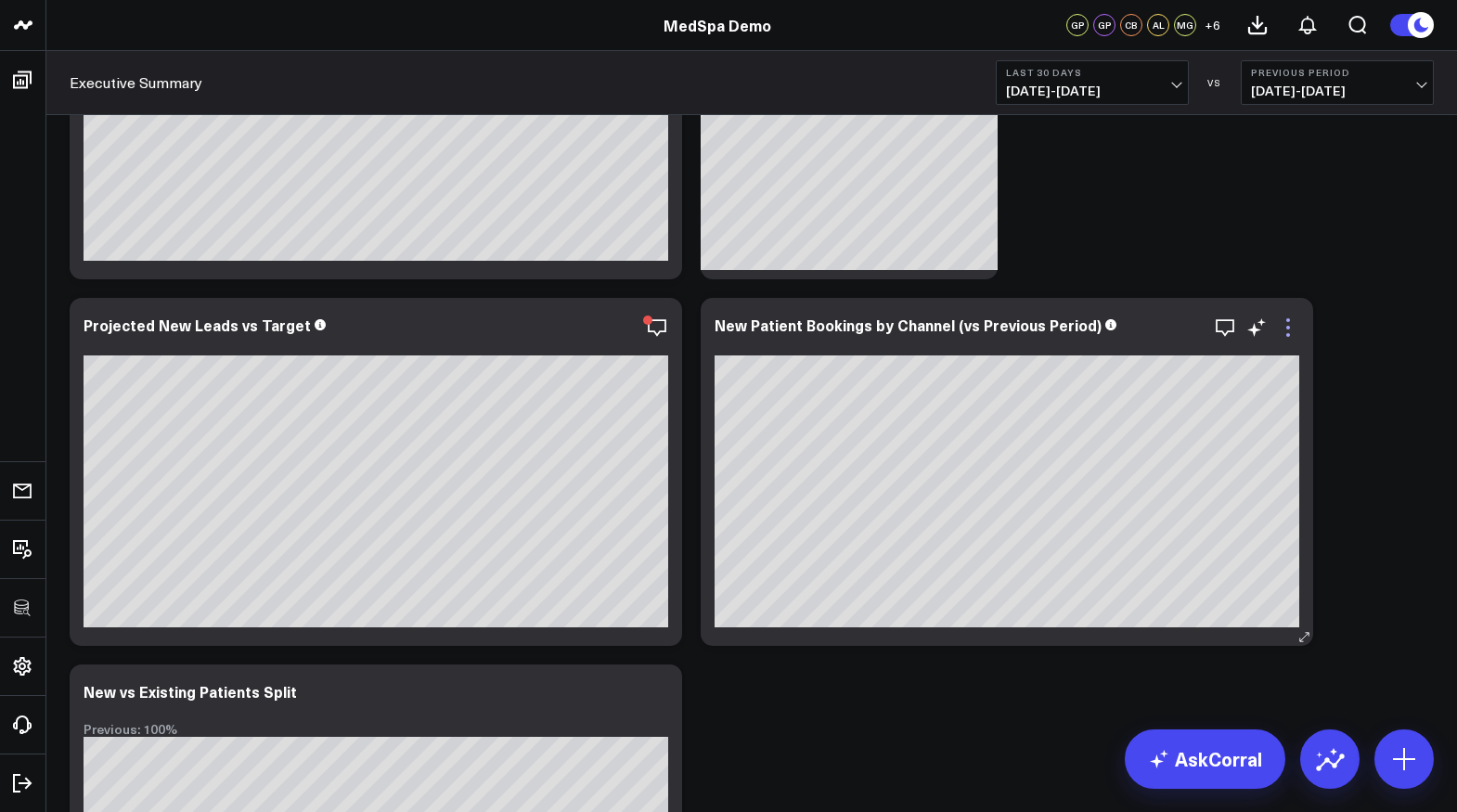
click at [1286, 336] on icon at bounding box center [1288, 328] width 23 height 23
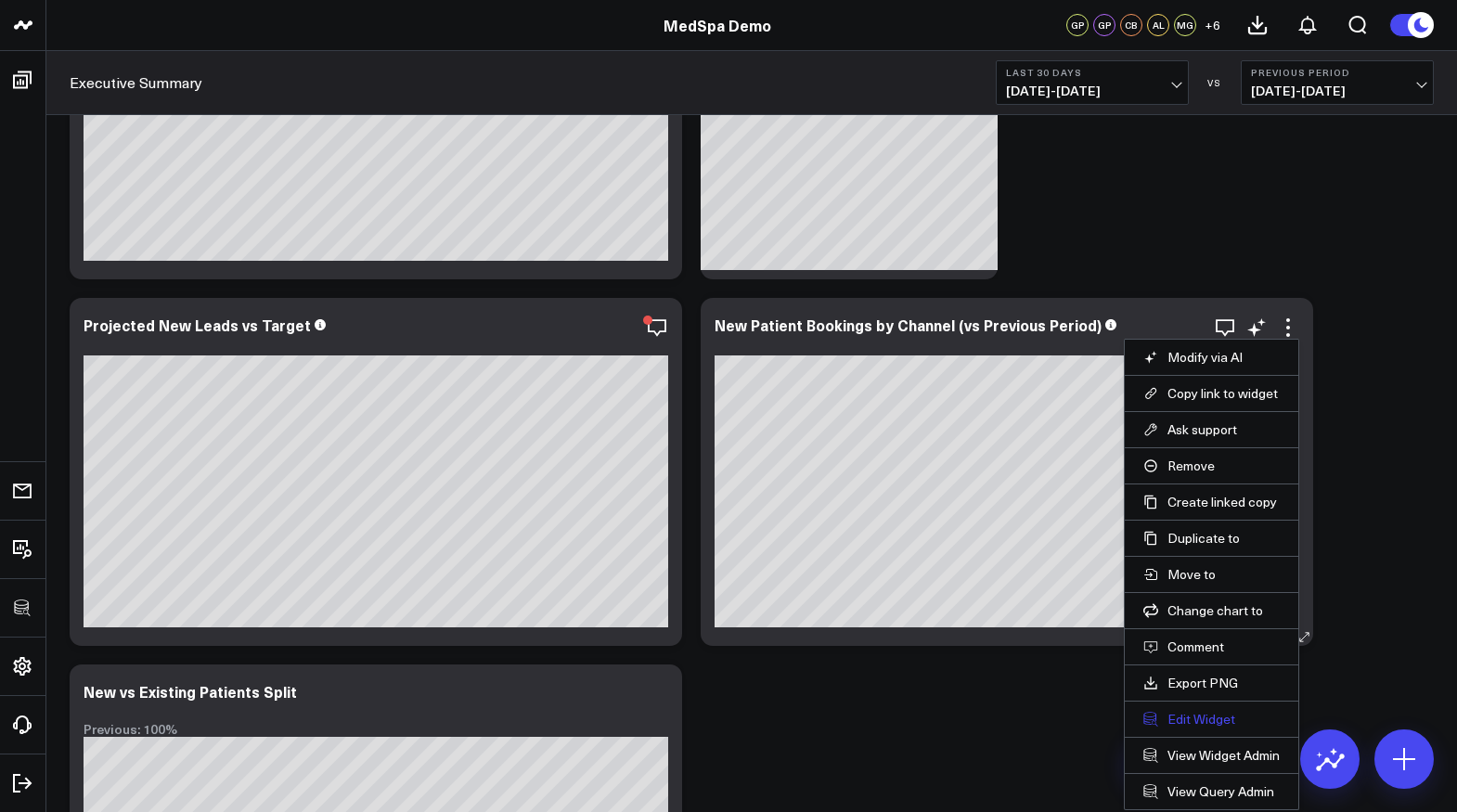
click at [1188, 721] on button "Edit Widget" at bounding box center [1211, 720] width 137 height 17
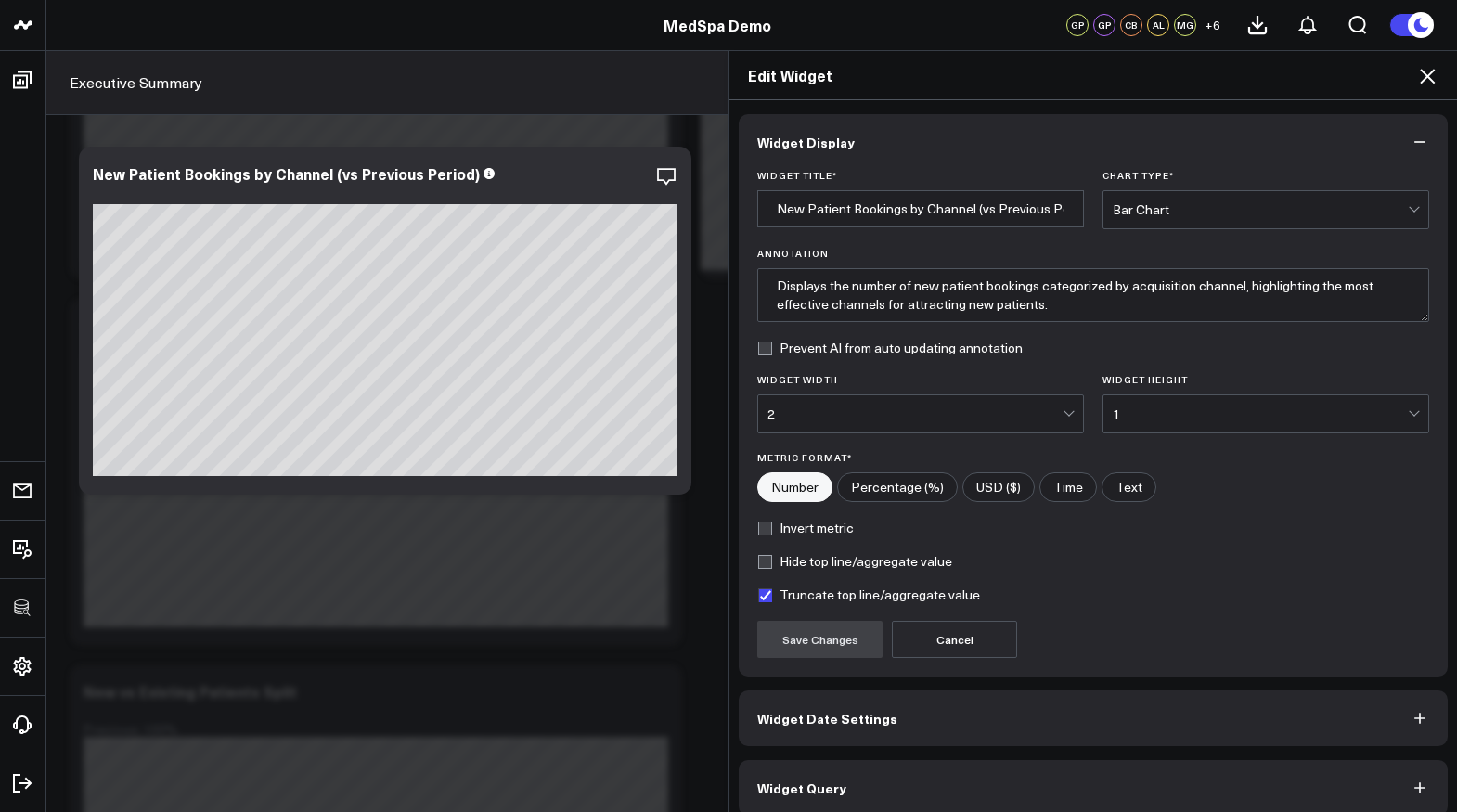
scroll to position [17, 0]
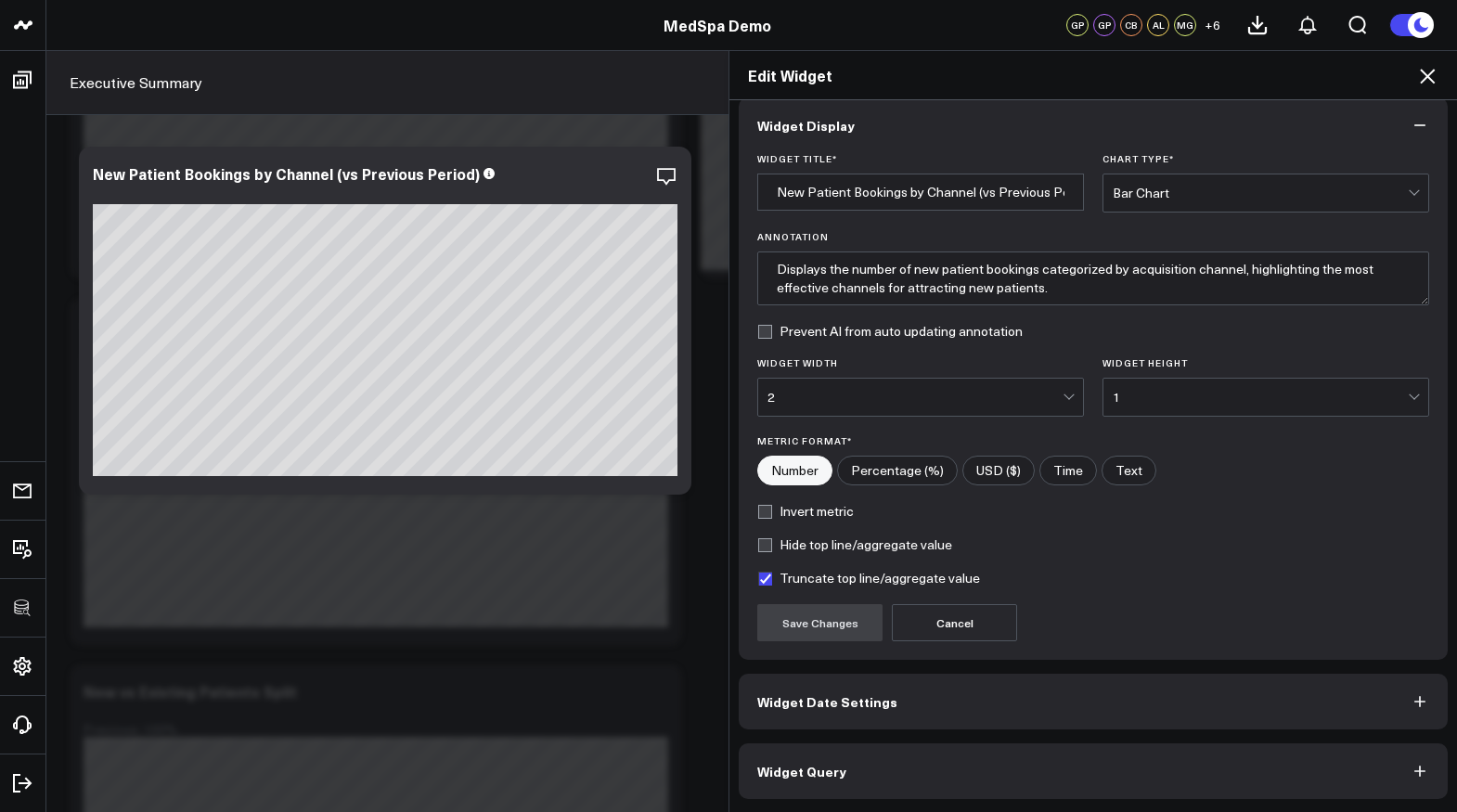
click at [850, 764] on button "Widget Query" at bounding box center [1093, 771] width 709 height 56
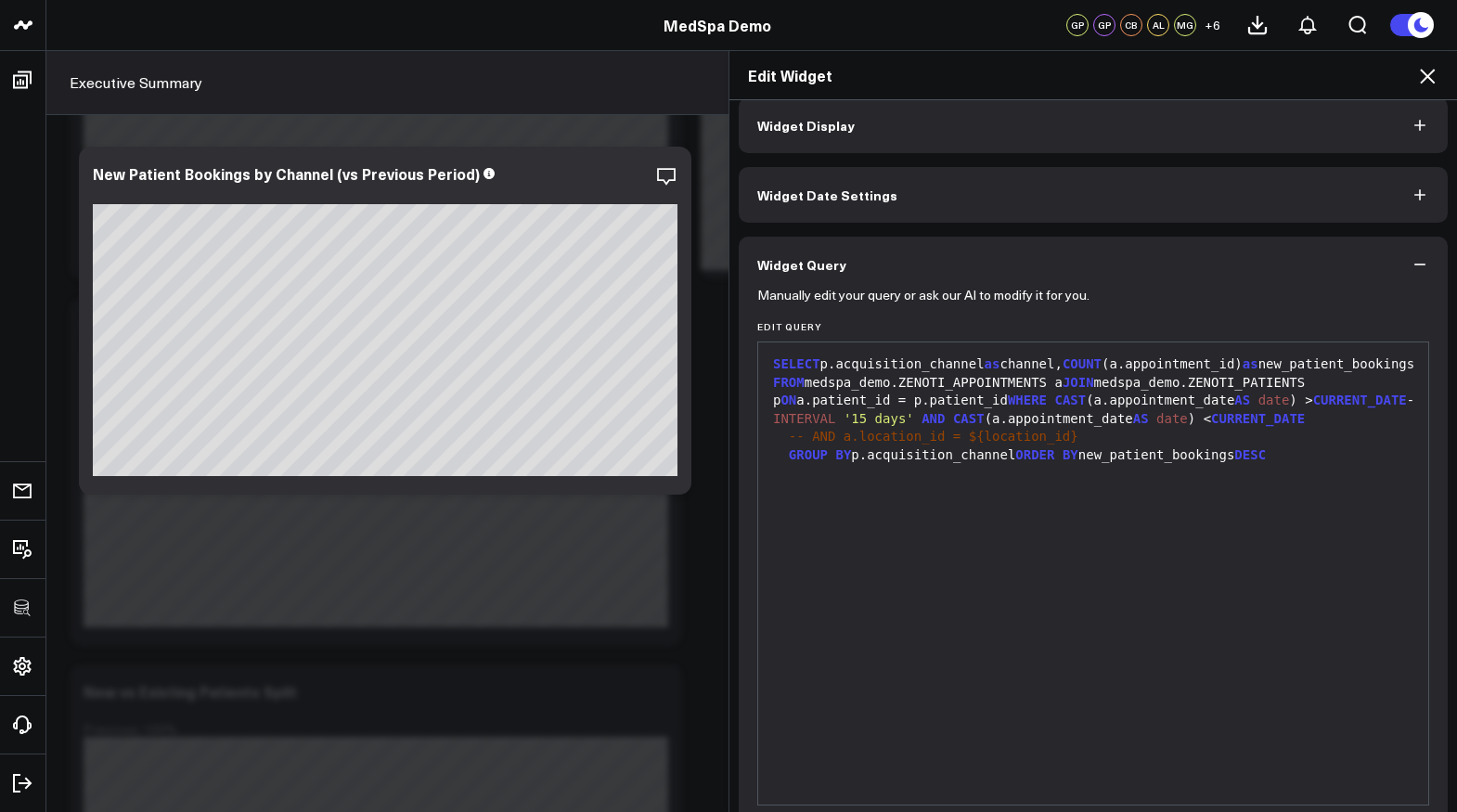
scroll to position [0, 0]
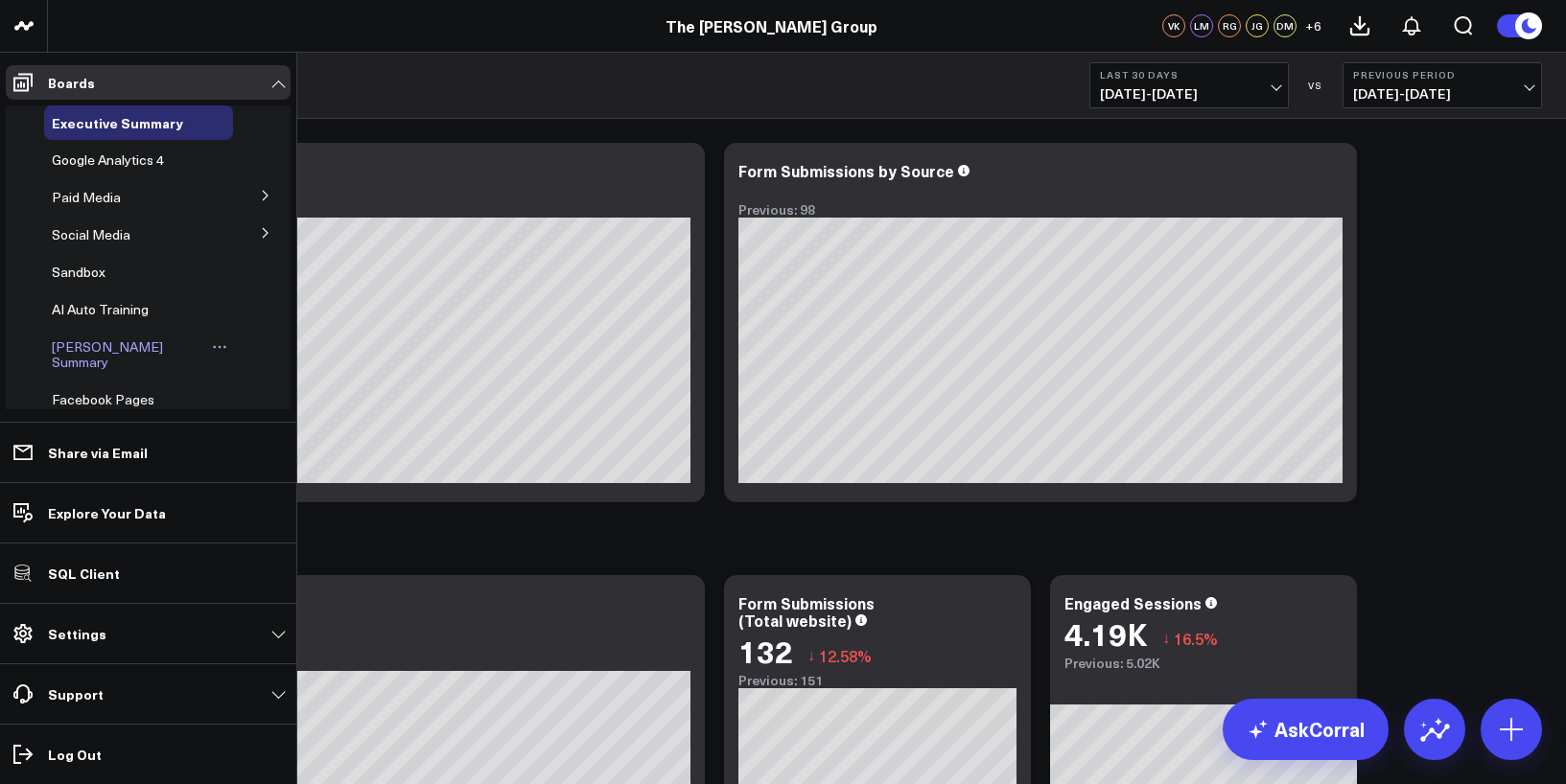
scroll to position [97, 0]
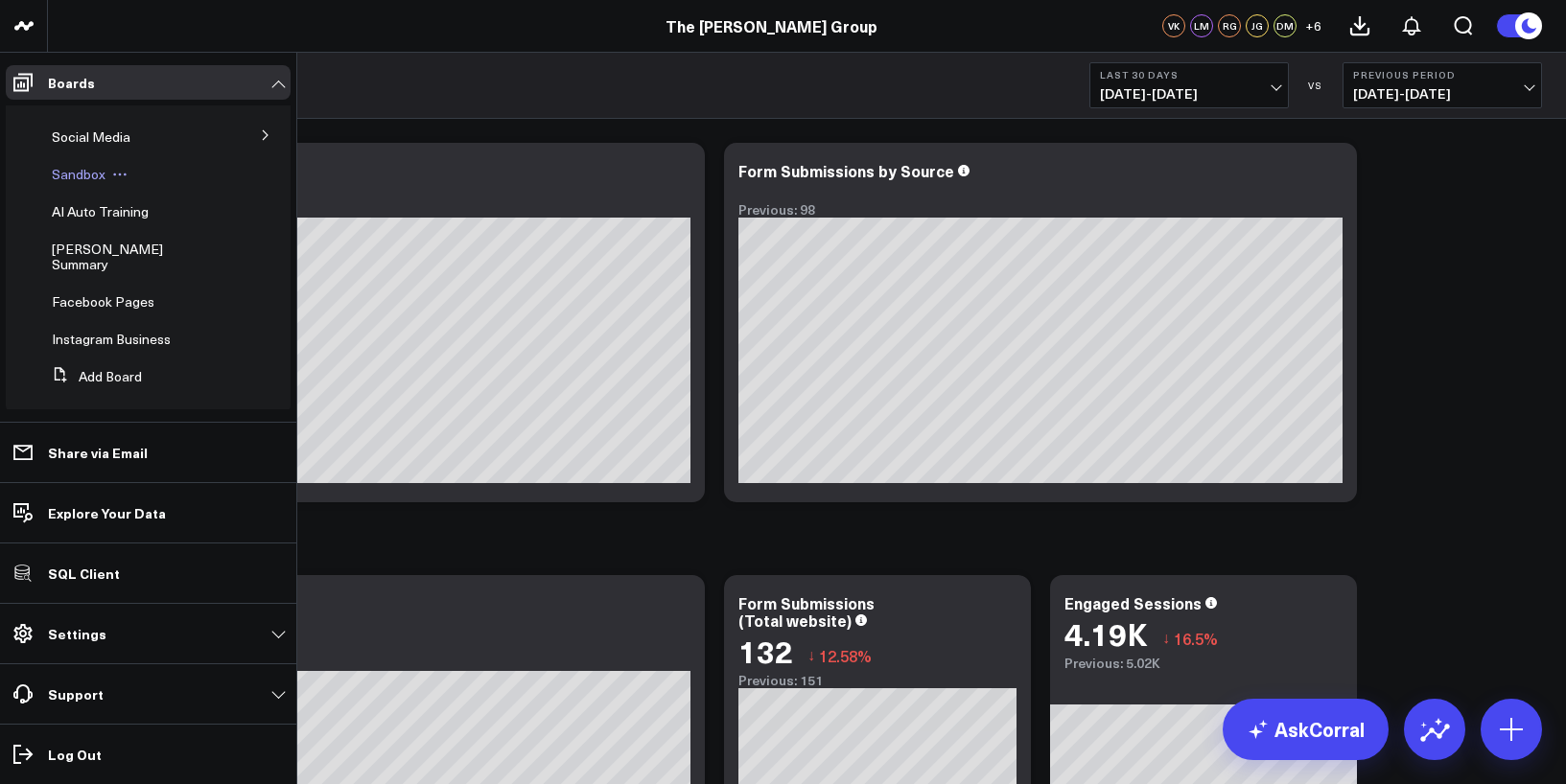
click at [75, 177] on span "Sandbox" at bounding box center [78, 173] width 54 height 19
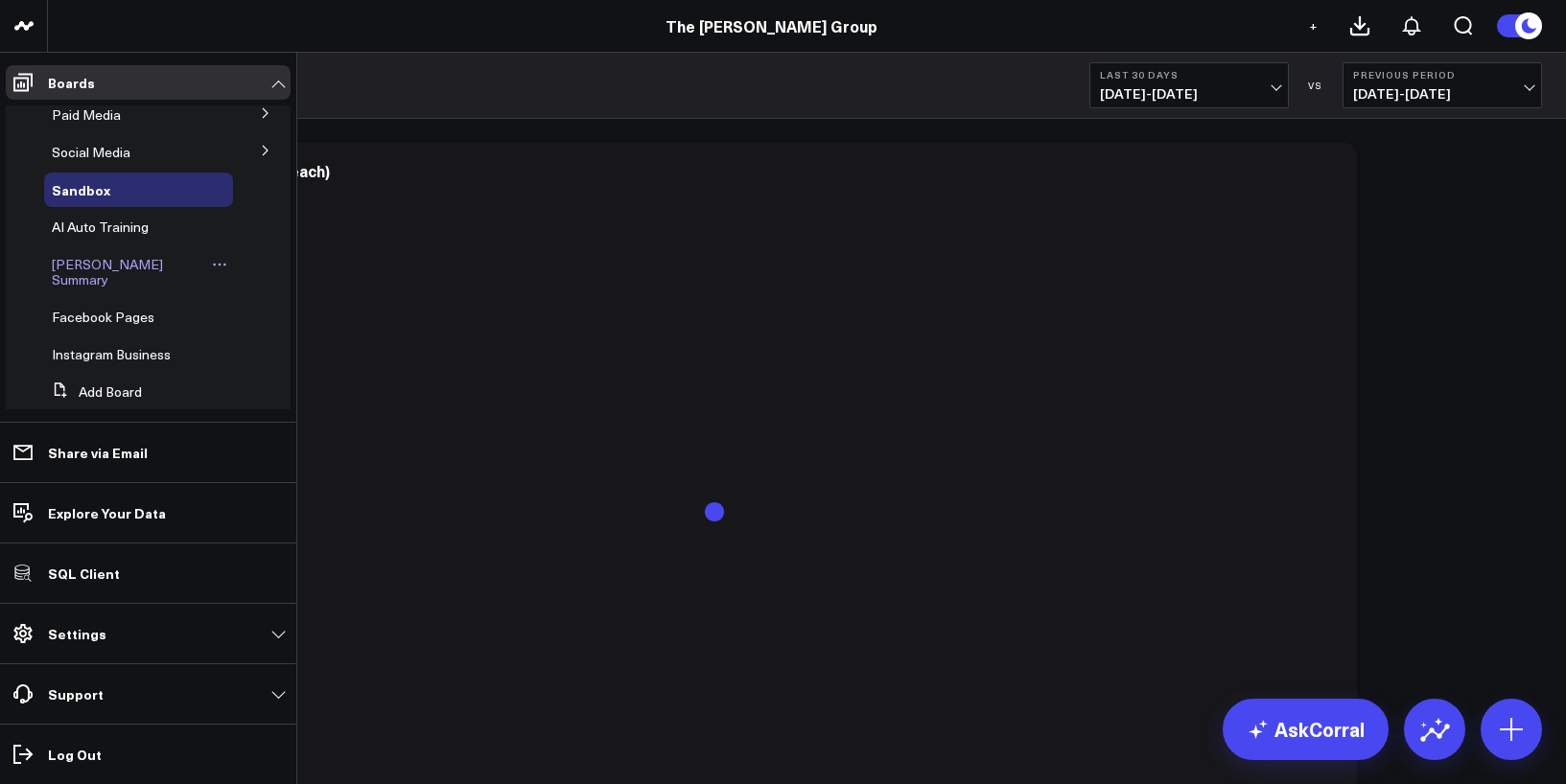
scroll to position [97, 0]
